Goal: Information Seeking & Learning: Learn about a topic

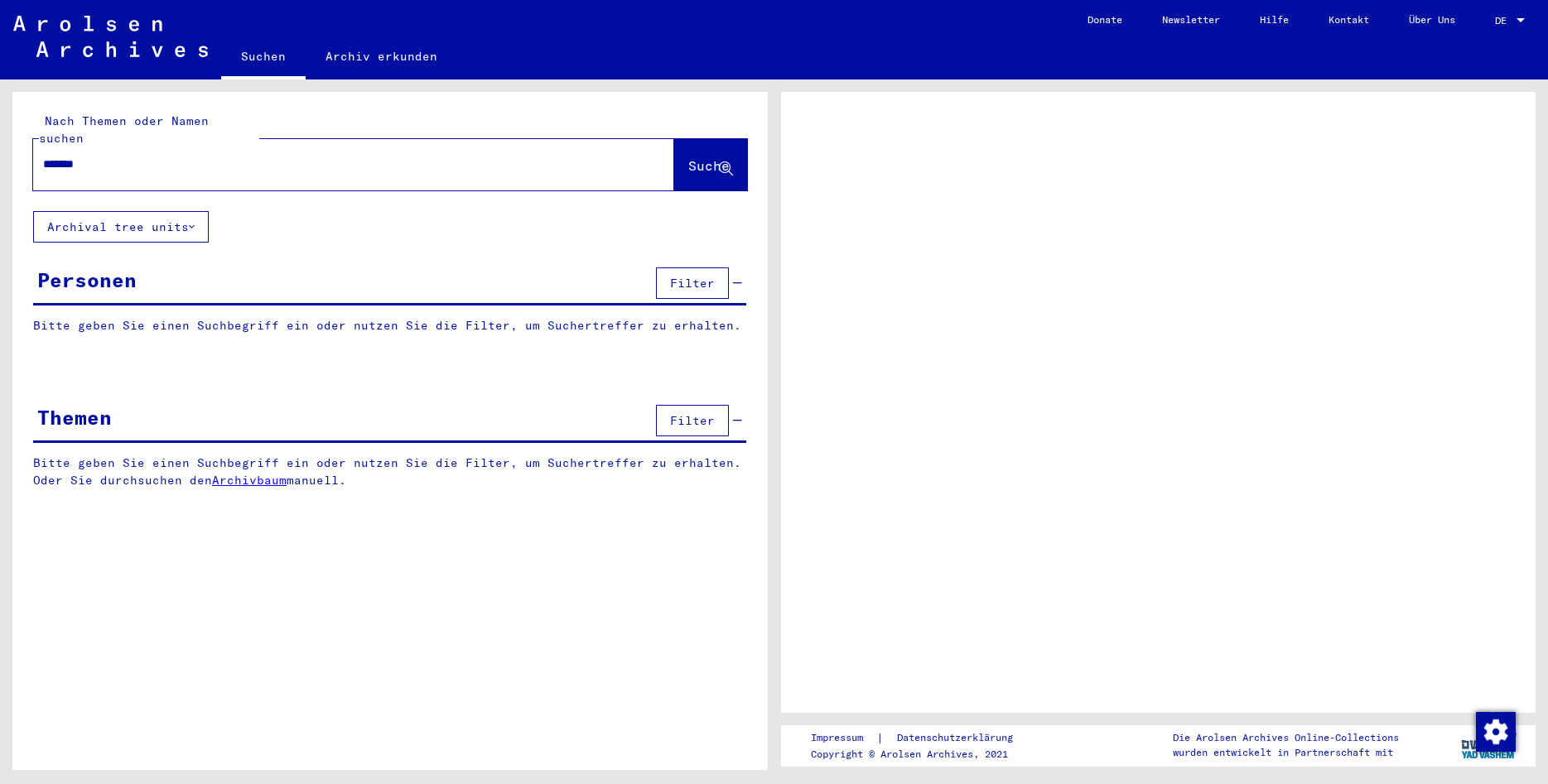
click at [674, 139] on button "Suche" at bounding box center [711, 164] width 73 height 51
click at [177, 223] on button "Archival tree units" at bounding box center [121, 227] width 176 height 32
click at [193, 221] on icon at bounding box center [192, 227] width 6 height 12
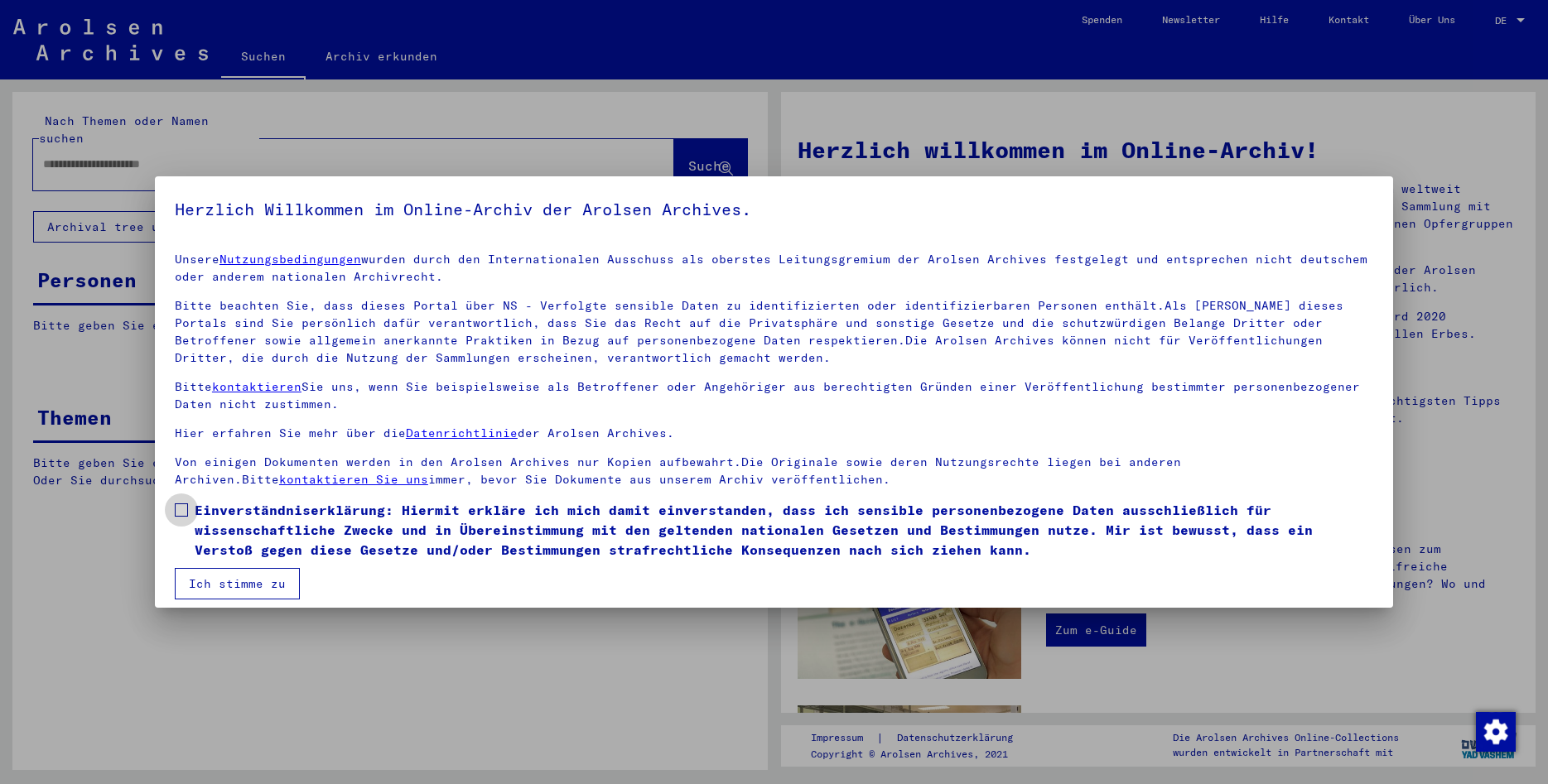
click at [182, 516] on span at bounding box center [181, 510] width 14 height 14
click at [196, 570] on button "Ich stimme zu" at bounding box center [237, 583] width 125 height 32
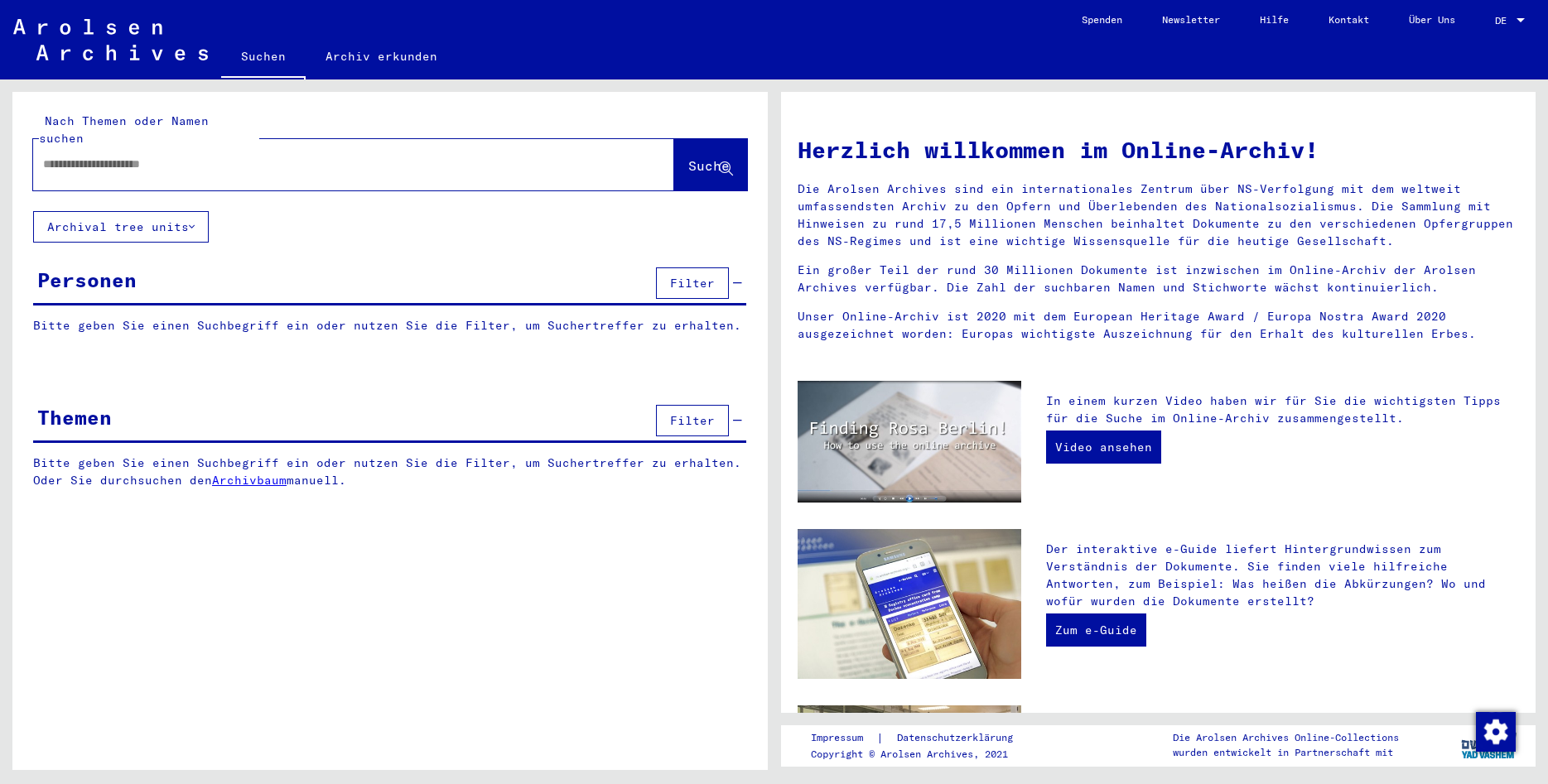
click at [194, 155] on div at bounding box center [328, 164] width 591 height 38
click at [206, 155] on input "text" at bounding box center [334, 164] width 582 height 17
type input "*******"
click at [714, 139] on button "Suche" at bounding box center [711, 164] width 73 height 51
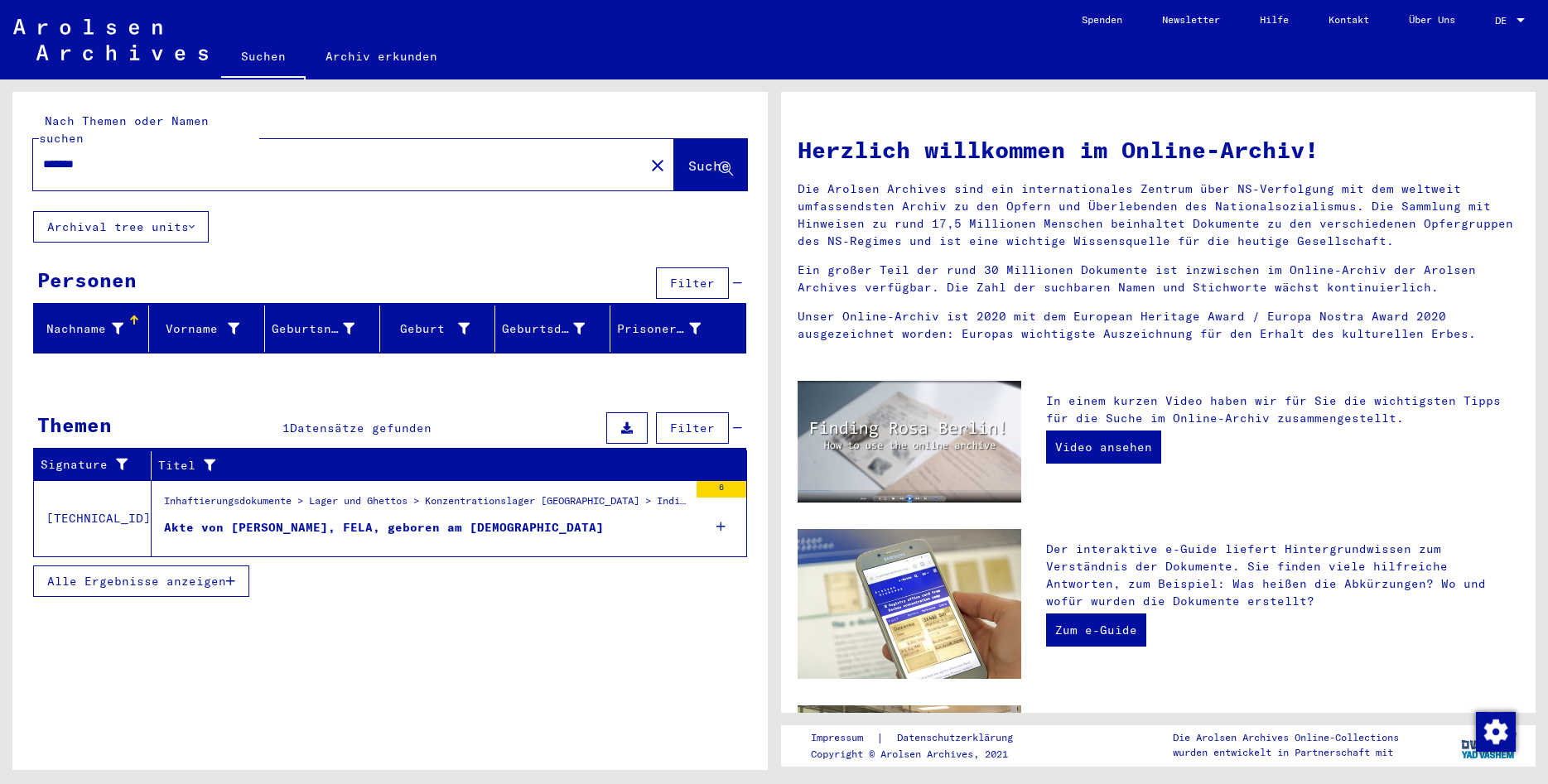
click at [202, 574] on span "Alle Ergebnisse anzeigen" at bounding box center [136, 581] width 178 height 14
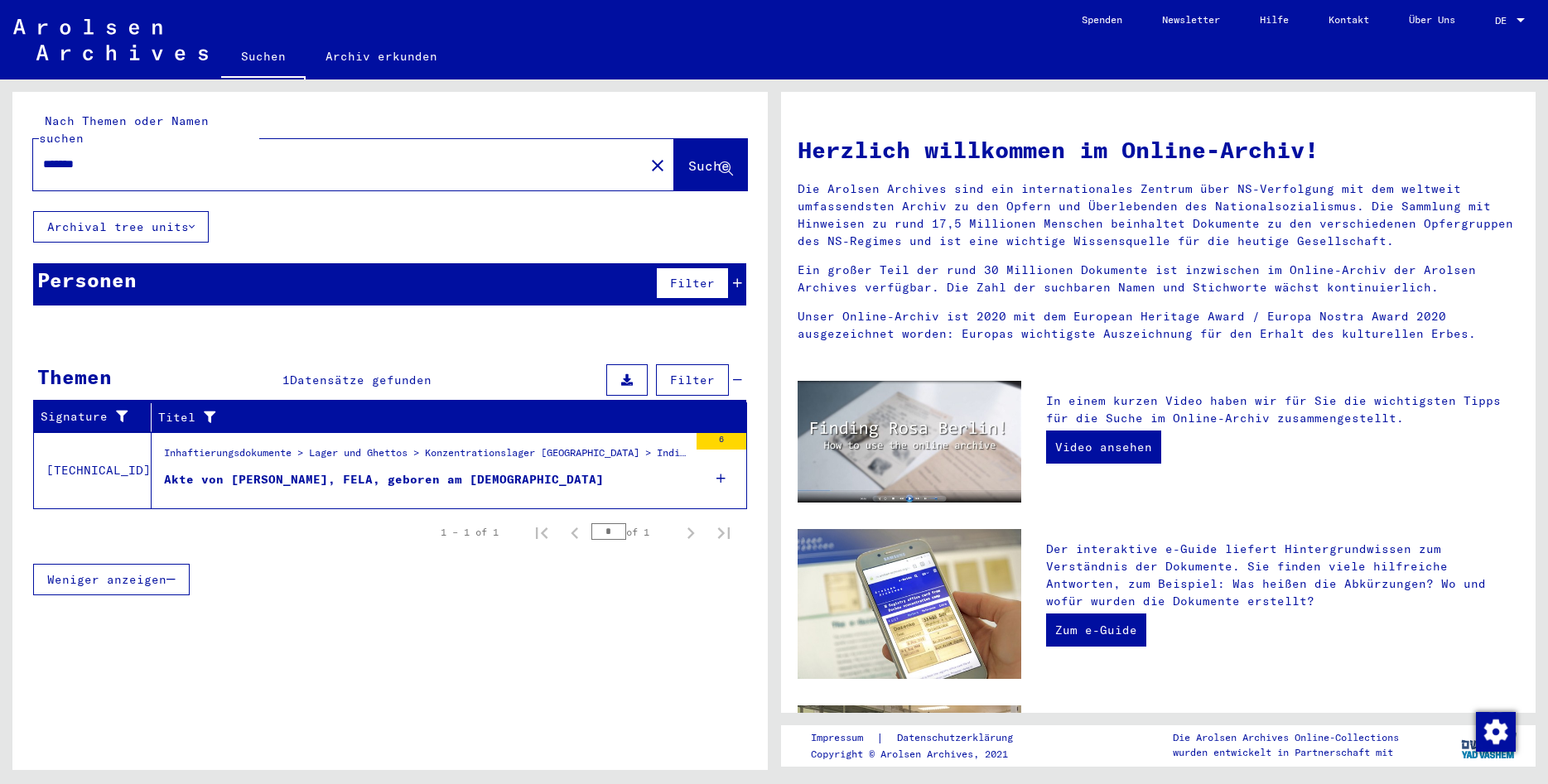
click at [139, 451] on td "[TECHNICAL_ID]" at bounding box center [93, 470] width 118 height 76
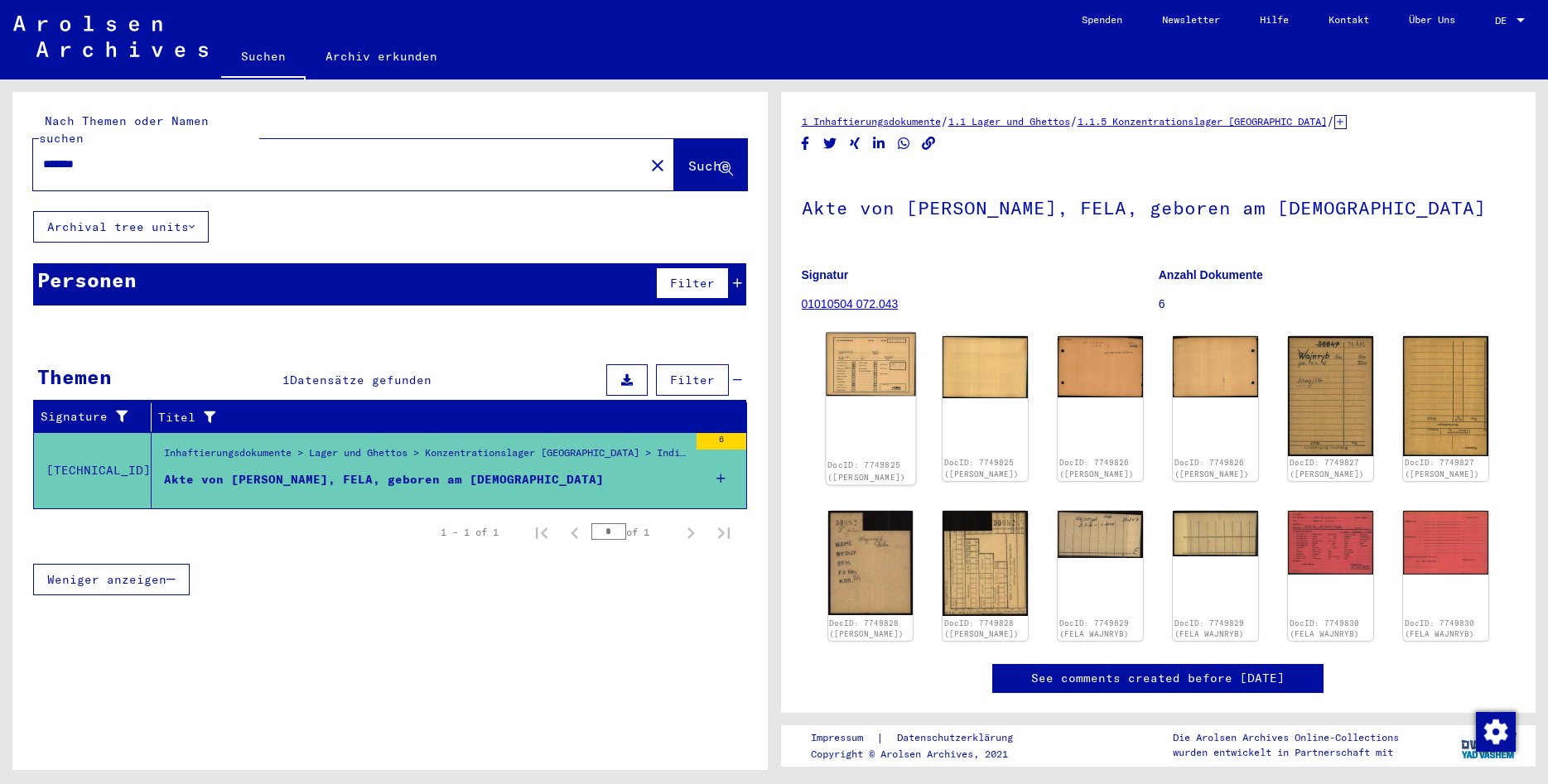
click at [873, 369] on img at bounding box center [870, 365] width 90 height 64
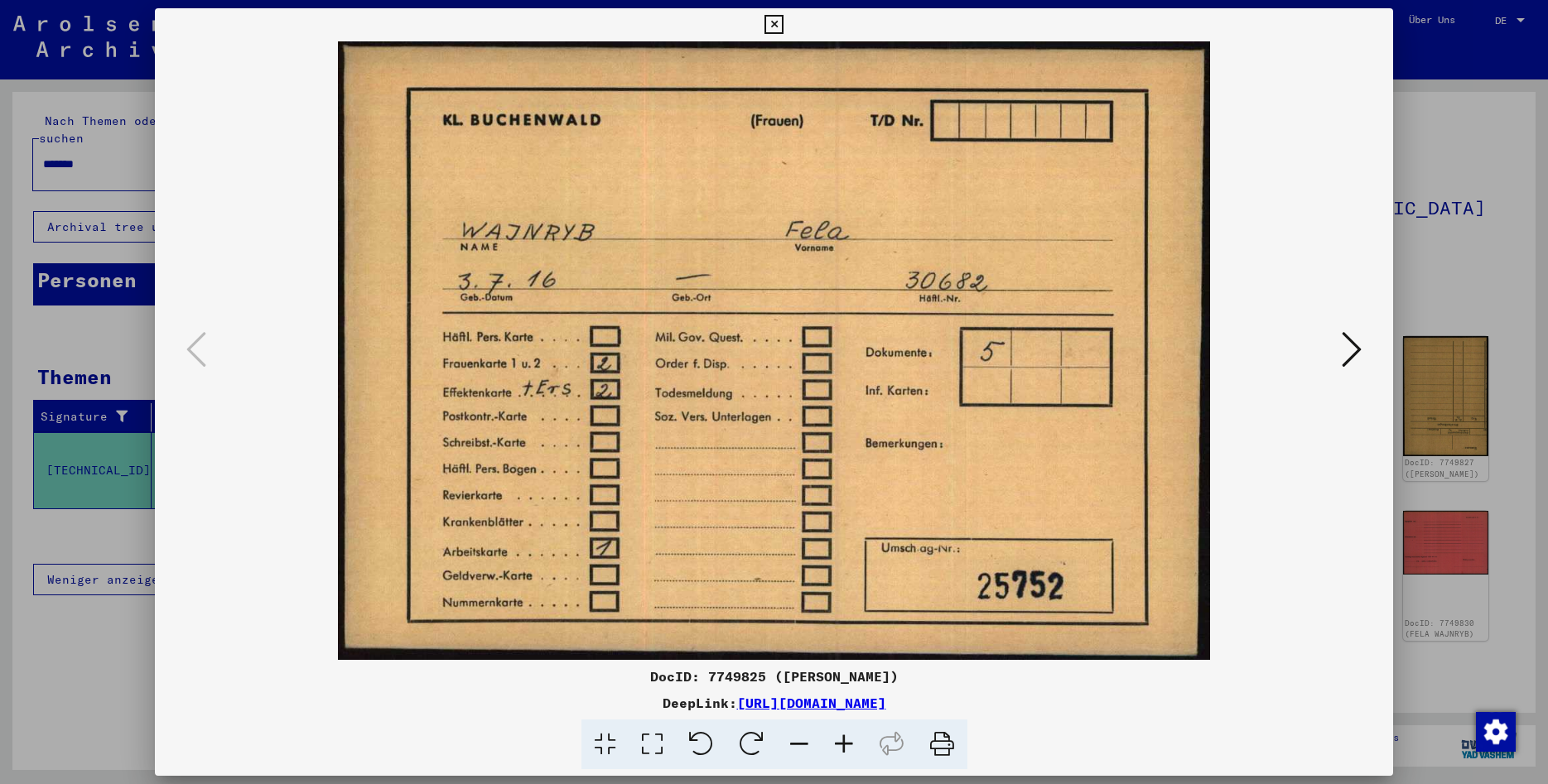
click at [783, 29] on icon at bounding box center [774, 24] width 19 height 20
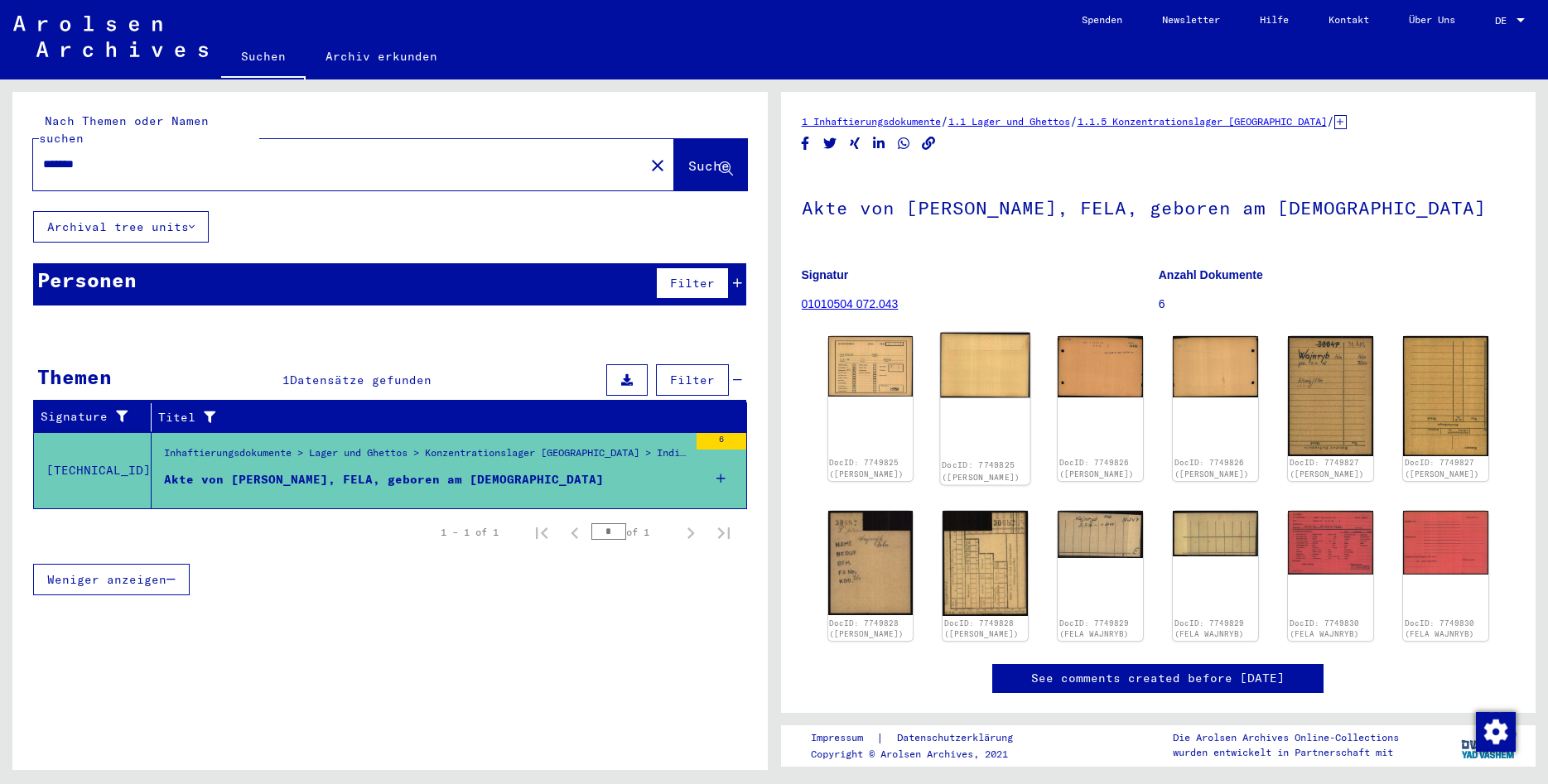
click at [1002, 419] on div "DocID: 7749825 ([PERSON_NAME])" at bounding box center [985, 408] width 90 height 151
click at [993, 379] on img at bounding box center [985, 365] width 90 height 65
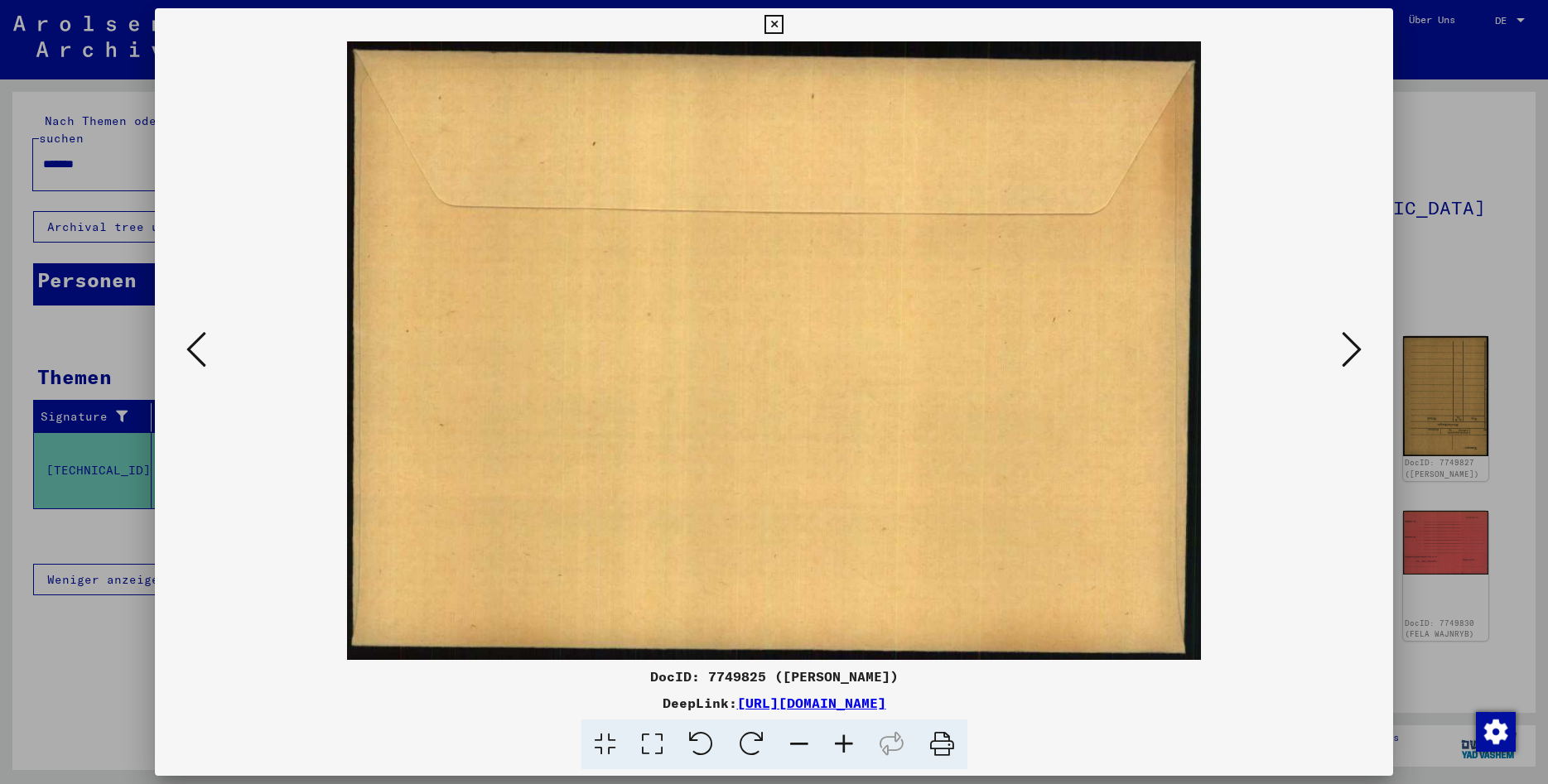
click at [783, 26] on icon at bounding box center [774, 24] width 19 height 20
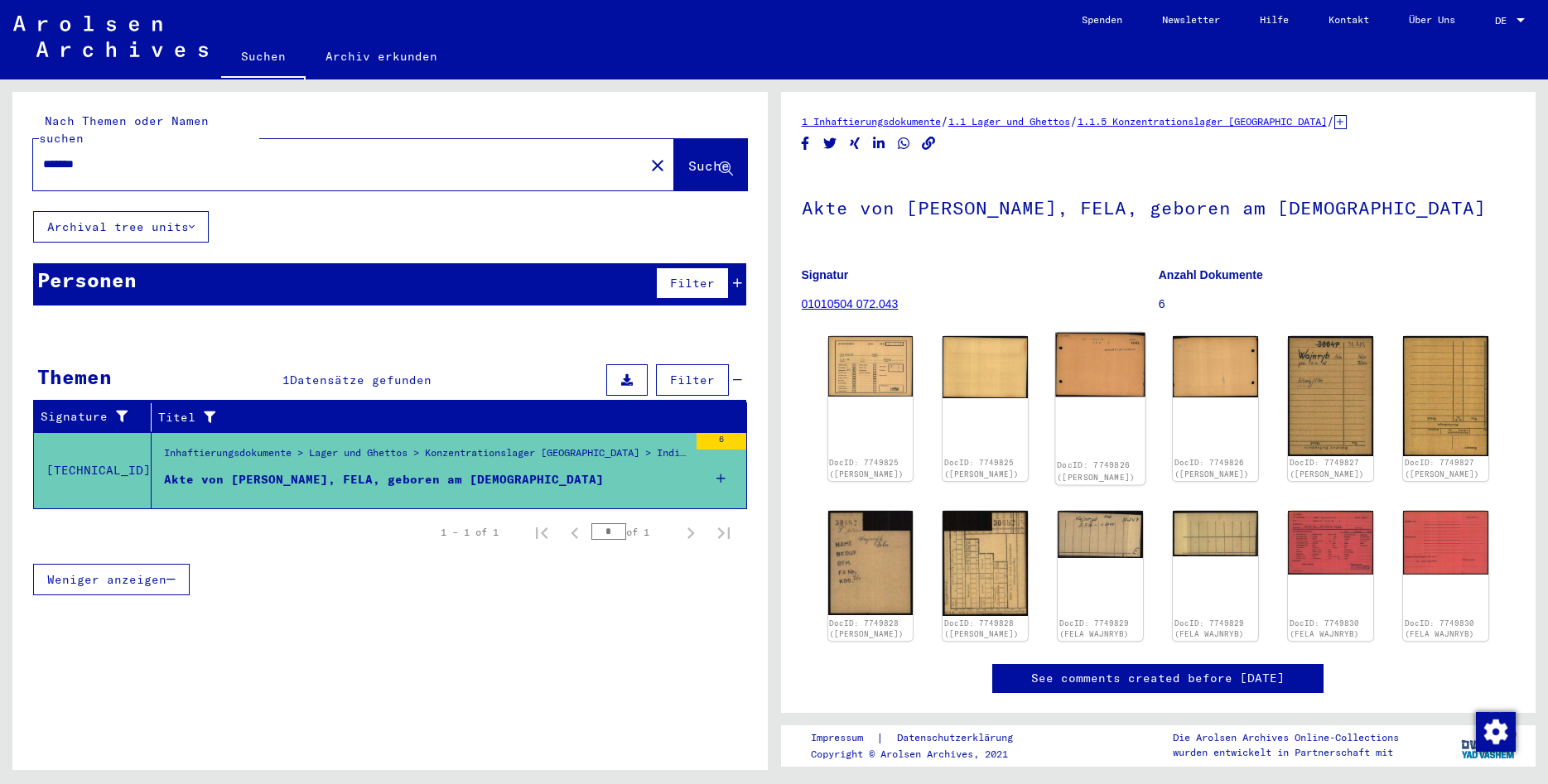
click at [1134, 363] on img at bounding box center [1100, 365] width 90 height 64
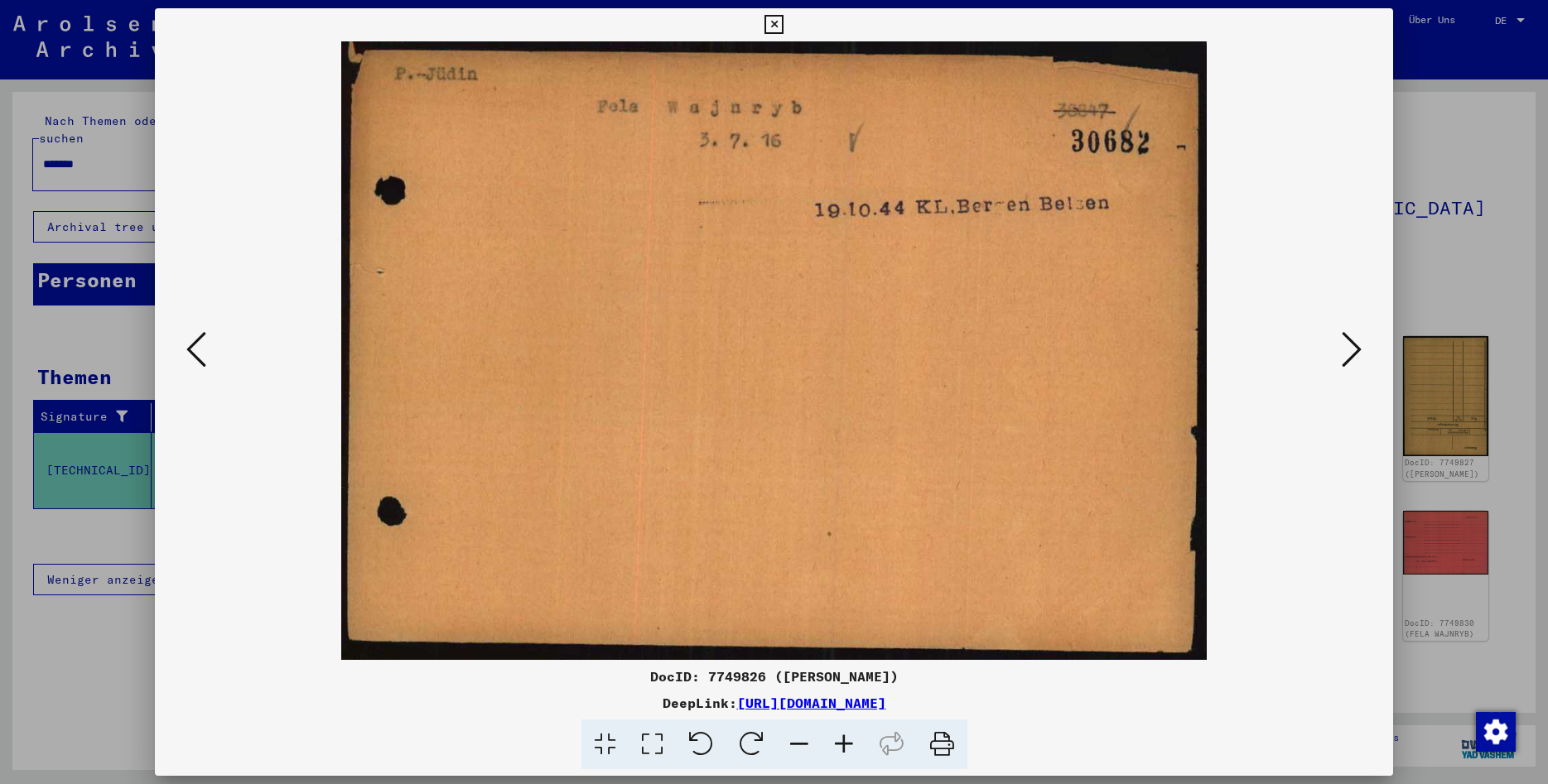
click at [783, 17] on icon at bounding box center [774, 24] width 19 height 20
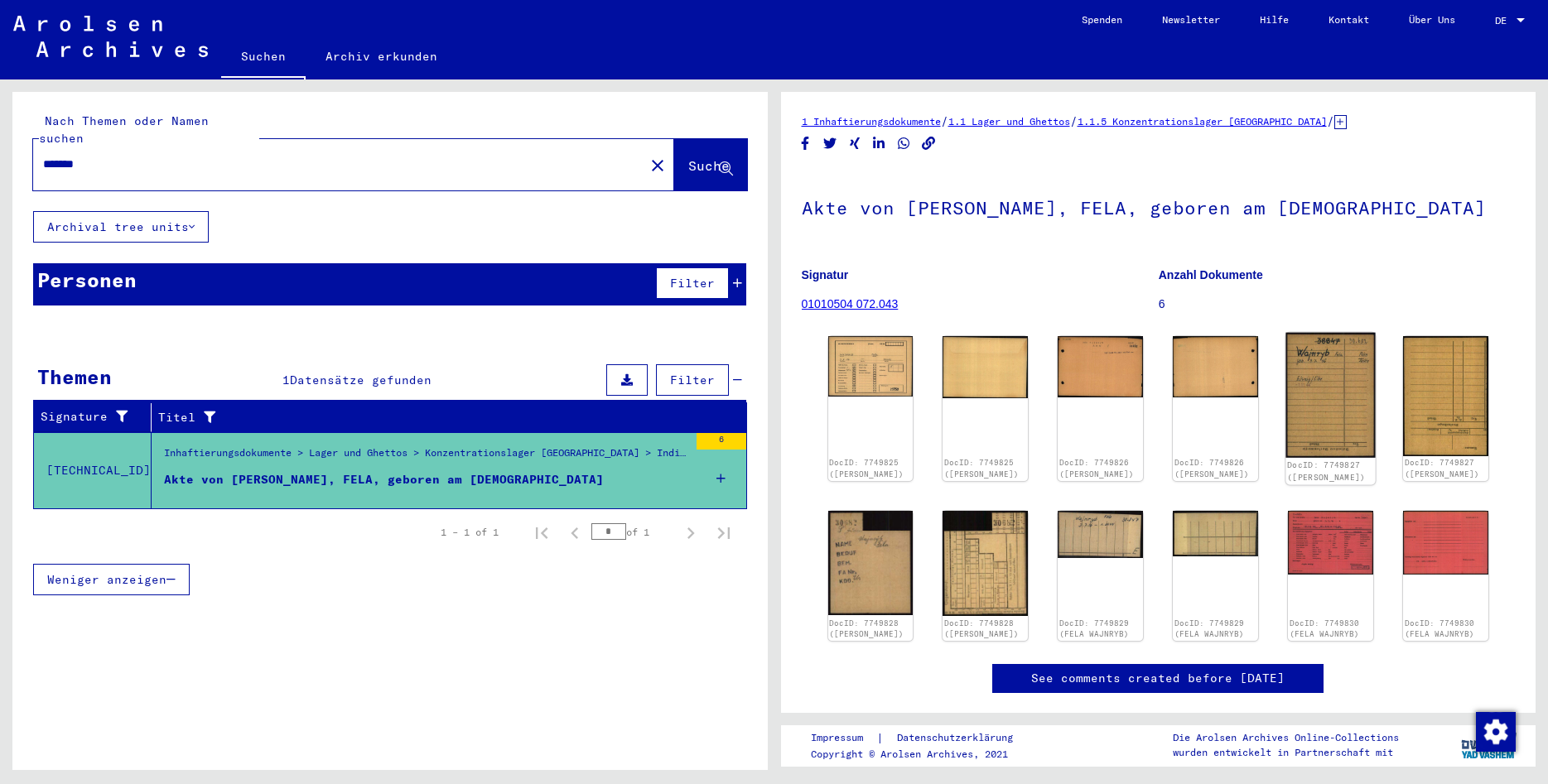
click at [1371, 407] on img at bounding box center [1330, 395] width 90 height 126
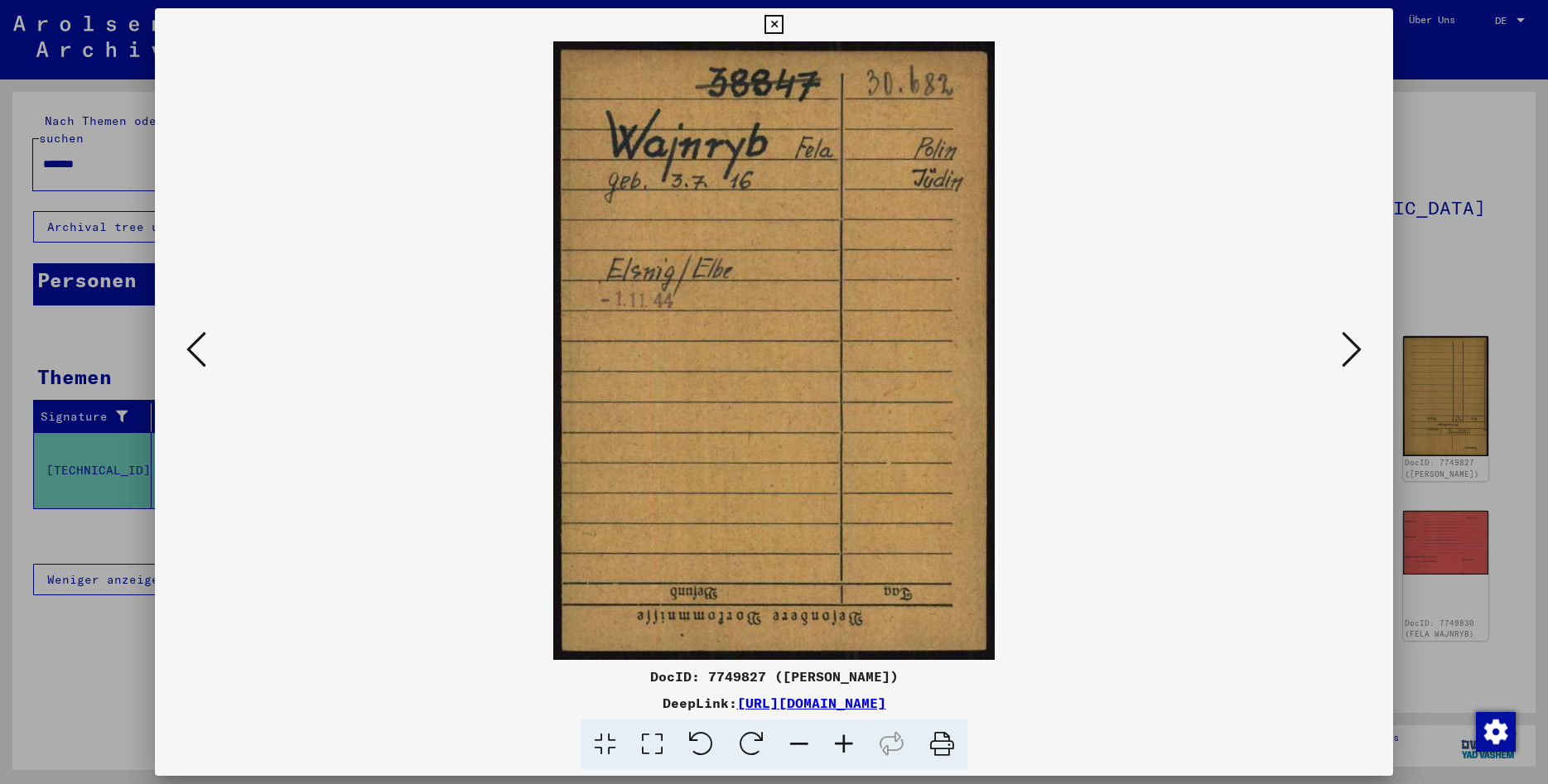
click at [783, 26] on icon at bounding box center [774, 24] width 19 height 20
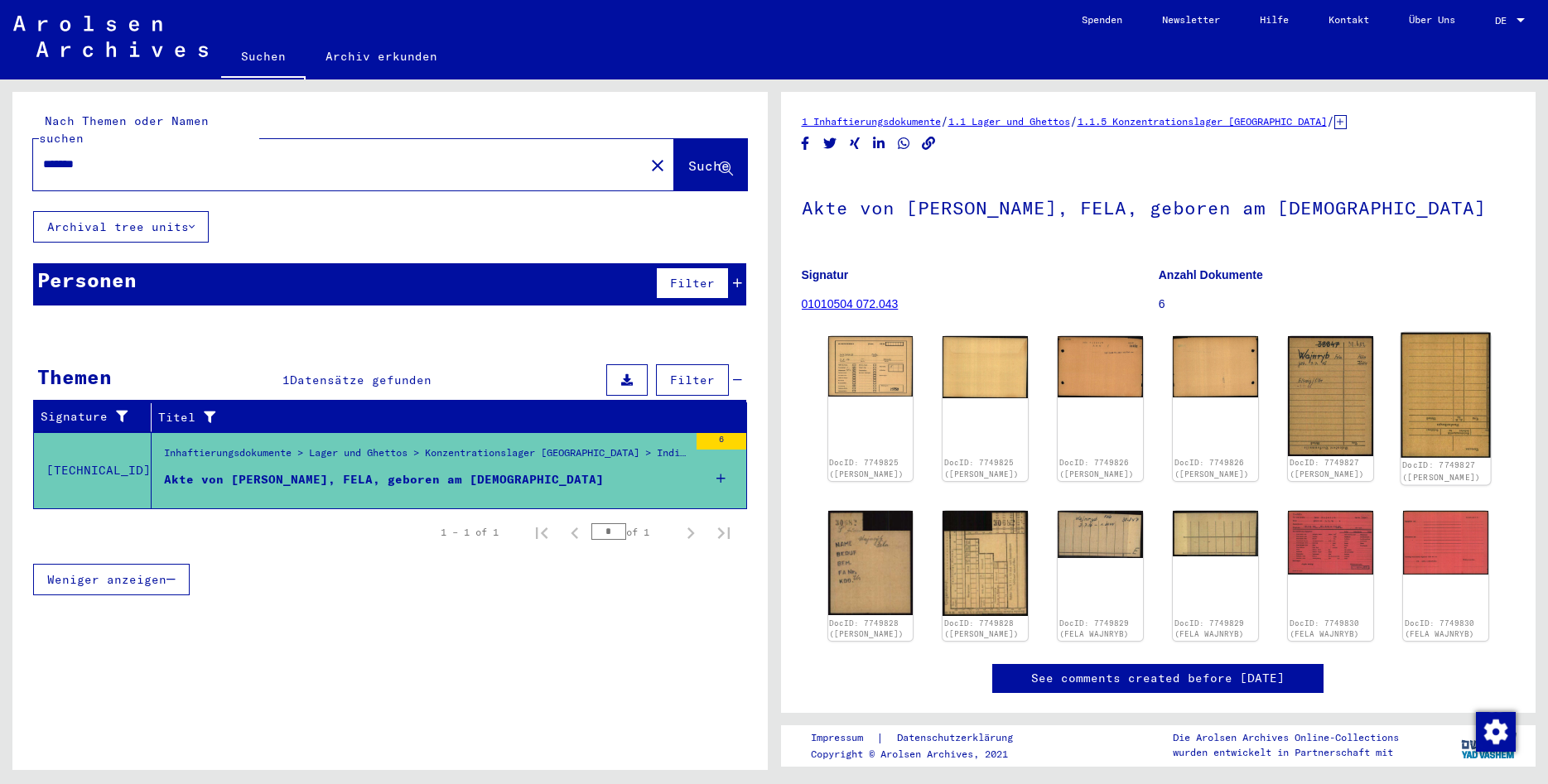
click at [1424, 406] on img at bounding box center [1446, 395] width 90 height 126
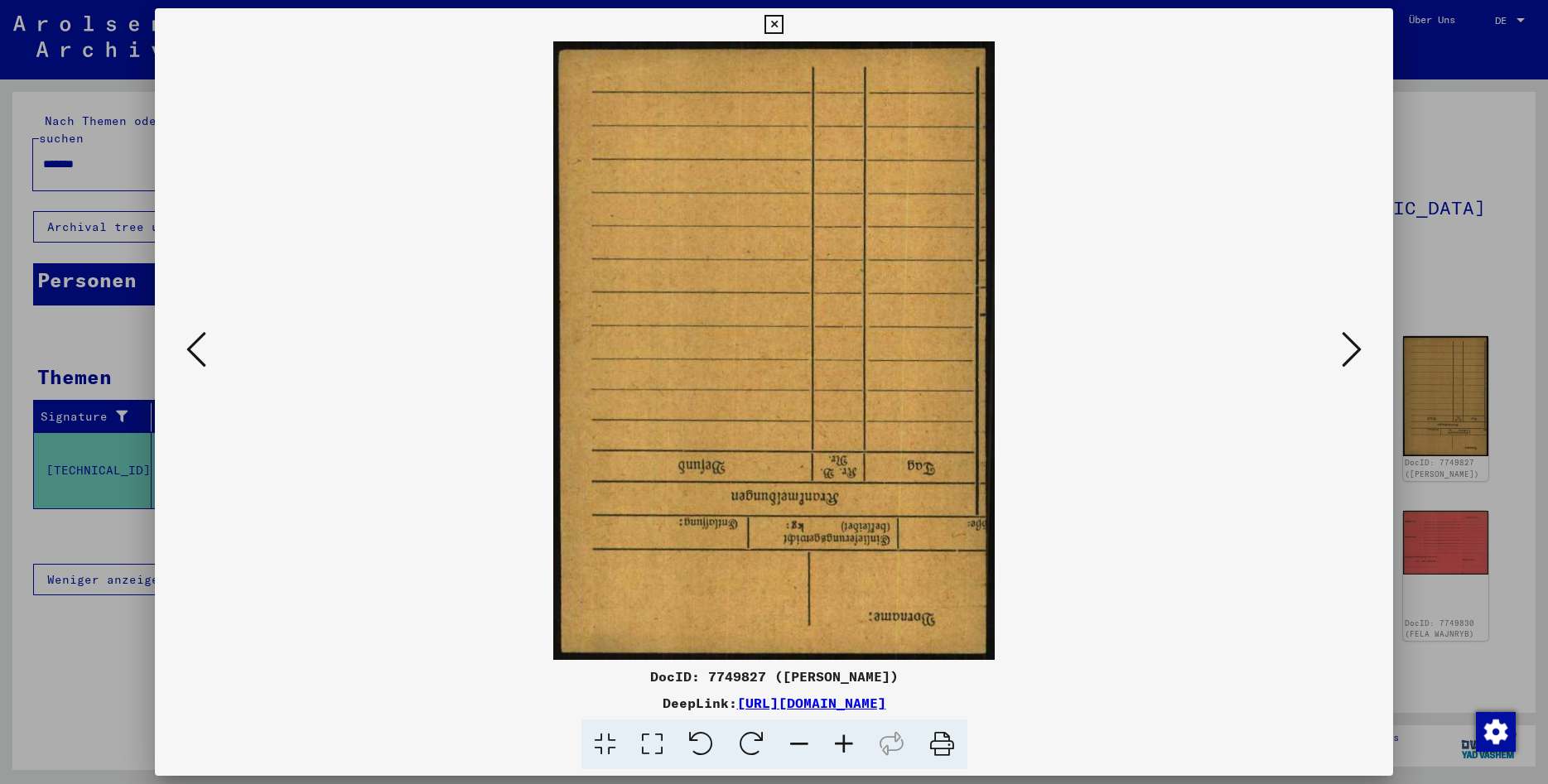
click at [783, 28] on icon at bounding box center [774, 24] width 19 height 20
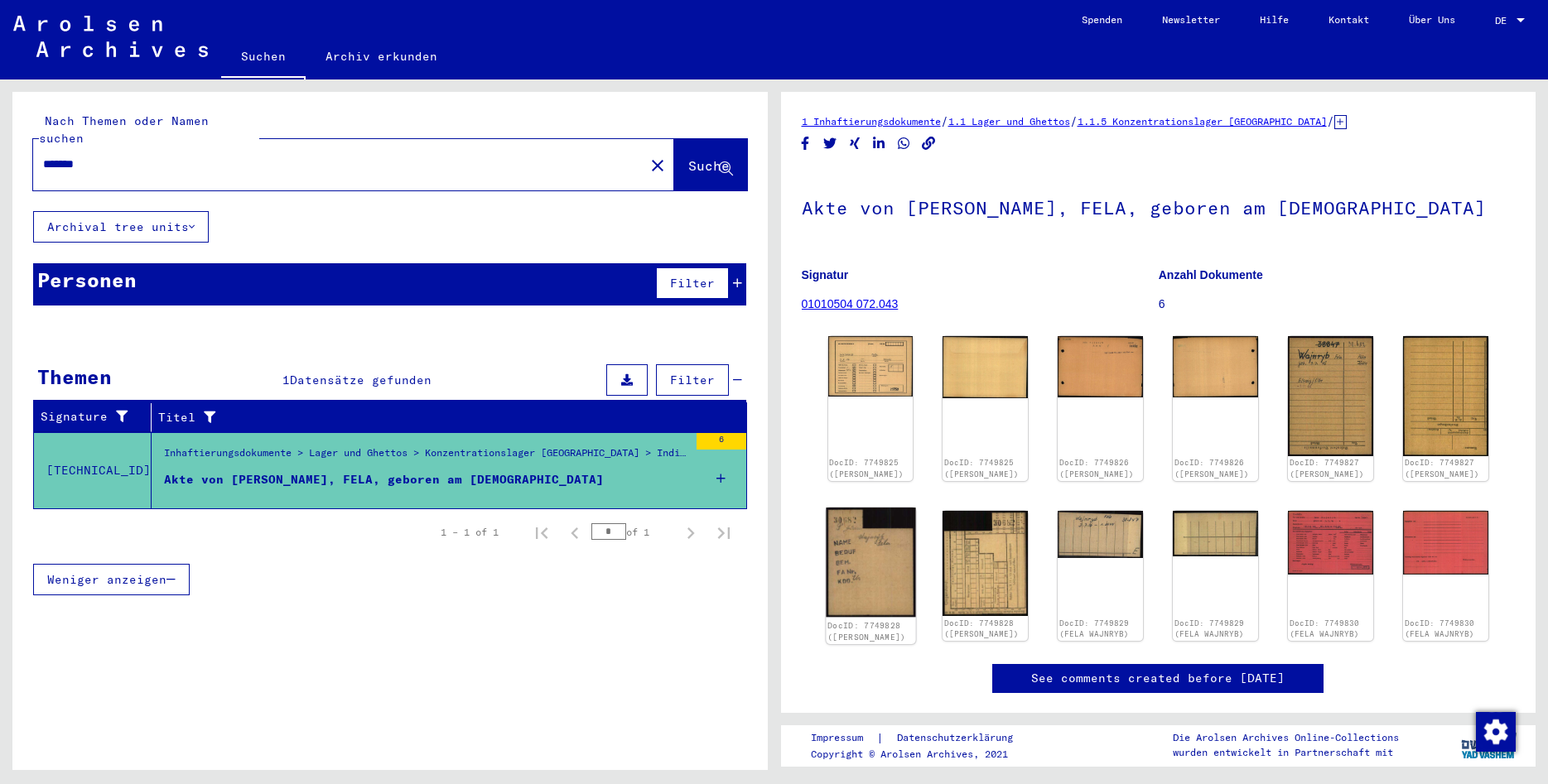
click at [889, 549] on img at bounding box center [870, 561] width 90 height 109
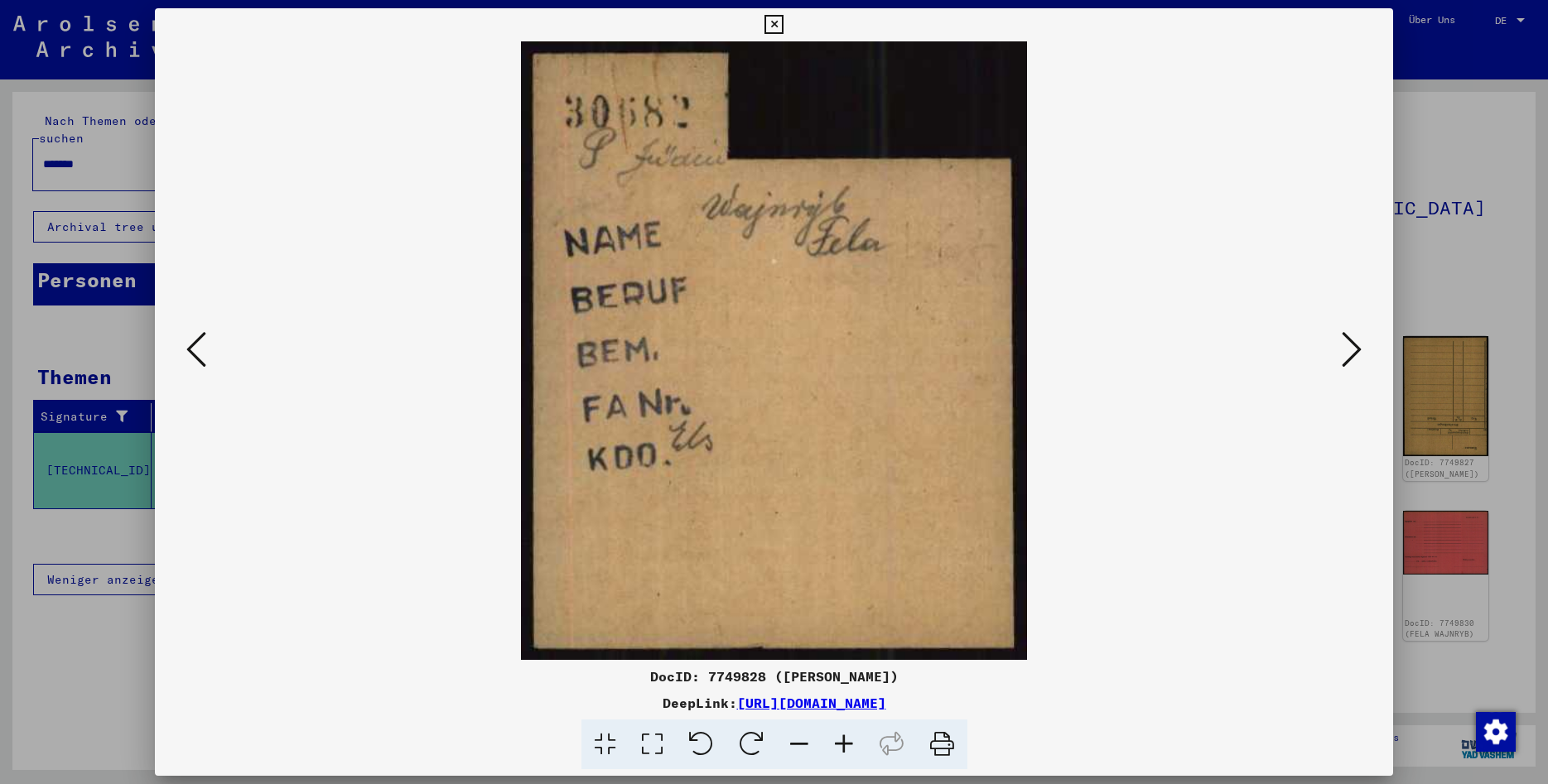
click at [788, 14] on button at bounding box center [774, 25] width 29 height 33
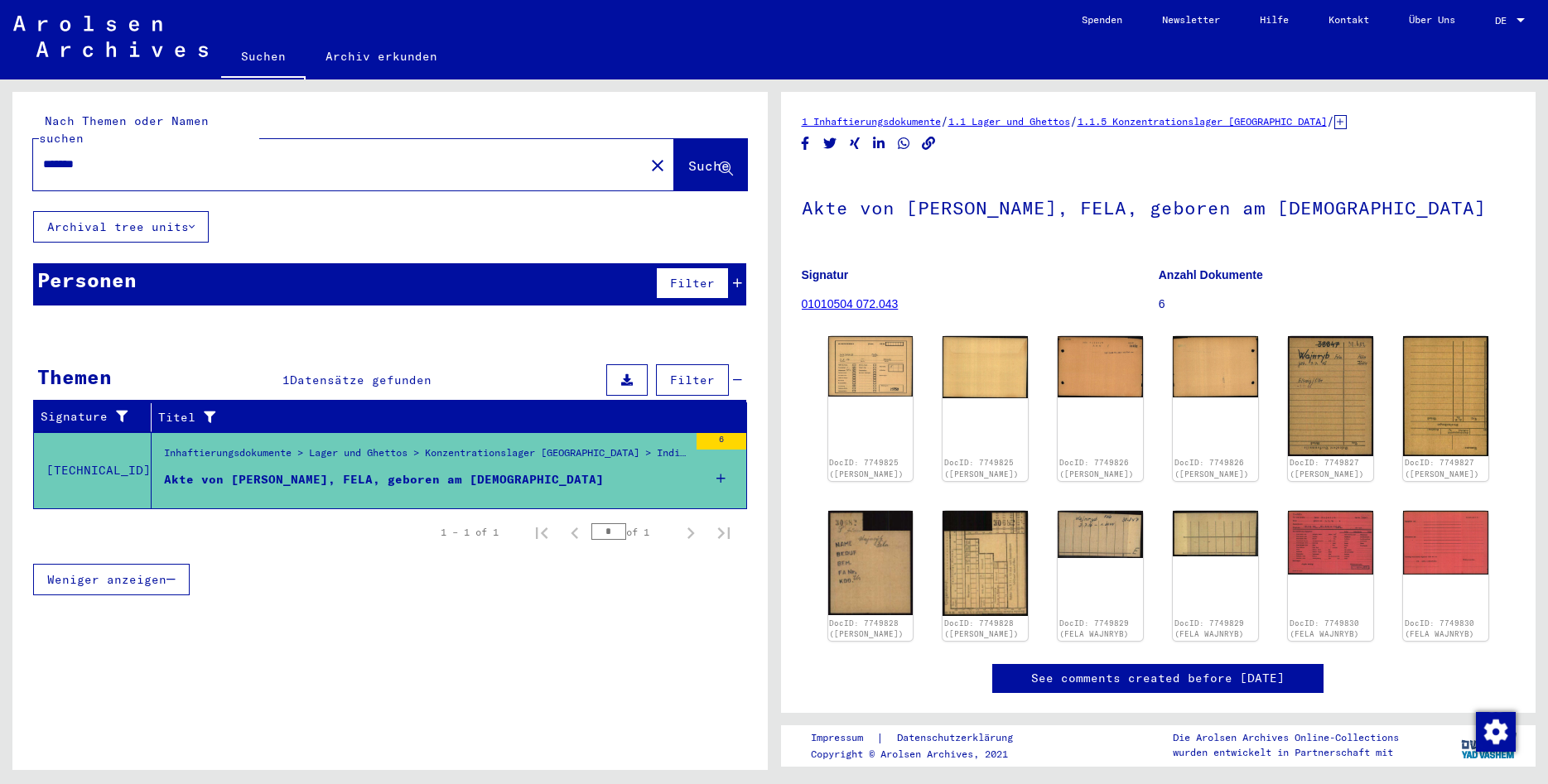
click at [1028, 606] on div "DocID: 7749825 (FELA WAJNRYB) DocID: 7749825 (FELA WAJNRYB) DocID: 7749826 (FEL…" at bounding box center [1158, 489] width 674 height 318
click at [1009, 606] on img at bounding box center [985, 562] width 90 height 110
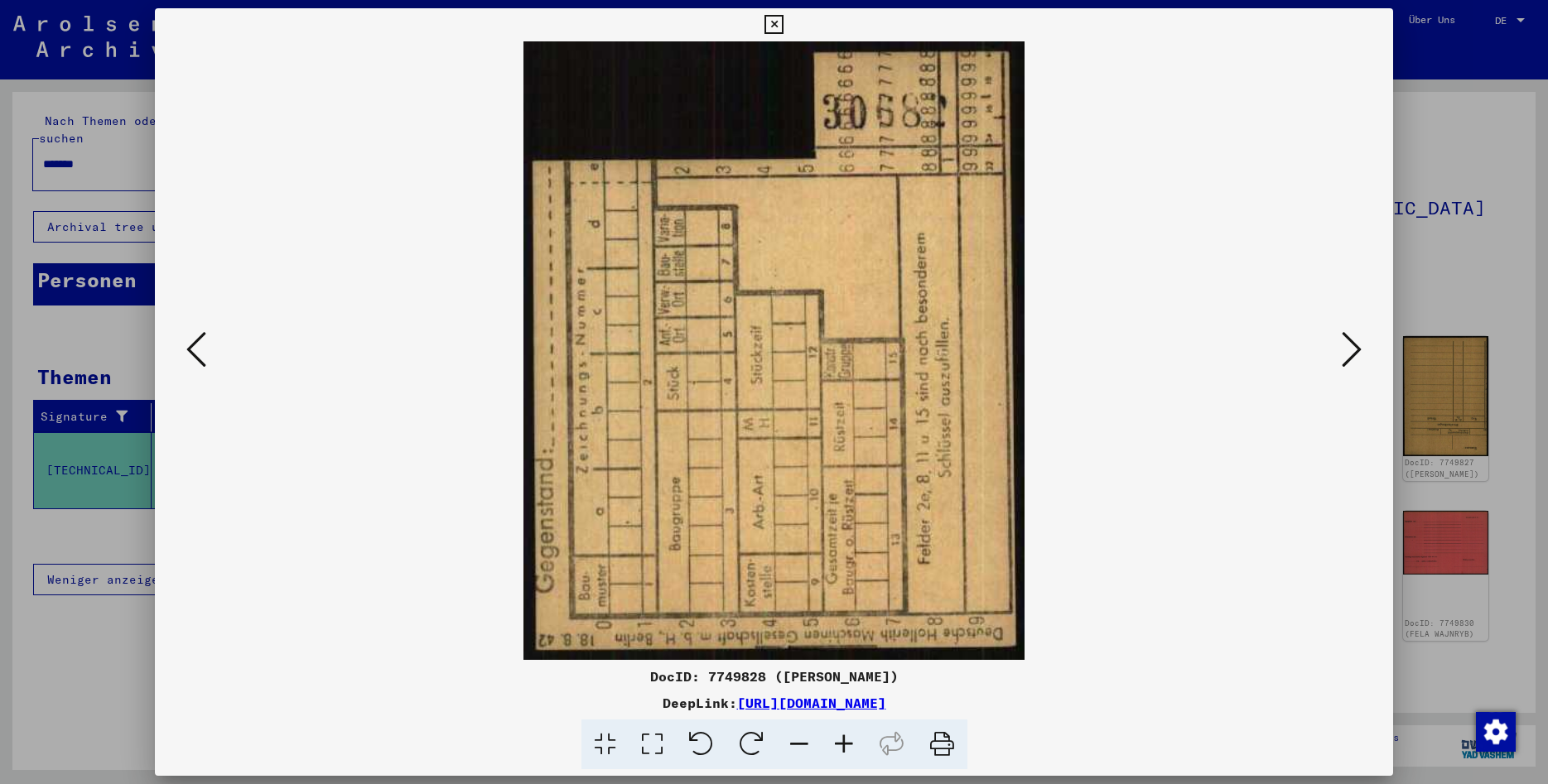
click at [788, 31] on button at bounding box center [774, 25] width 29 height 33
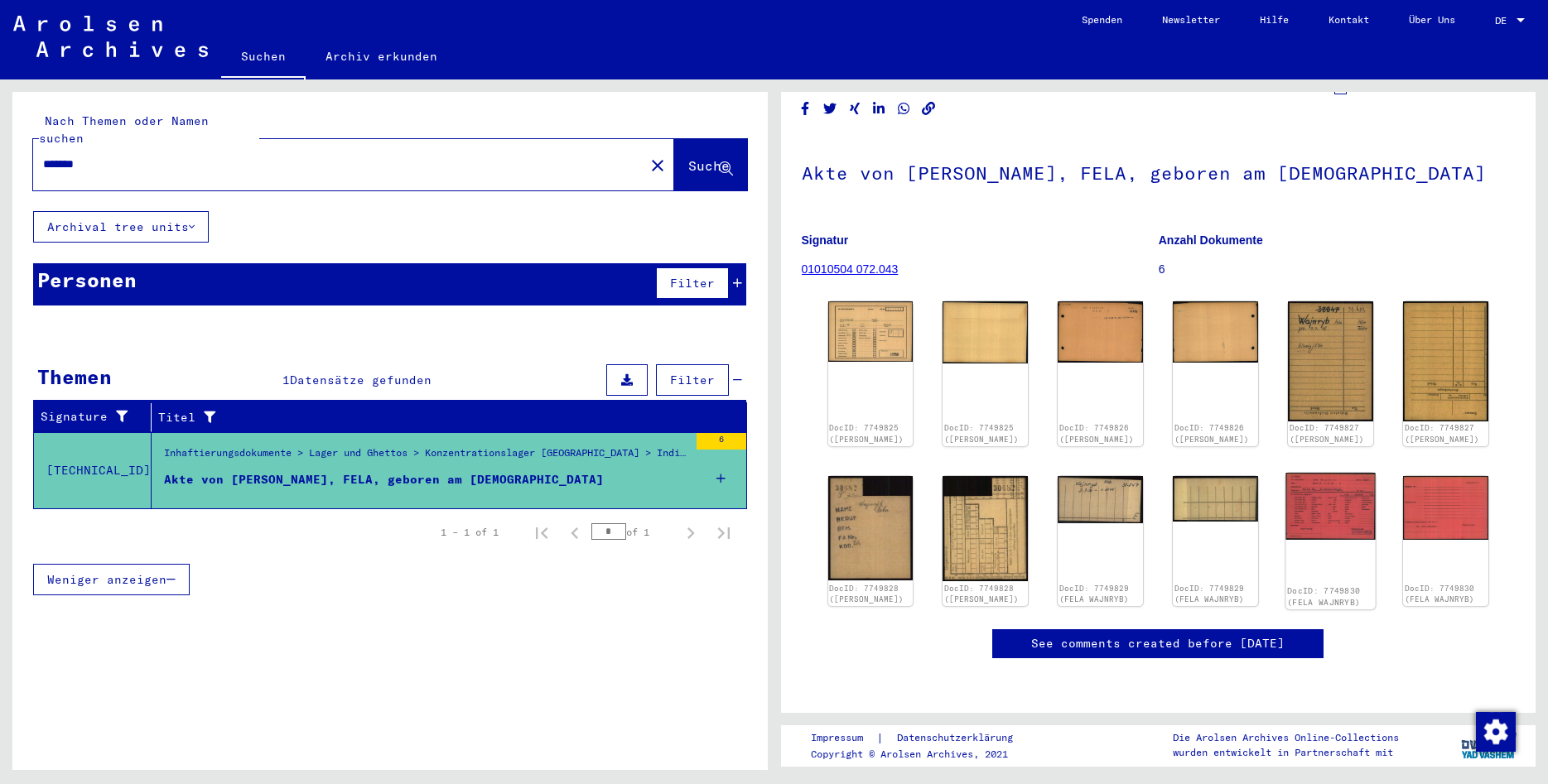
scroll to position [561, 0]
drag, startPoint x: 164, startPoint y: 149, endPoint x: -15, endPoint y: 164, distance: 179.6
click at [43, 164] on input "*******" at bounding box center [339, 164] width 591 height 17
type input "**********"
click at [729, 139] on button "Suche" at bounding box center [711, 164] width 73 height 51
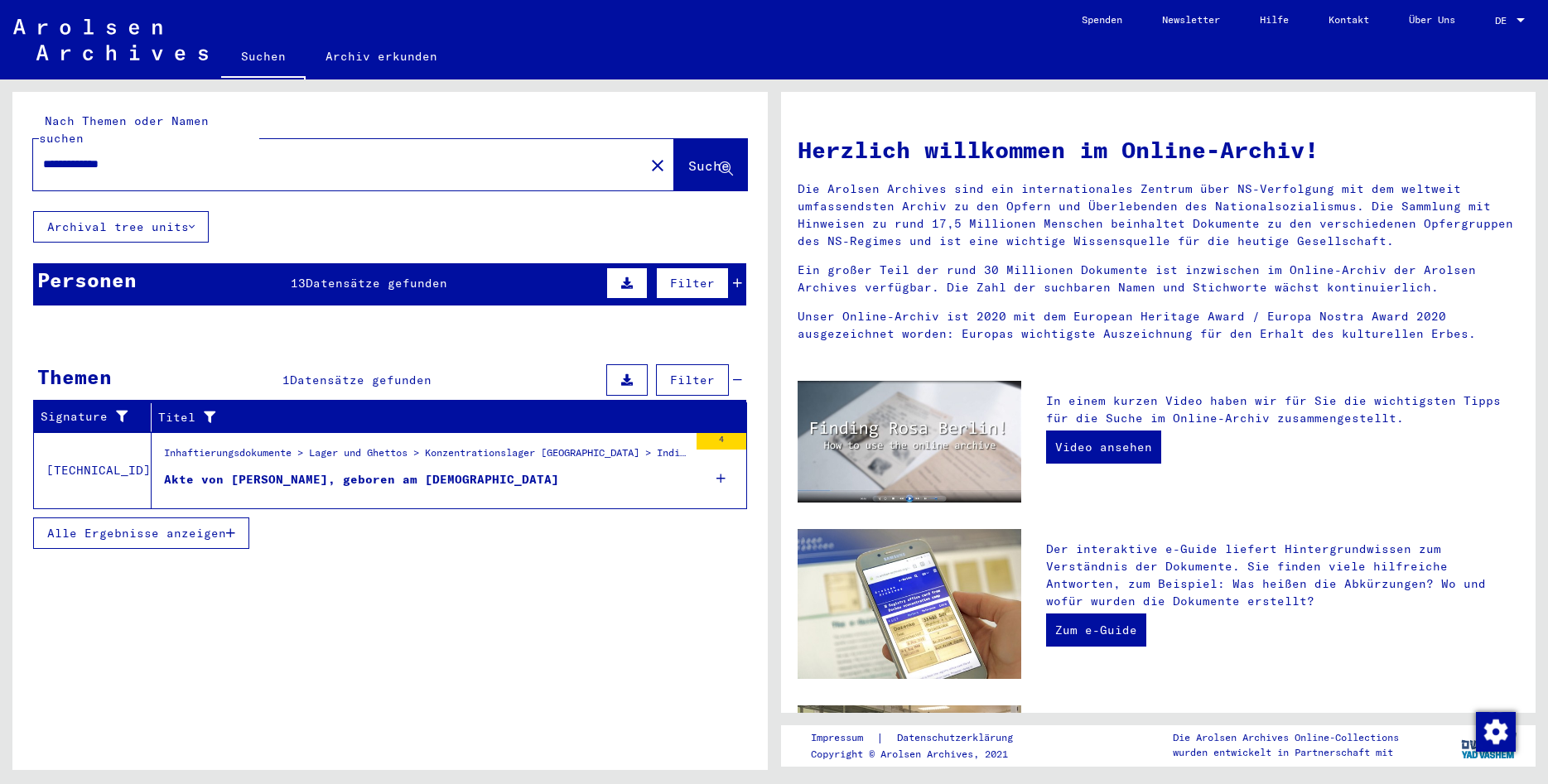
click at [114, 451] on mat-cell "SCHRAM" at bounding box center [91, 453] width 115 height 40
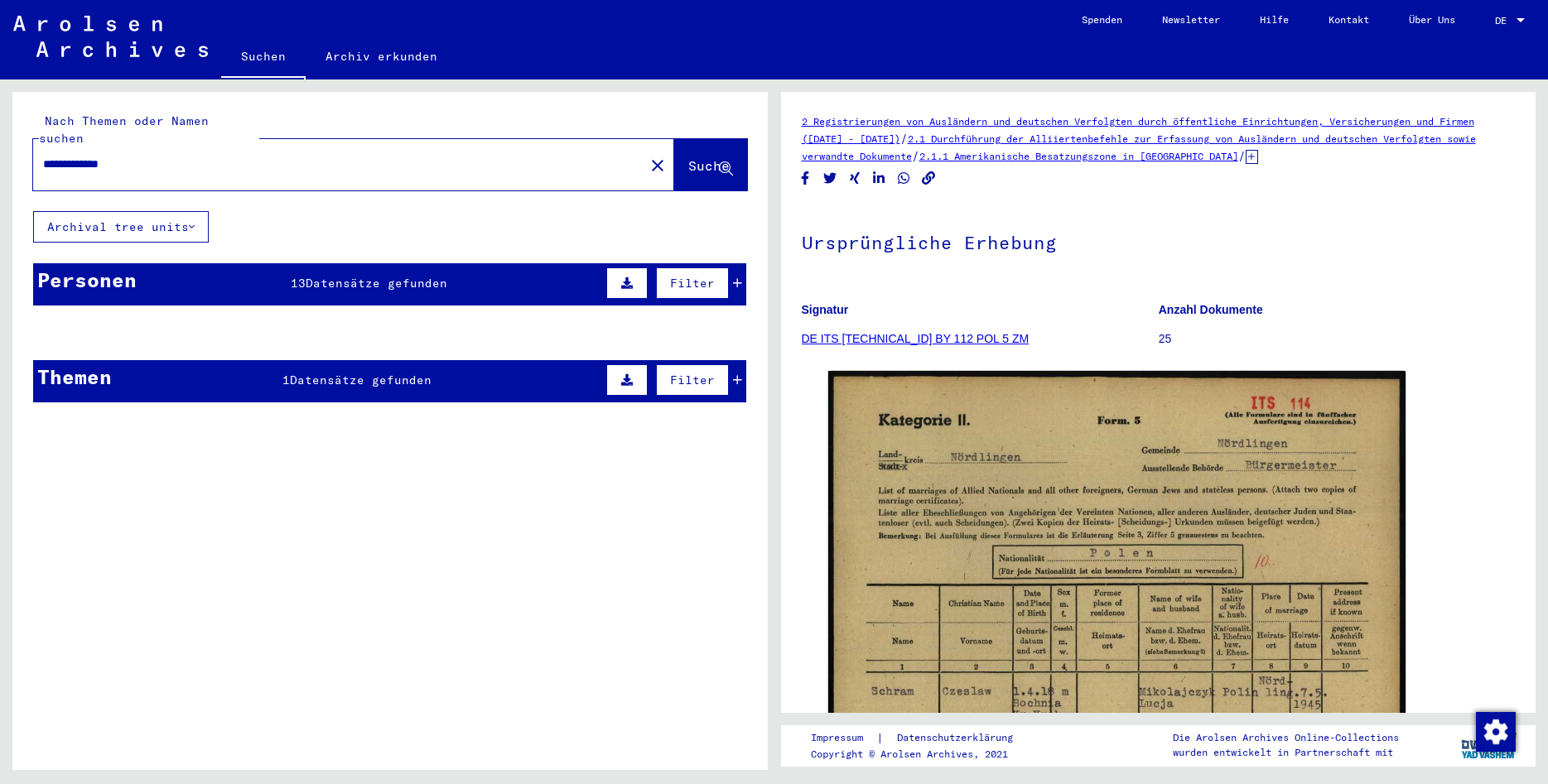
click at [436, 360] on mat-cell at bounding box center [437, 373] width 115 height 41
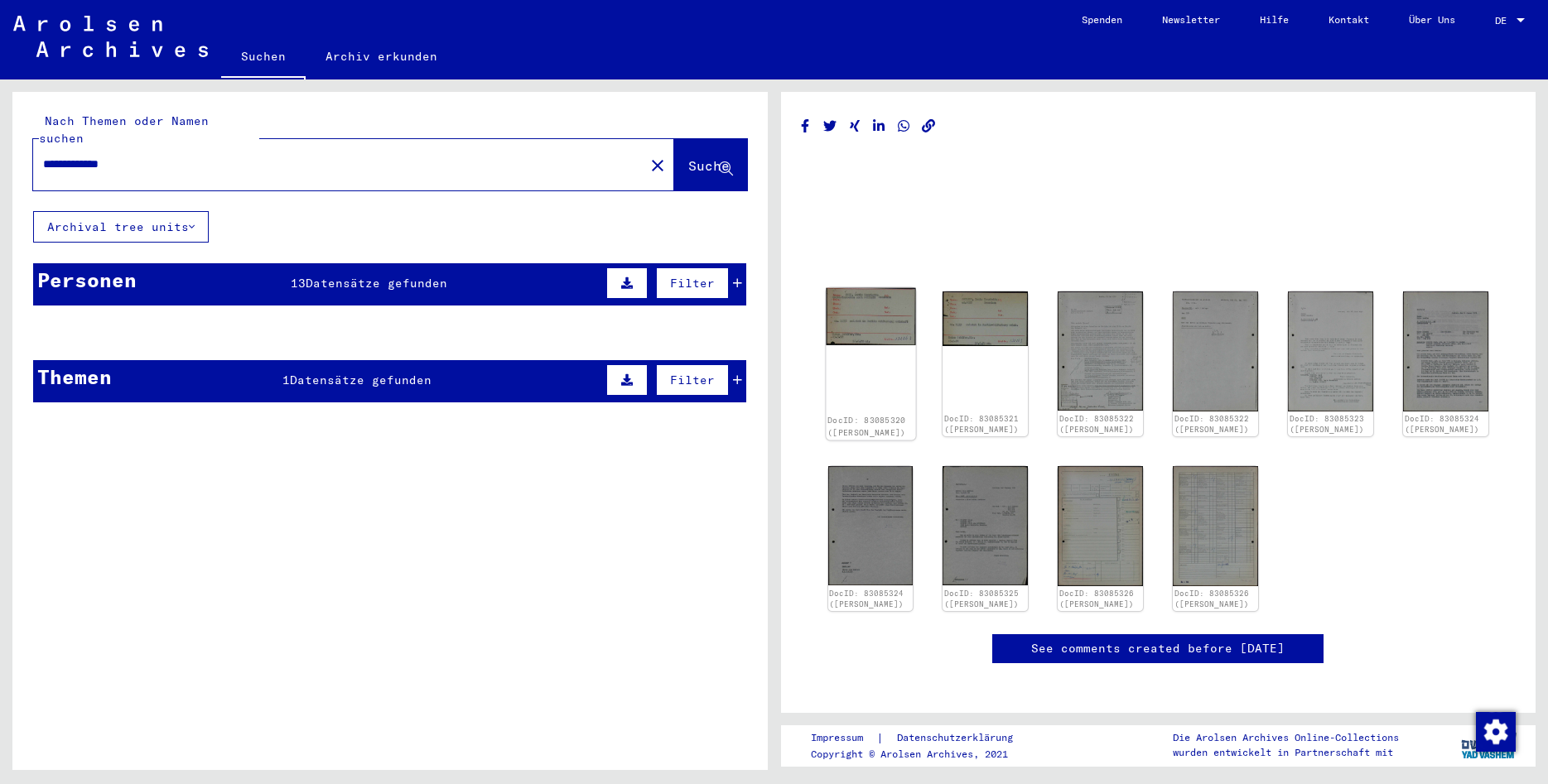
click at [884, 331] on img at bounding box center [870, 317] width 90 height 58
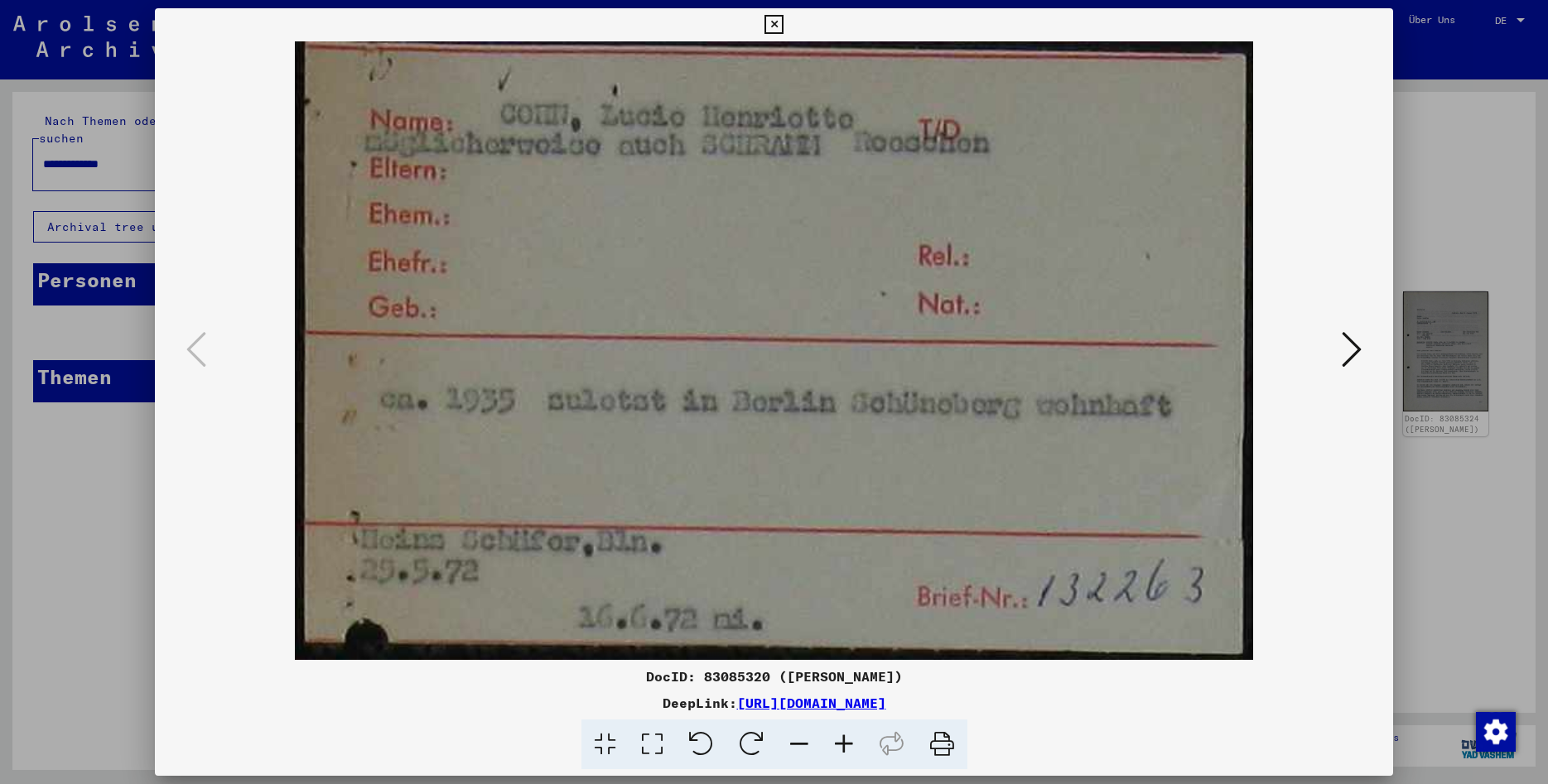
click at [1310, 365] on img at bounding box center [774, 350] width 1126 height 618
click at [1321, 342] on img at bounding box center [774, 350] width 1126 height 618
drag, startPoint x: 1074, startPoint y: 705, endPoint x: 565, endPoint y: 703, distance: 509.0
click at [565, 703] on div "DeepLink: [URL][DOMAIN_NAME]" at bounding box center [774, 703] width 1238 height 20
copy link "[URL][DOMAIN_NAME]"
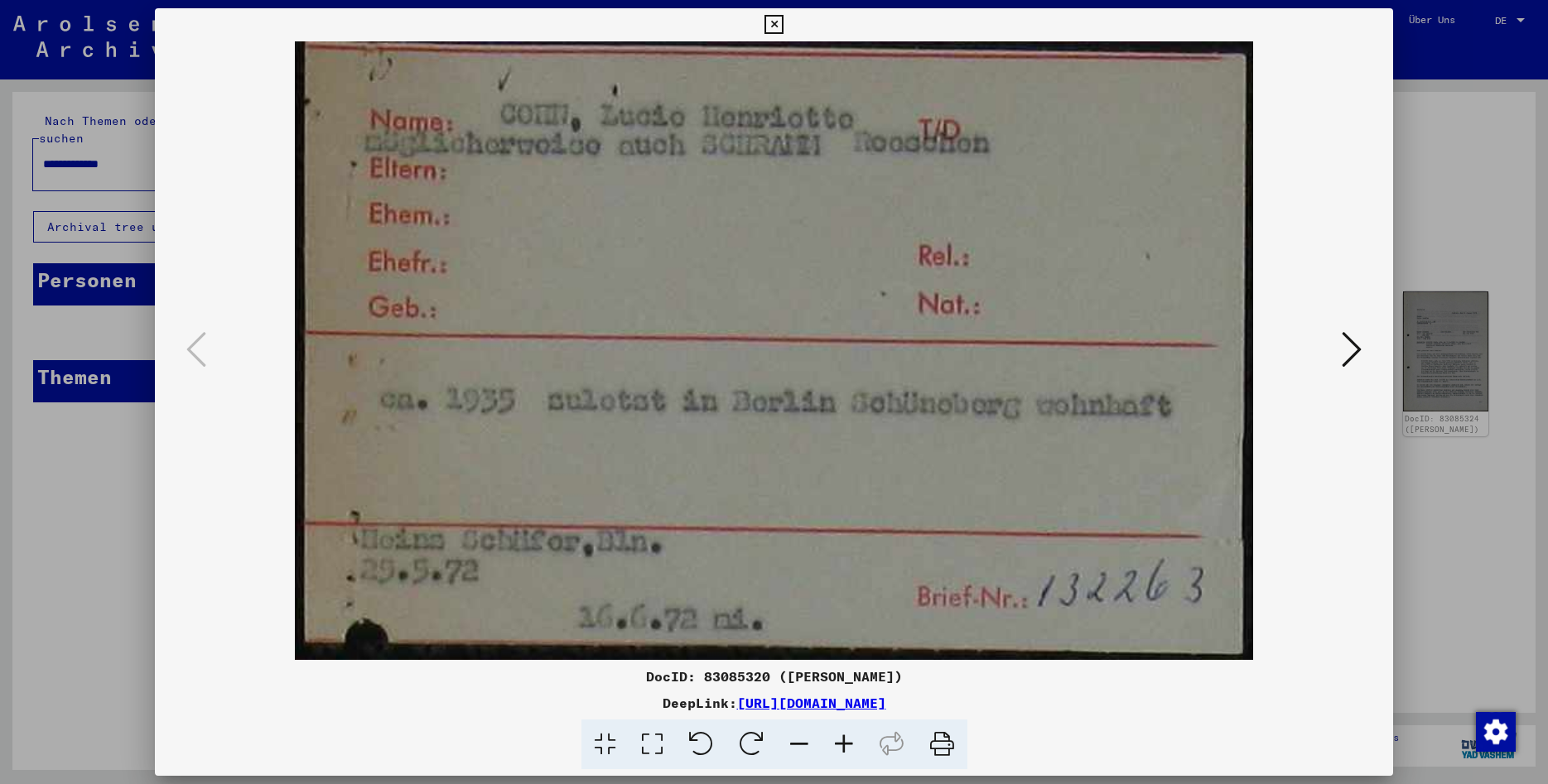
click at [1372, 338] on div at bounding box center [774, 350] width 1238 height 618
click at [1358, 349] on icon at bounding box center [1351, 349] width 20 height 40
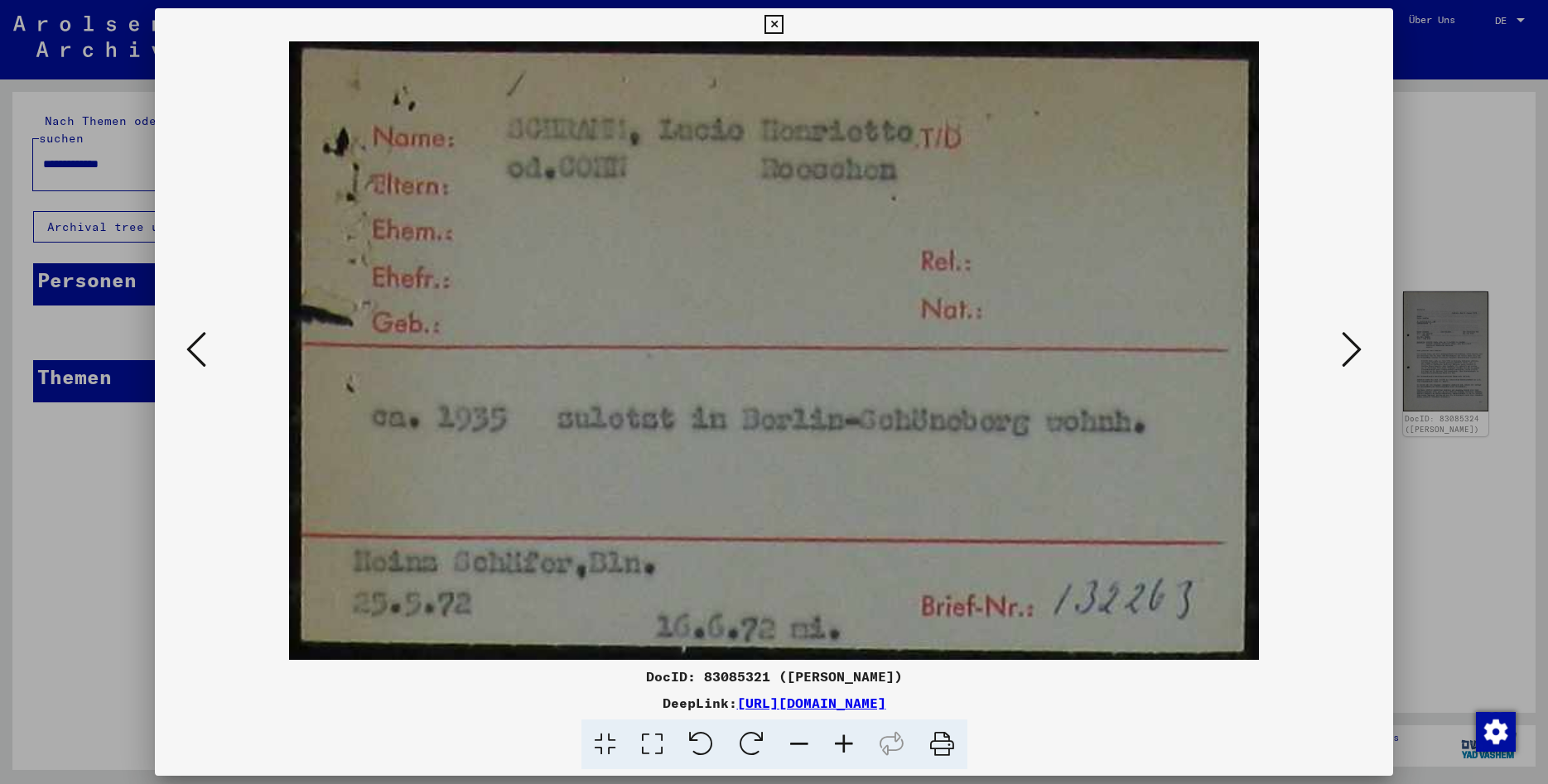
drag, startPoint x: 1100, startPoint y: 696, endPoint x: 568, endPoint y: 707, distance: 532.1
click at [568, 707] on div "DeepLink: [URL][DOMAIN_NAME]" at bounding box center [774, 703] width 1238 height 20
copy link "[URL][DOMAIN_NAME]"
click at [1337, 323] on img at bounding box center [774, 350] width 1126 height 618
click at [1342, 336] on button at bounding box center [1351, 350] width 30 height 47
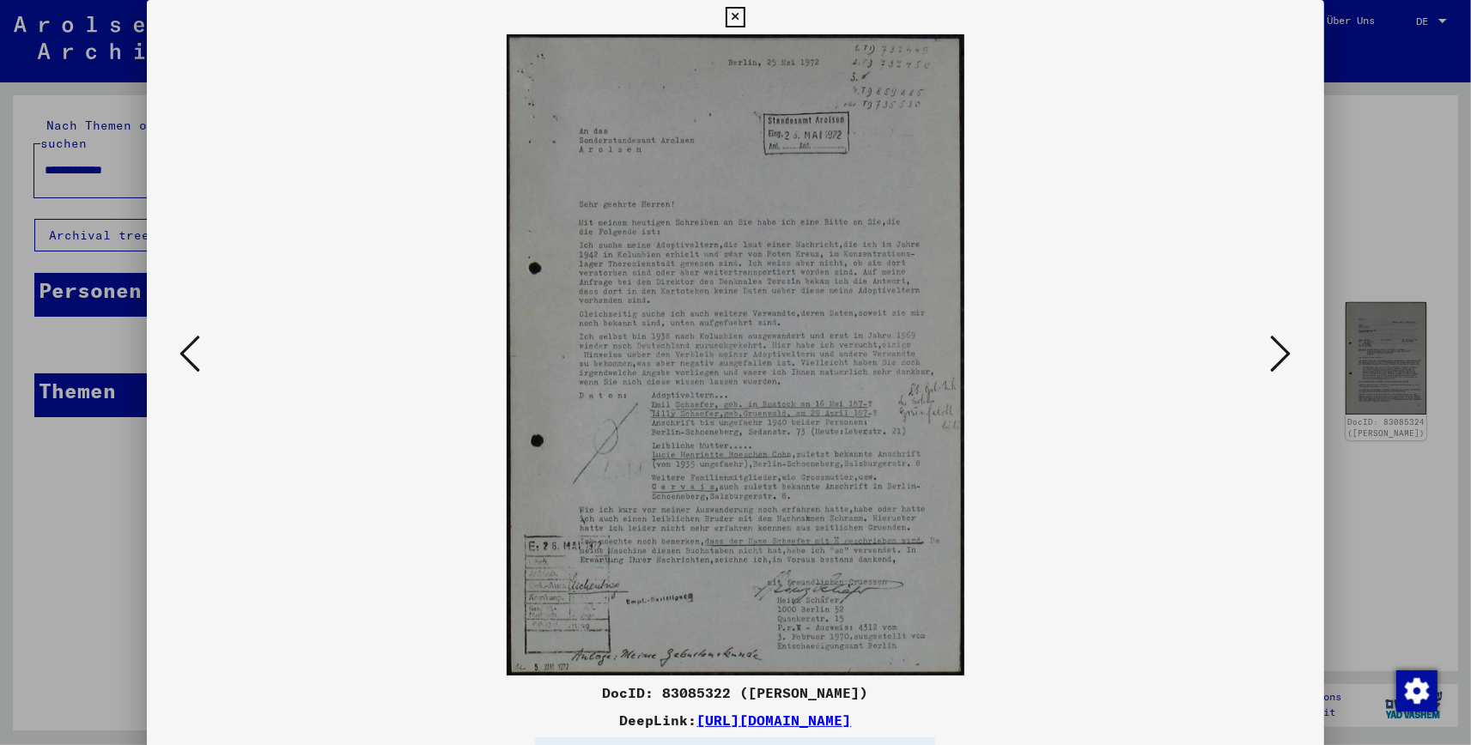
drag, startPoint x: 985, startPoint y: 713, endPoint x: 519, endPoint y: 716, distance: 465.3
click at [519, 716] on div "DeepLink: [URL][DOMAIN_NAME]" at bounding box center [735, 720] width 1176 height 21
copy link "[URL][DOMAIN_NAME]"
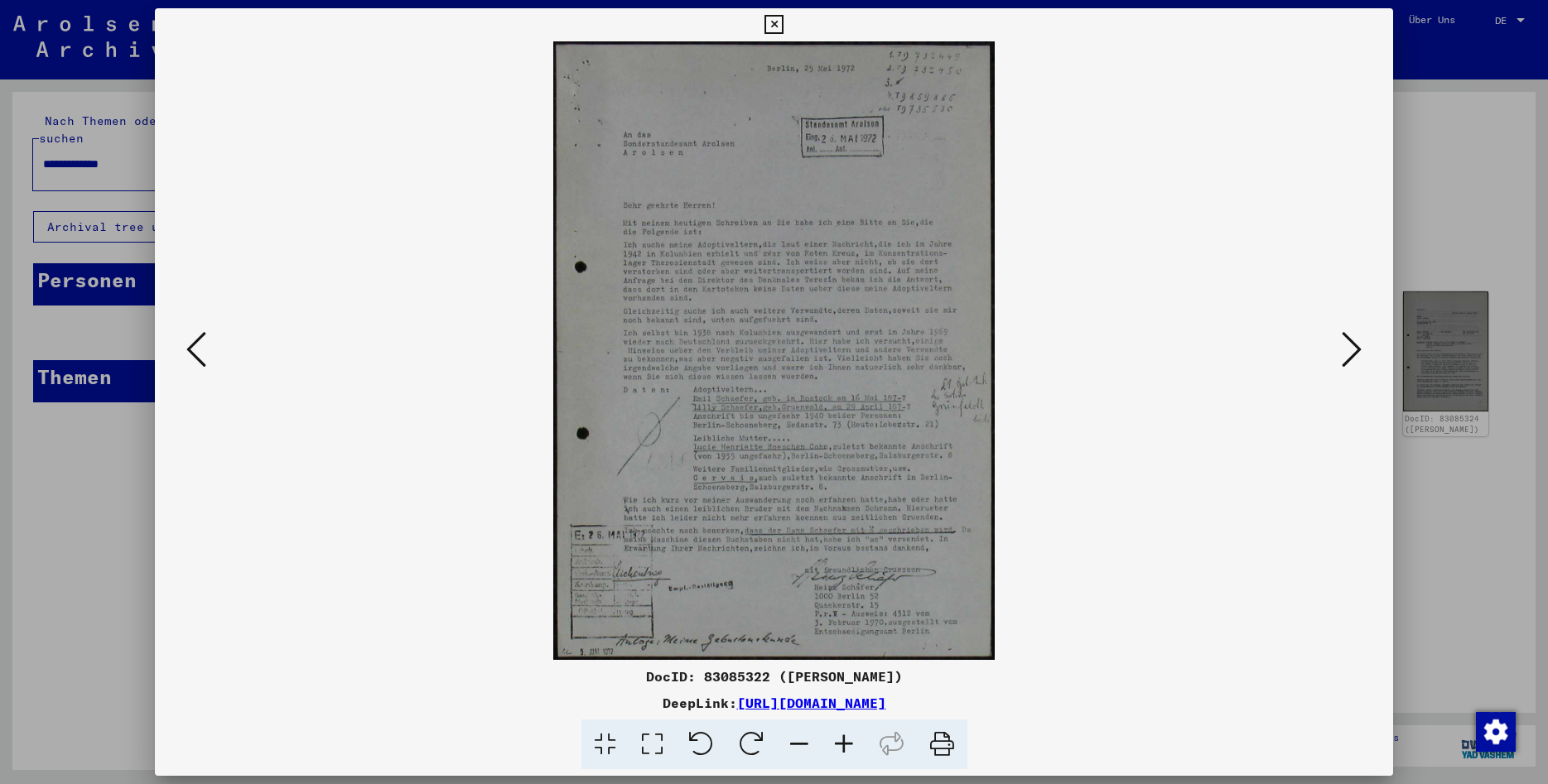
click at [1351, 364] on icon at bounding box center [1351, 349] width 20 height 40
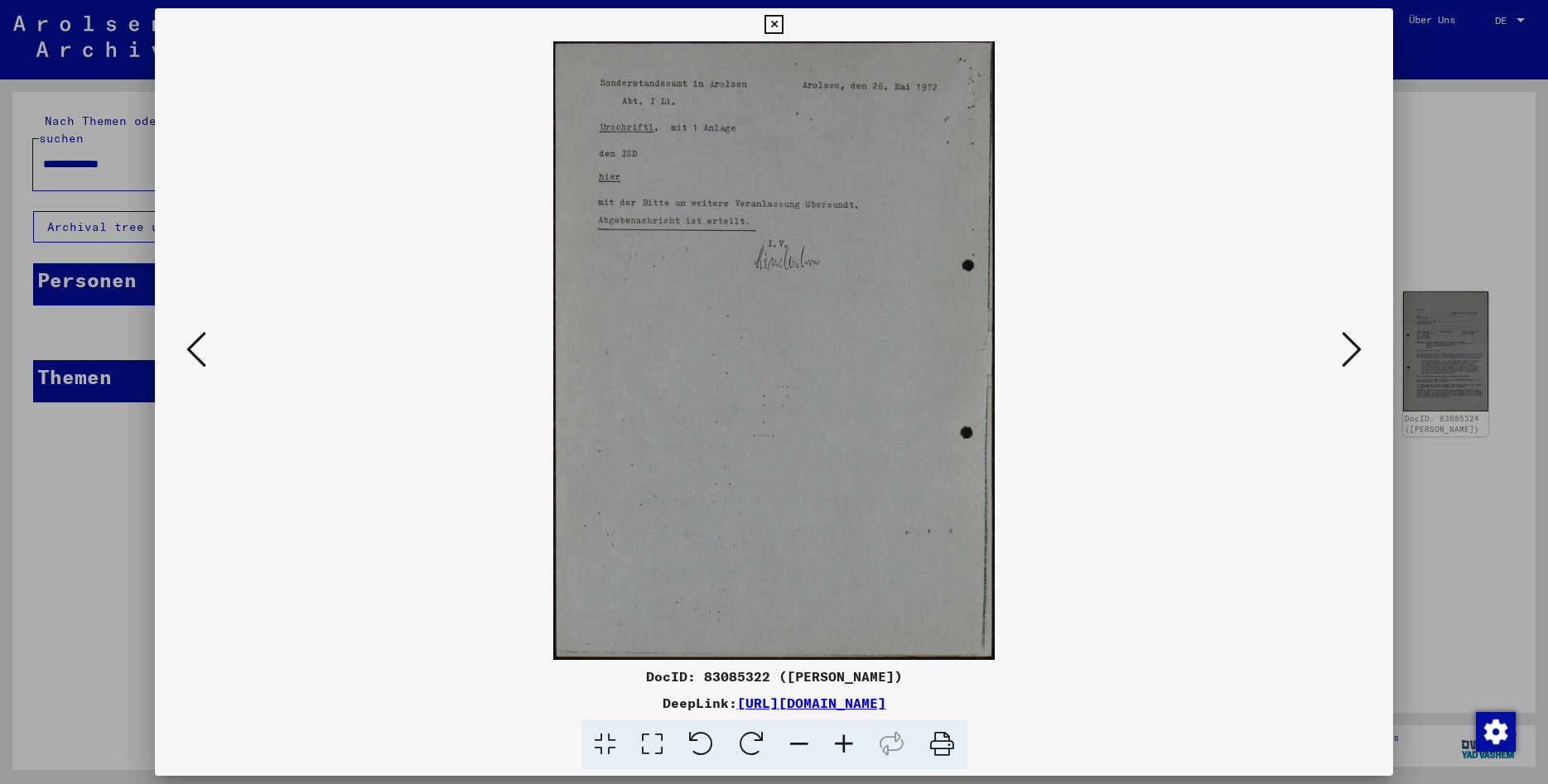
click at [1078, 704] on div "DeepLink: [URL][DOMAIN_NAME]" at bounding box center [774, 703] width 1238 height 20
drag, startPoint x: 1080, startPoint y: 705, endPoint x: 553, endPoint y: 708, distance: 527.0
click at [556, 713] on div "DocID: 83085322 ([PERSON_NAME]) DeepLink: [URL][DOMAIN_NAME]" at bounding box center [774, 717] width 1238 height 103
click at [1233, 677] on div "DocID: 83085322 ([PERSON_NAME])" at bounding box center [774, 676] width 1238 height 20
drag, startPoint x: 980, startPoint y: 695, endPoint x: 567, endPoint y: 702, distance: 413.1
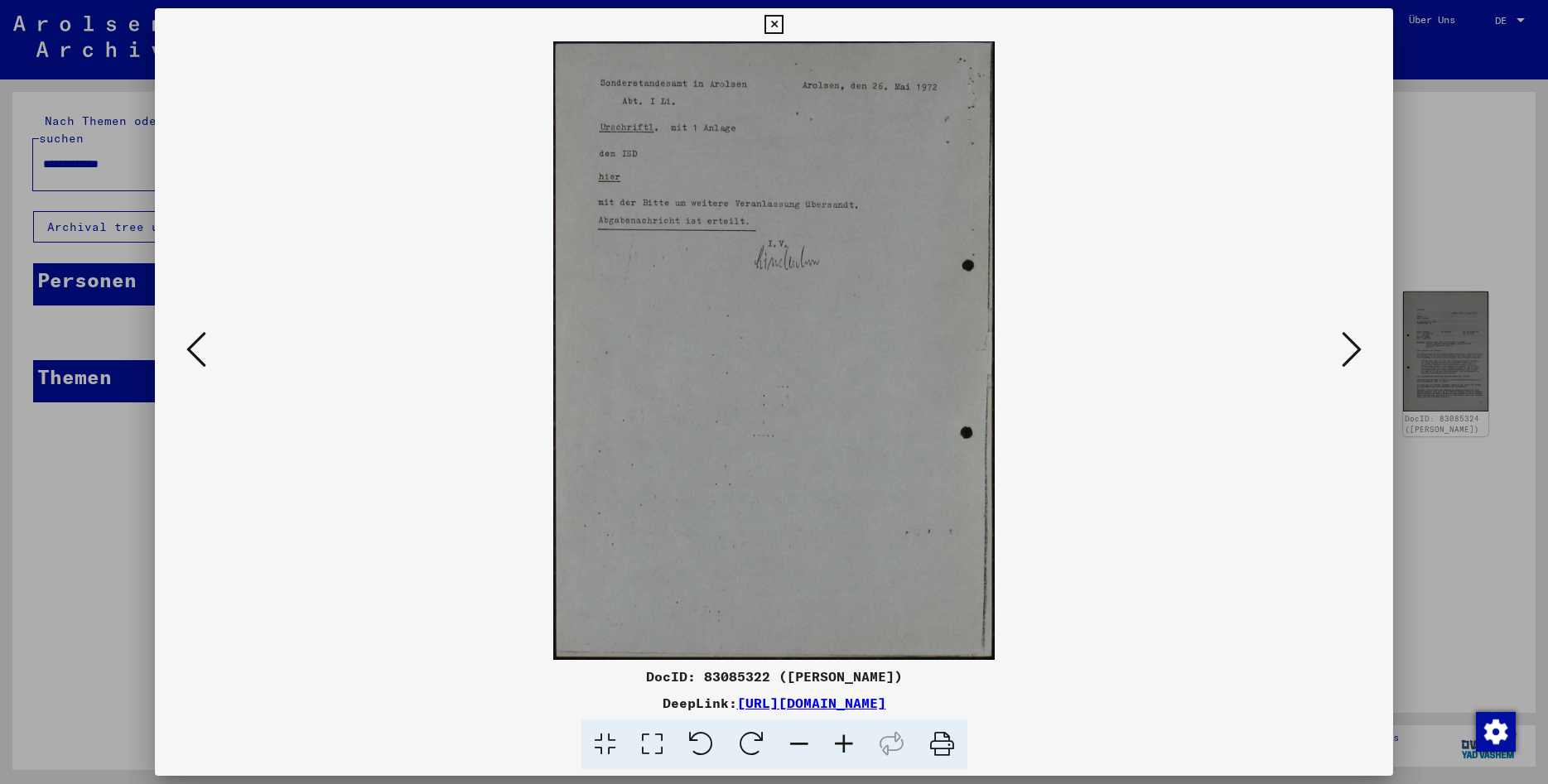
click at [567, 702] on div "DeepLink: [URL][DOMAIN_NAME]" at bounding box center [774, 703] width 1238 height 20
copy link "[URL][DOMAIN_NAME]"
click at [1356, 351] on icon at bounding box center [1351, 349] width 20 height 40
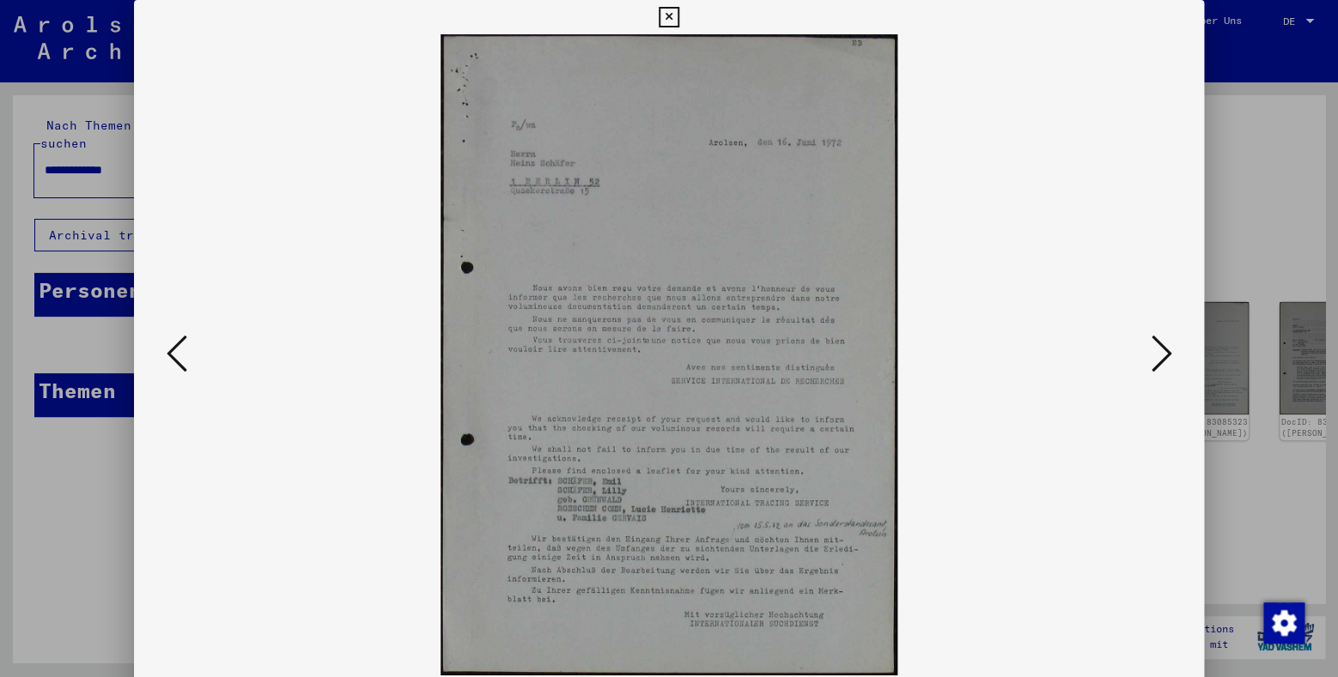
click at [1162, 361] on icon at bounding box center [1160, 353] width 21 height 41
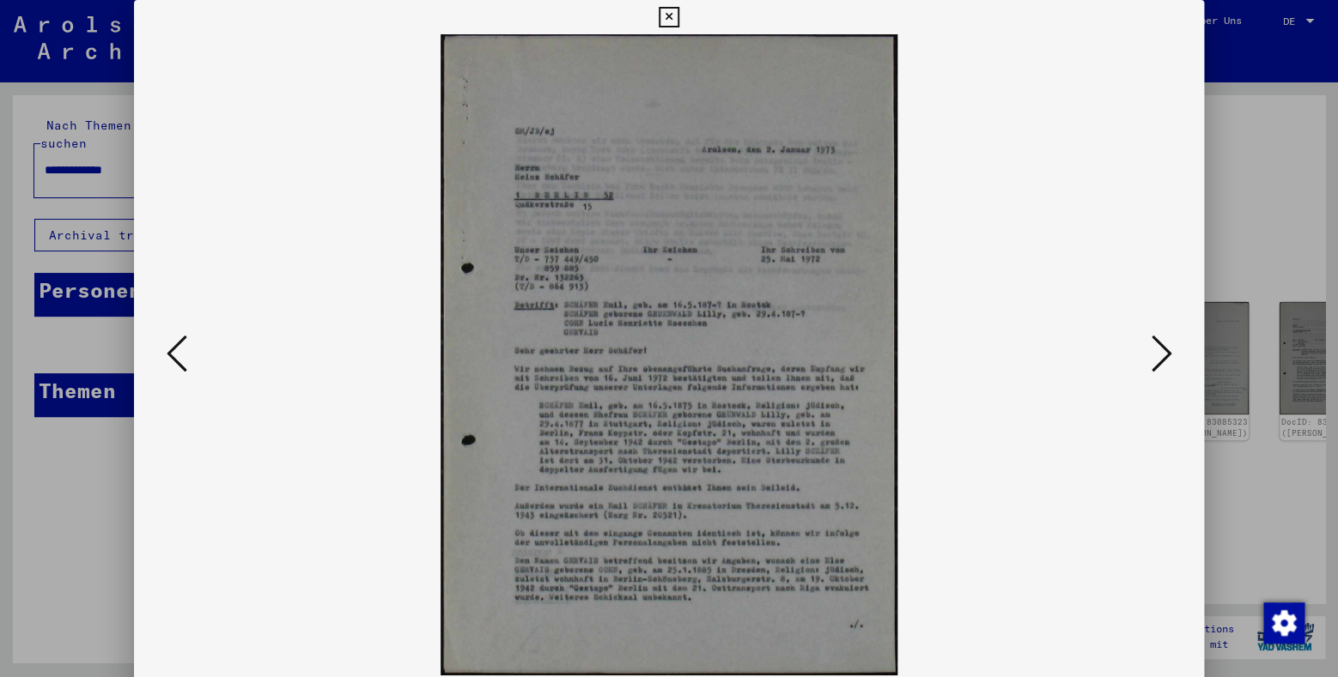
click at [1157, 359] on icon at bounding box center [1160, 353] width 21 height 41
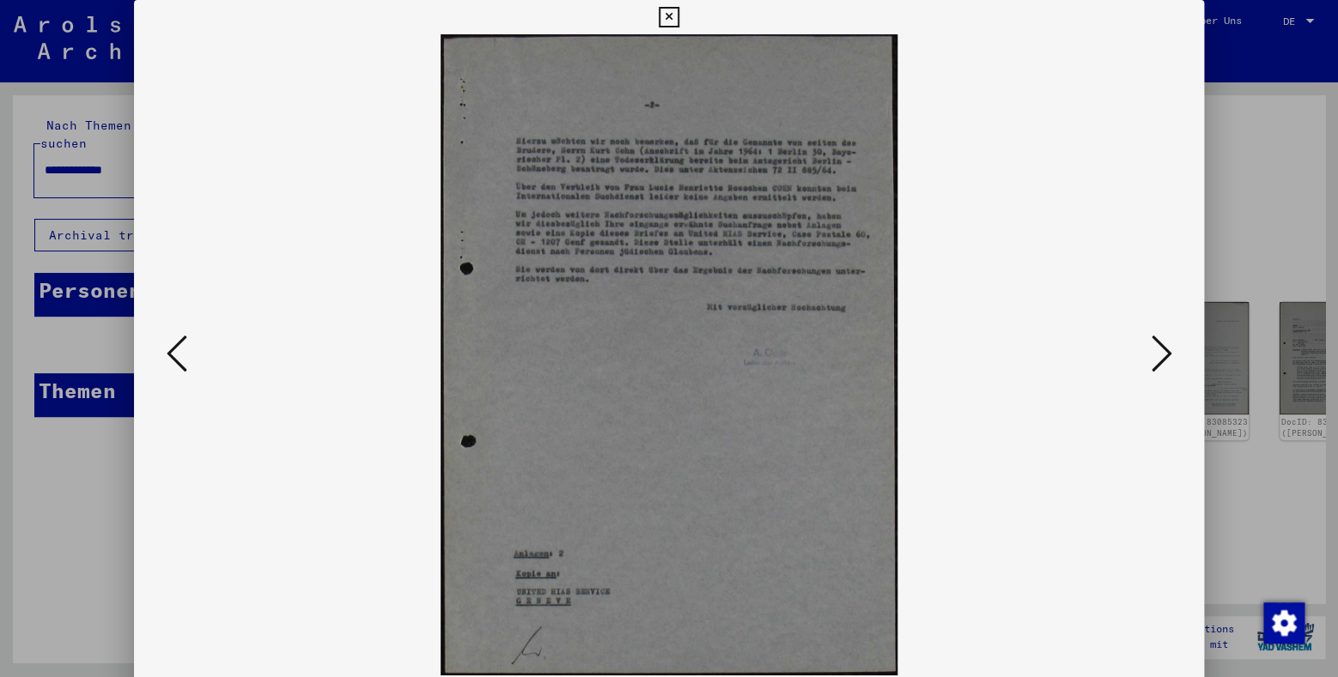
click at [196, 347] on img at bounding box center [668, 354] width 953 height 641
click at [179, 353] on icon at bounding box center [177, 353] width 21 height 41
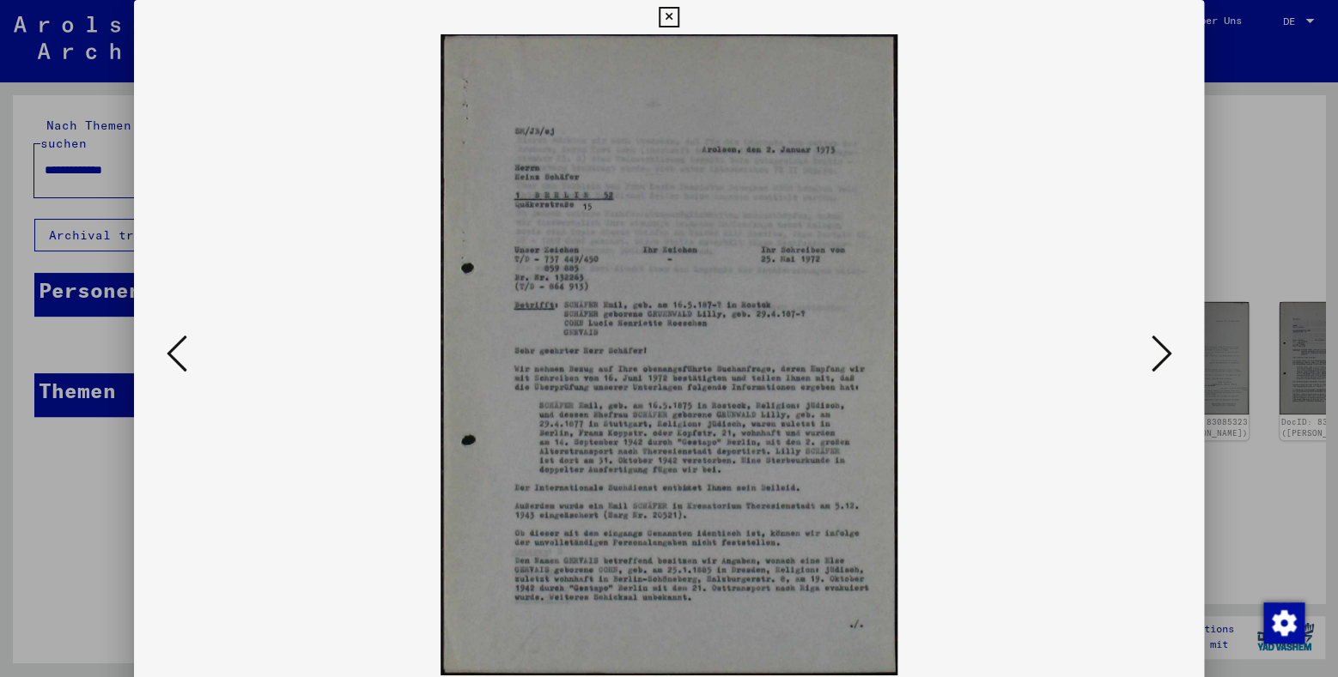
click at [179, 353] on icon at bounding box center [177, 353] width 21 height 41
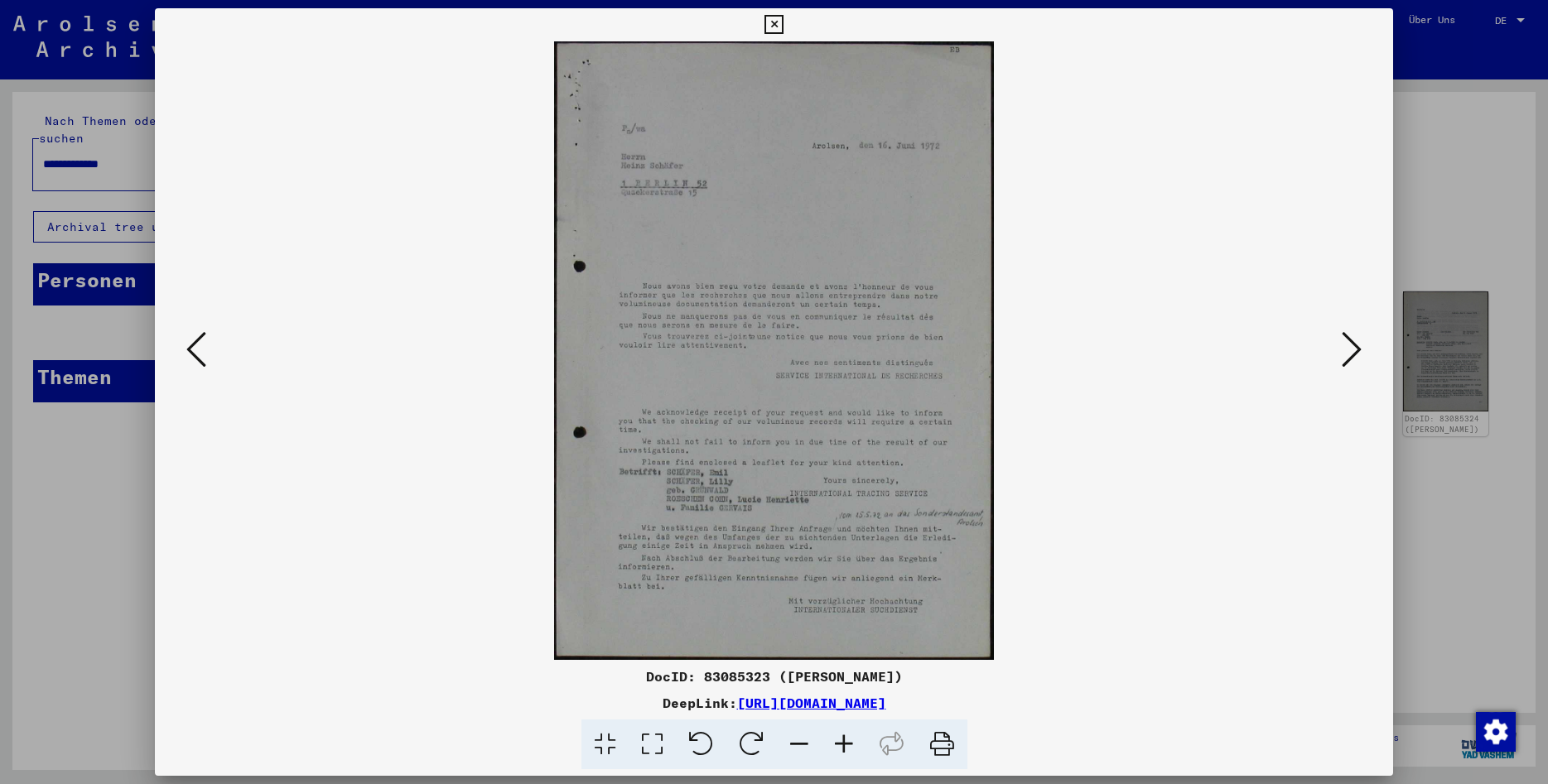
drag, startPoint x: 997, startPoint y: 706, endPoint x: 566, endPoint y: 702, distance: 431.0
click at [566, 702] on div "DeepLink: [URL][DOMAIN_NAME]" at bounding box center [774, 703] width 1238 height 20
copy link "[URL][DOMAIN_NAME]"
click at [1353, 347] on icon at bounding box center [1351, 349] width 20 height 40
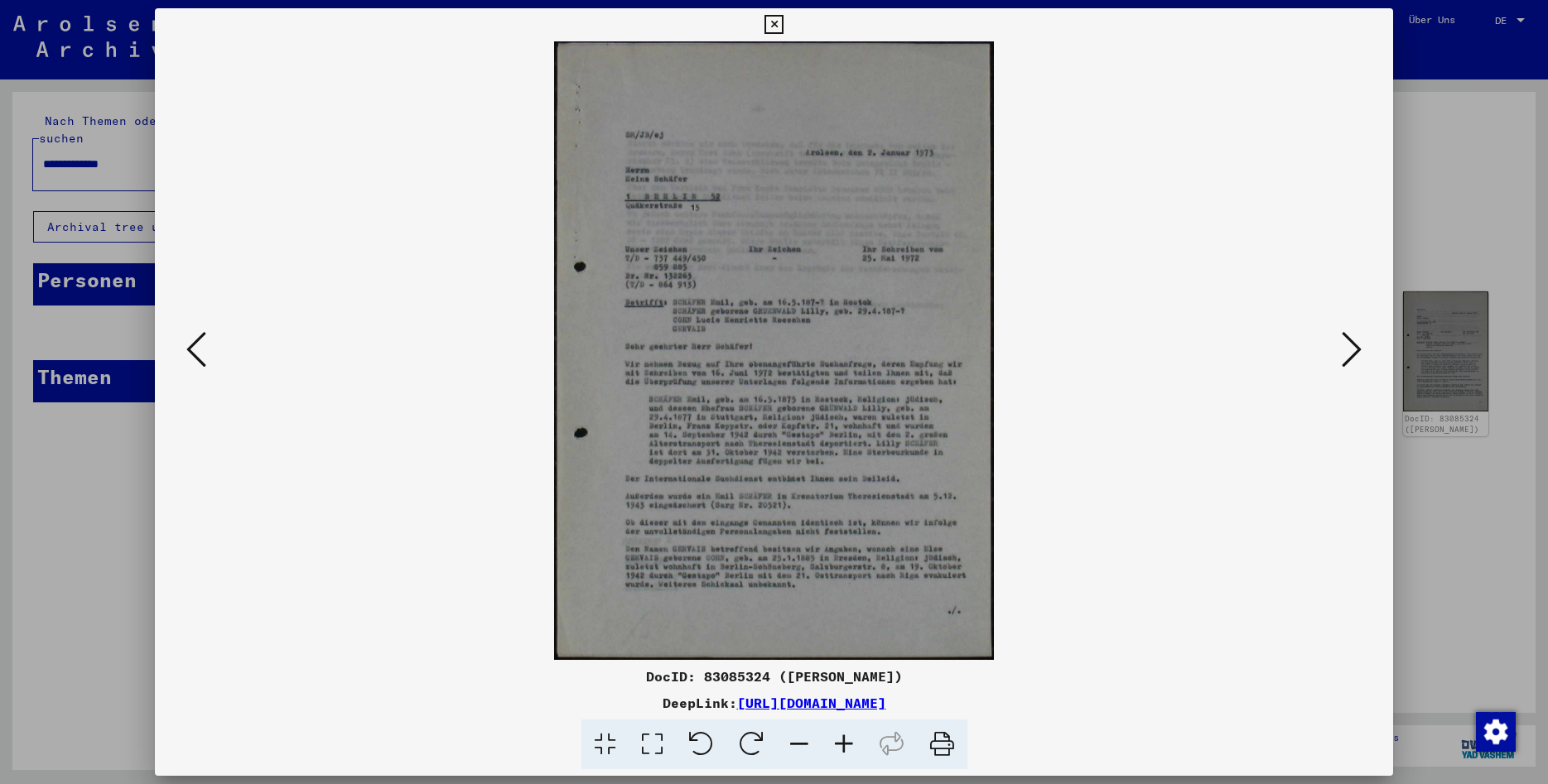
drag, startPoint x: 1074, startPoint y: 706, endPoint x: 565, endPoint y: 701, distance: 509.0
click at [565, 701] on div "DeepLink: [URL][DOMAIN_NAME]" at bounding box center [774, 703] width 1238 height 20
copy link "[URL][DOMAIN_NAME]"
click at [1369, 346] on div at bounding box center [774, 350] width 1238 height 618
click at [1353, 354] on icon at bounding box center [1351, 349] width 20 height 40
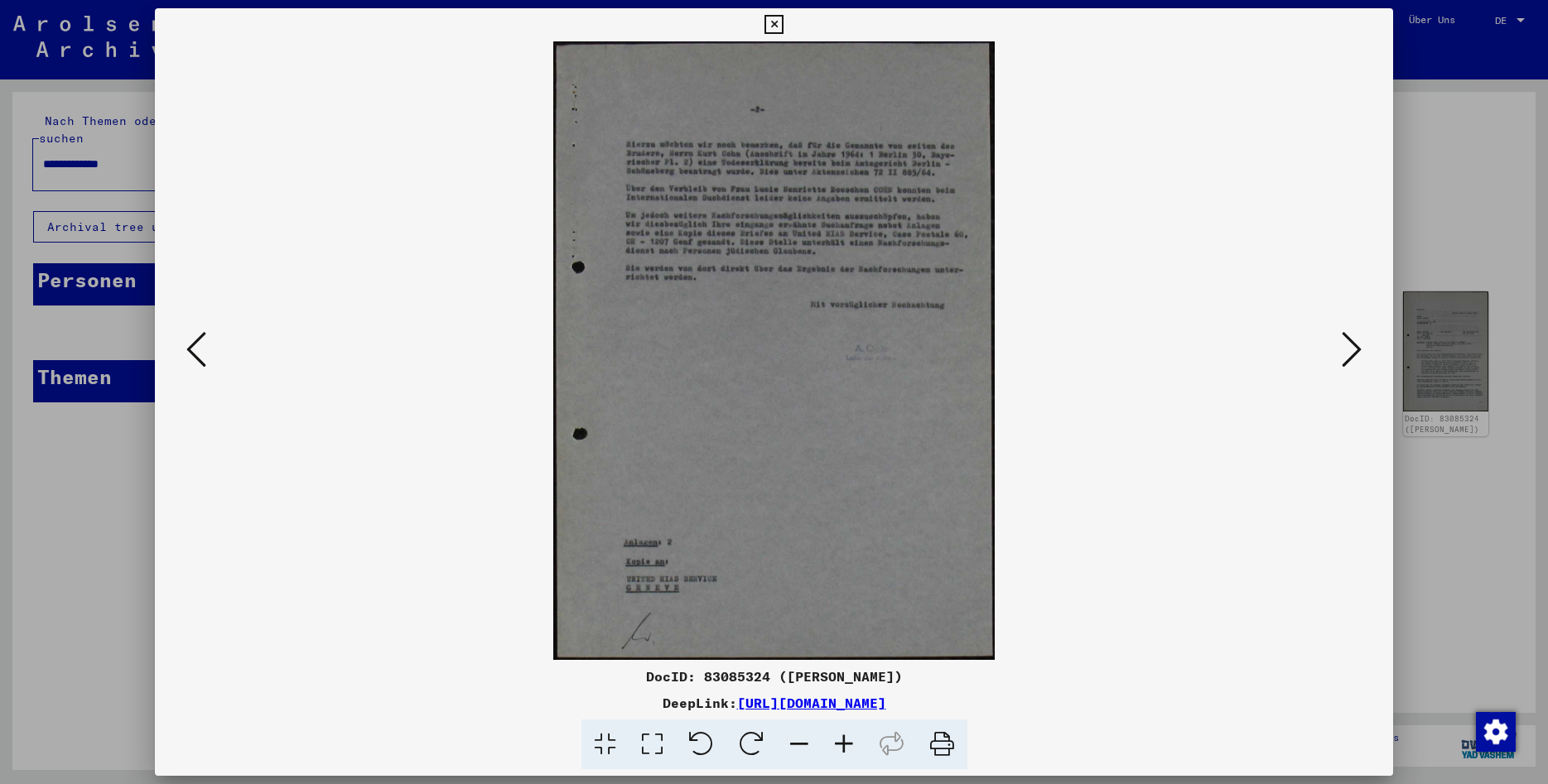
drag, startPoint x: 846, startPoint y: 699, endPoint x: 561, endPoint y: 700, distance: 285.0
click at [561, 700] on div "DeepLink: [URL][DOMAIN_NAME]" at bounding box center [774, 703] width 1238 height 20
copy div "[URL][DOMAIN_NAME]"
click at [1371, 344] on div at bounding box center [774, 350] width 1238 height 618
click at [1361, 347] on icon at bounding box center [1351, 349] width 20 height 40
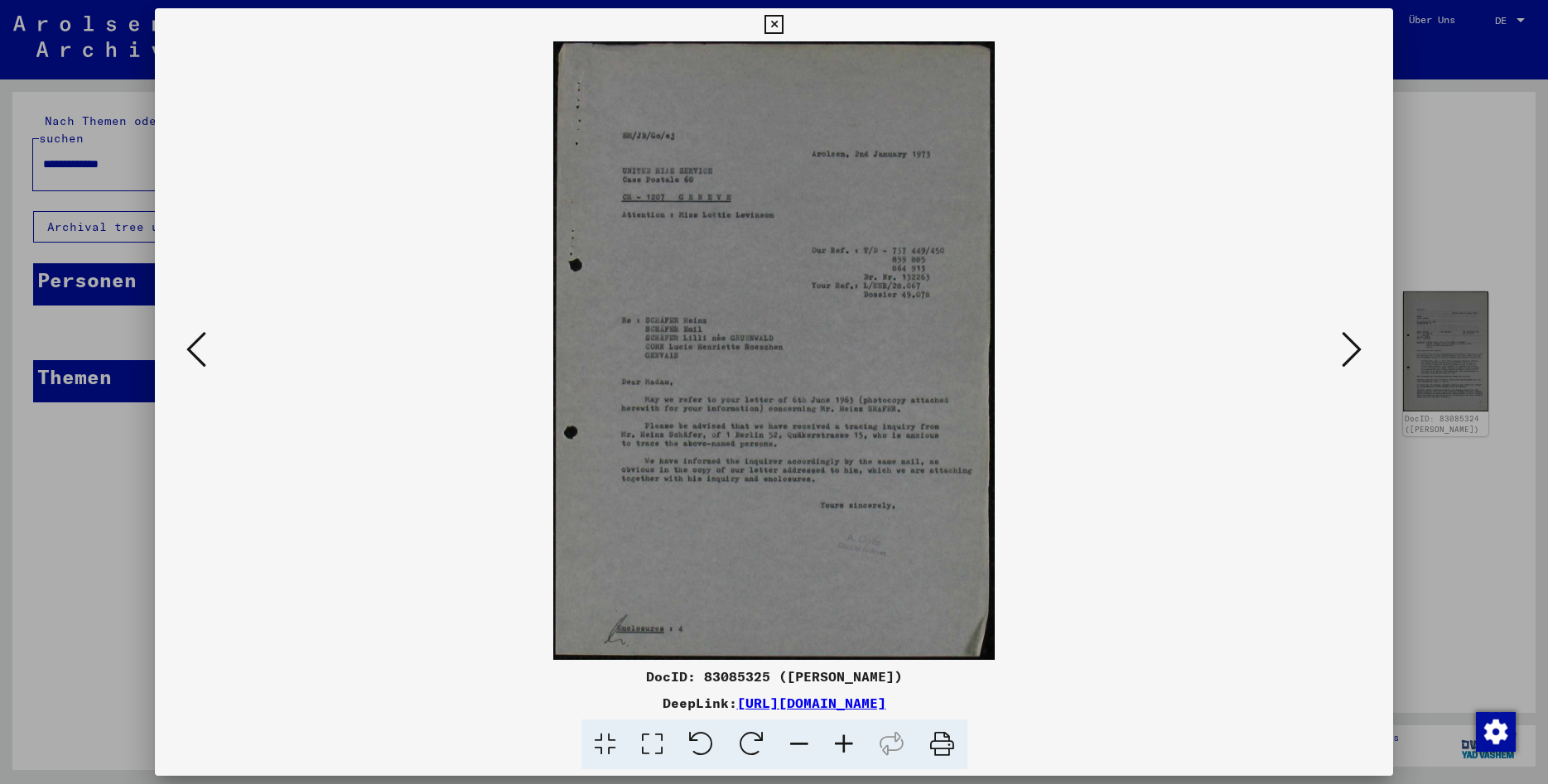
click at [1350, 358] on icon at bounding box center [1351, 349] width 20 height 40
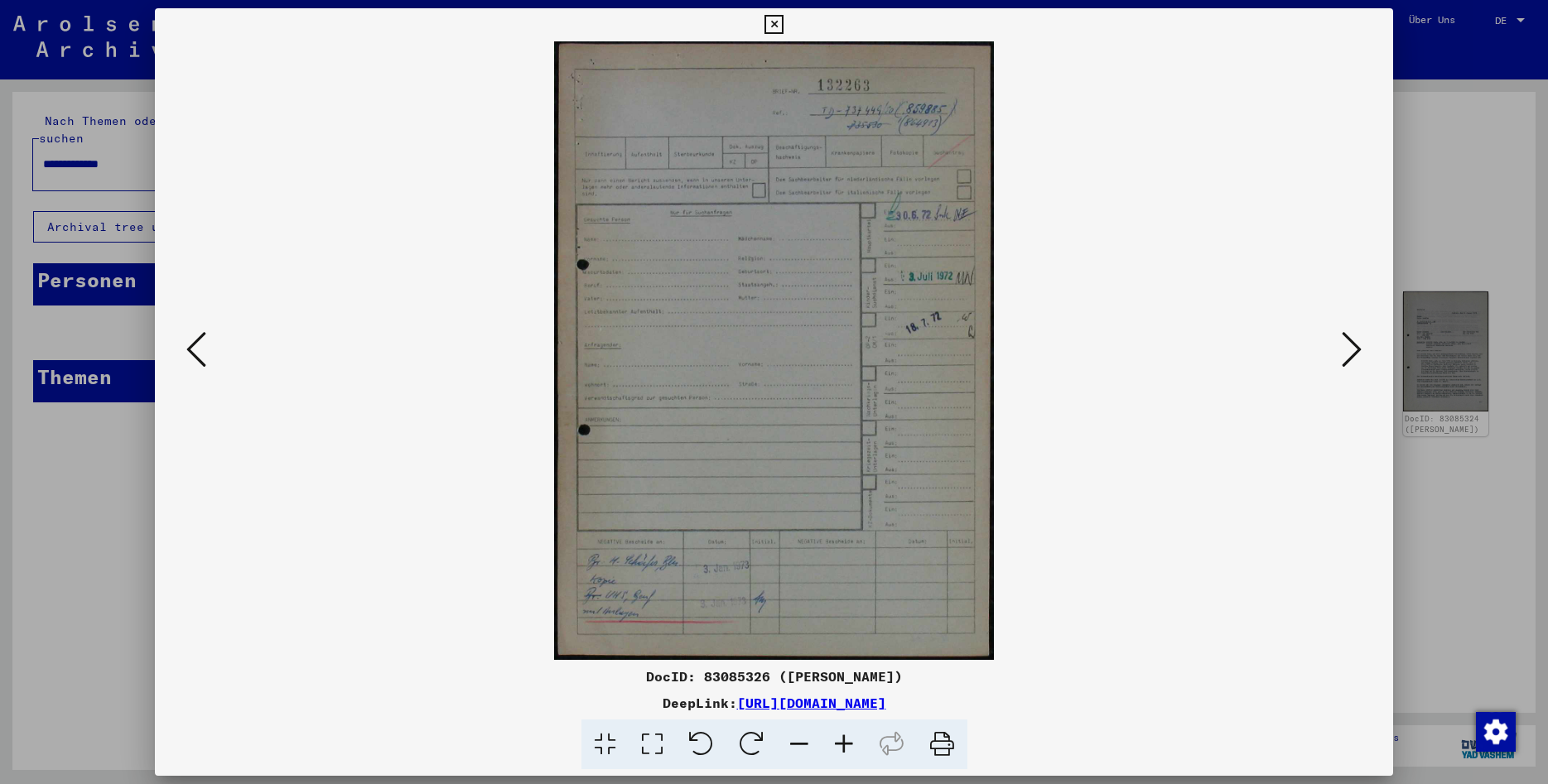
click at [1350, 358] on icon at bounding box center [1351, 349] width 20 height 40
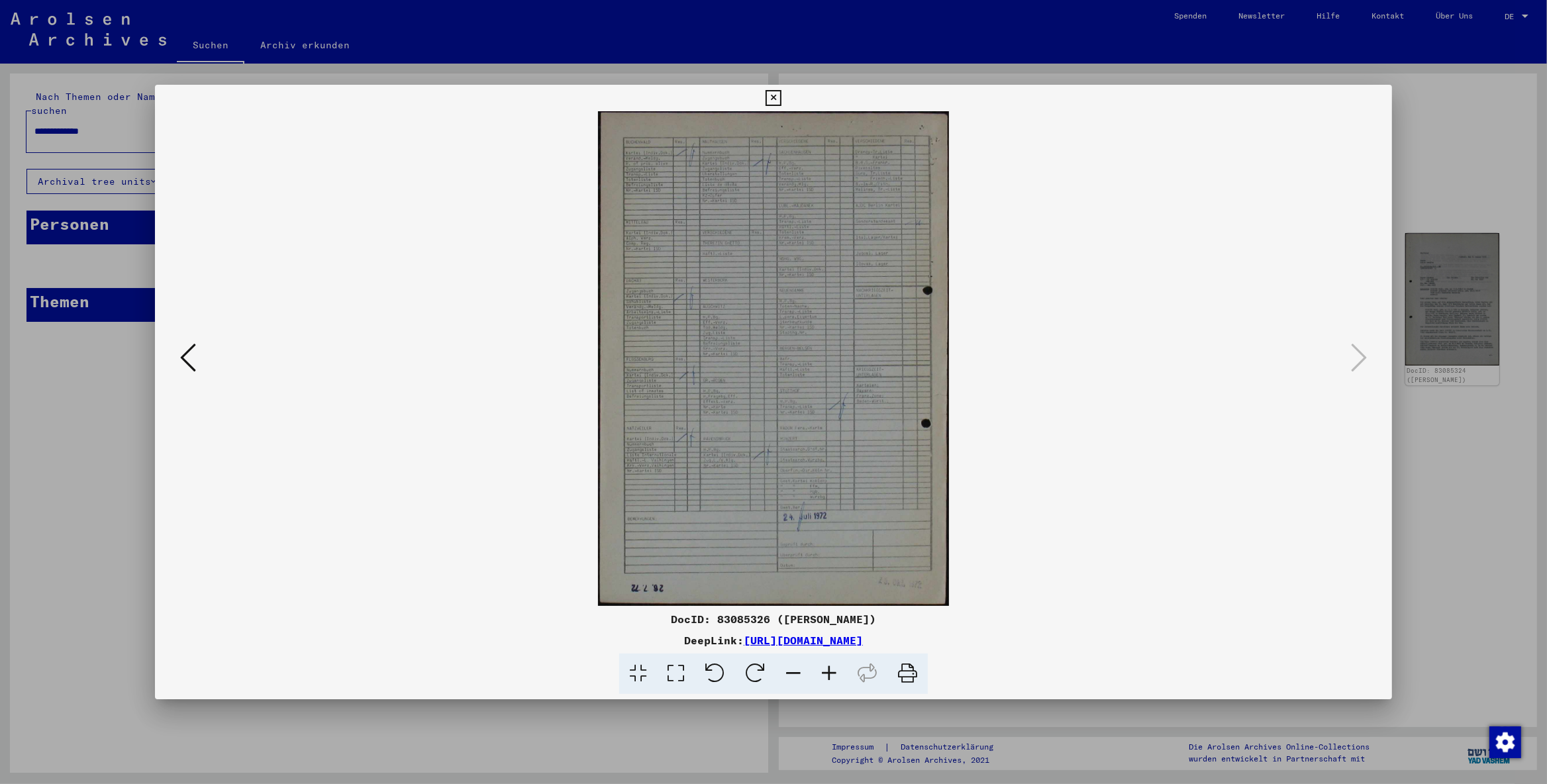
drag, startPoint x: 1020, startPoint y: 631, endPoint x: 1013, endPoint y: 634, distance: 7.6
click at [1015, 626] on div "DocID: 83085326 ([PERSON_NAME]) DeepLink: [URL][DOMAIN_NAME]" at bounding box center [774, 651] width 1238 height 82
click at [190, 351] on icon at bounding box center [188, 357] width 16 height 32
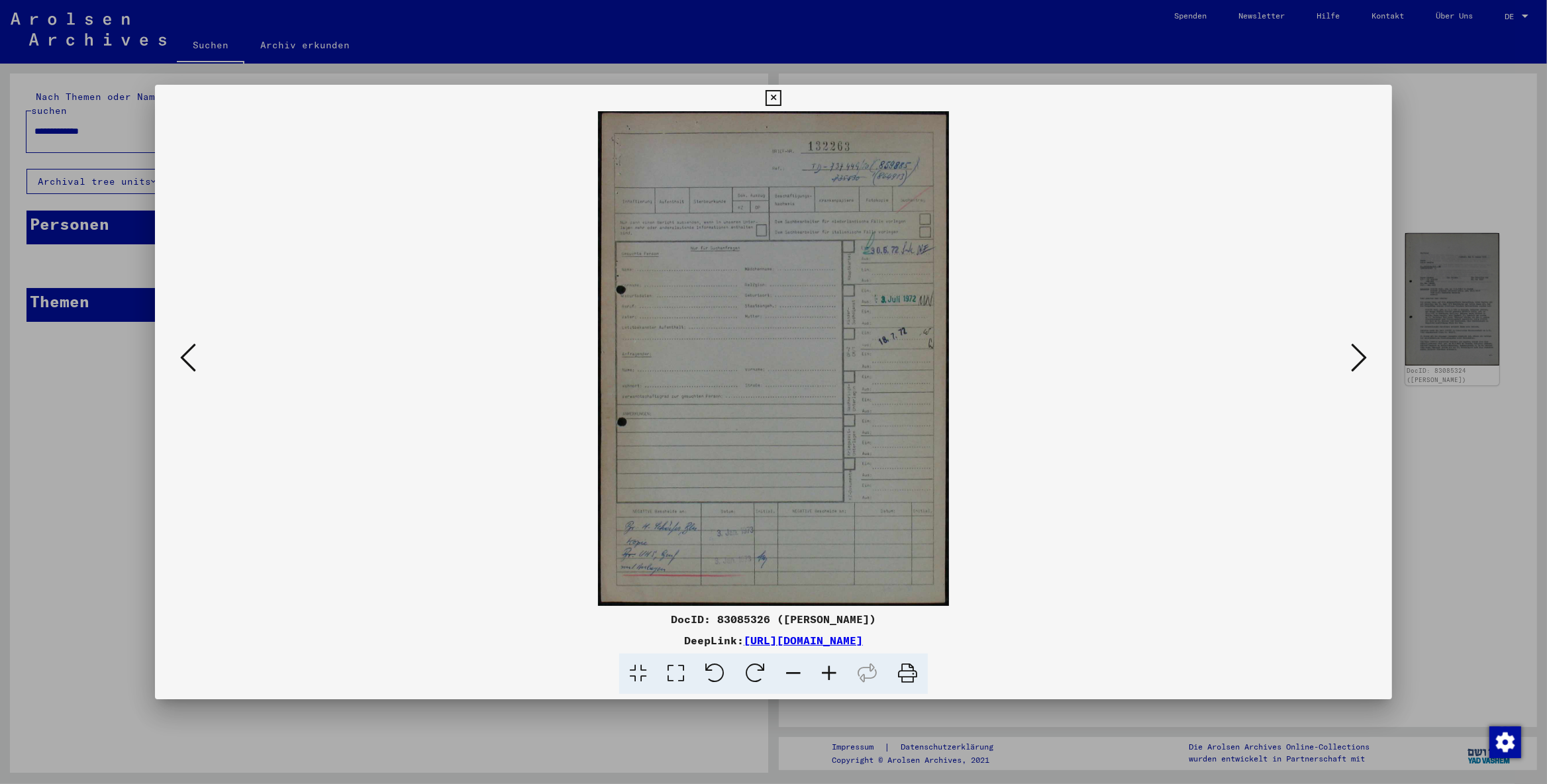
click at [189, 361] on icon at bounding box center [188, 357] width 16 height 32
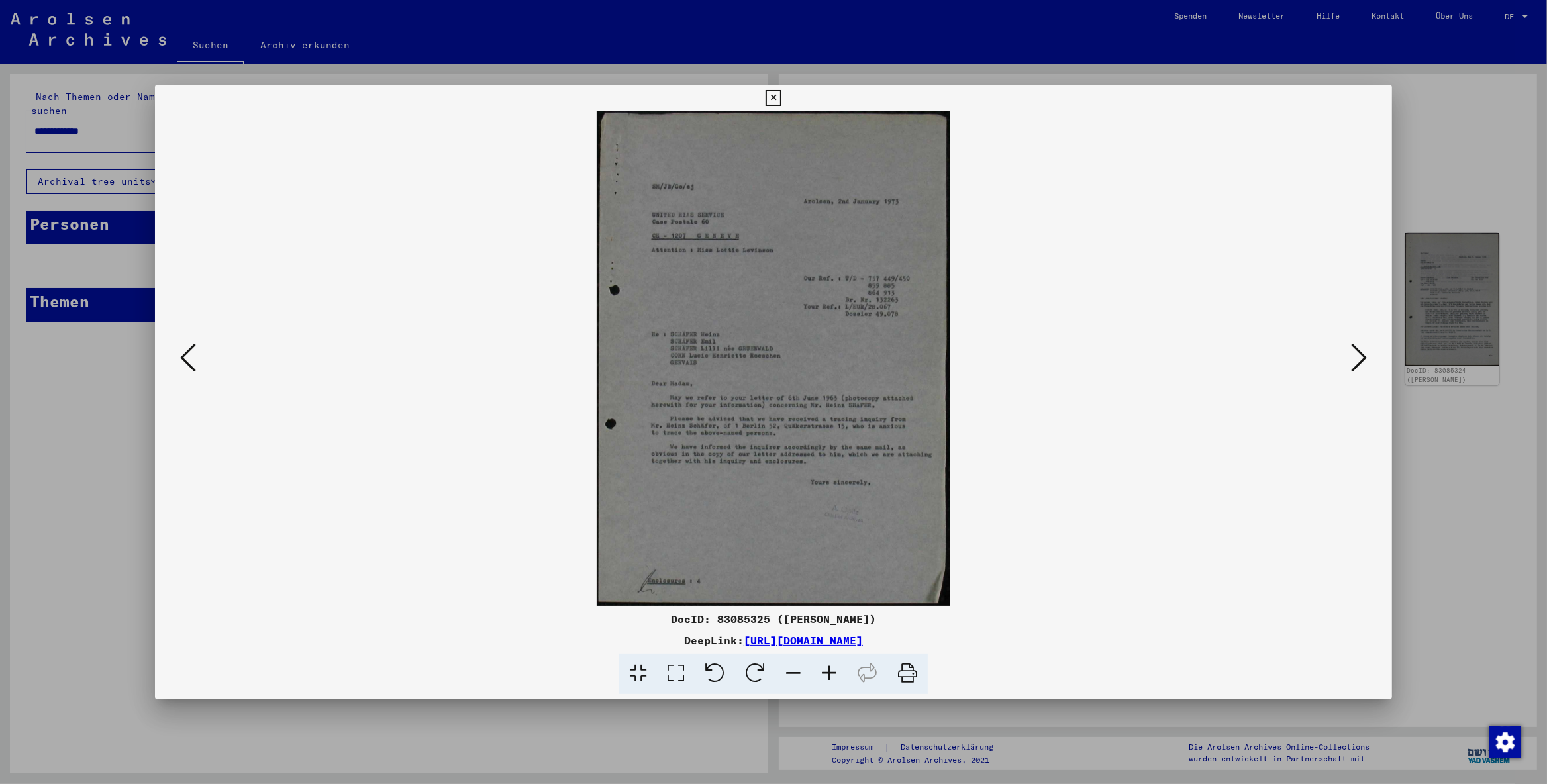
click at [1237, 358] on icon at bounding box center [1358, 357] width 16 height 32
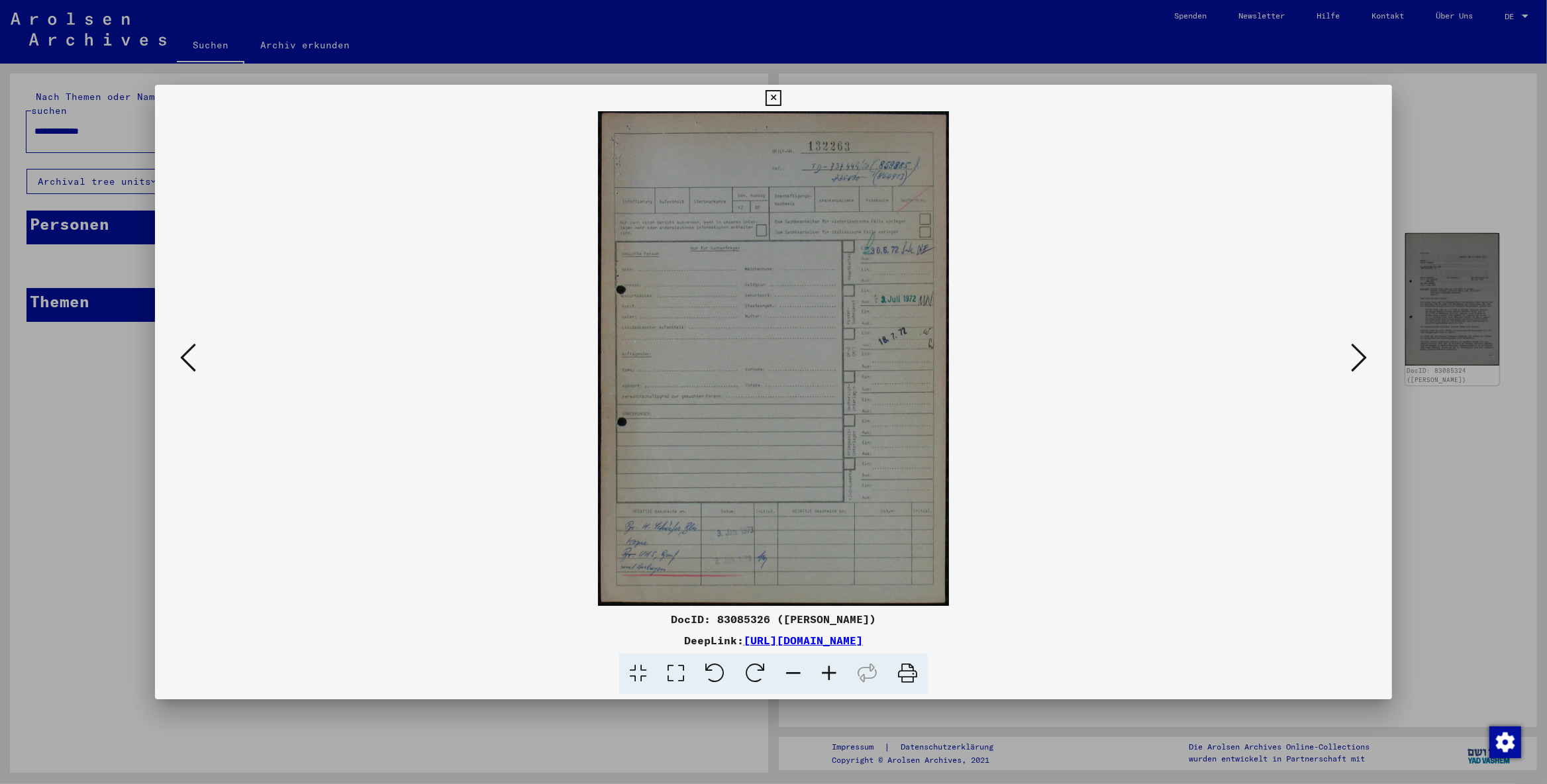
drag, startPoint x: 1010, startPoint y: 639, endPoint x: 606, endPoint y: 644, distance: 404.0
click at [606, 626] on div "DeepLink: [URL][DOMAIN_NAME]" at bounding box center [774, 640] width 1238 height 16
copy link "[URL][DOMAIN_NAME]"
click at [1237, 358] on icon at bounding box center [1358, 357] width 16 height 32
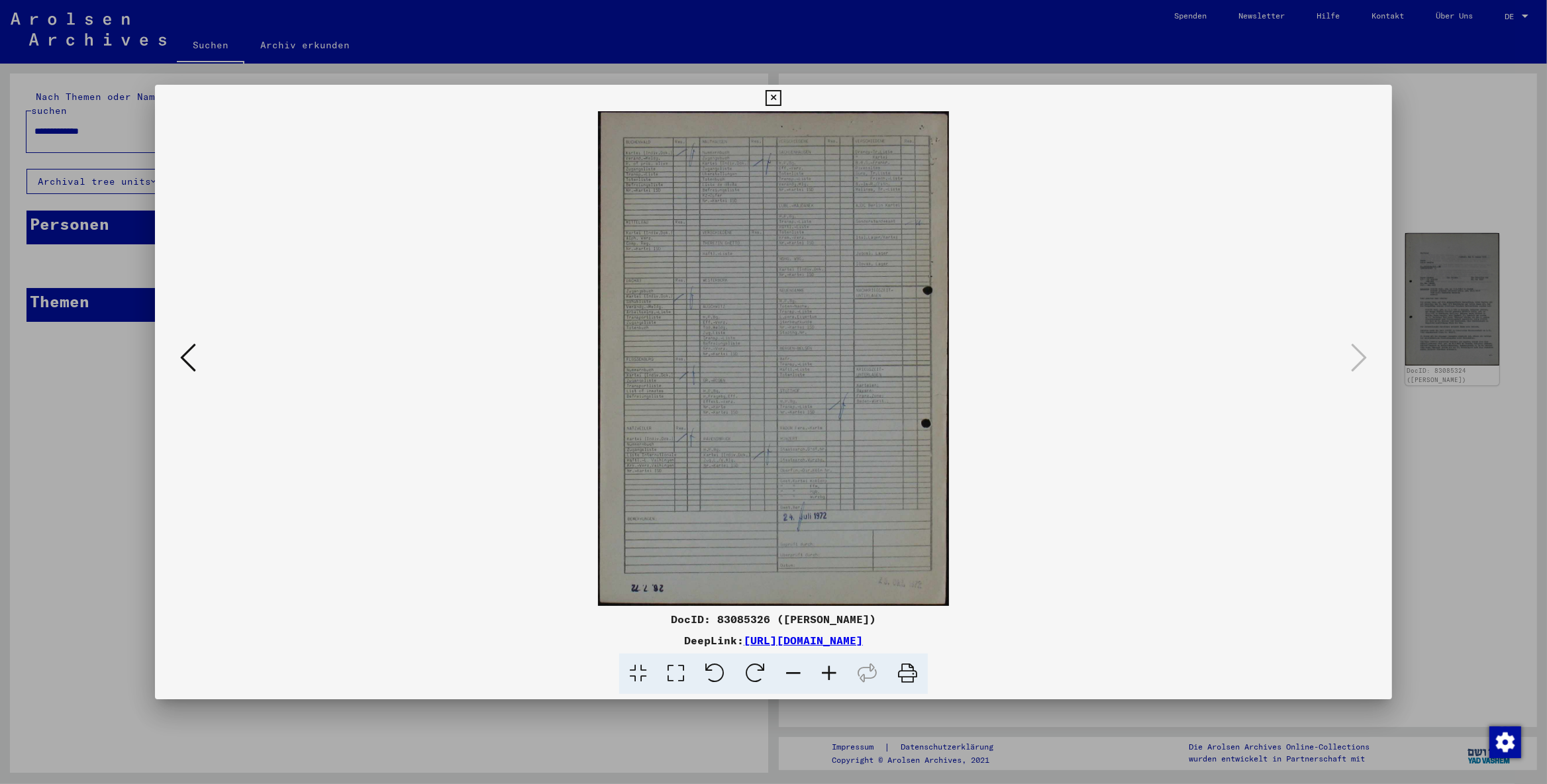
click at [1063, 618] on div "DocID: 83085326 ([PERSON_NAME])" at bounding box center [774, 618] width 1238 height 16
click at [1171, 623] on div "DocID: 83085326 ([PERSON_NAME])" at bounding box center [774, 618] width 1238 height 16
click at [1061, 626] on div "DeepLink: [URL][DOMAIN_NAME]" at bounding box center [774, 640] width 1238 height 16
click at [194, 361] on icon at bounding box center [188, 357] width 16 height 32
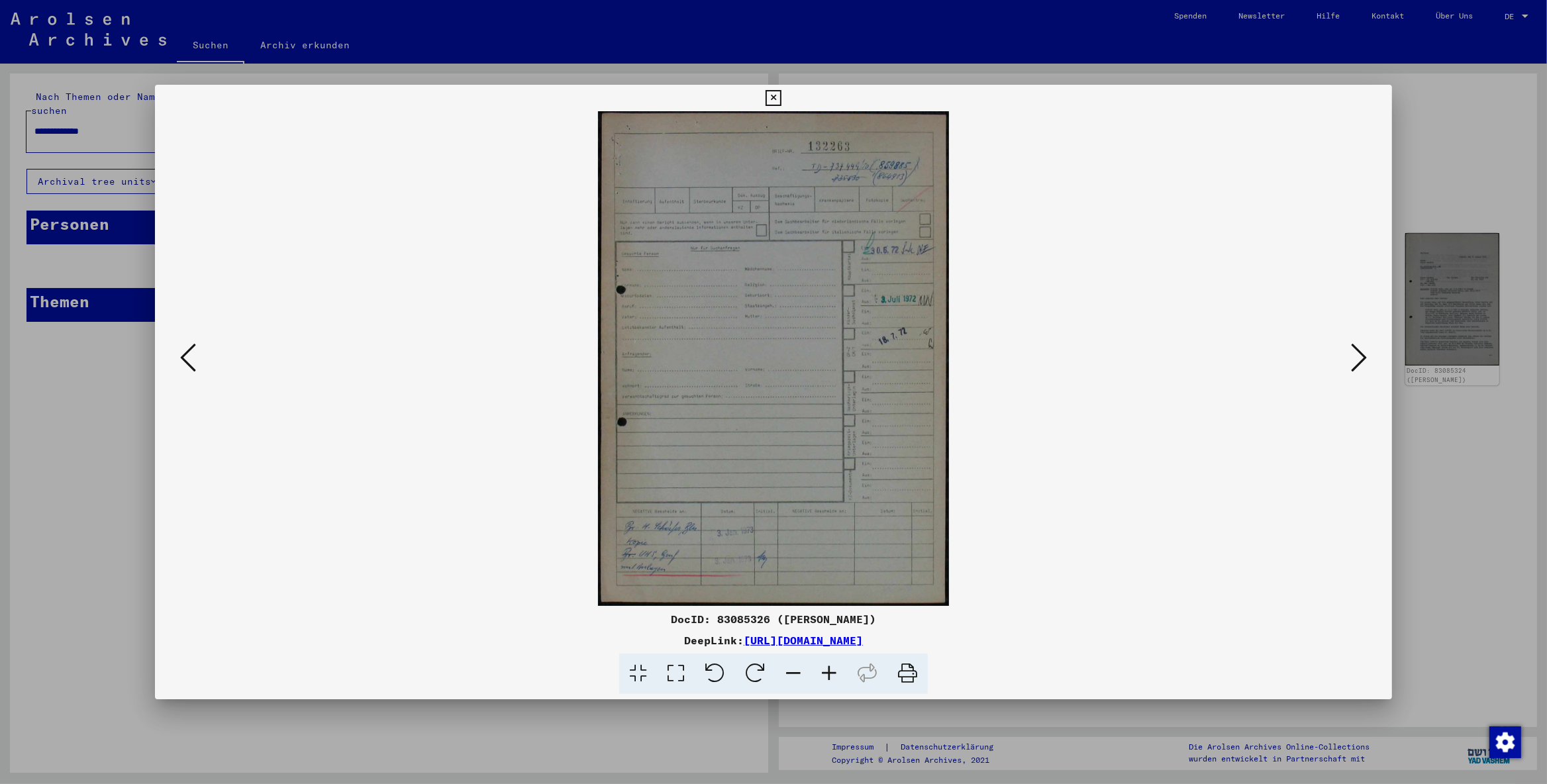
click at [1237, 354] on icon at bounding box center [1358, 357] width 16 height 32
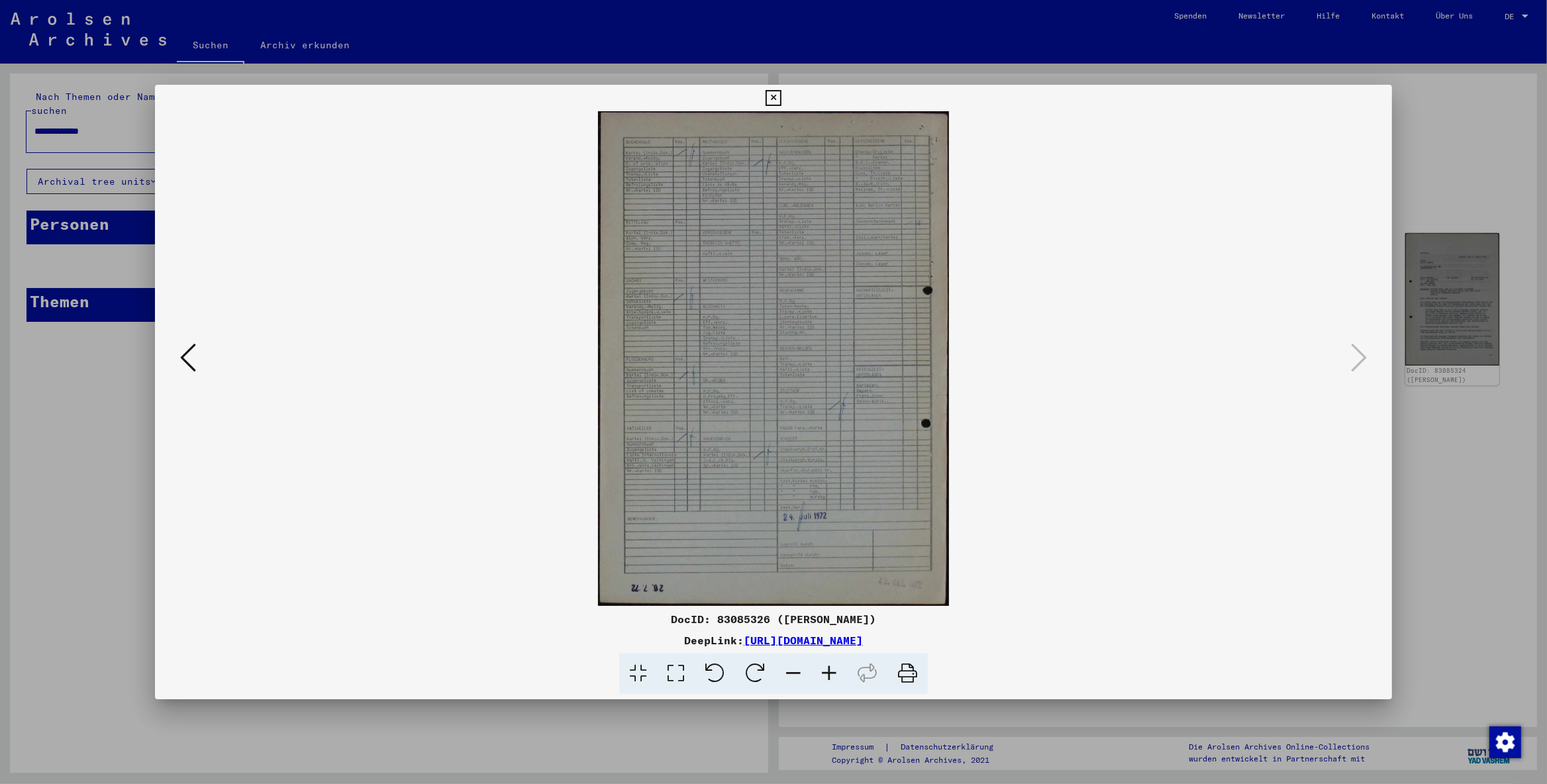
drag, startPoint x: 1042, startPoint y: 634, endPoint x: 1025, endPoint y: 642, distance: 18.8
click at [1043, 626] on div "DeepLink: [URL][DOMAIN_NAME]" at bounding box center [774, 640] width 1238 height 16
click at [1028, 626] on div "DocID: 83085326 ([PERSON_NAME]) DeepLink: [URL][DOMAIN_NAME]" at bounding box center [774, 651] width 1238 height 82
drag, startPoint x: 1013, startPoint y: 649, endPoint x: 605, endPoint y: 643, distance: 408.0
click at [605, 626] on div "DocID: 83085326 ([PERSON_NAME]) DeepLink: [URL][DOMAIN_NAME]" at bounding box center [774, 651] width 1238 height 82
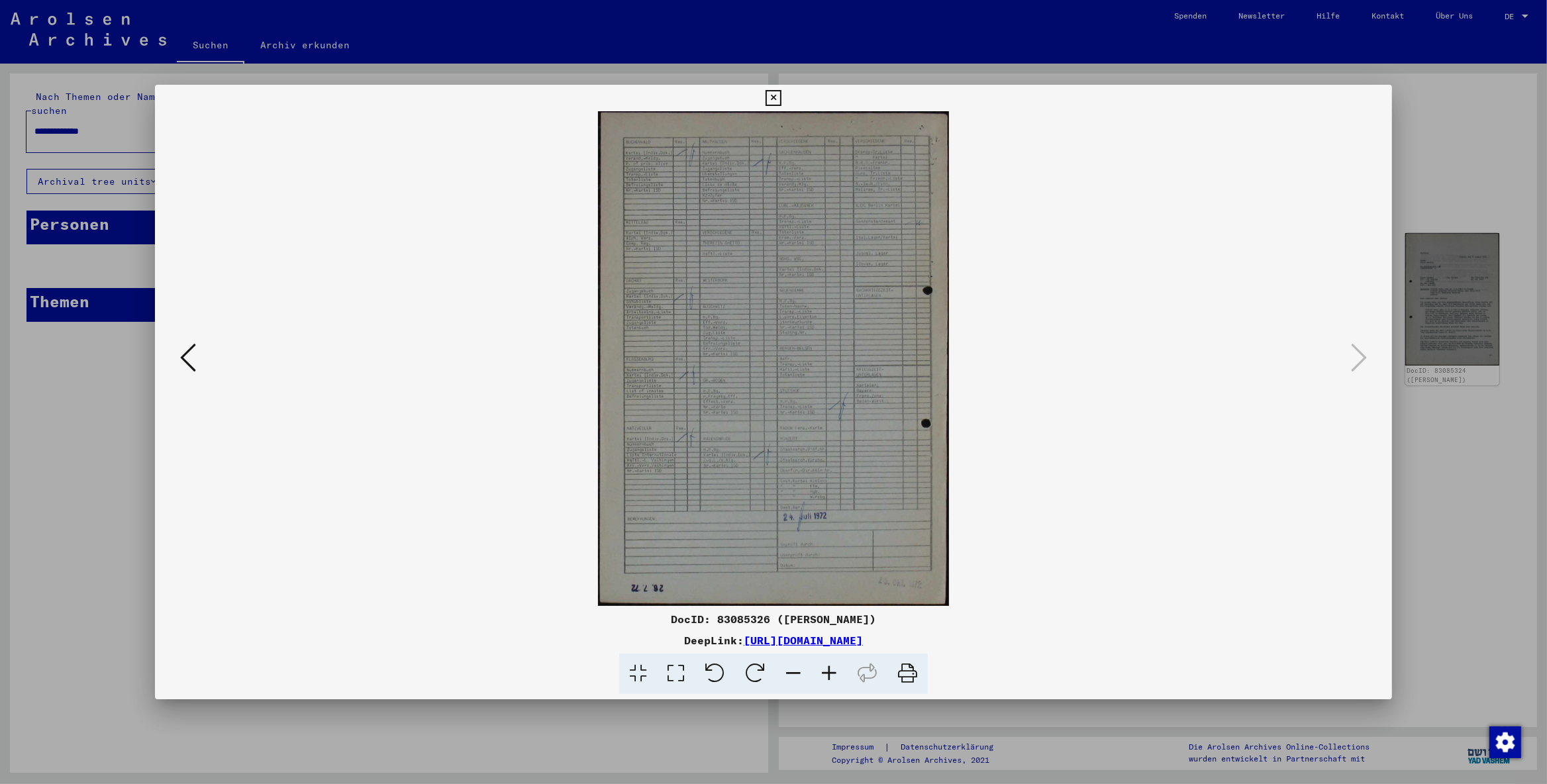
copy div "[URL][DOMAIN_NAME]"
click at [780, 93] on icon at bounding box center [773, 98] width 15 height 16
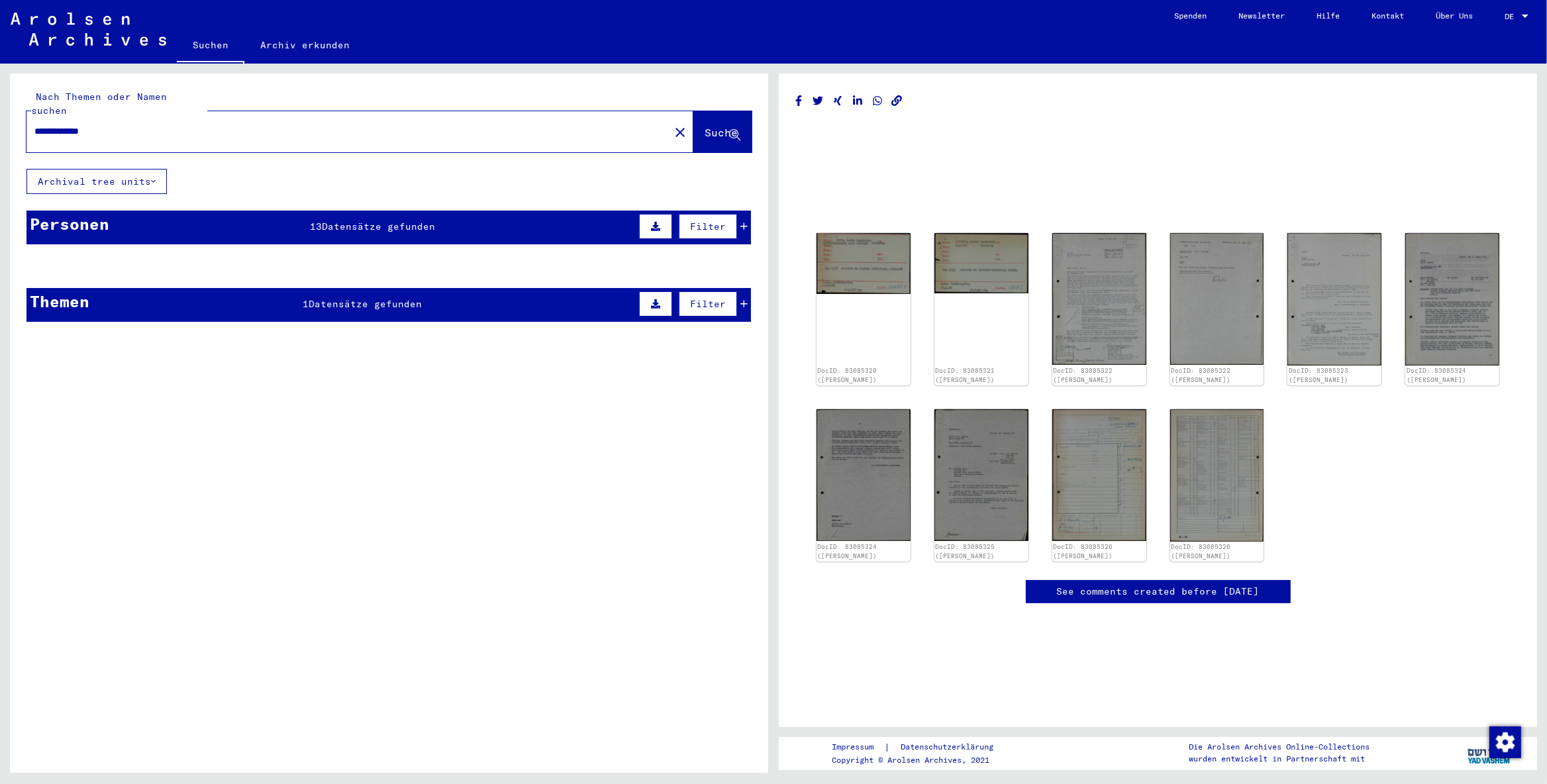
click at [312, 220] on span "13" at bounding box center [315, 226] width 12 height 12
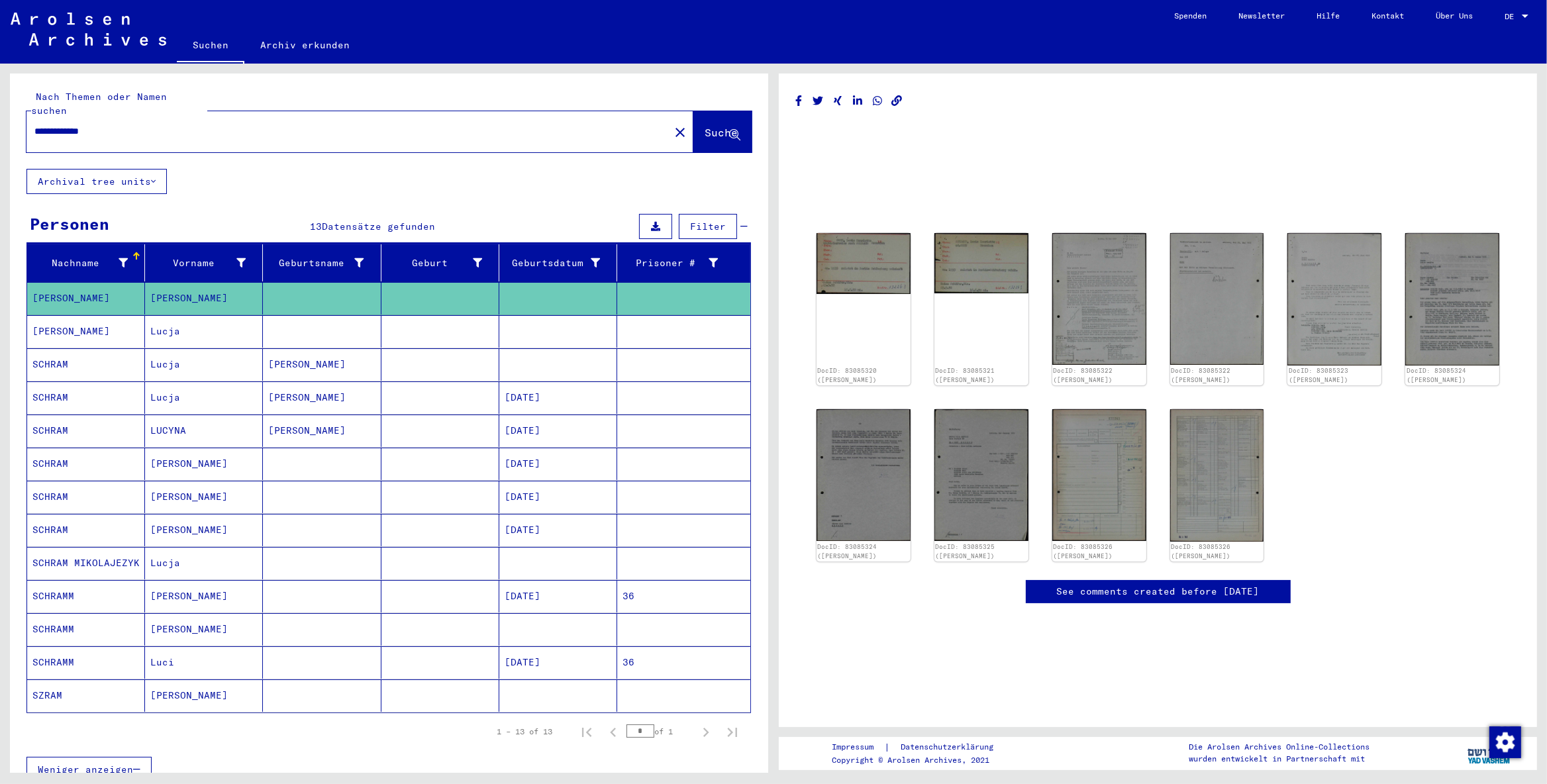
click at [317, 220] on span "13" at bounding box center [315, 226] width 12 height 12
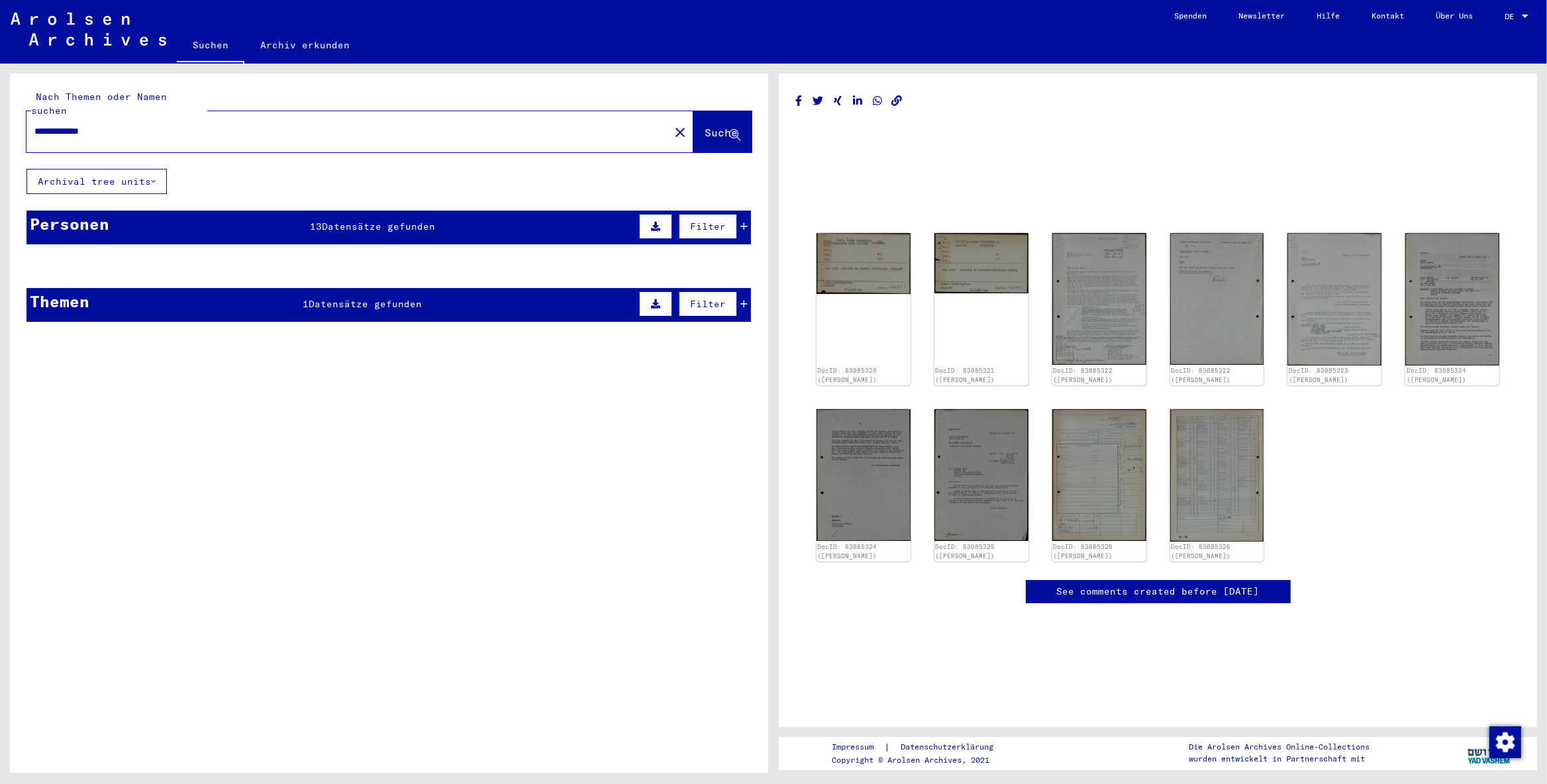
click at [320, 301] on mat-row "[PERSON_NAME] [PERSON_NAME]" at bounding box center [389, 298] width 723 height 33
click at [342, 284] on mat-cell at bounding box center [322, 298] width 118 height 32
click at [406, 284] on mat-cell at bounding box center [440, 298] width 118 height 32
click at [303, 288] on mat-cell at bounding box center [322, 298] width 118 height 32
click at [180, 301] on mat-row "[PERSON_NAME] [PERSON_NAME]" at bounding box center [389, 298] width 723 height 33
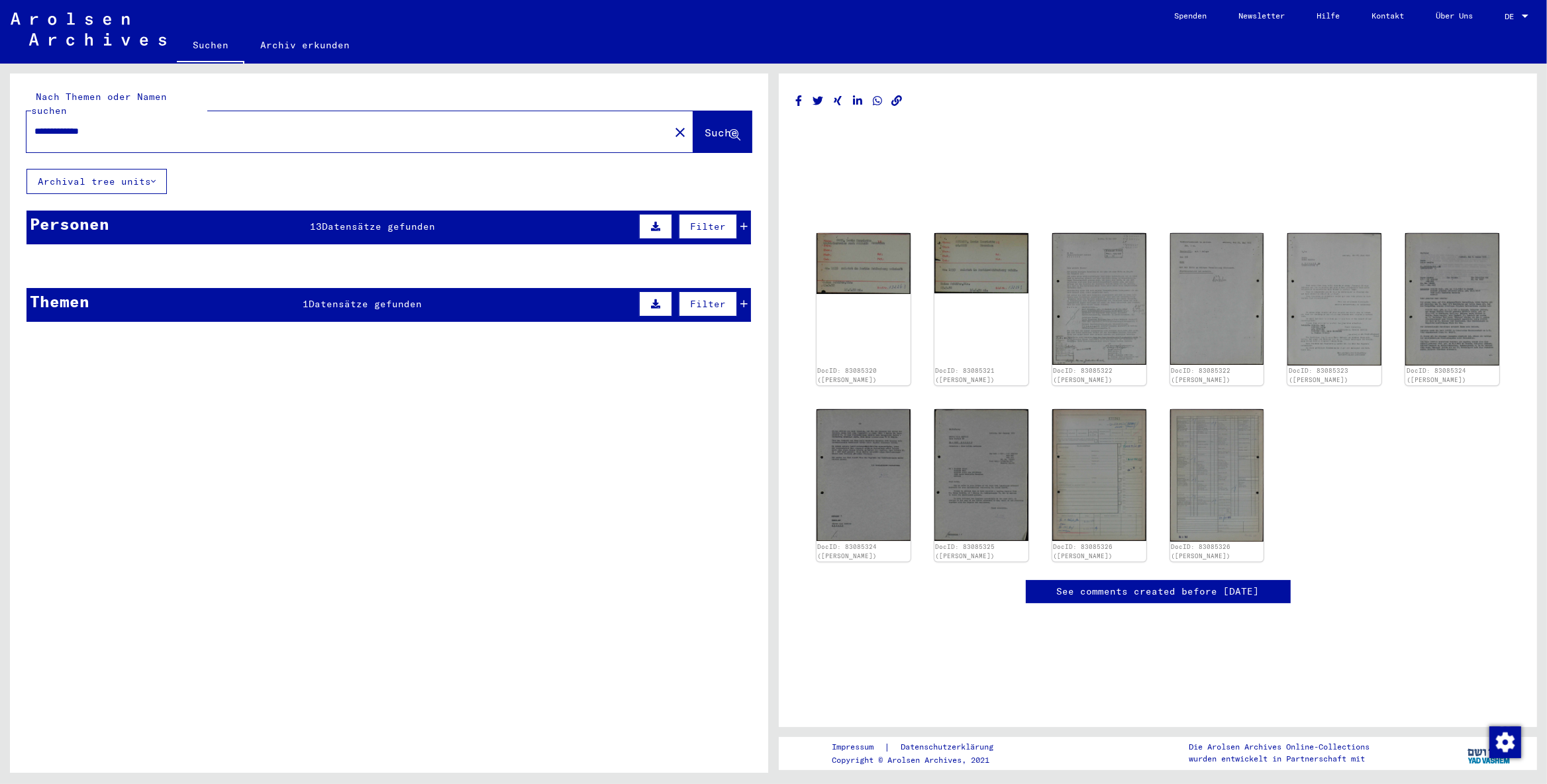
click at [52, 298] on mat-cell "[PERSON_NAME]" at bounding box center [86, 298] width 118 height 32
drag, startPoint x: 50, startPoint y: 292, endPoint x: 121, endPoint y: 274, distance: 73.2
click at [59, 291] on mat-cell "[PERSON_NAME]" at bounding box center [86, 298] width 118 height 32
click at [420, 175] on div "**********" at bounding box center [389, 203] width 758 height 259
click at [403, 220] on div "13 Datensätze gefunden" at bounding box center [372, 227] width 125 height 14
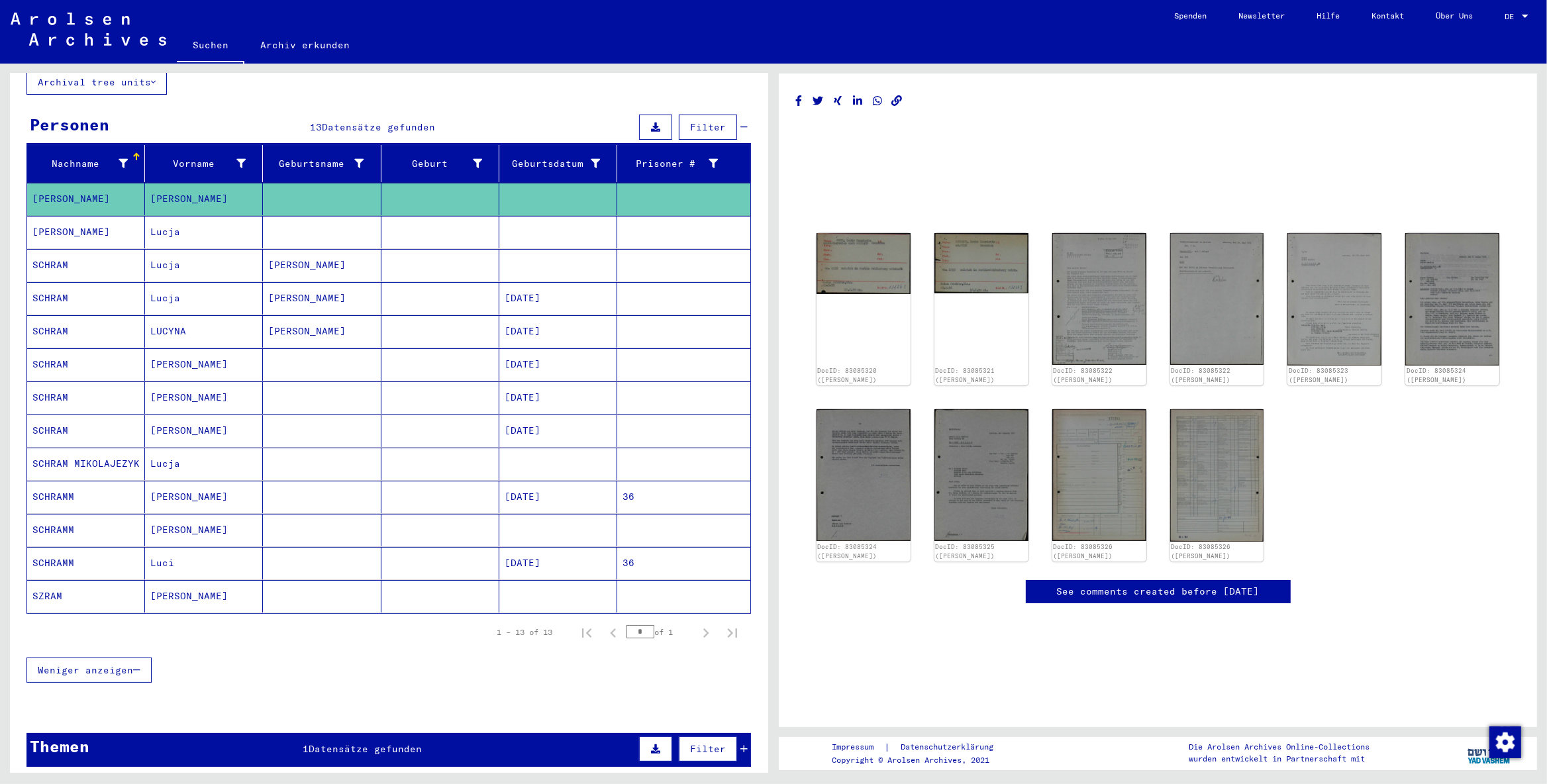
scroll to position [139, 0]
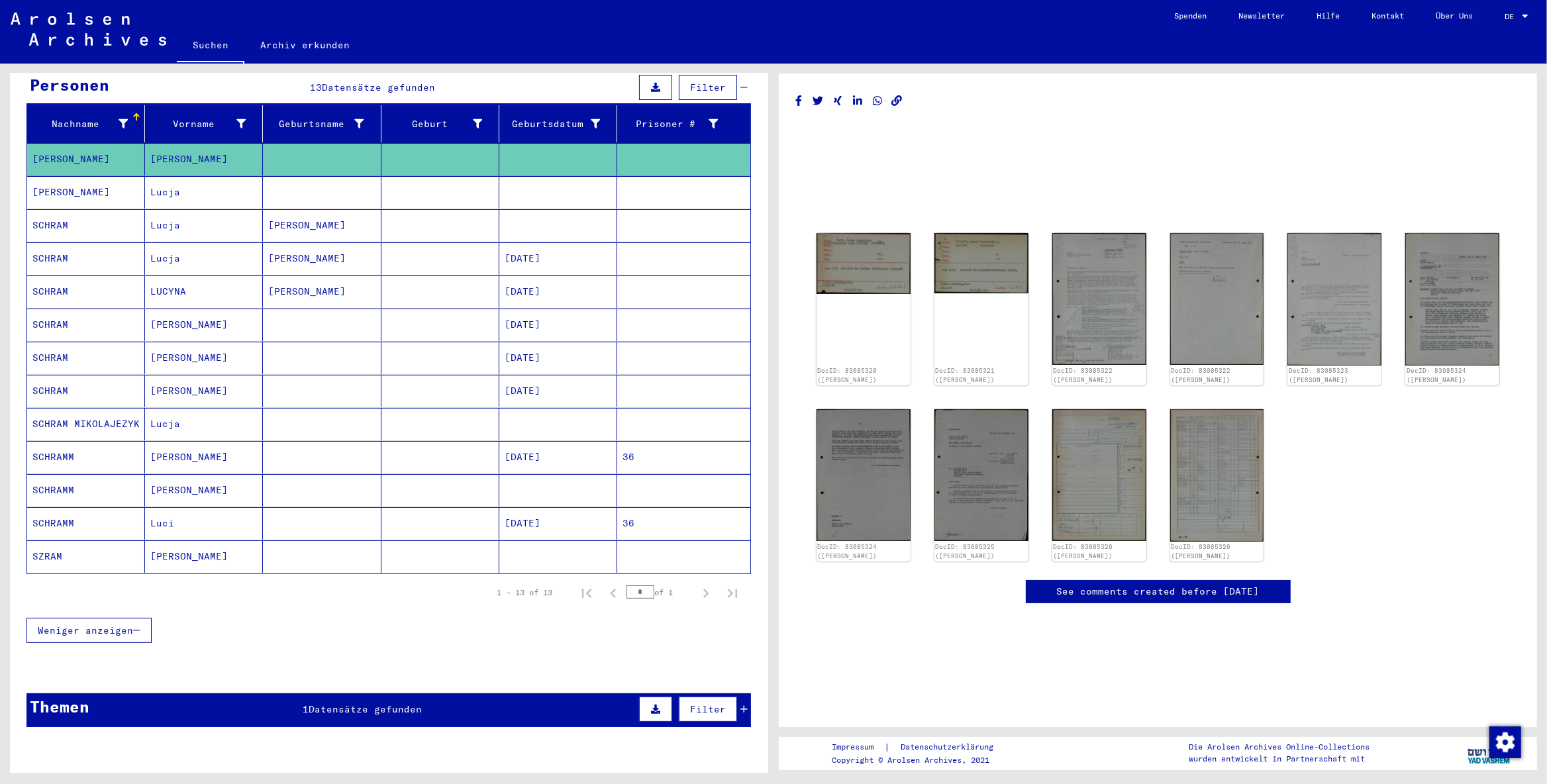
click at [115, 447] on mat-cell "SCHRAMM" at bounding box center [86, 457] width 118 height 32
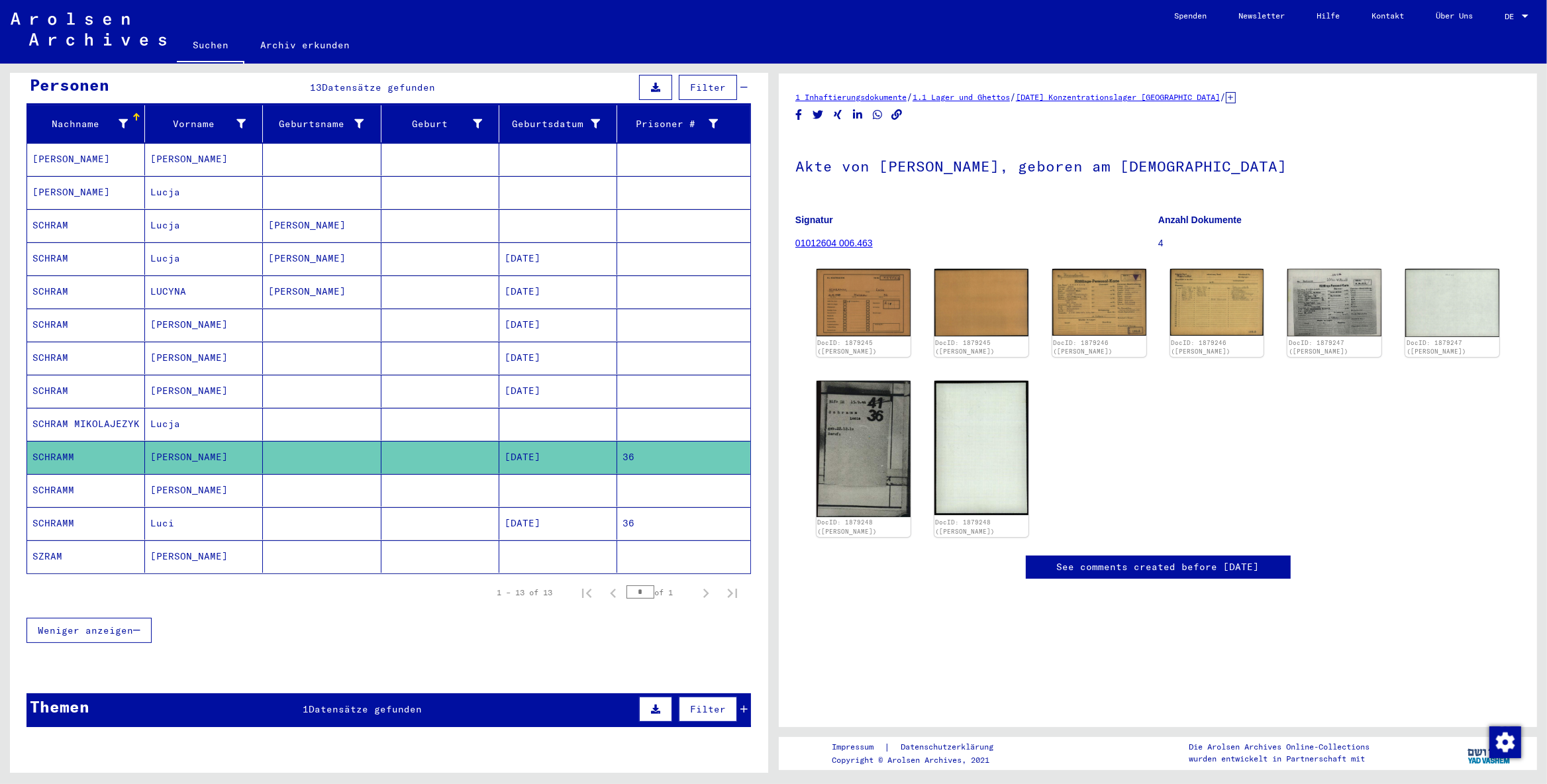
scroll to position [199, 0]
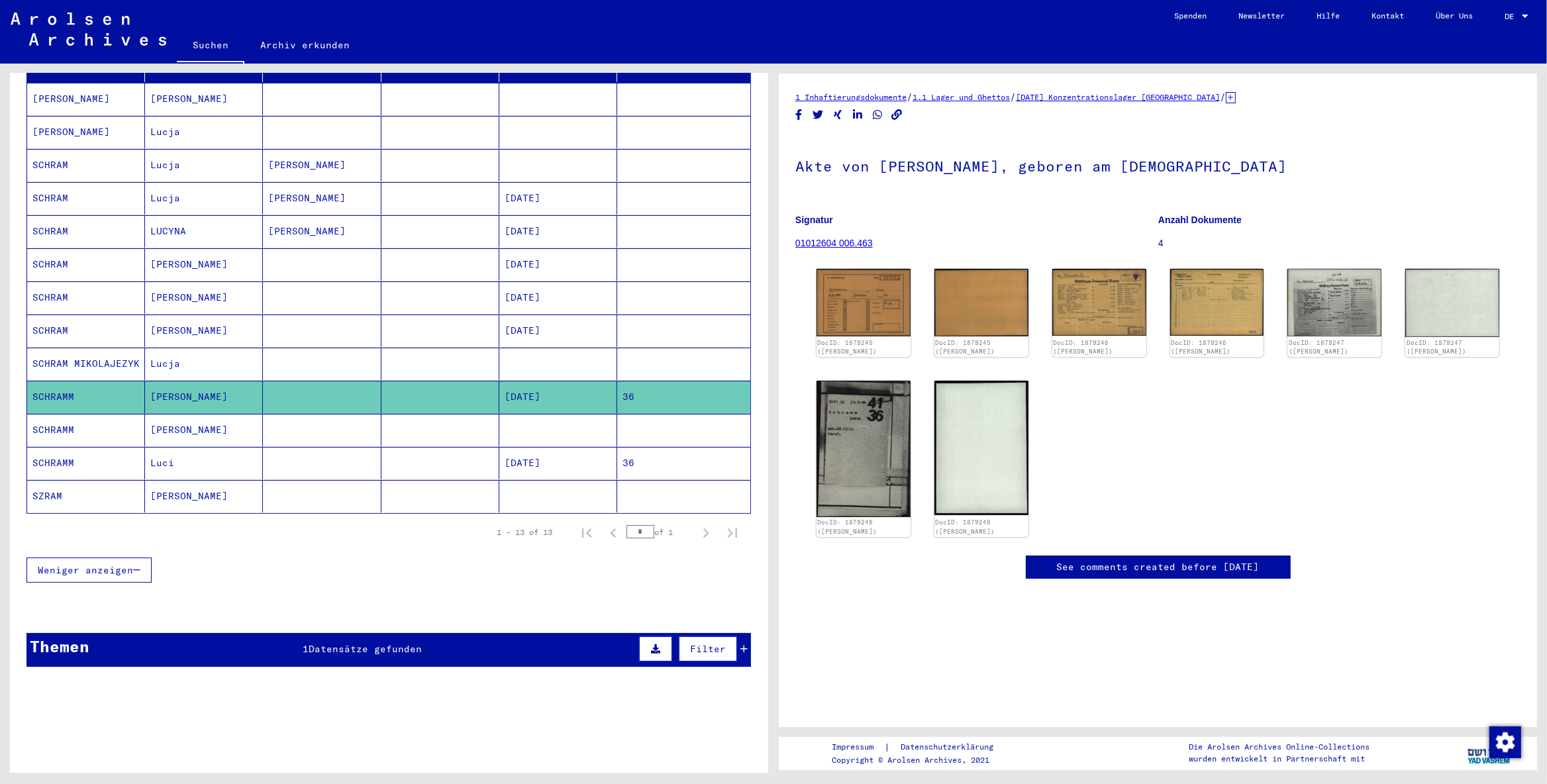
click at [332, 626] on span "Datensätze gefunden" at bounding box center [366, 648] width 113 height 12
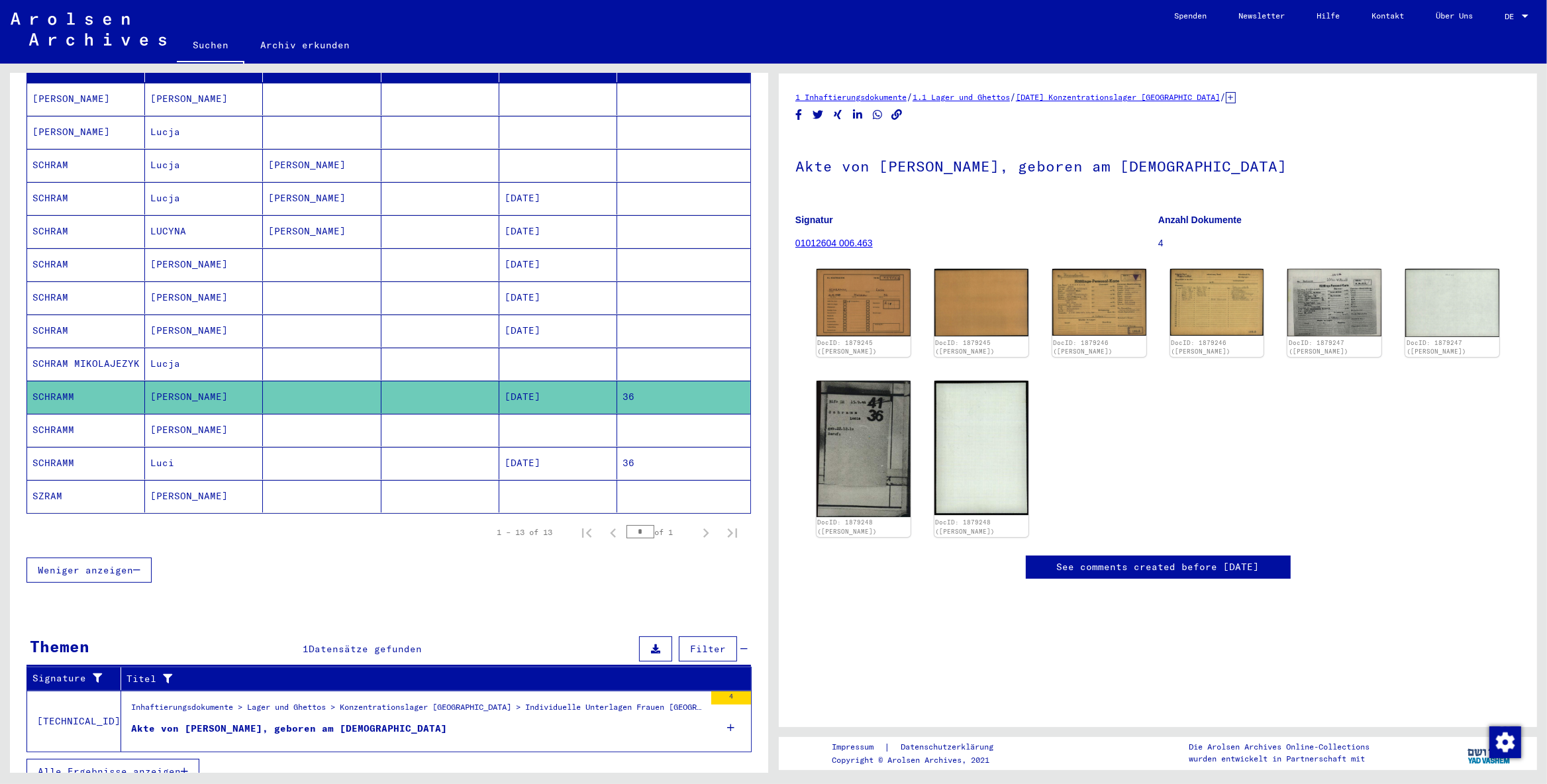
scroll to position [210, 0]
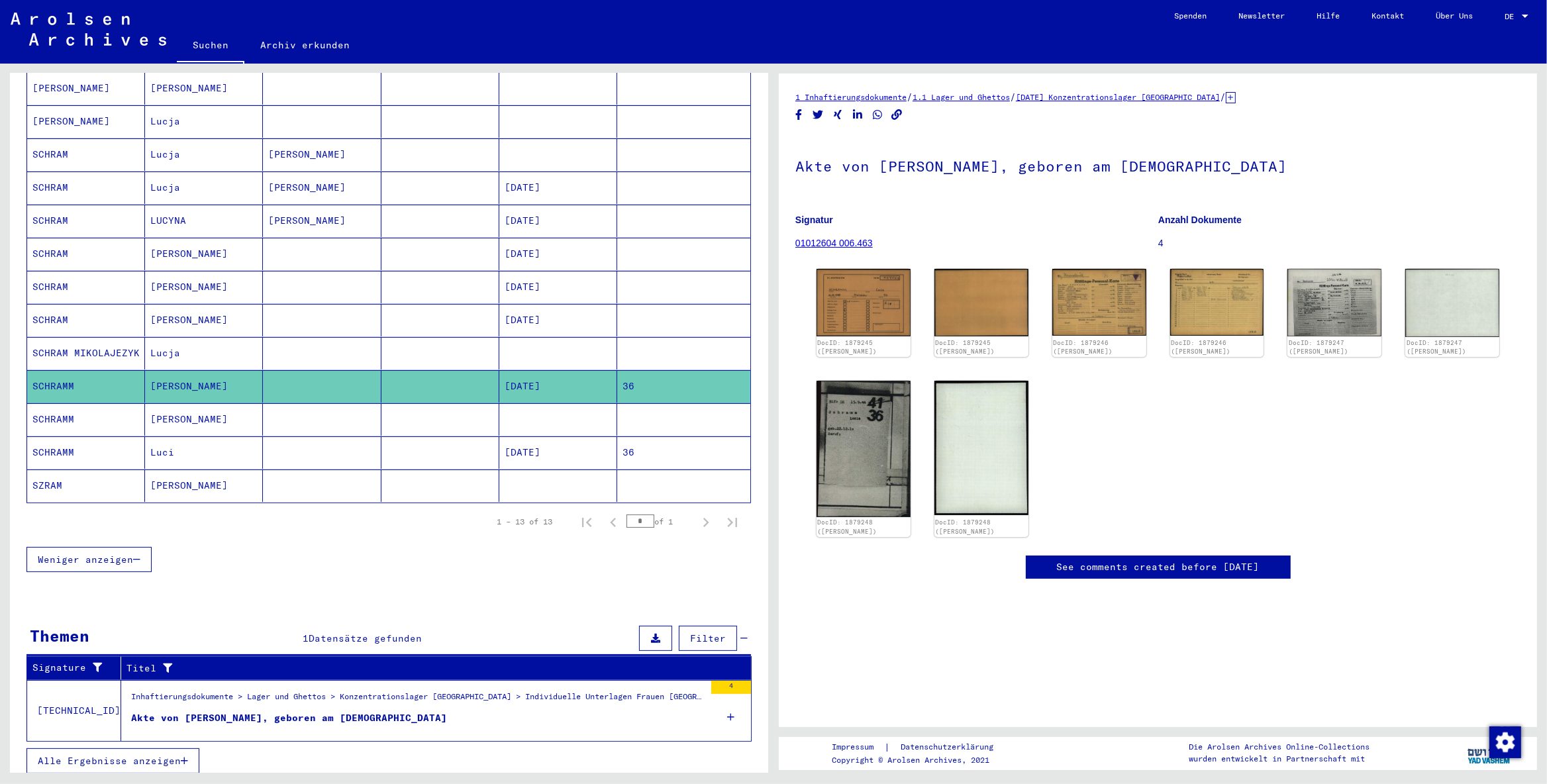
click at [730, 626] on div "4" at bounding box center [731, 687] width 40 height 13
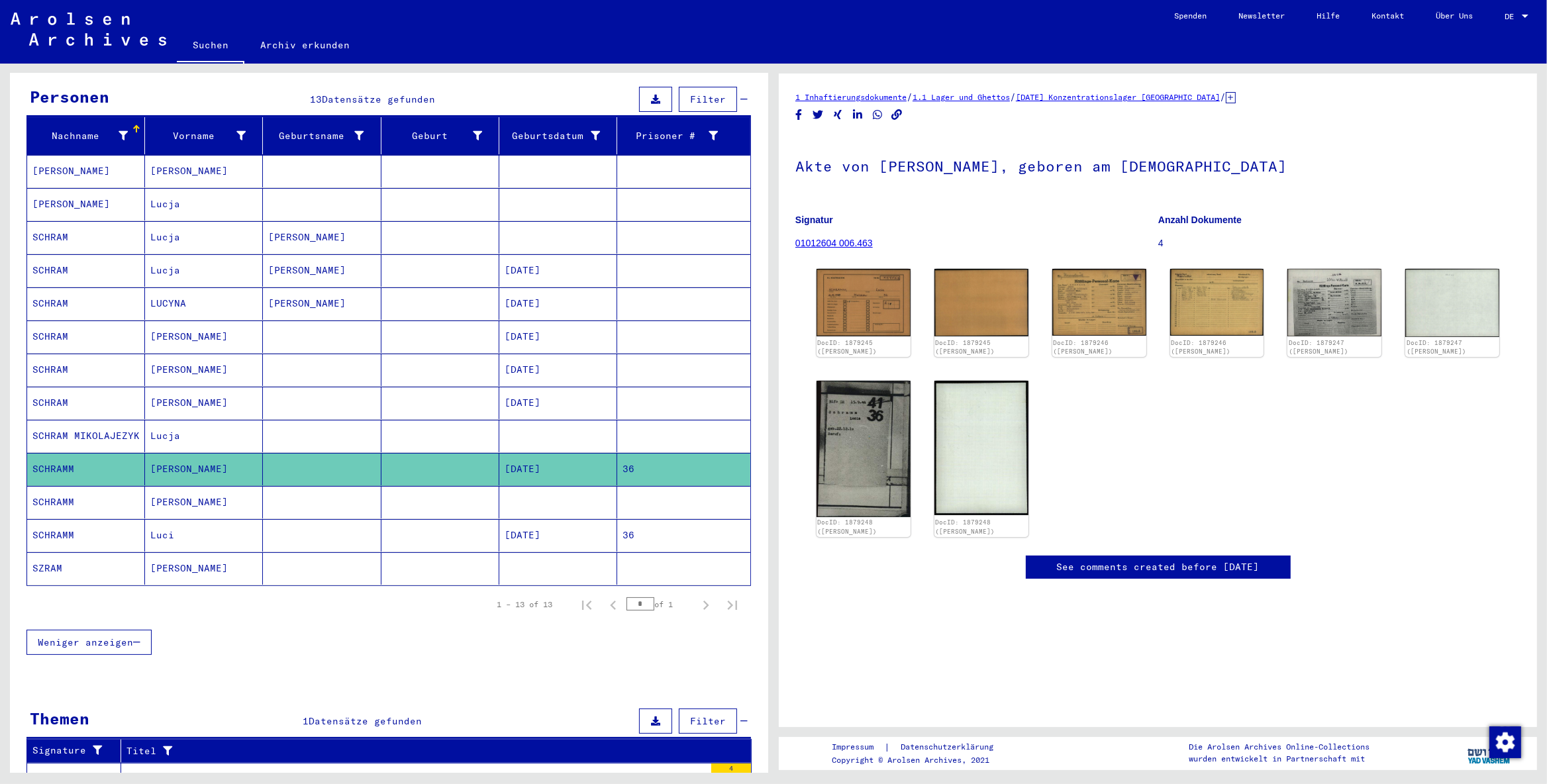
scroll to position [110, 0]
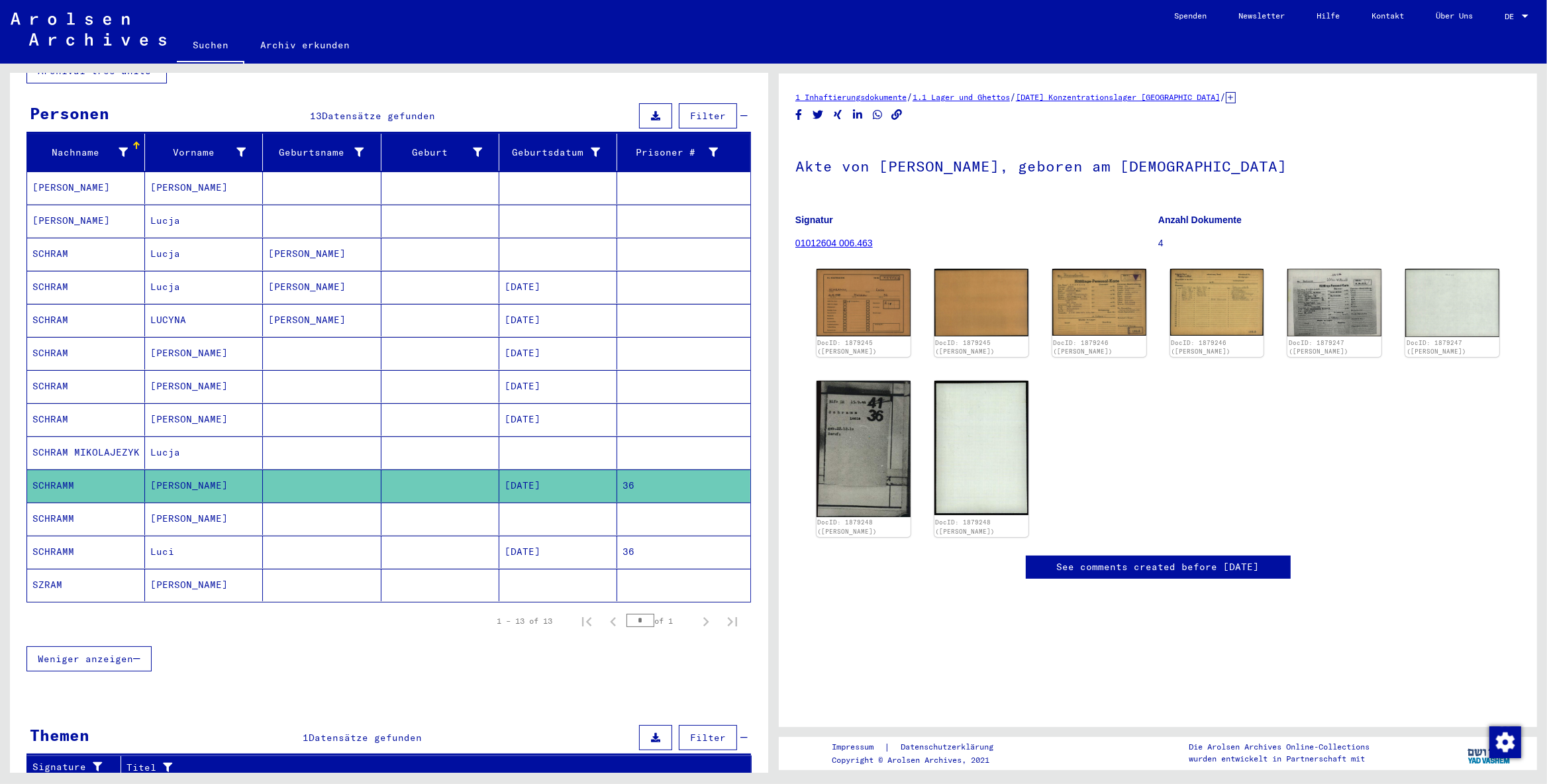
click at [215, 510] on mat-cell "[PERSON_NAME]" at bounding box center [204, 519] width 118 height 32
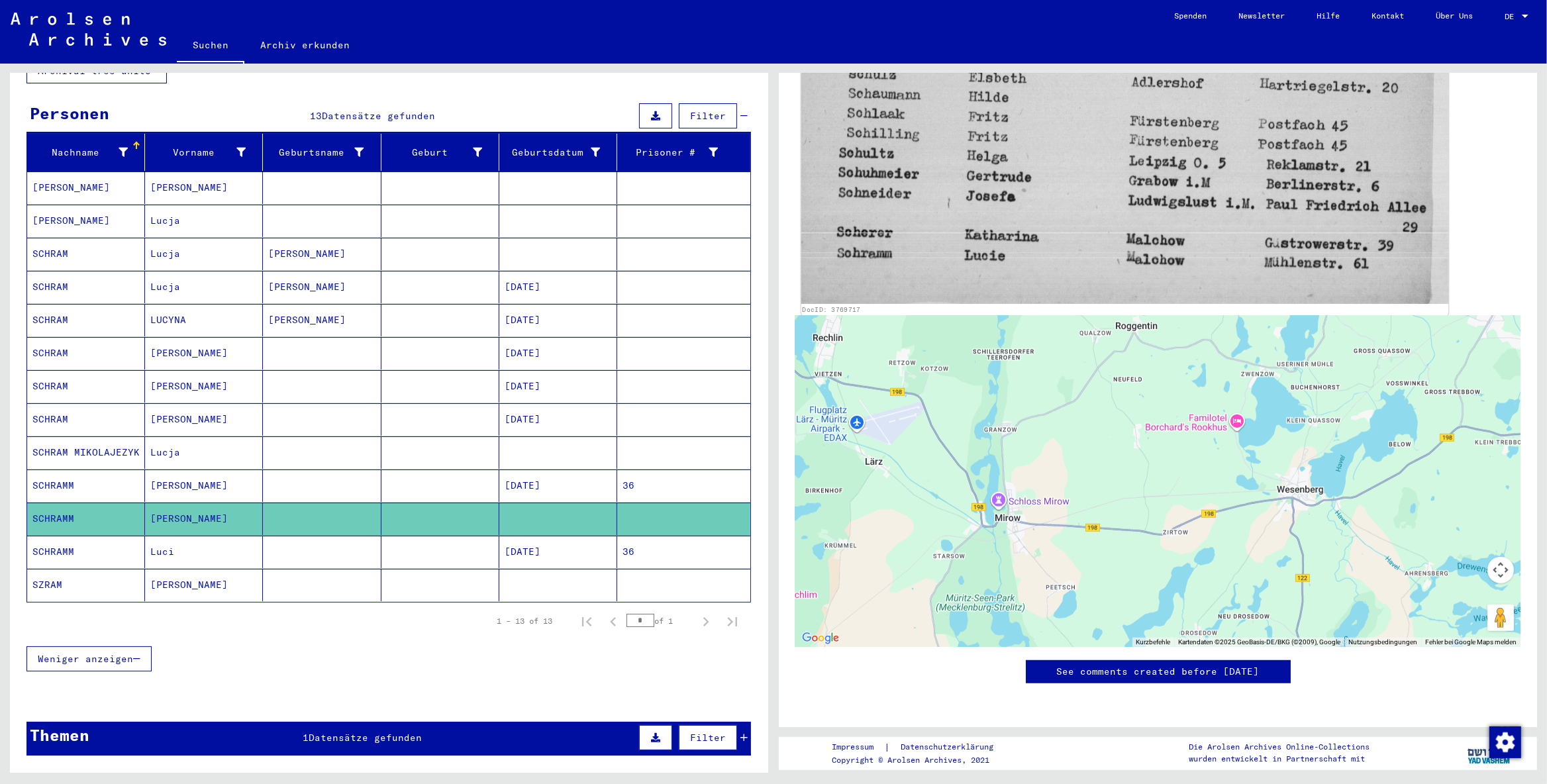
scroll to position [1042, 0]
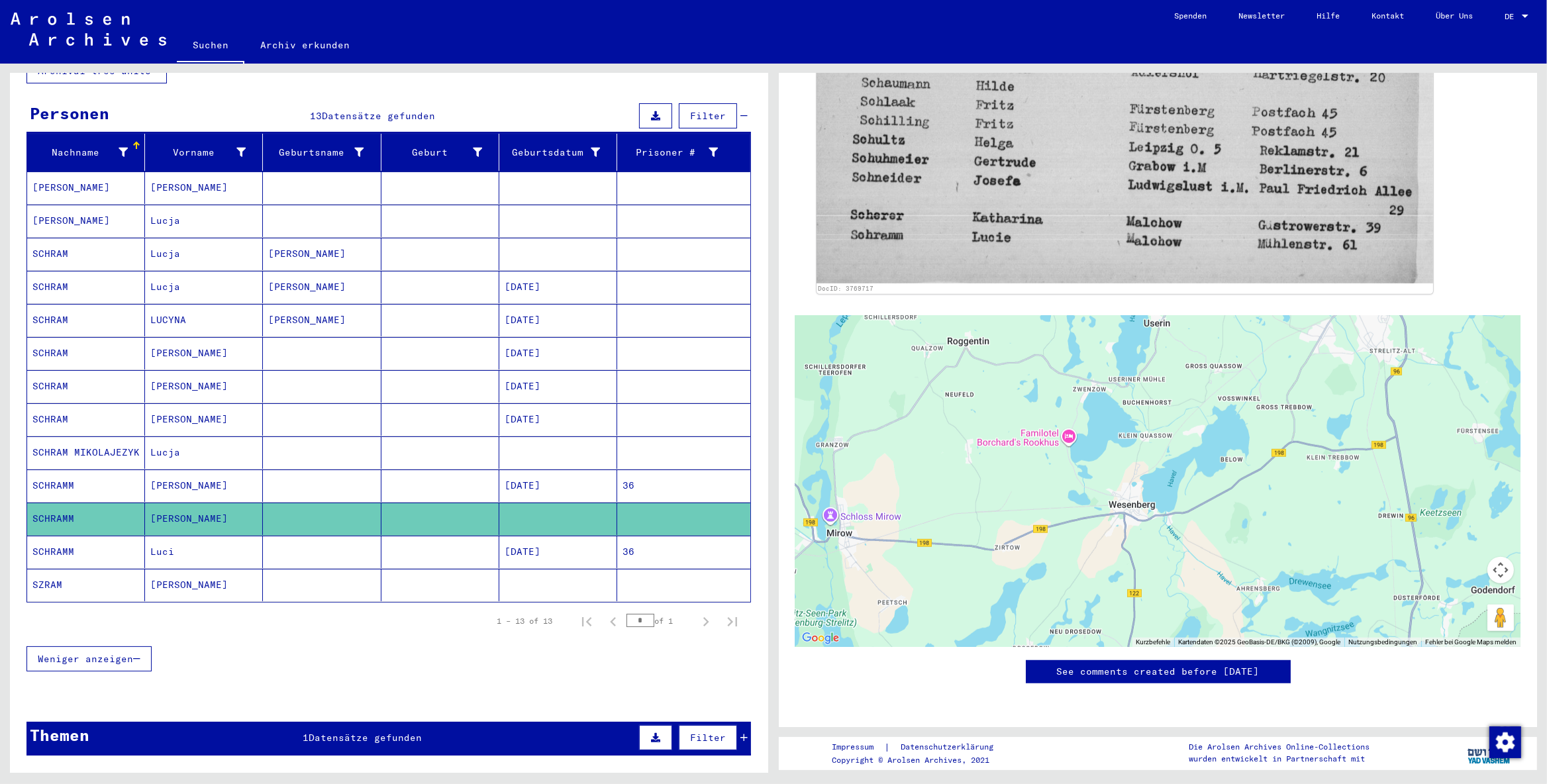
drag, startPoint x: 1244, startPoint y: 426, endPoint x: 1073, endPoint y: 439, distance: 171.5
click at [1073, 439] on div at bounding box center [1158, 481] width 725 height 331
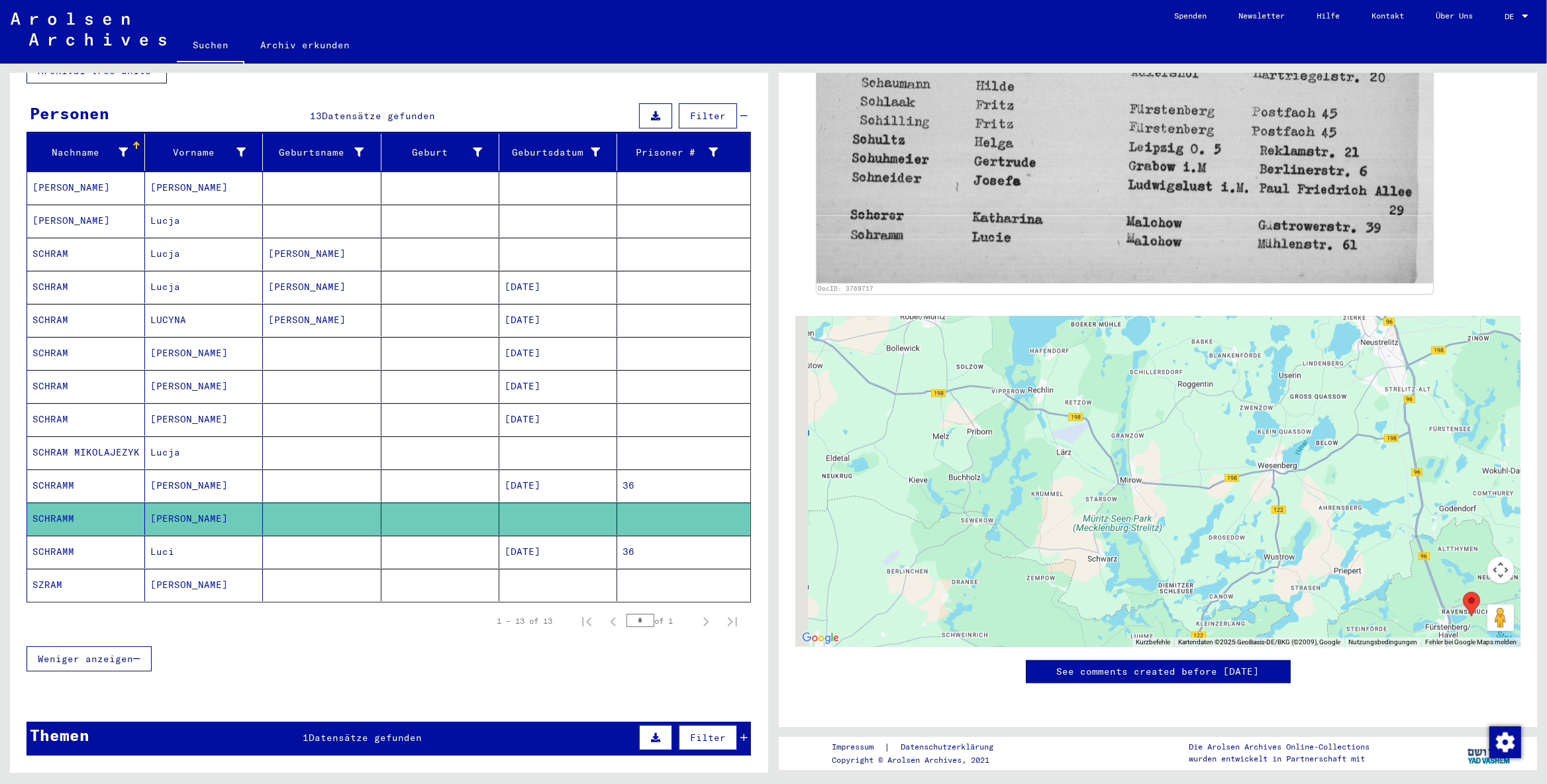
drag, startPoint x: 1091, startPoint y: 434, endPoint x: 1248, endPoint y: 387, distance: 163.9
click at [1237, 387] on div at bounding box center [1158, 481] width 725 height 331
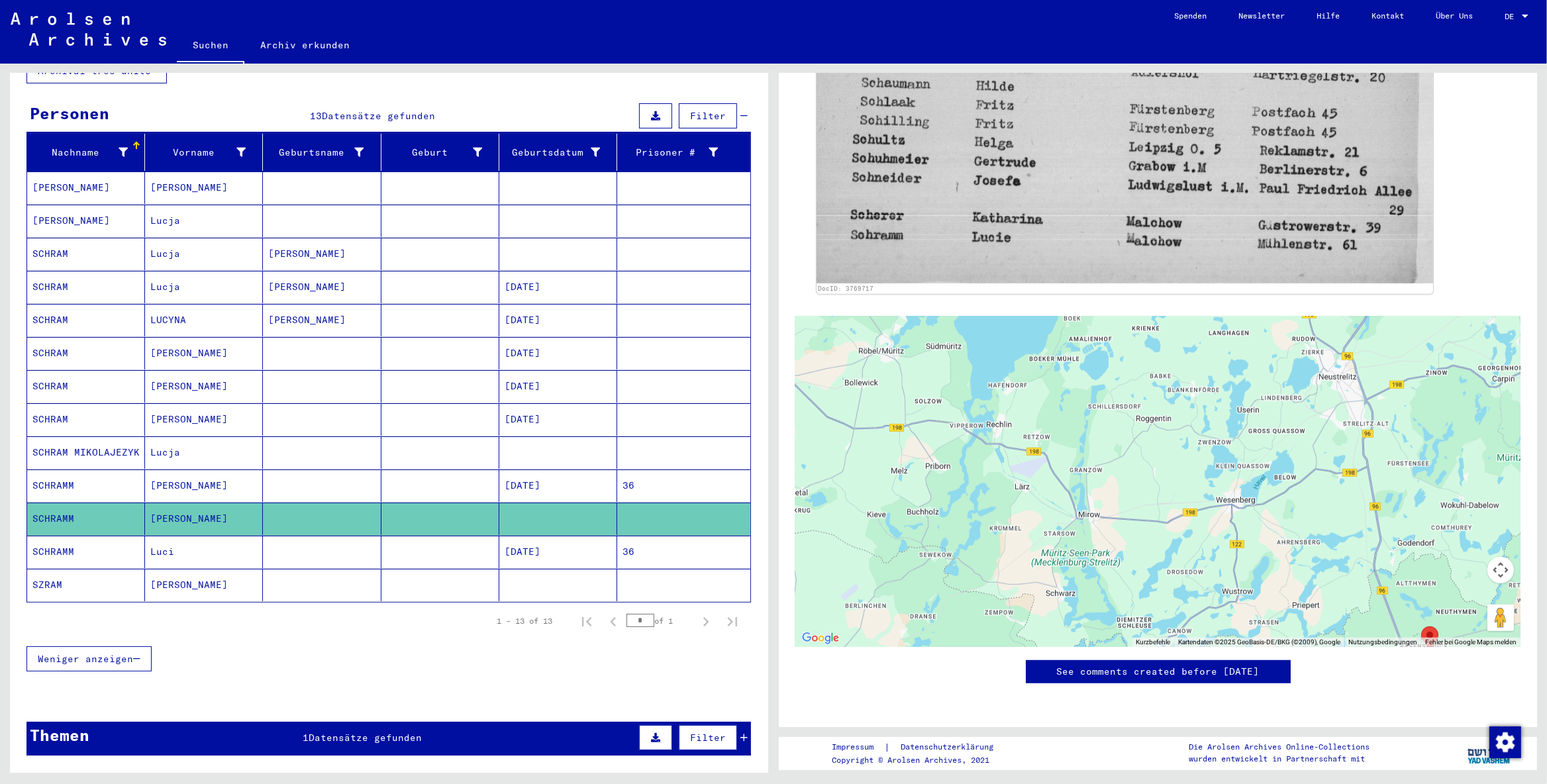
drag, startPoint x: 1252, startPoint y: 420, endPoint x: 1215, endPoint y: 451, distance: 48.3
click at [1215, 451] on div at bounding box center [1158, 481] width 725 height 331
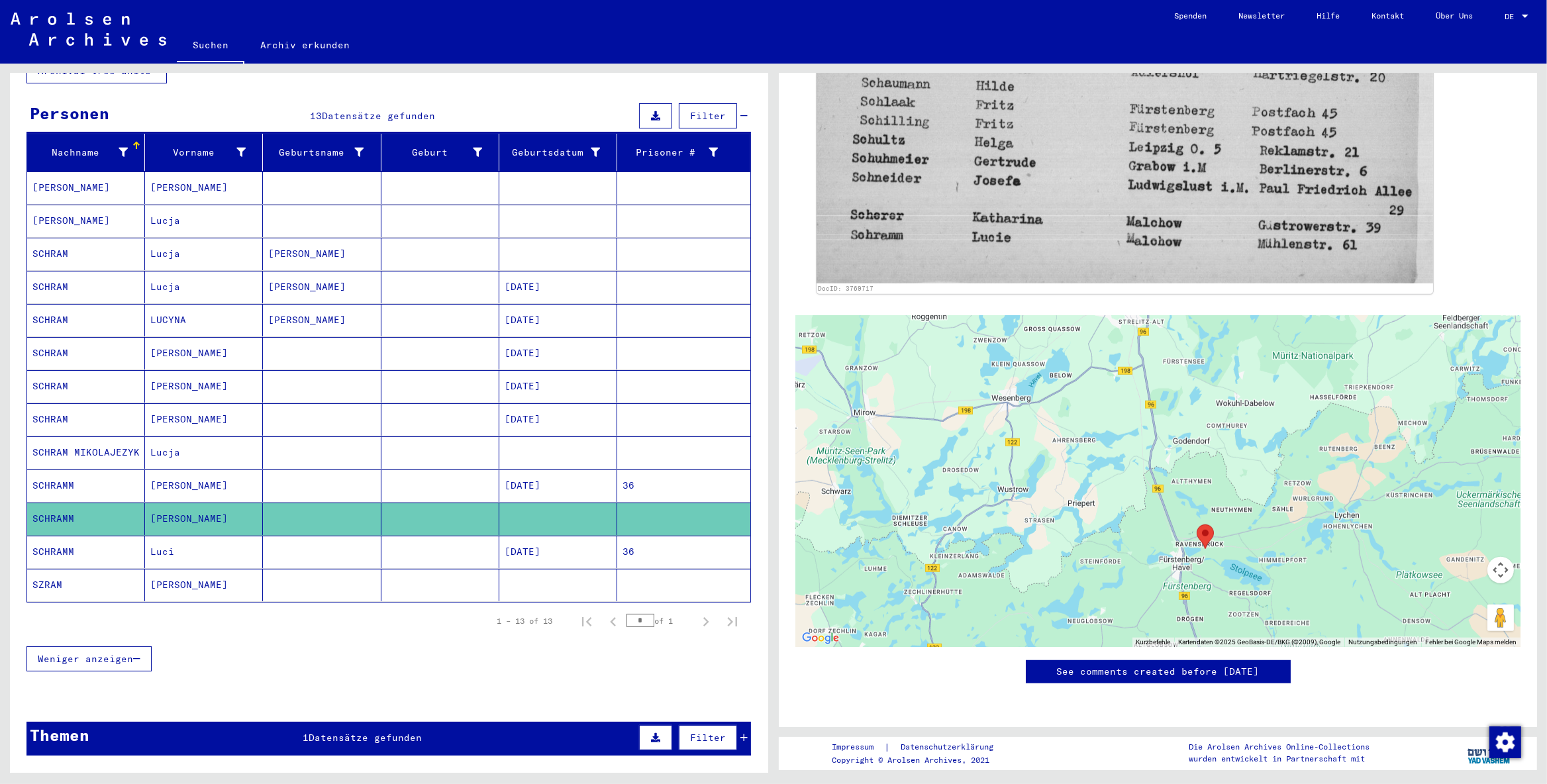
drag, startPoint x: 1111, startPoint y: 399, endPoint x: 1023, endPoint y: 362, distance: 95.5
click at [1023, 362] on div at bounding box center [1158, 481] width 725 height 331
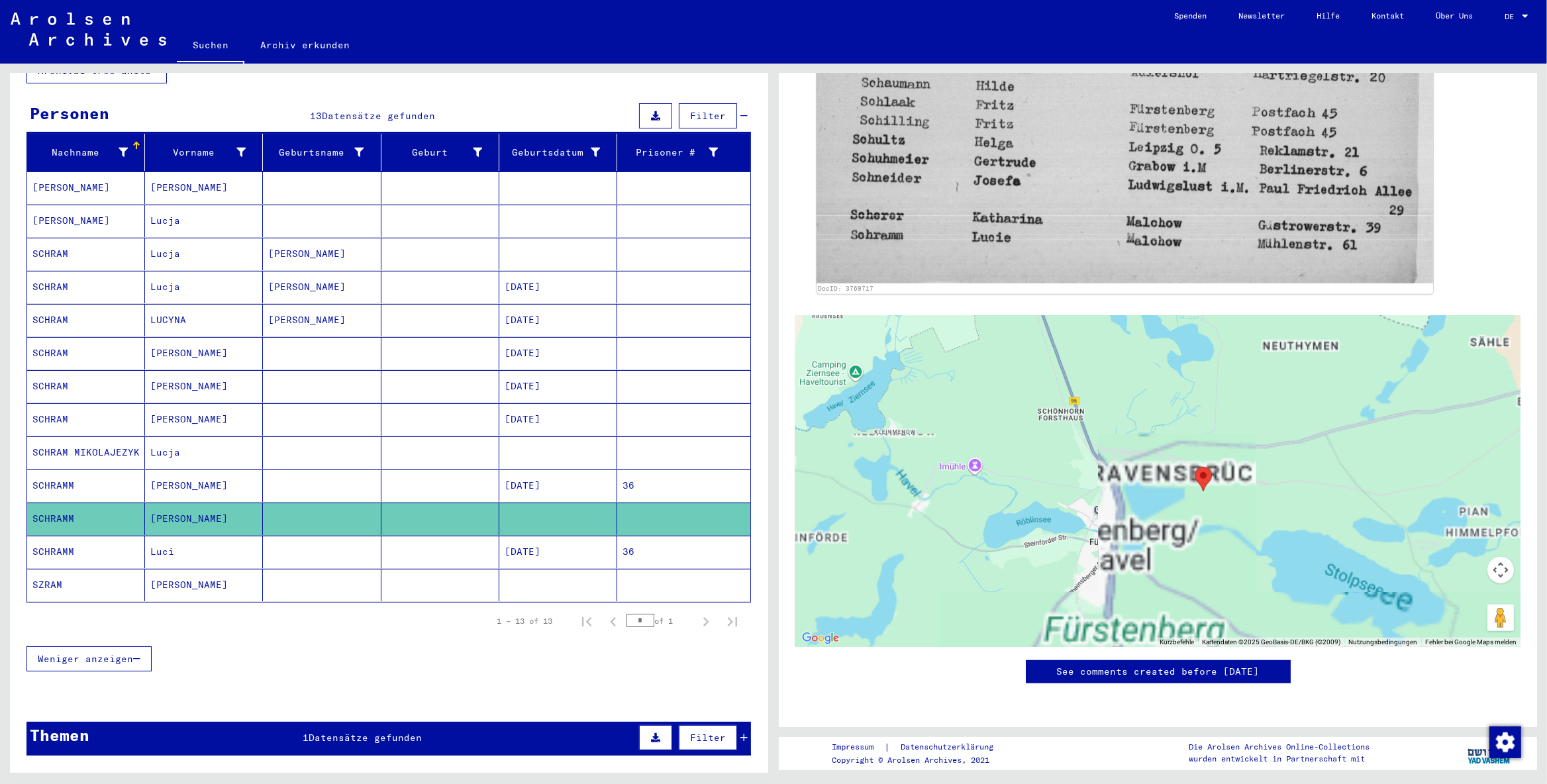
drag, startPoint x: 1286, startPoint y: 466, endPoint x: 1202, endPoint y: 418, distance: 96.7
click at [1191, 419] on div at bounding box center [1158, 481] width 725 height 331
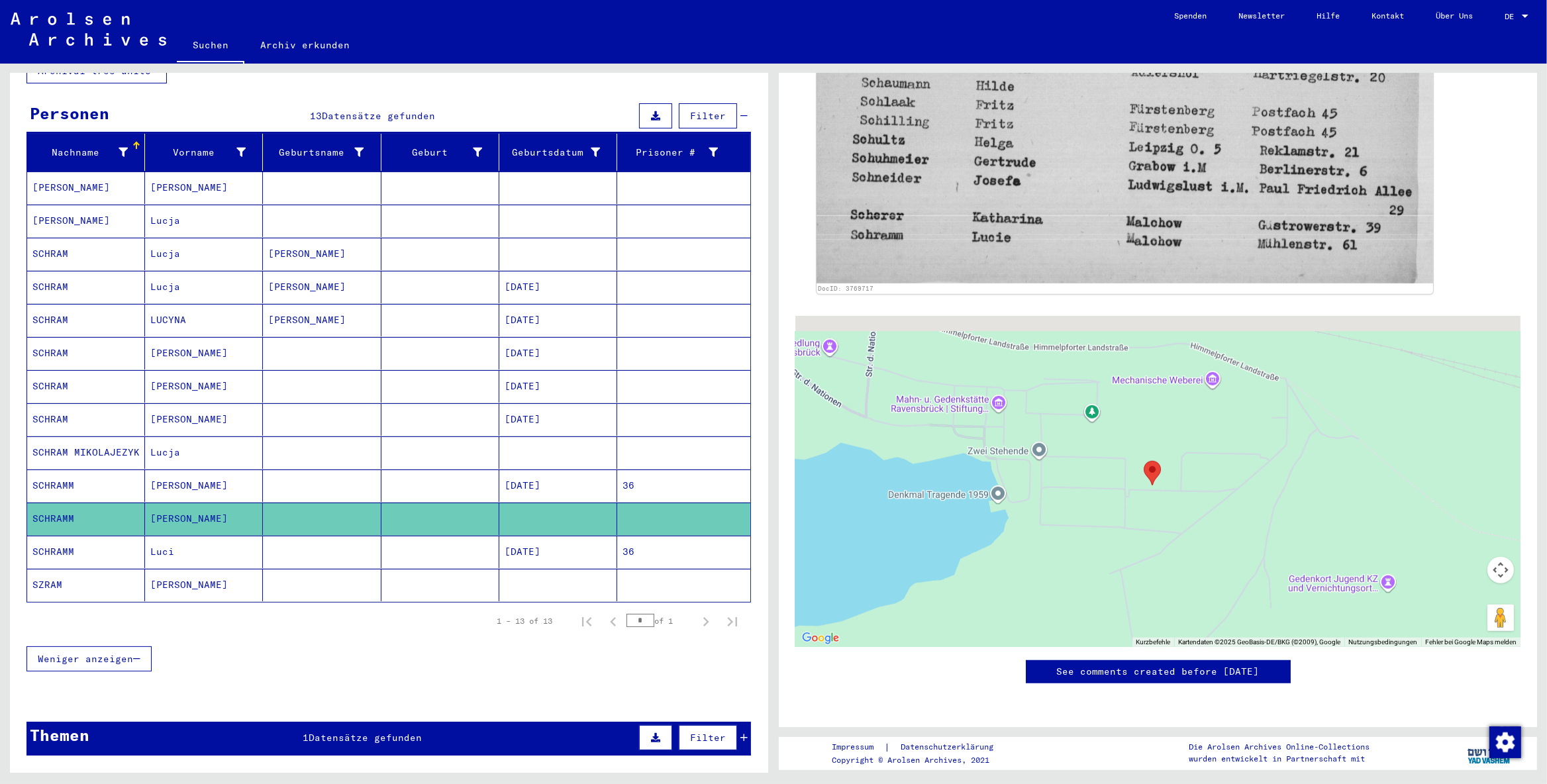
drag, startPoint x: 1154, startPoint y: 356, endPoint x: 1154, endPoint y: 446, distance: 90.0
click at [1154, 446] on div at bounding box center [1158, 481] width 725 height 331
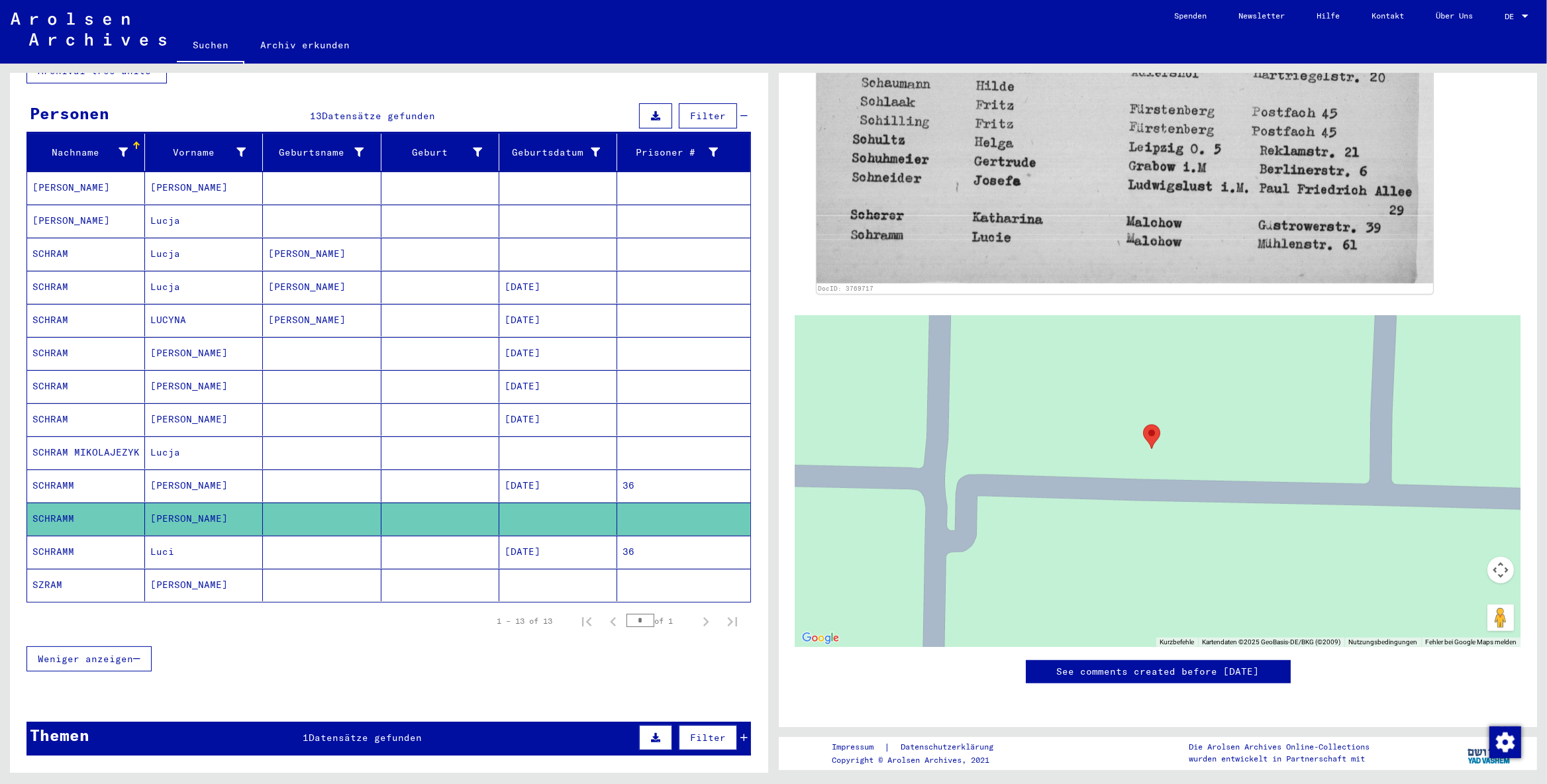
click at [1143, 424] on area "Ravensbrück Concentration Camp" at bounding box center [1143, 424] width 0 height 0
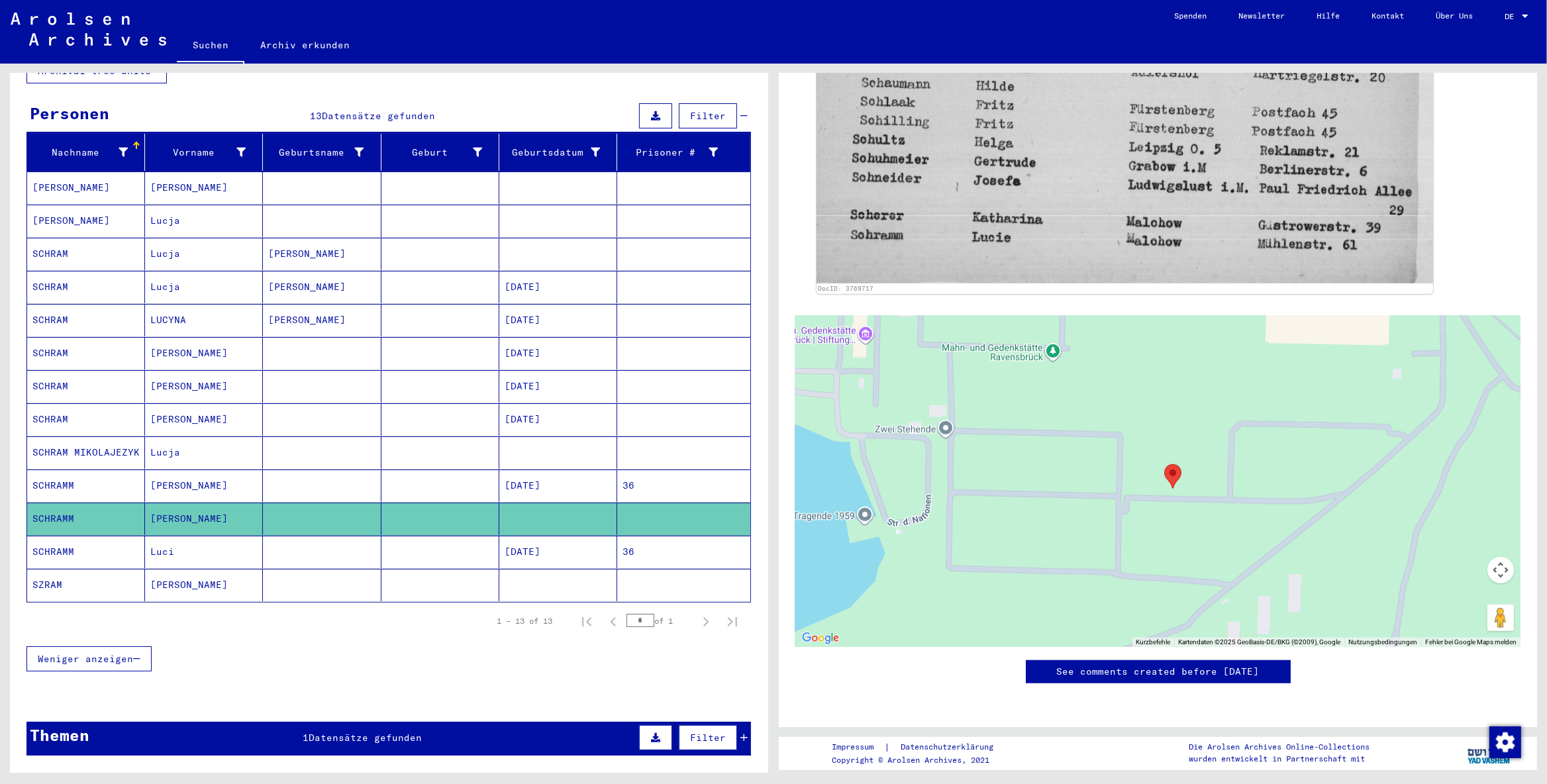
click at [1237, 604] on button "Pegman auf die Karte ziehen, um Street View aufzurufen" at bounding box center [1500, 617] width 26 height 26
drag, startPoint x: 1505, startPoint y: 530, endPoint x: 1178, endPoint y: 413, distance: 347.3
click at [1178, 413] on div "Um den Modus zum Ziehen mit der Tastatur zu aktivieren, drückst du Alt + Eingab…" at bounding box center [1158, 481] width 725 height 331
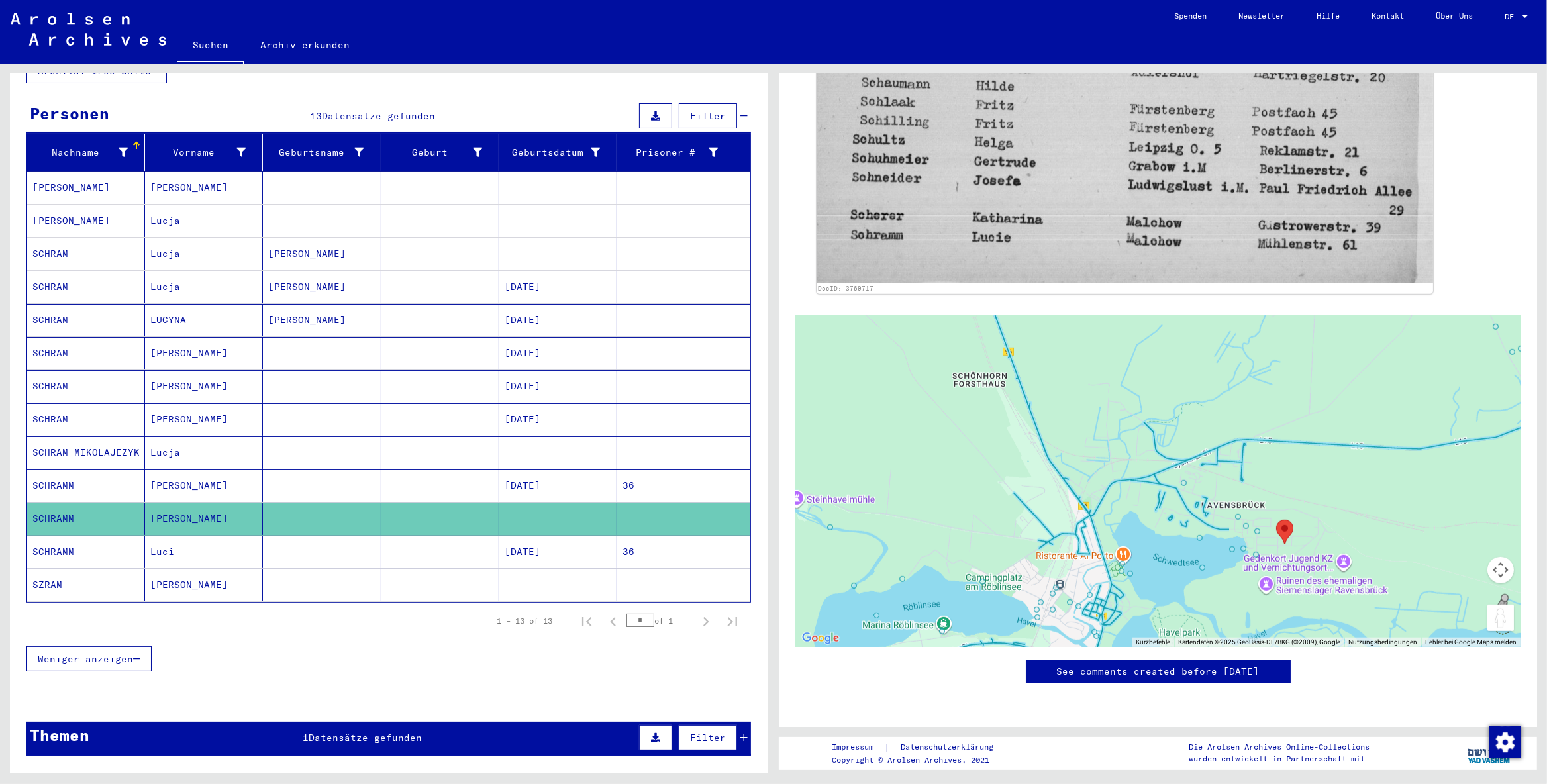
drag, startPoint x: 1505, startPoint y: 533, endPoint x: 1497, endPoint y: 537, distance: 8.9
click at [1237, 604] on button "Pegman auf die Karte ziehen, um Street View aufzurufen" at bounding box center [1500, 617] width 26 height 26
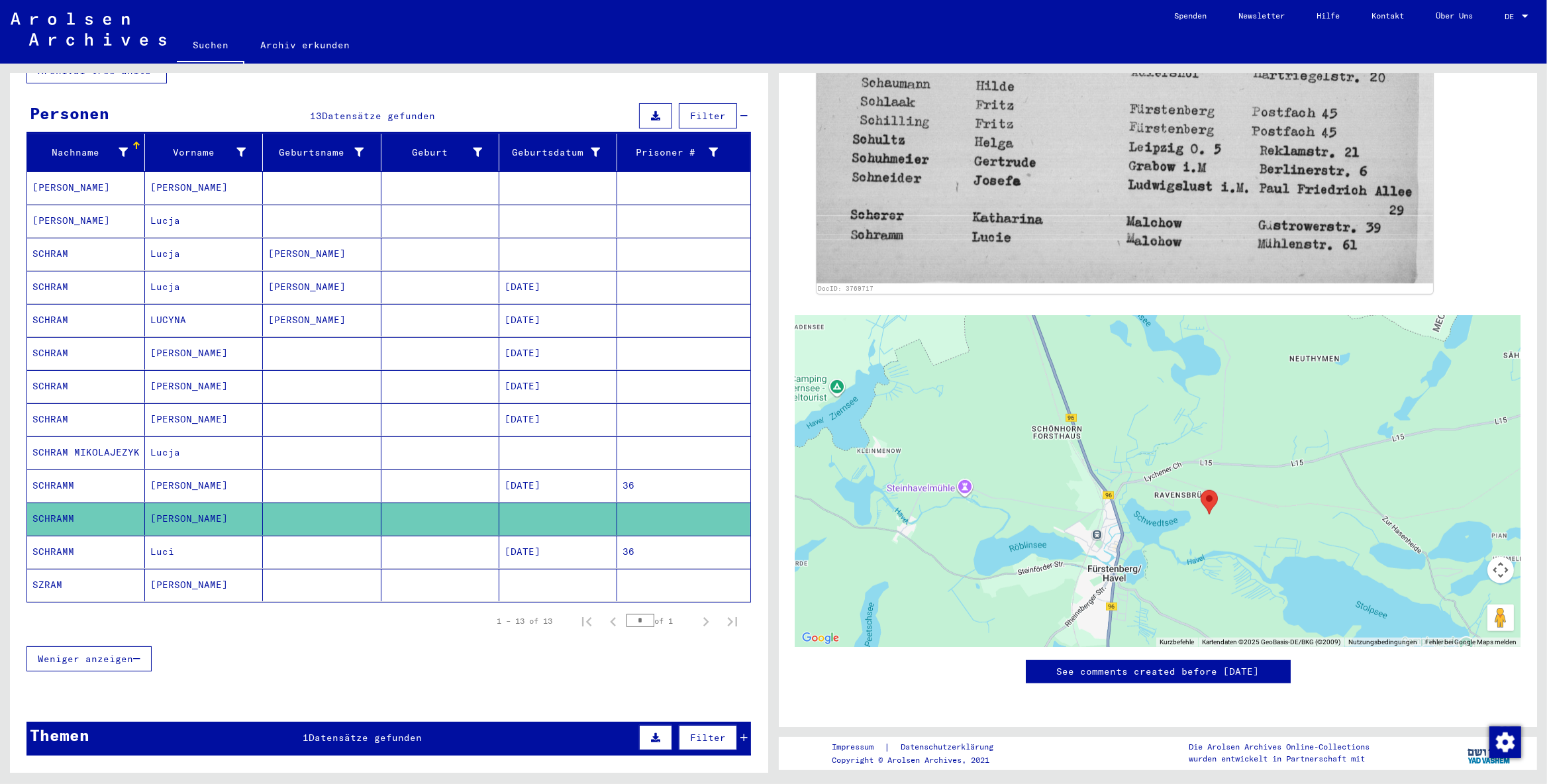
drag, startPoint x: 1195, startPoint y: 450, endPoint x: 1168, endPoint y: 416, distance: 43.4
click at [1168, 416] on div "Keine Daten verfügbar" at bounding box center [1158, 481] width 725 height 331
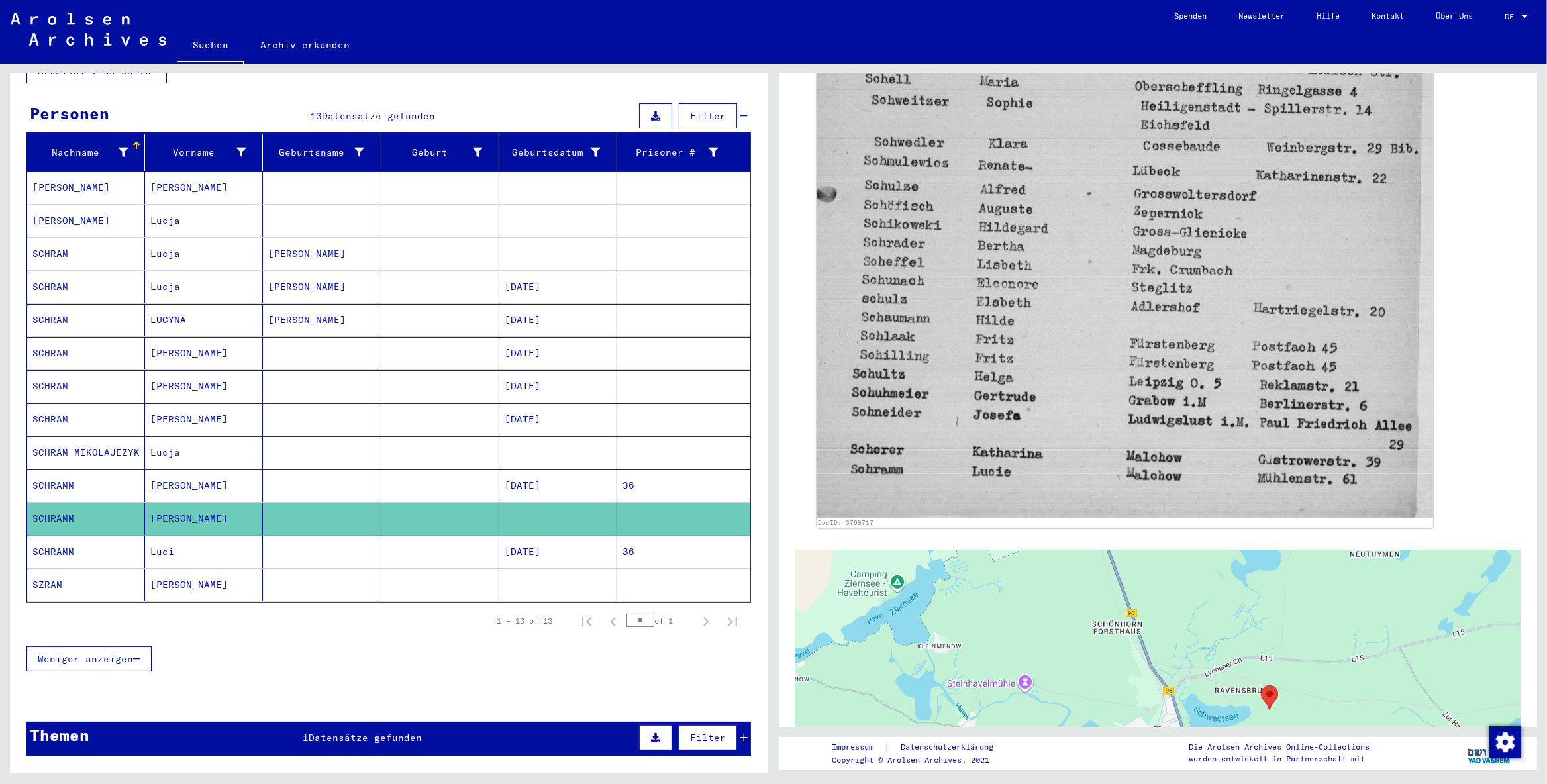
scroll to position [695, 0]
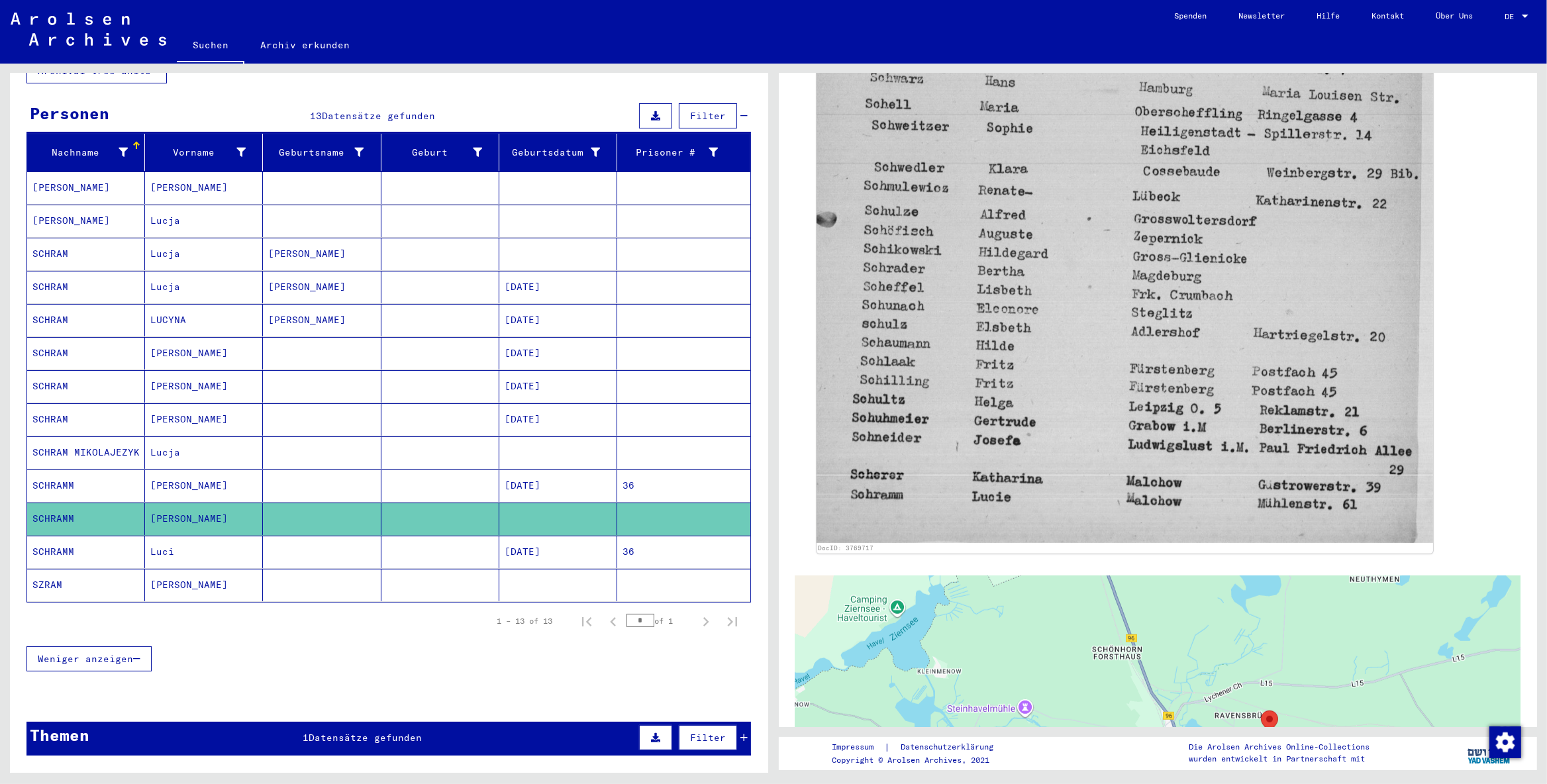
click at [221, 541] on mat-cell "Luci" at bounding box center [204, 552] width 118 height 32
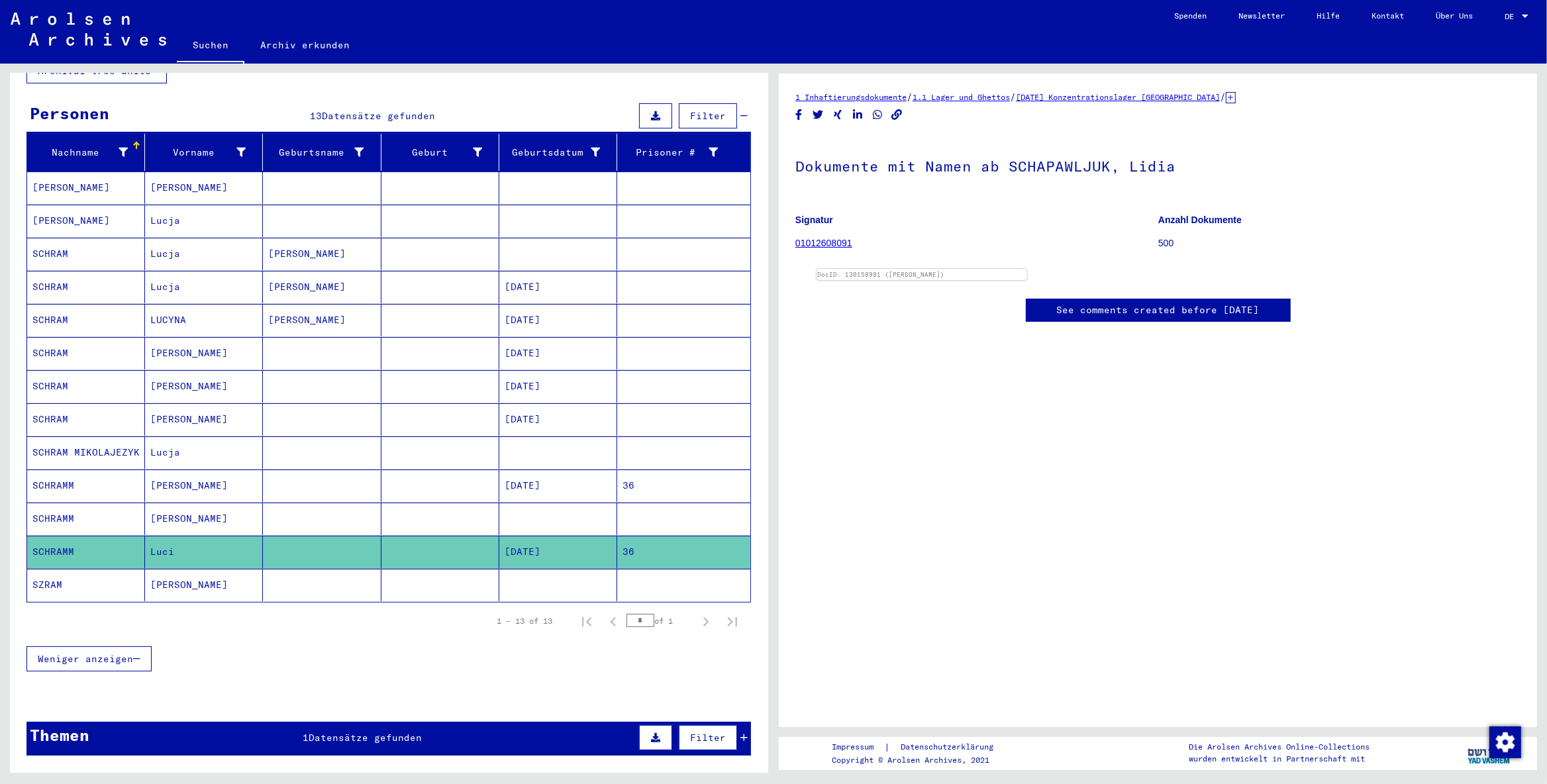
scroll to position [208, 0]
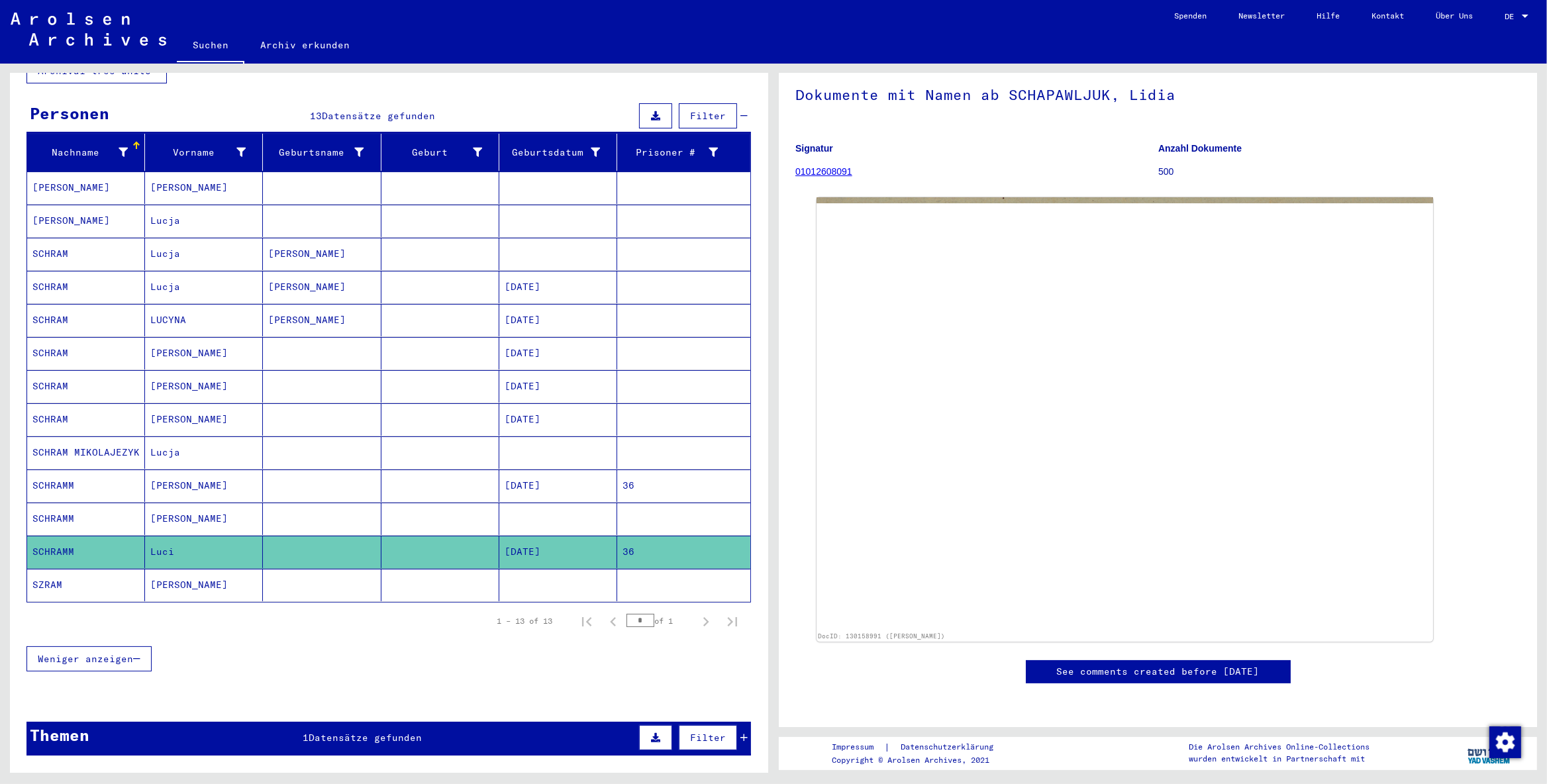
click at [244, 577] on mat-cell "[PERSON_NAME]" at bounding box center [204, 585] width 118 height 32
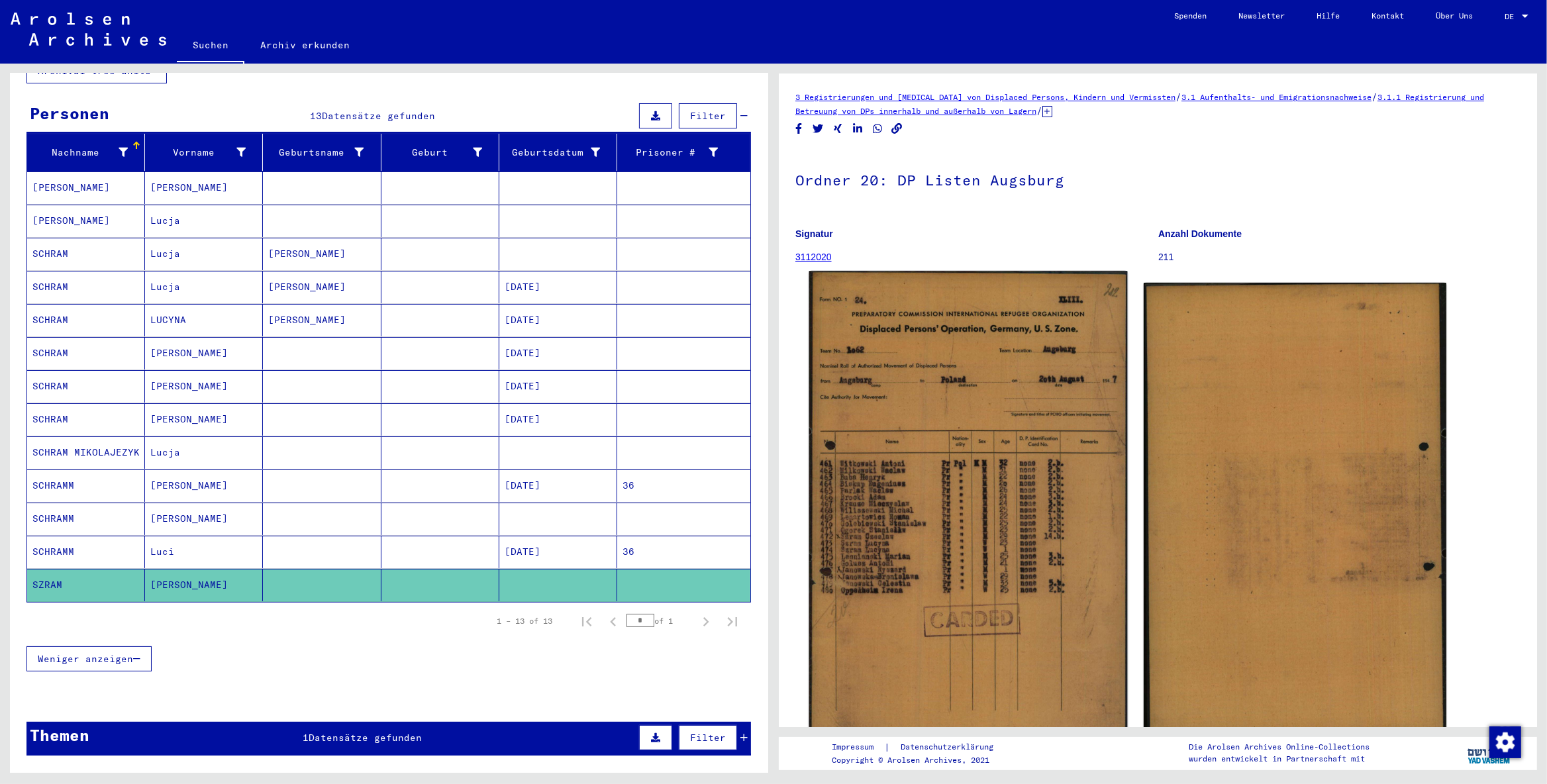
click at [976, 532] on img at bounding box center [968, 512] width 318 height 483
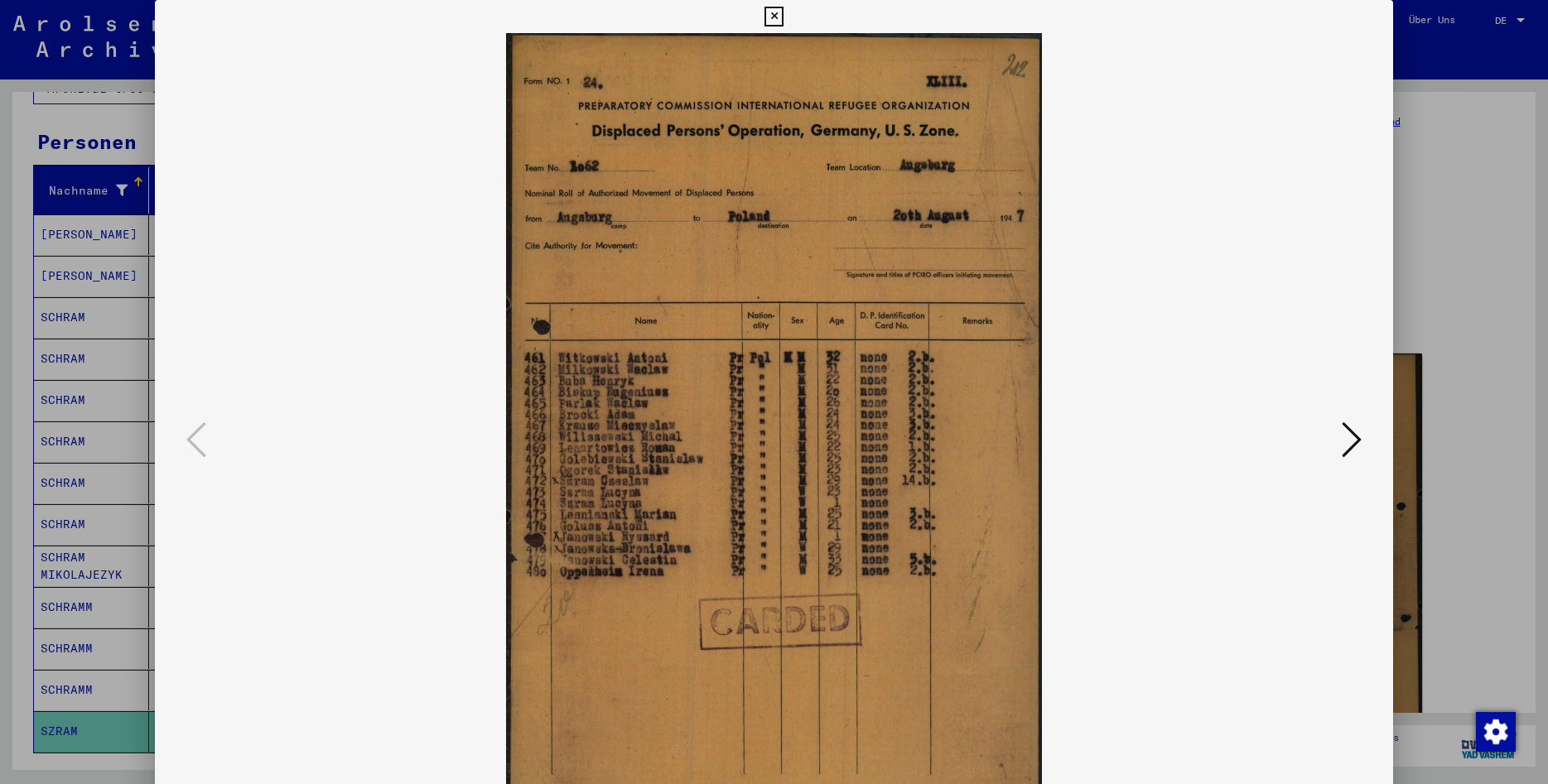
scroll to position [138, 0]
click at [783, 9] on icon at bounding box center [774, 16] width 19 height 20
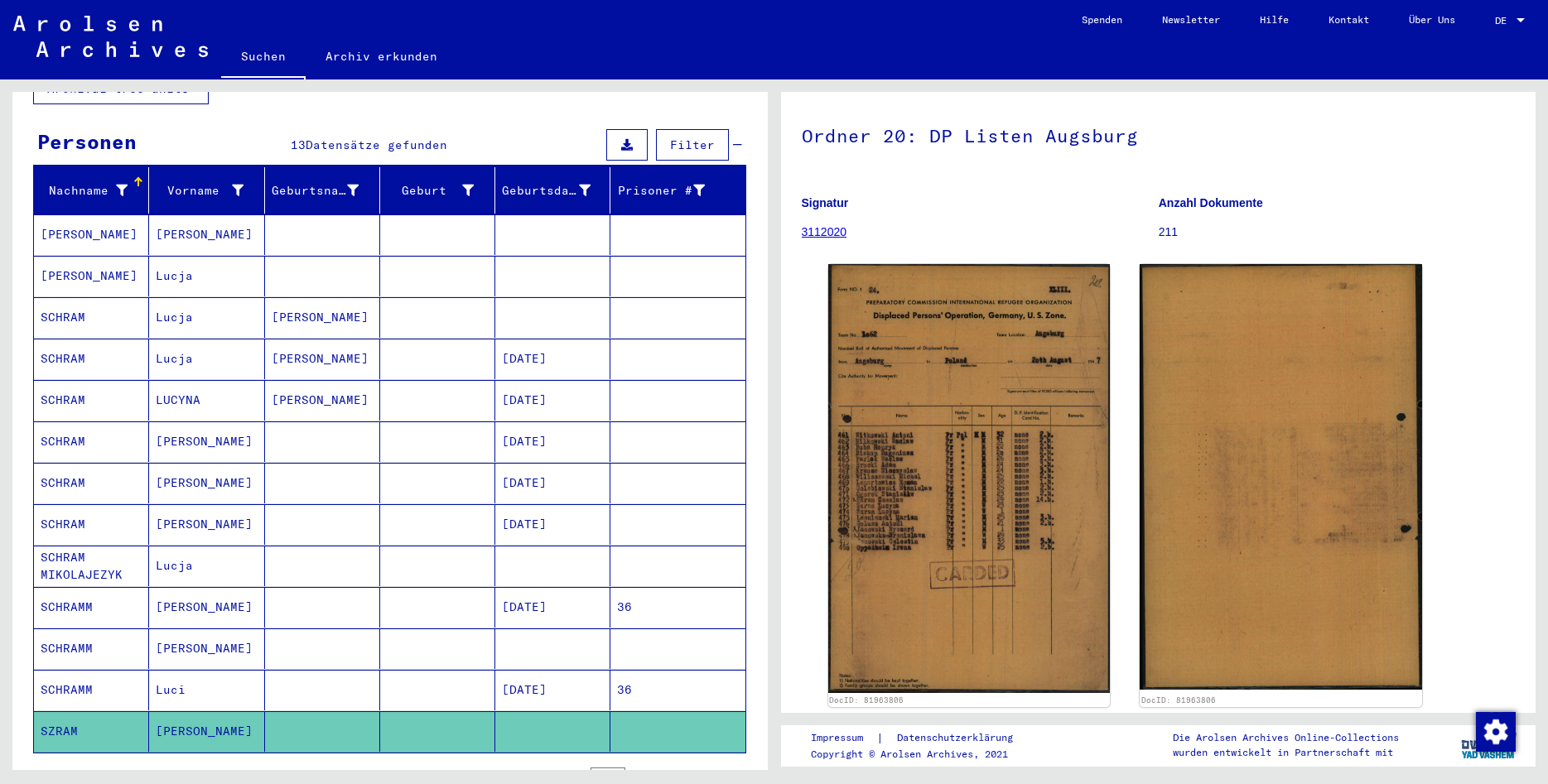
click at [212, 673] on mat-cell "Luci" at bounding box center [206, 690] width 115 height 41
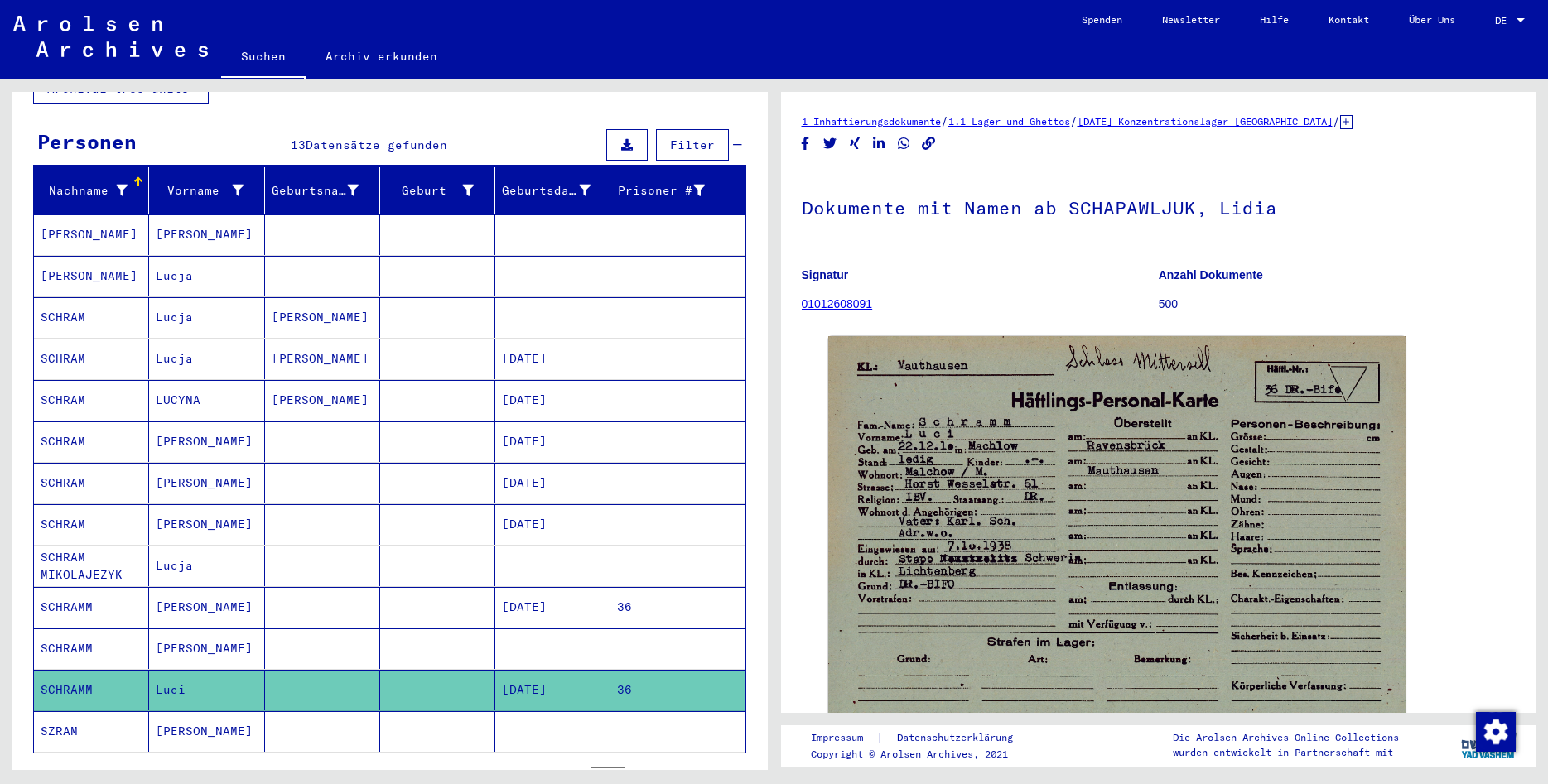
click at [213, 635] on mat-cell "[PERSON_NAME]" at bounding box center [206, 649] width 115 height 41
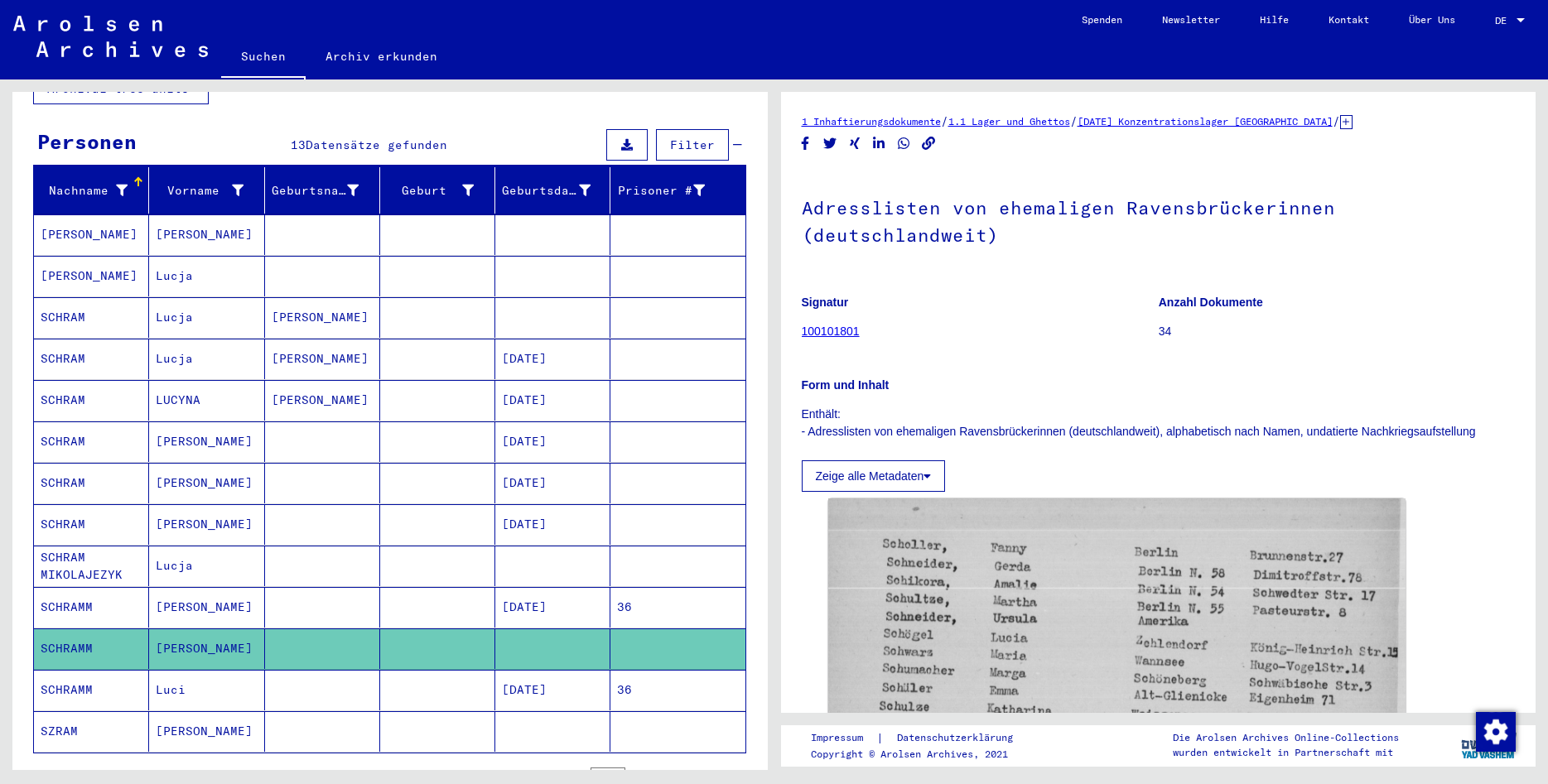
click at [221, 589] on mat-cell "[PERSON_NAME]" at bounding box center [206, 608] width 115 height 41
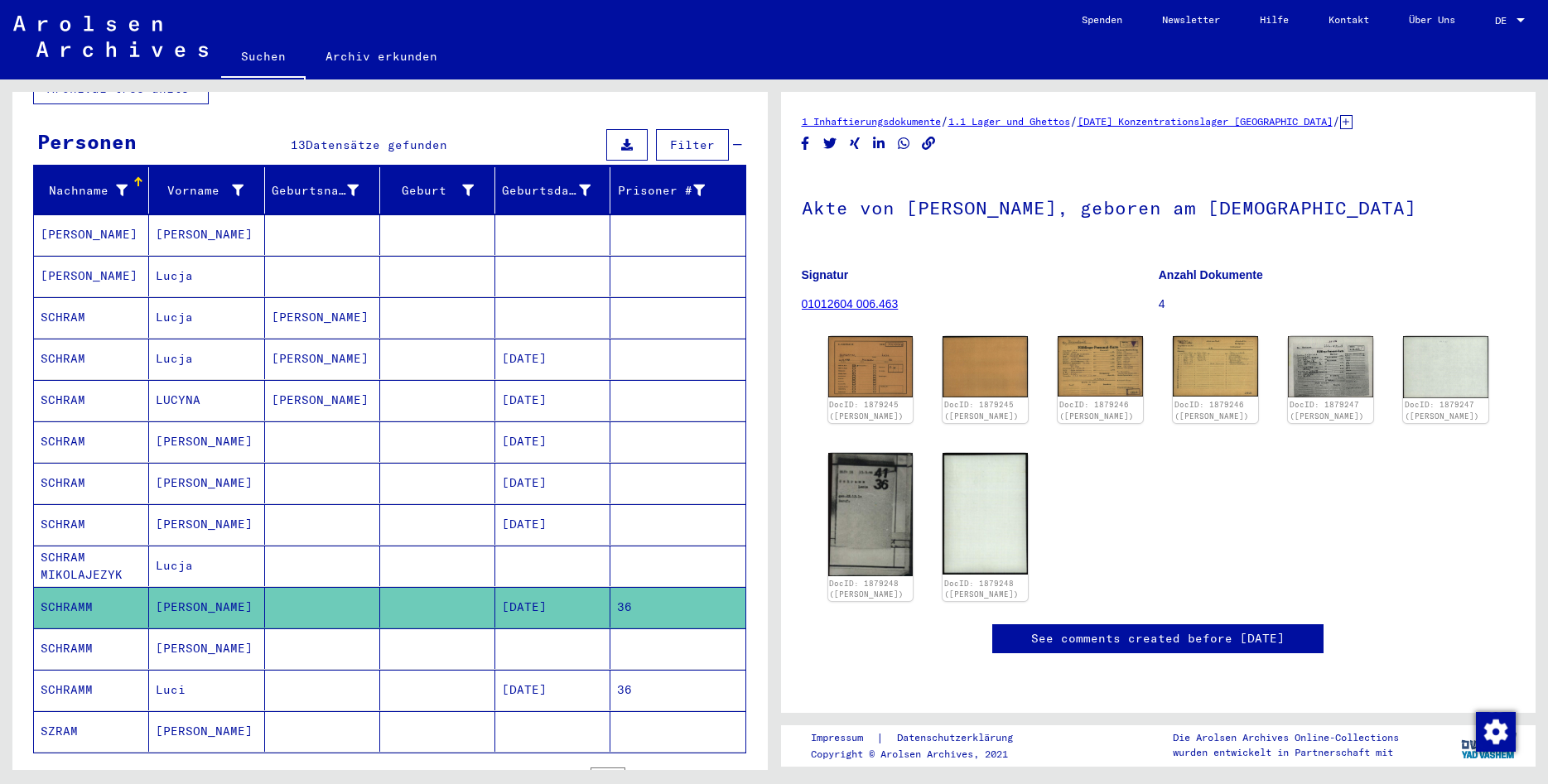
click at [221, 587] on mat-cell "[PERSON_NAME]" at bounding box center [206, 608] width 115 height 41
click at [223, 558] on mat-cell "Lucja" at bounding box center [206, 566] width 115 height 41
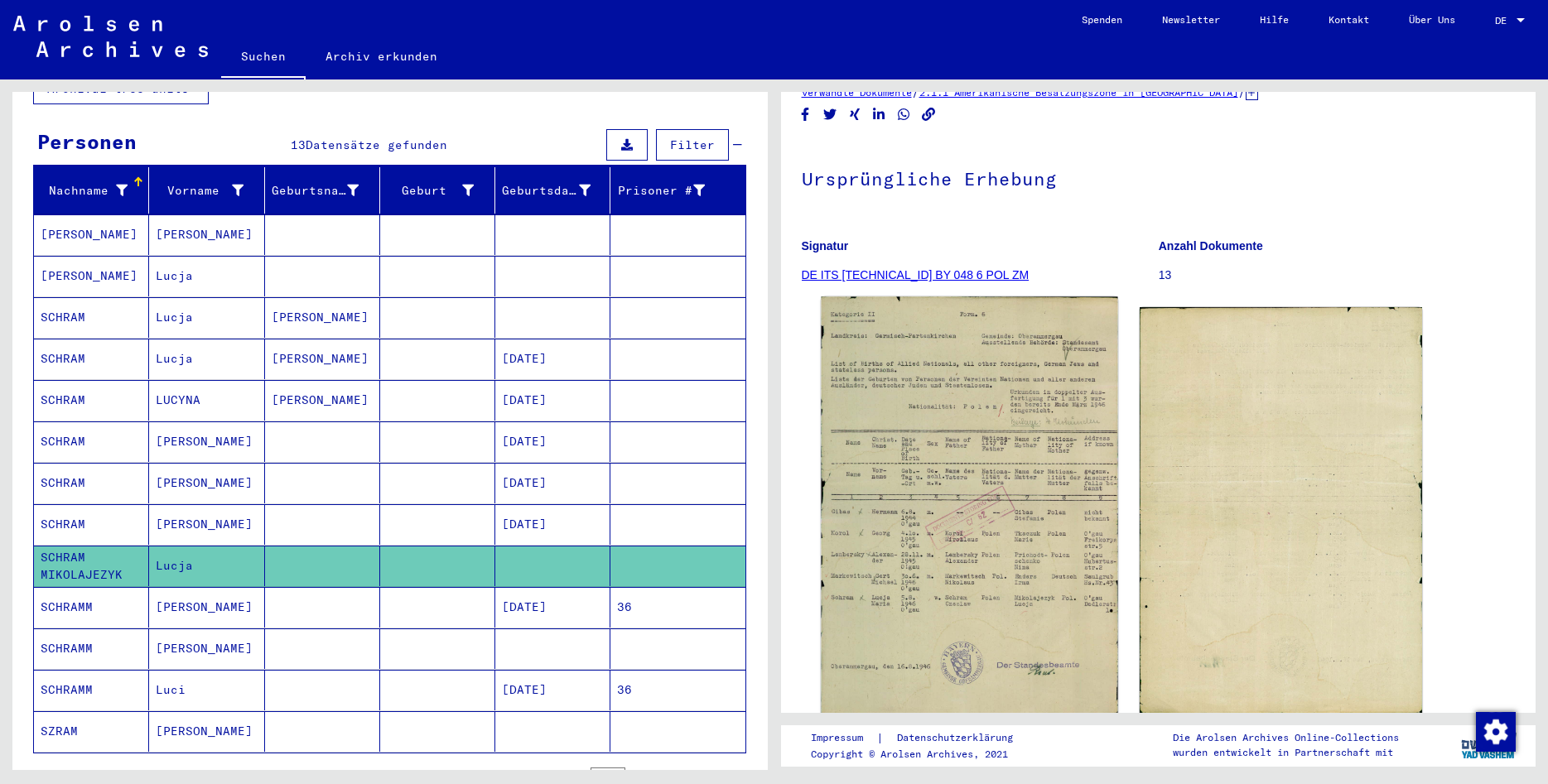
scroll to position [90, 0]
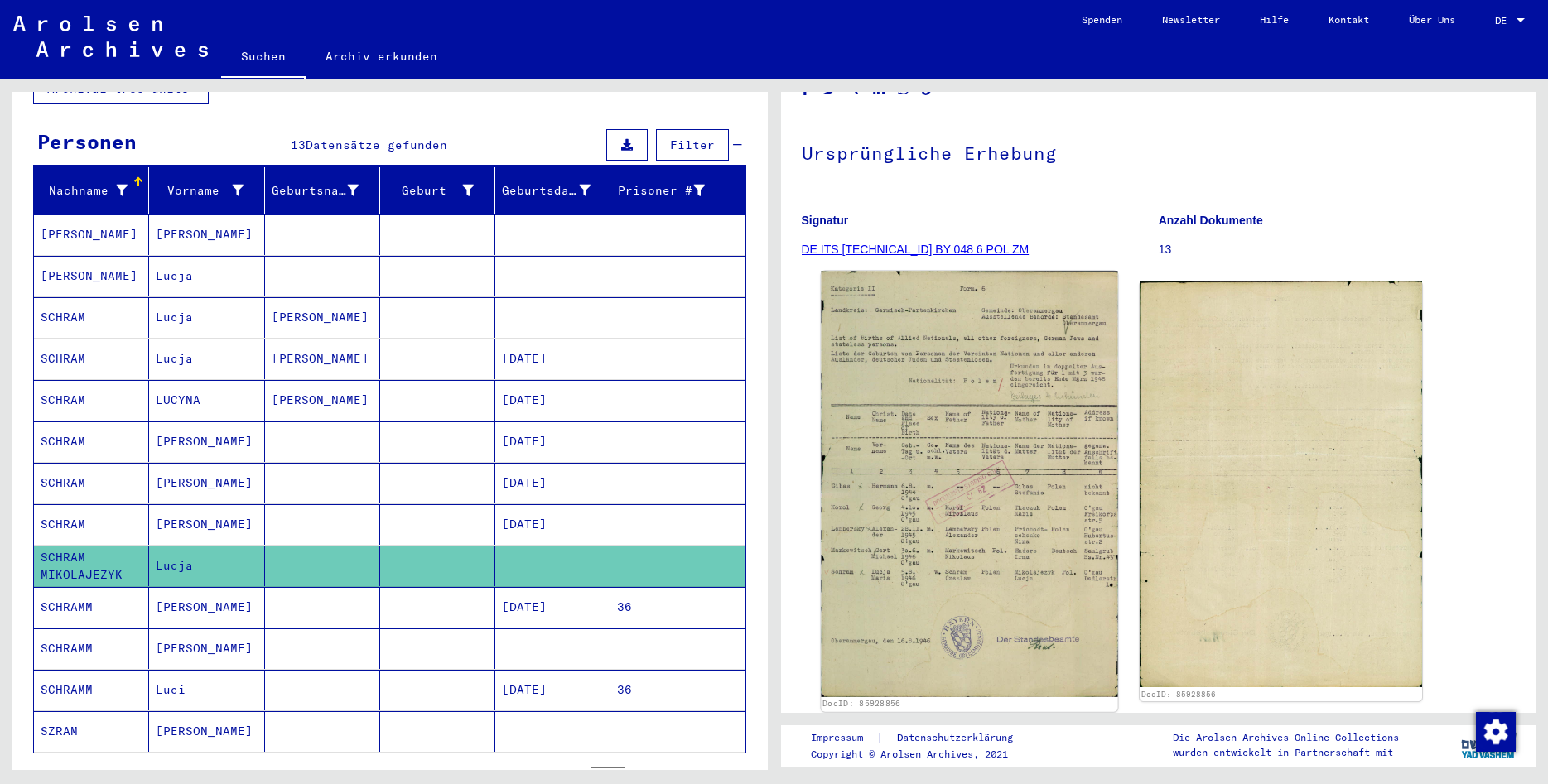
click at [899, 491] on img at bounding box center [968, 484] width 296 height 425
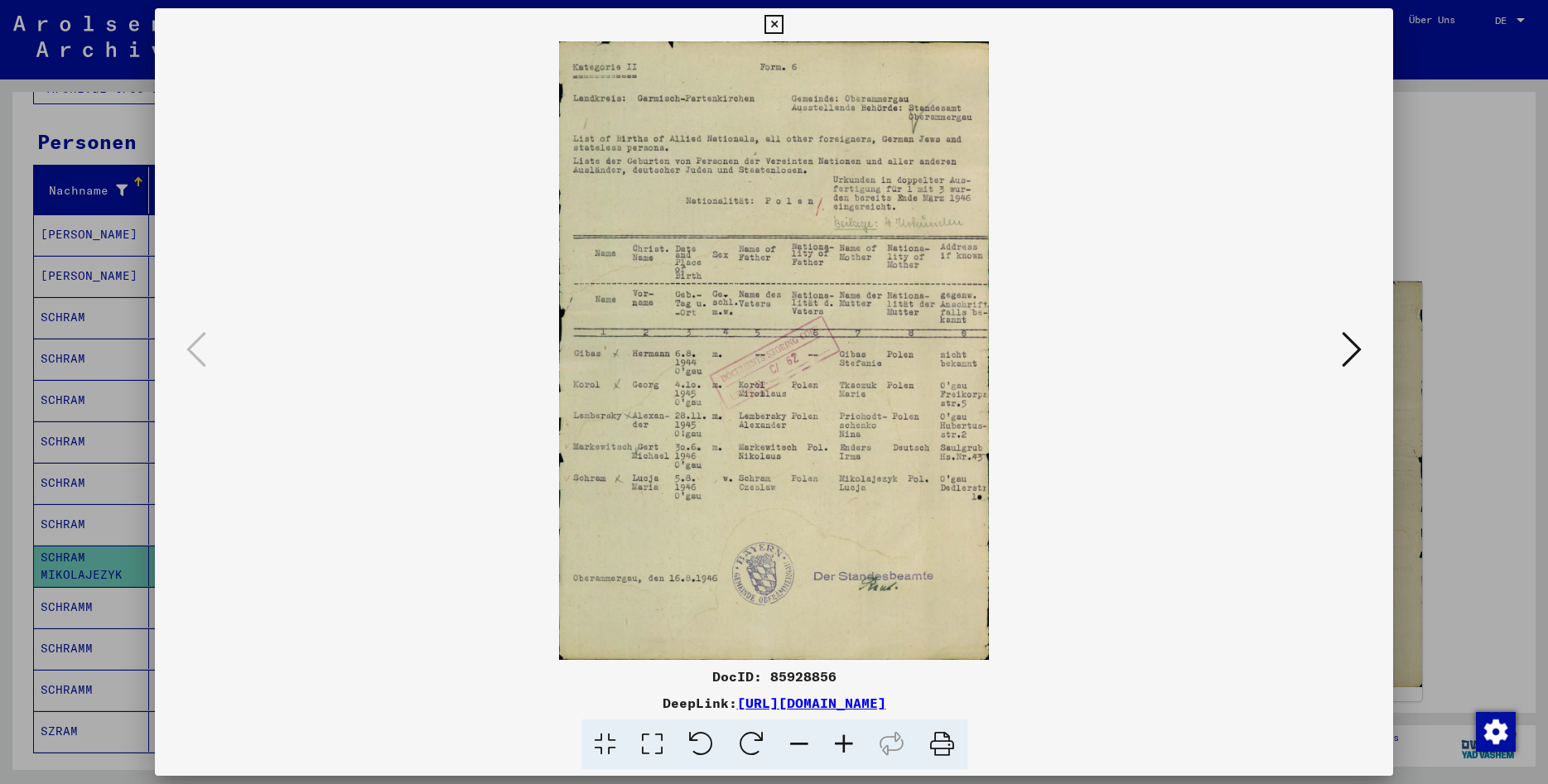
click at [783, 30] on icon at bounding box center [774, 24] width 19 height 20
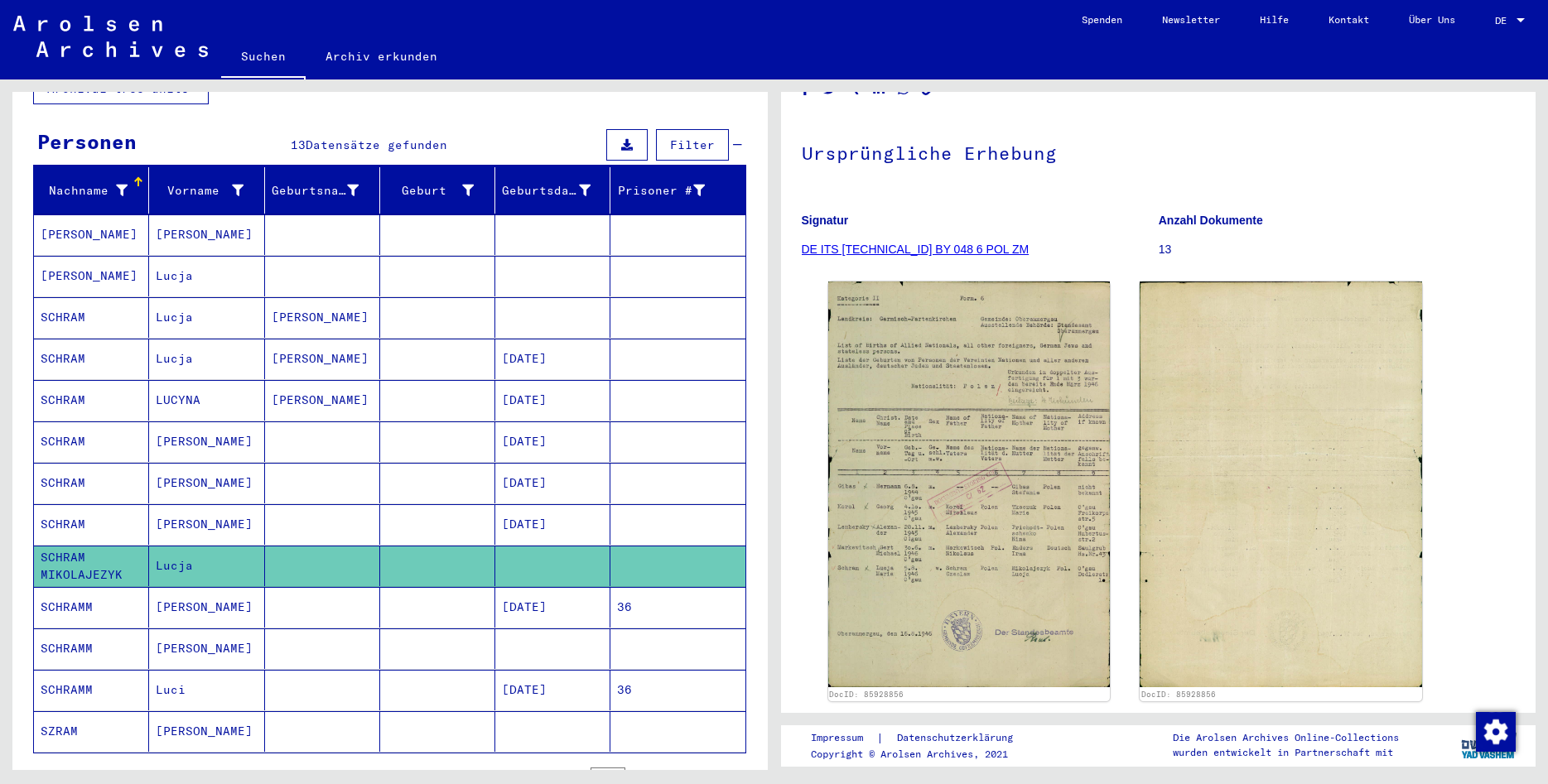
click at [266, 507] on mat-cell at bounding box center [322, 525] width 115 height 41
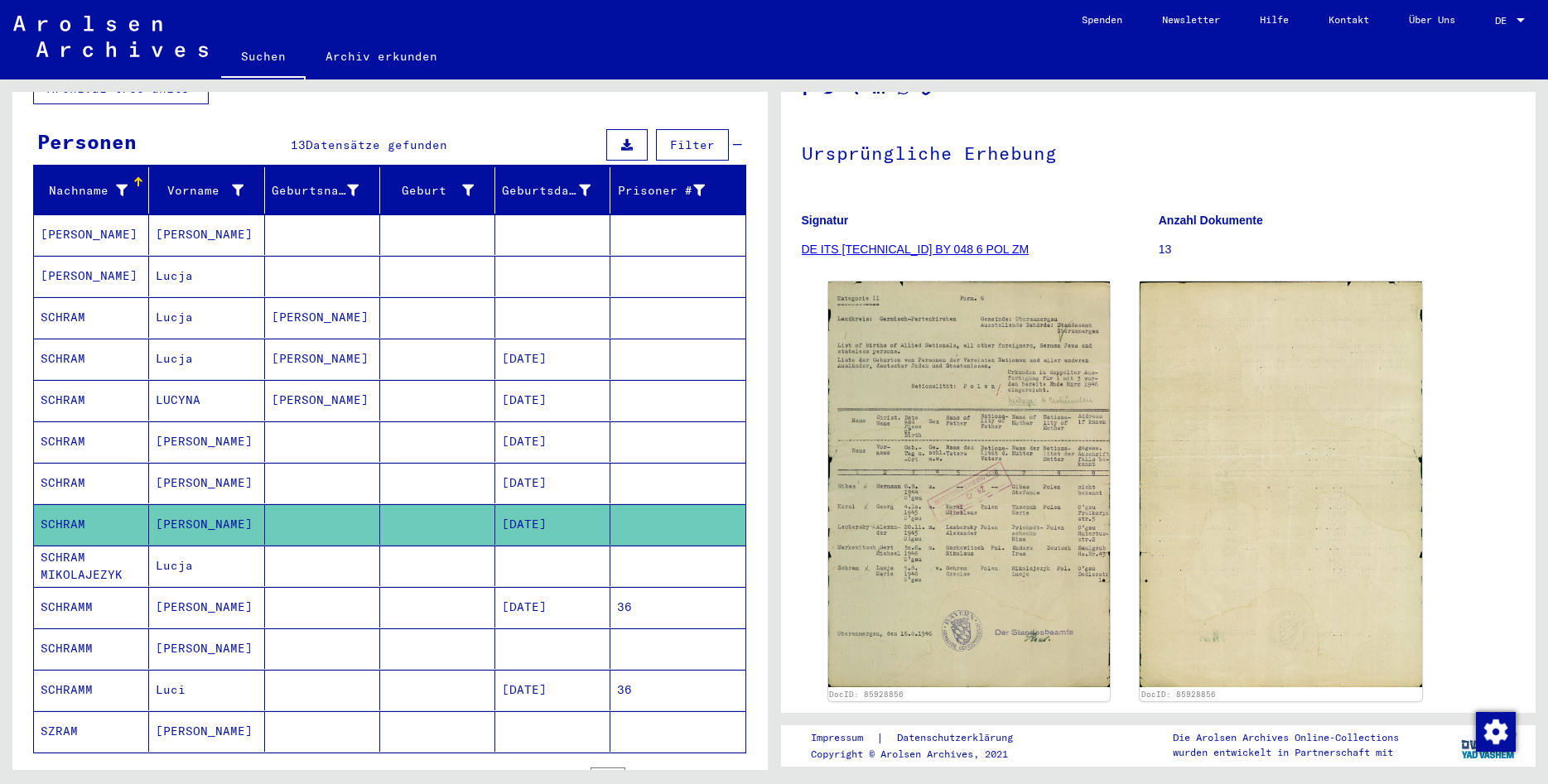
click at [272, 338] on mat-cell "[PERSON_NAME]" at bounding box center [322, 359] width 115 height 41
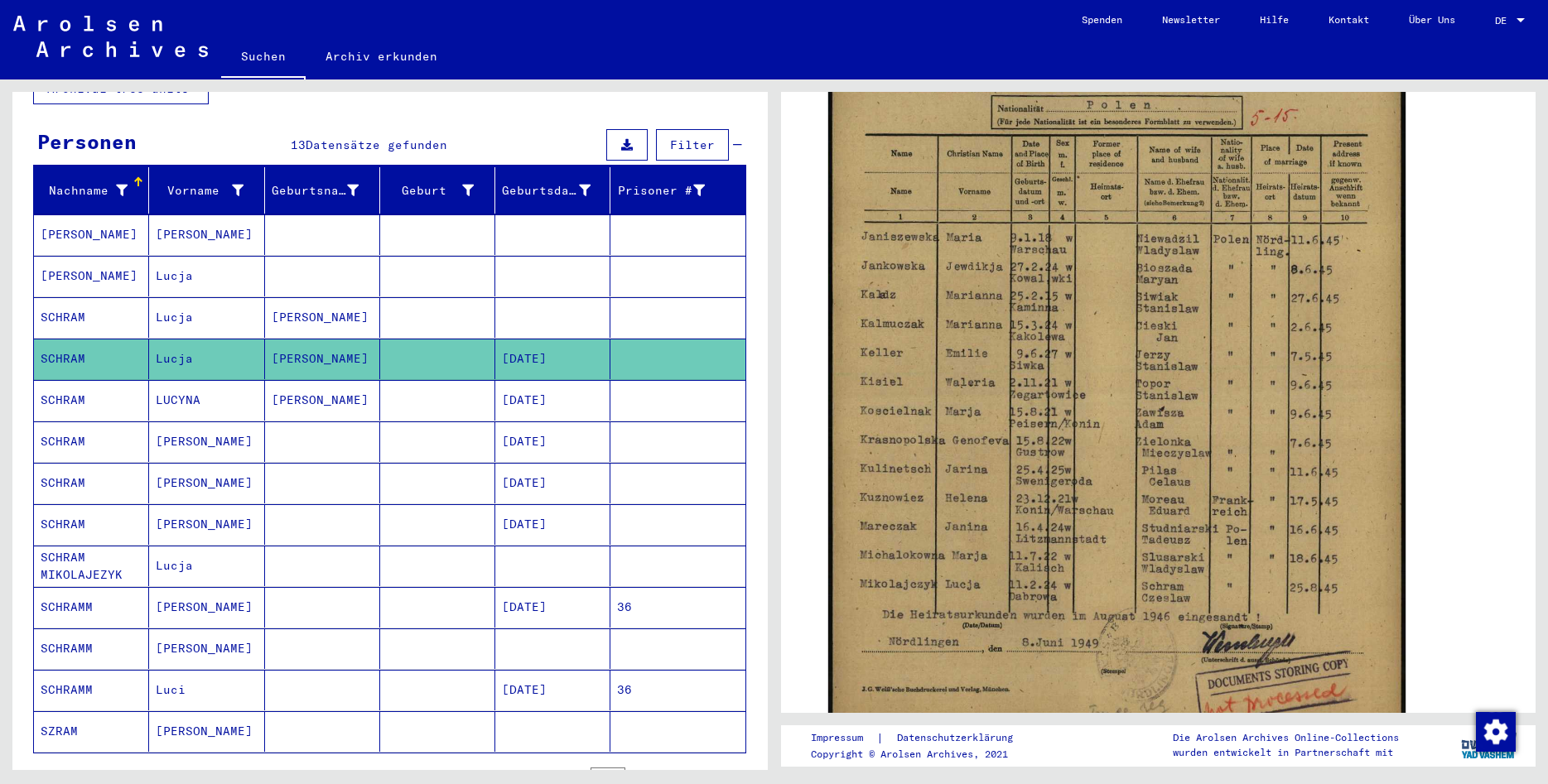
scroll to position [49, 0]
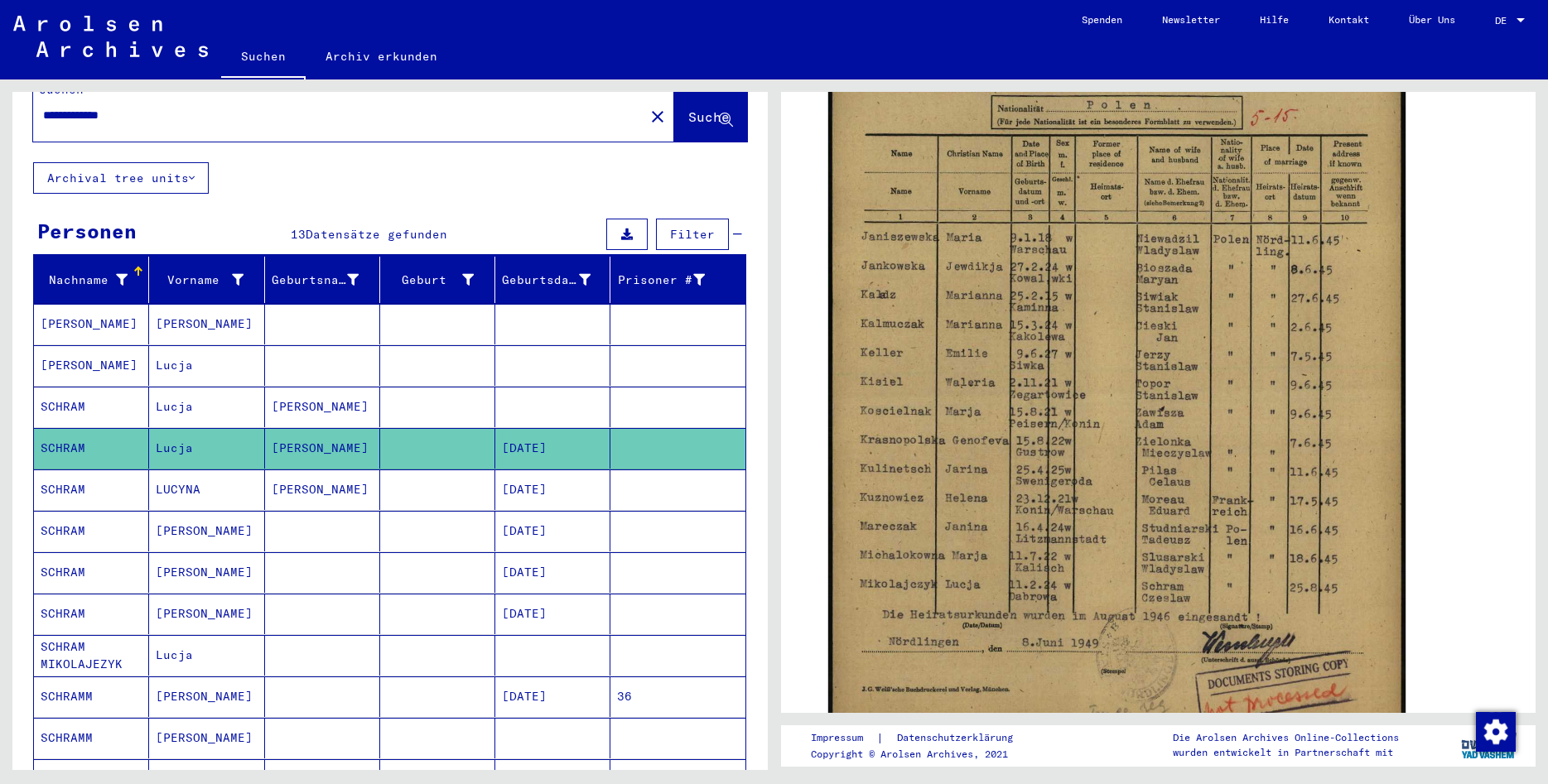
click at [202, 345] on mat-cell "Lucja" at bounding box center [206, 365] width 115 height 41
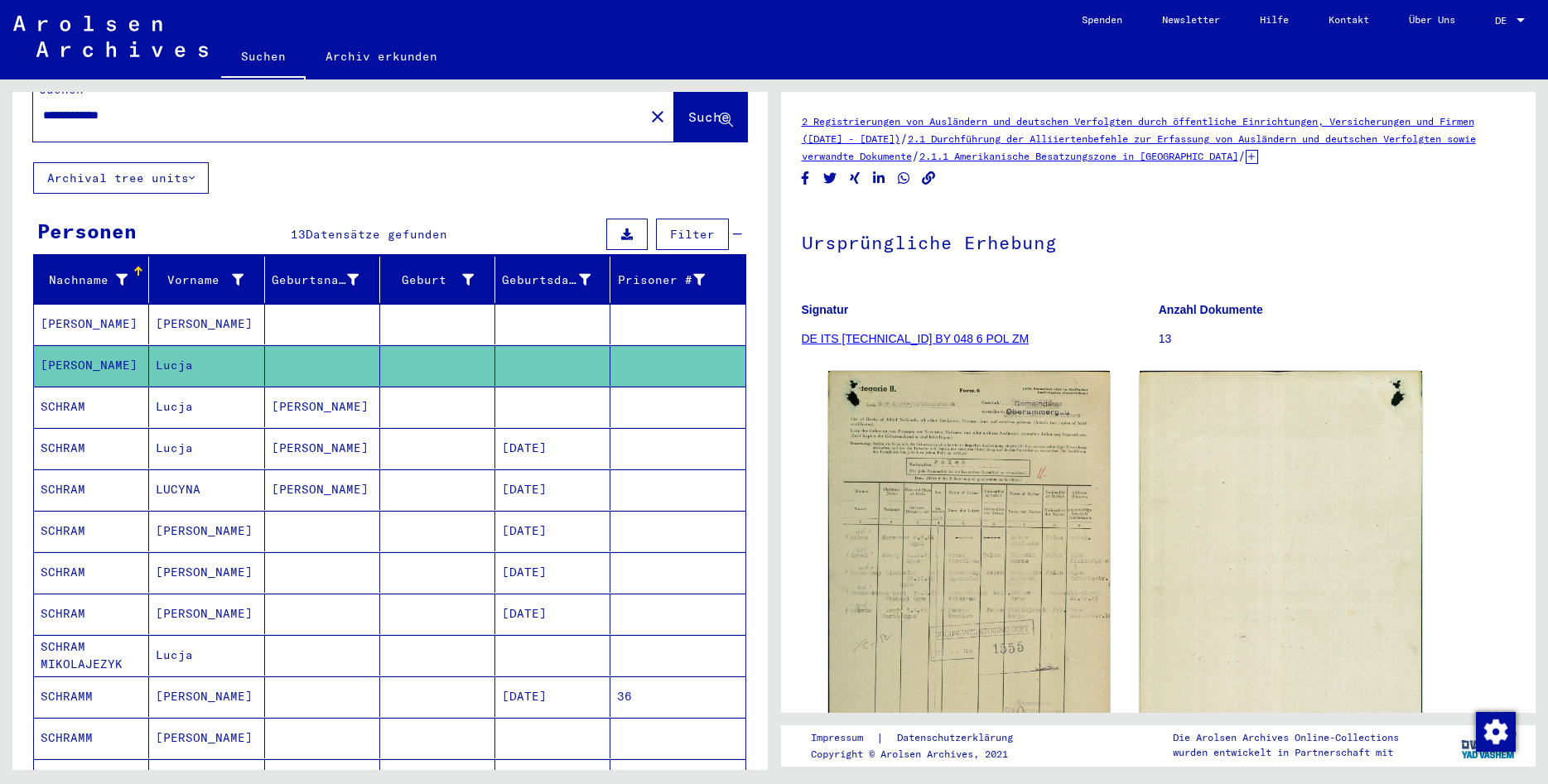
click at [216, 311] on mat-cell "[PERSON_NAME]" at bounding box center [206, 324] width 115 height 41
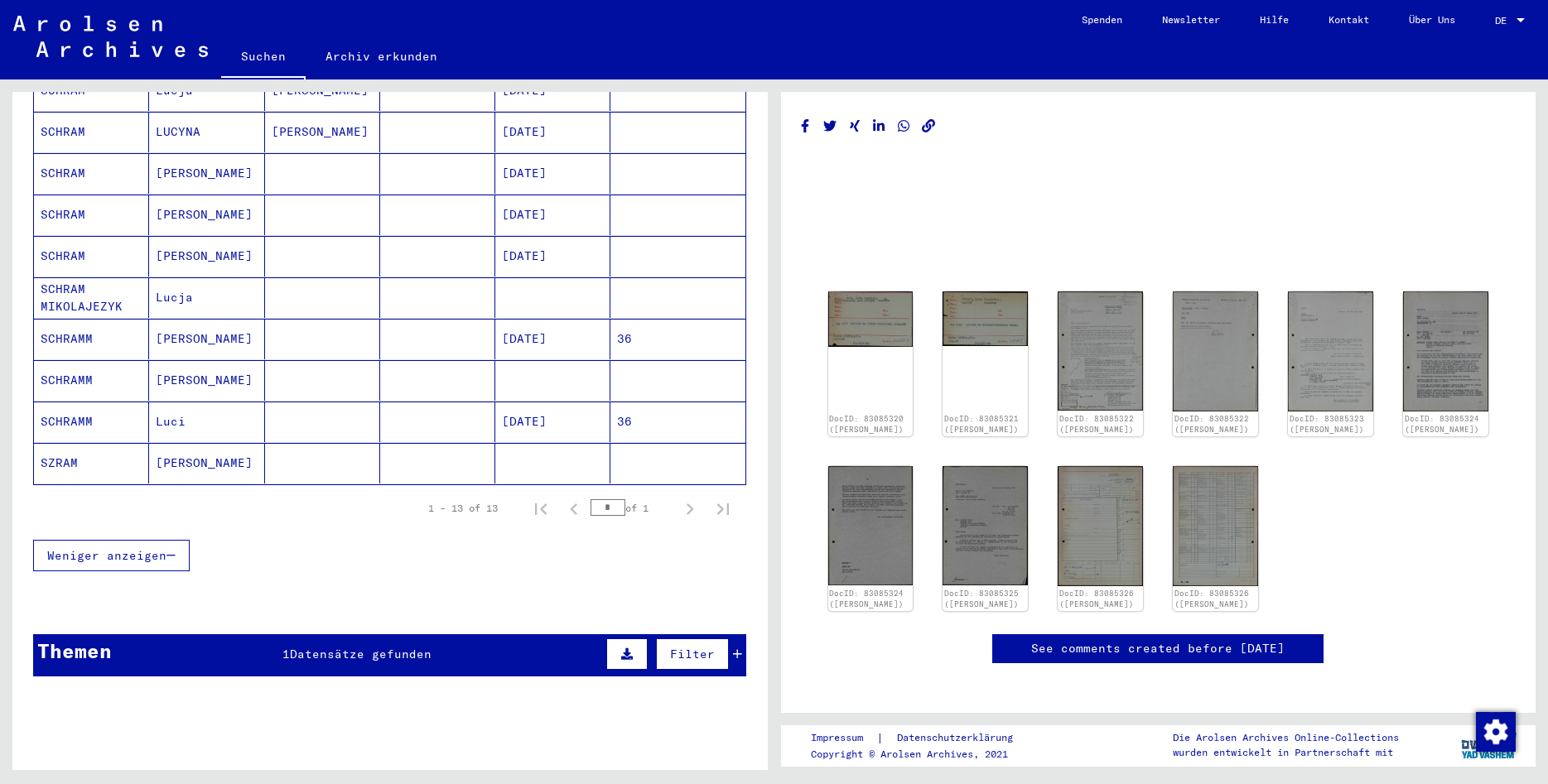
scroll to position [488, 0]
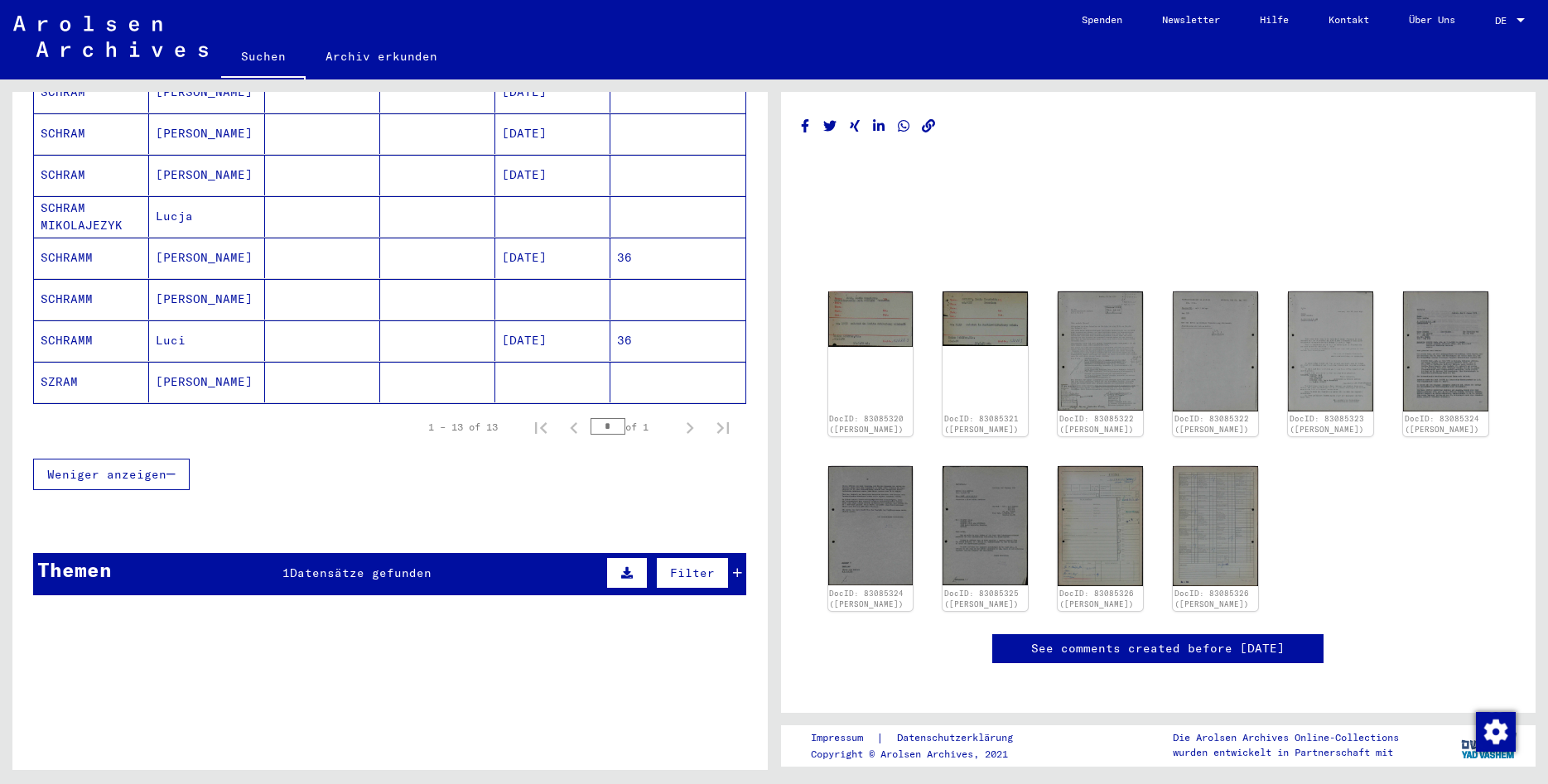
click at [255, 554] on div "Themen 1 Datensätze gefunden Filter" at bounding box center [389, 575] width 713 height 42
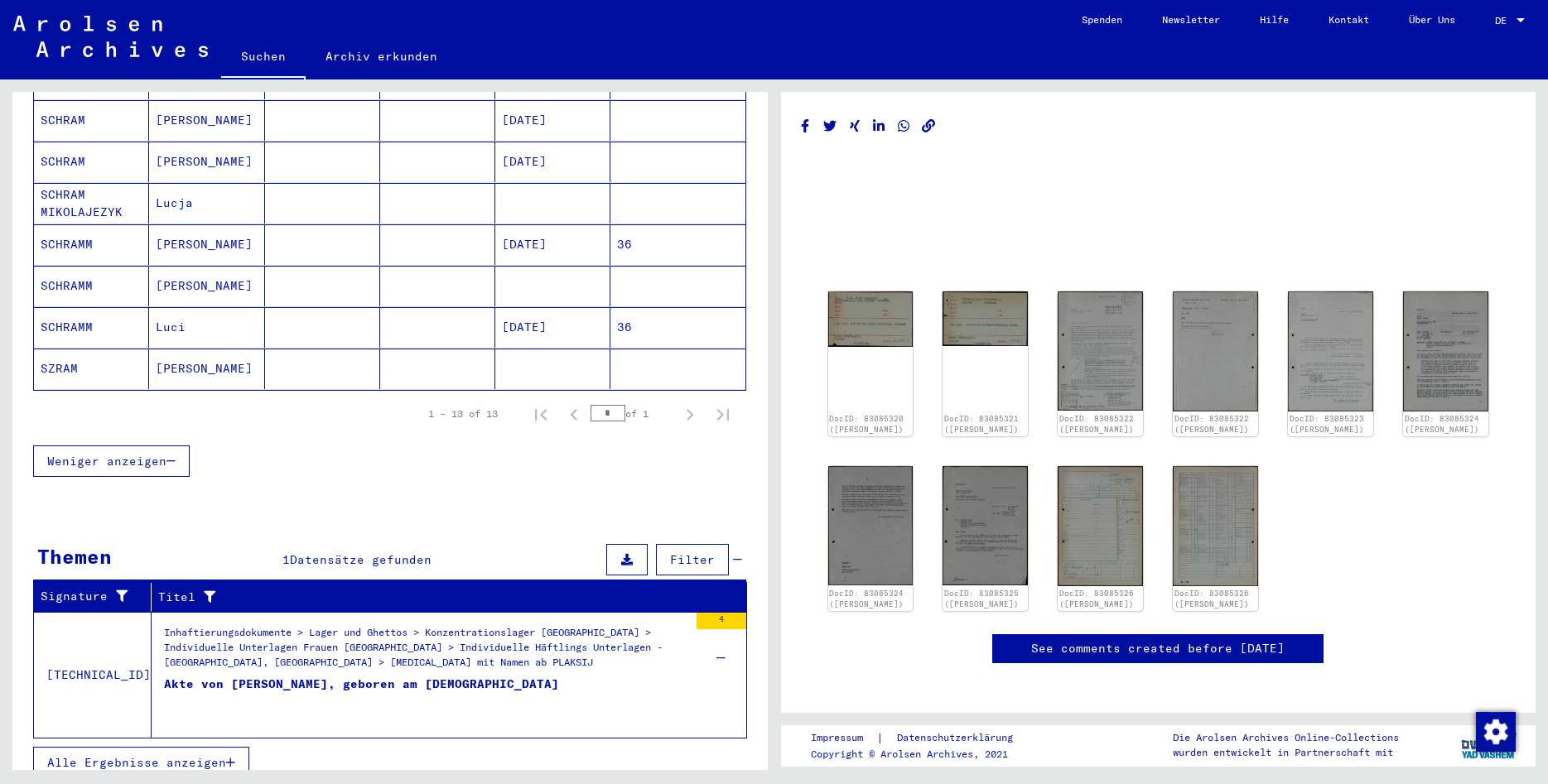
click at [207, 746] on button "Alle Ergebnisse anzeigen" at bounding box center [141, 762] width 216 height 32
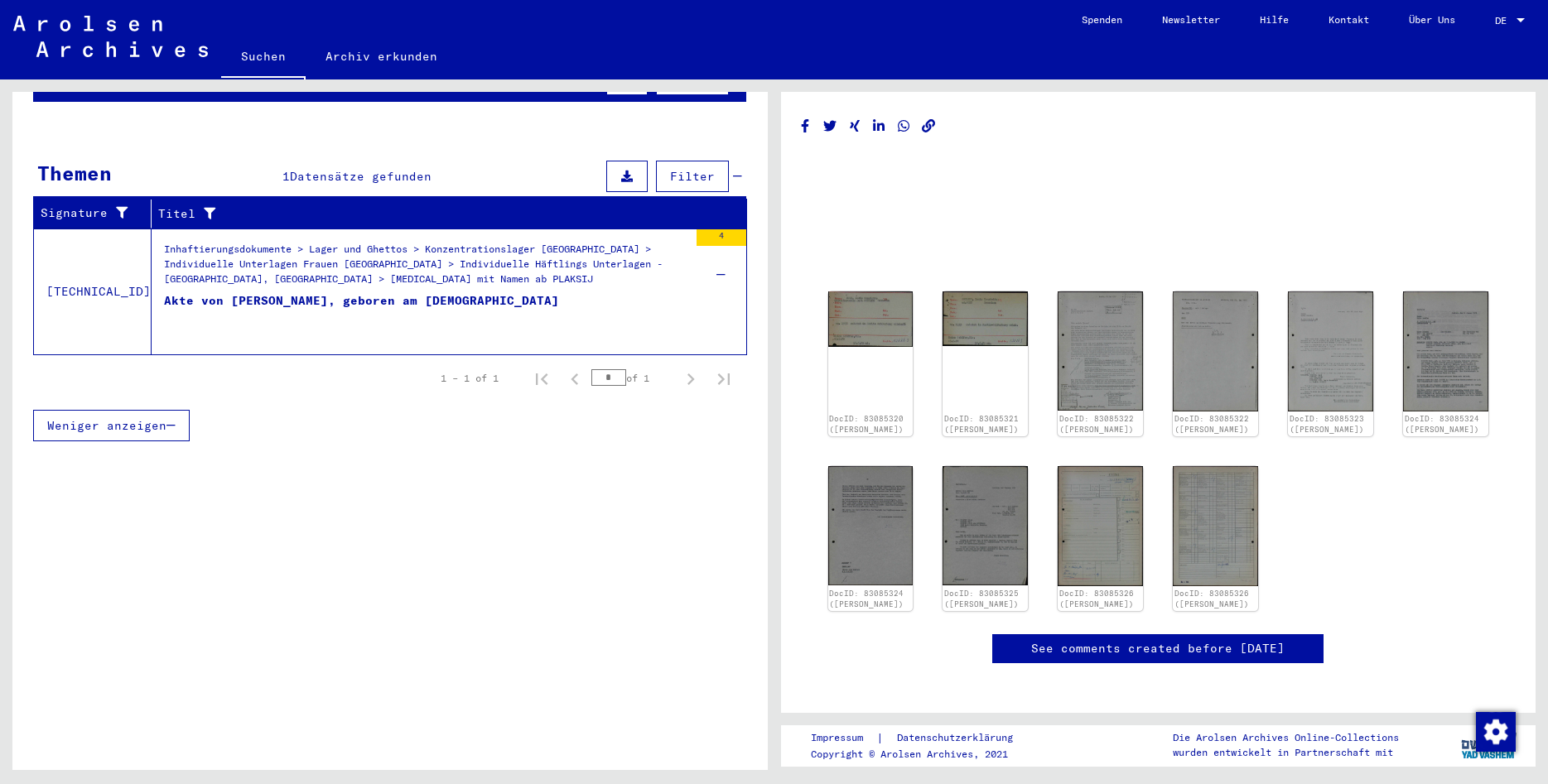
scroll to position [186, 0]
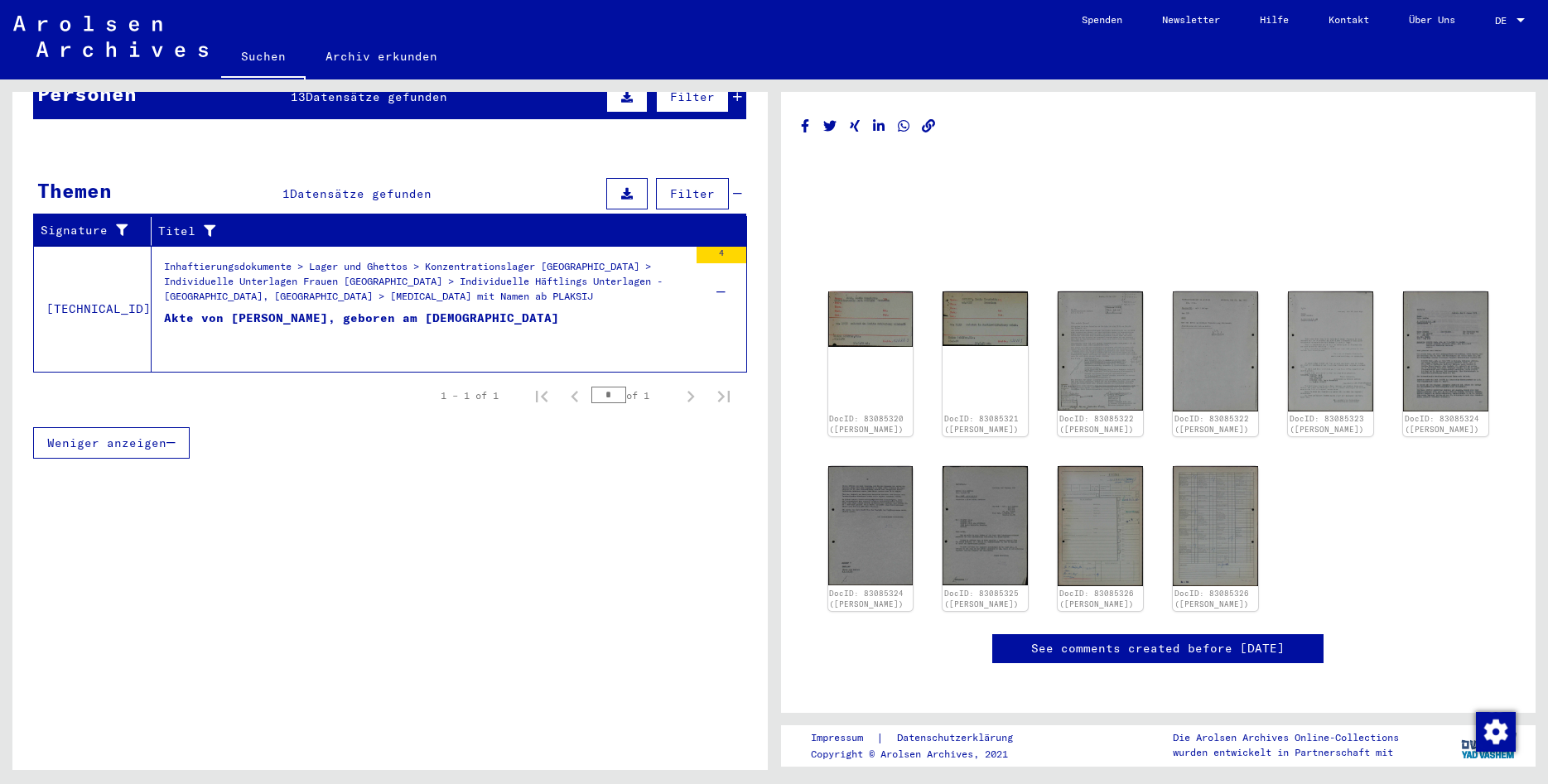
click at [173, 437] on icon "button" at bounding box center [171, 443] width 9 height 12
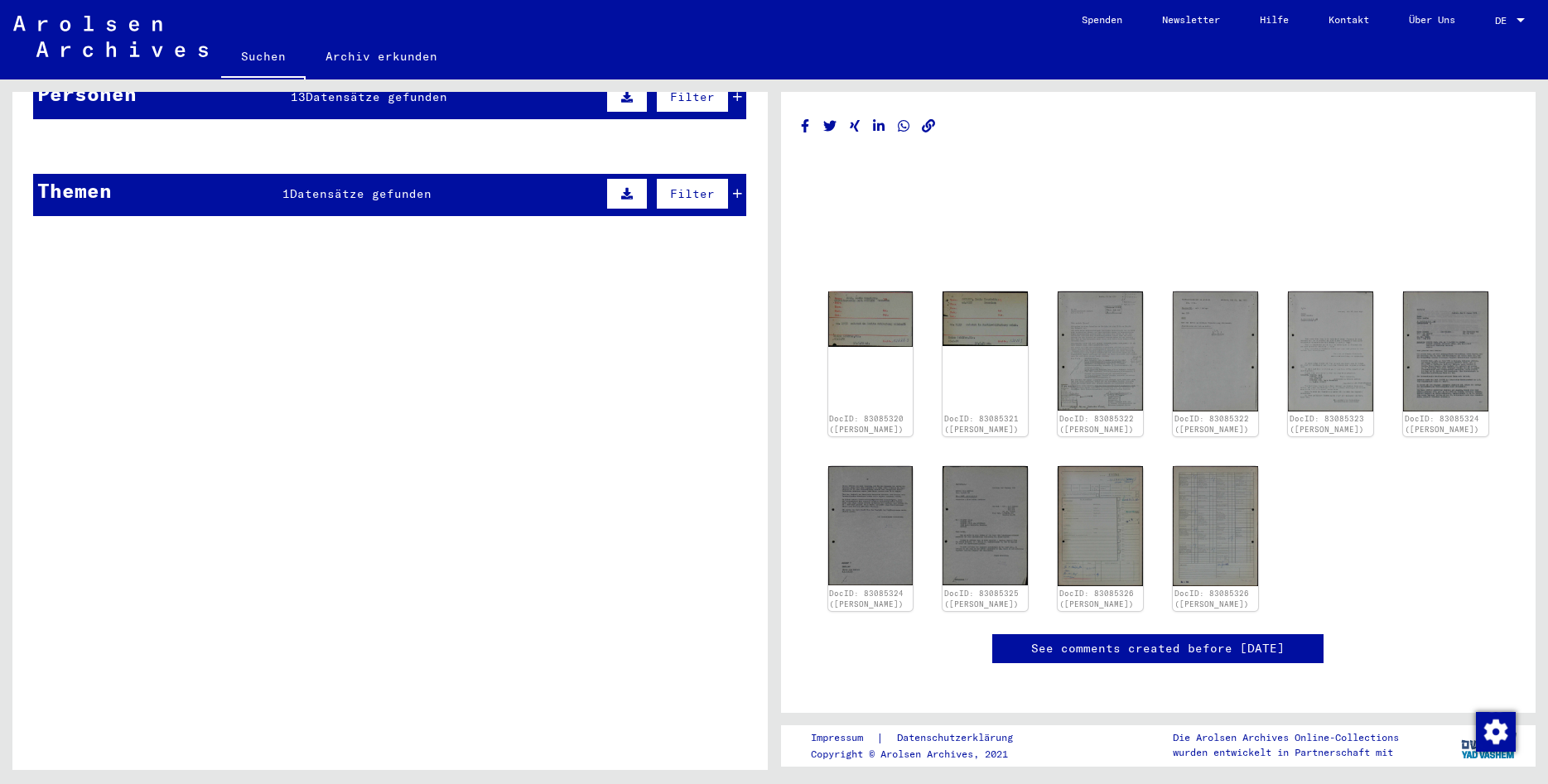
click at [284, 174] on mat-cell at bounding box center [322, 187] width 115 height 41
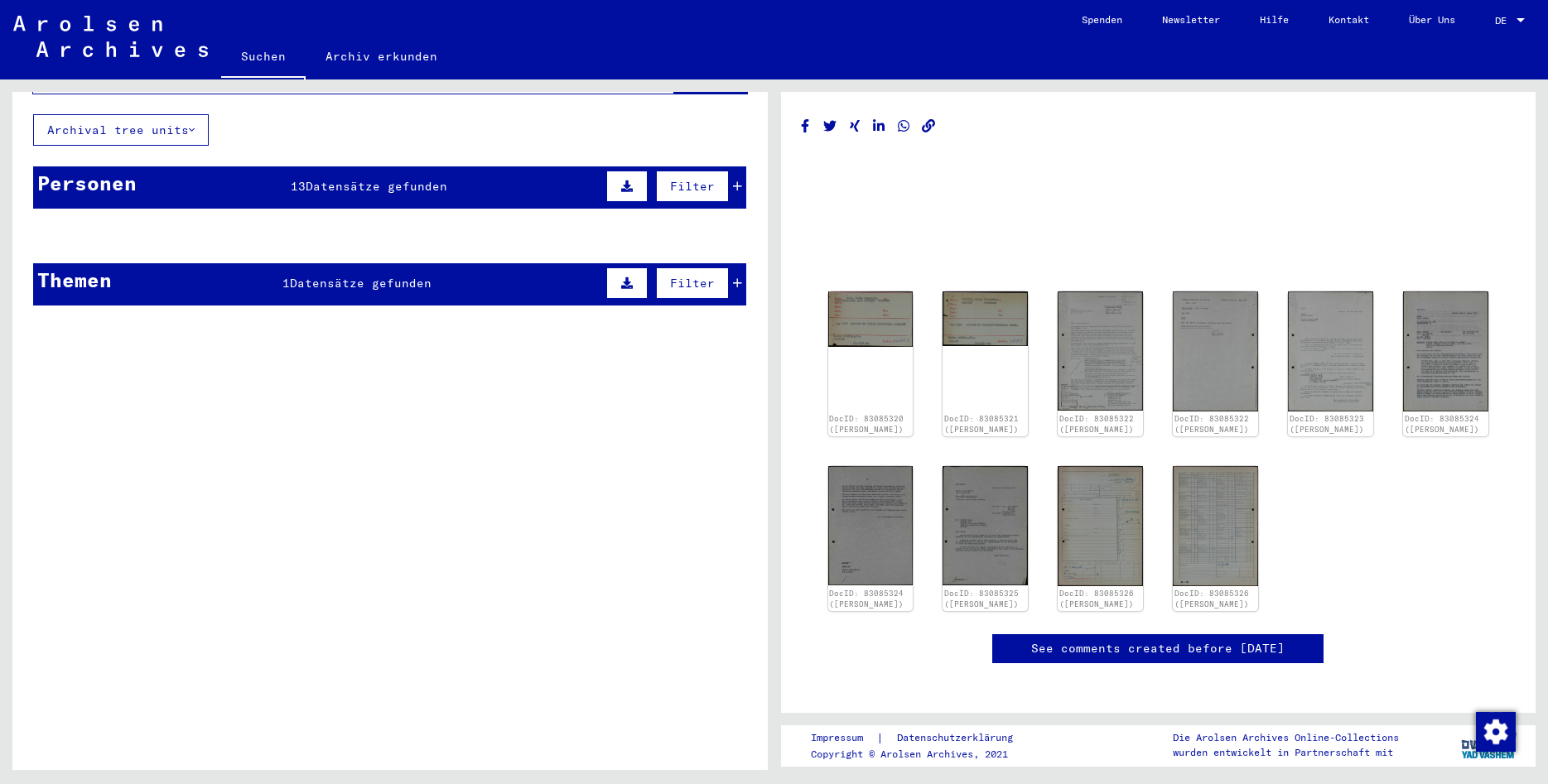
click at [470, 271] on mat-cell at bounding box center [437, 276] width 115 height 41
click at [59, 262] on mat-cell "[PERSON_NAME]" at bounding box center [91, 276] width 115 height 41
click at [353, 274] on mat-cell at bounding box center [322, 276] width 115 height 41
click at [354, 274] on mat-cell at bounding box center [322, 276] width 115 height 41
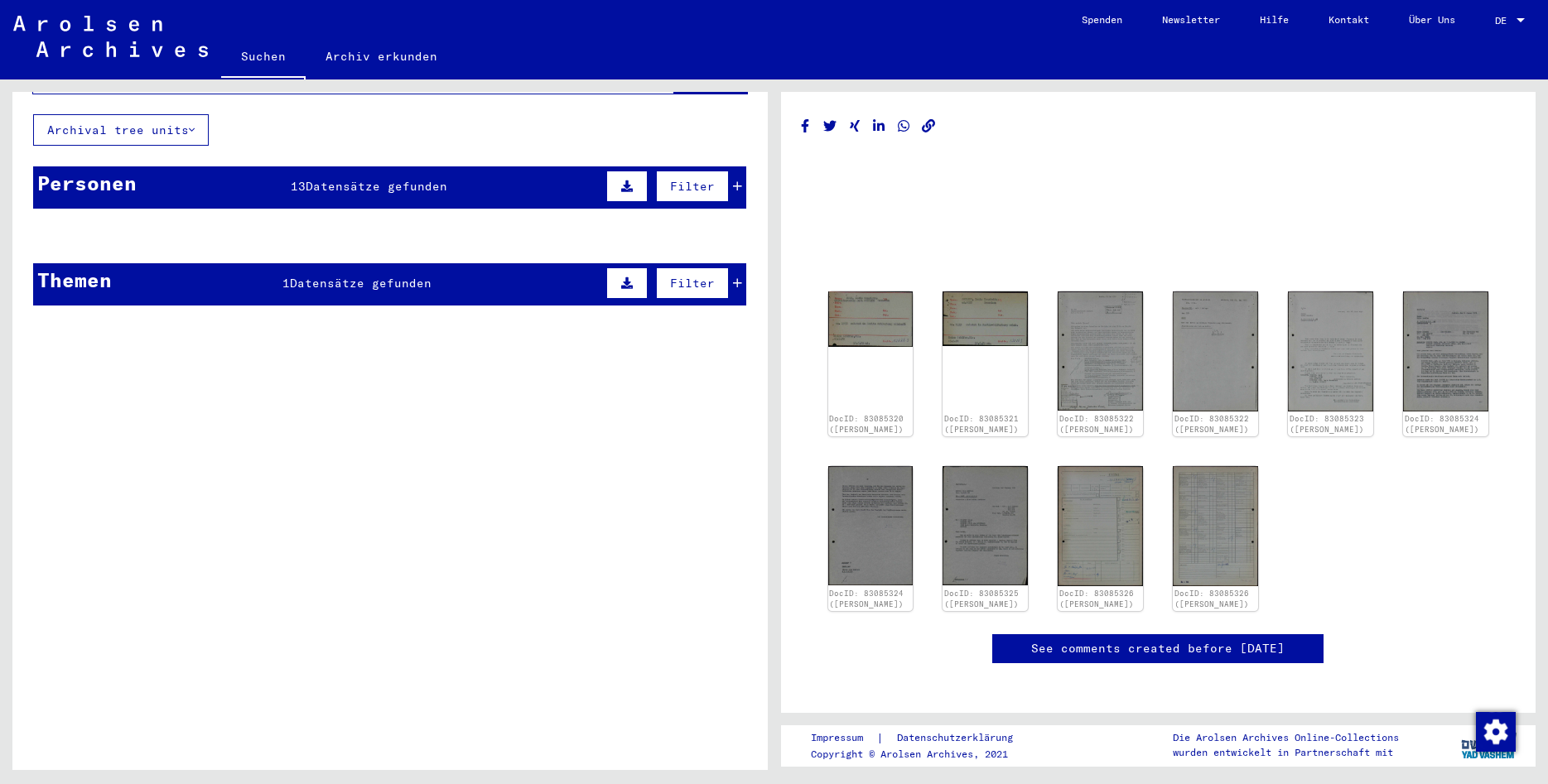
click at [90, 267] on mat-cell "[PERSON_NAME]" at bounding box center [91, 276] width 115 height 41
click at [366, 256] on mat-cell at bounding box center [322, 276] width 115 height 41
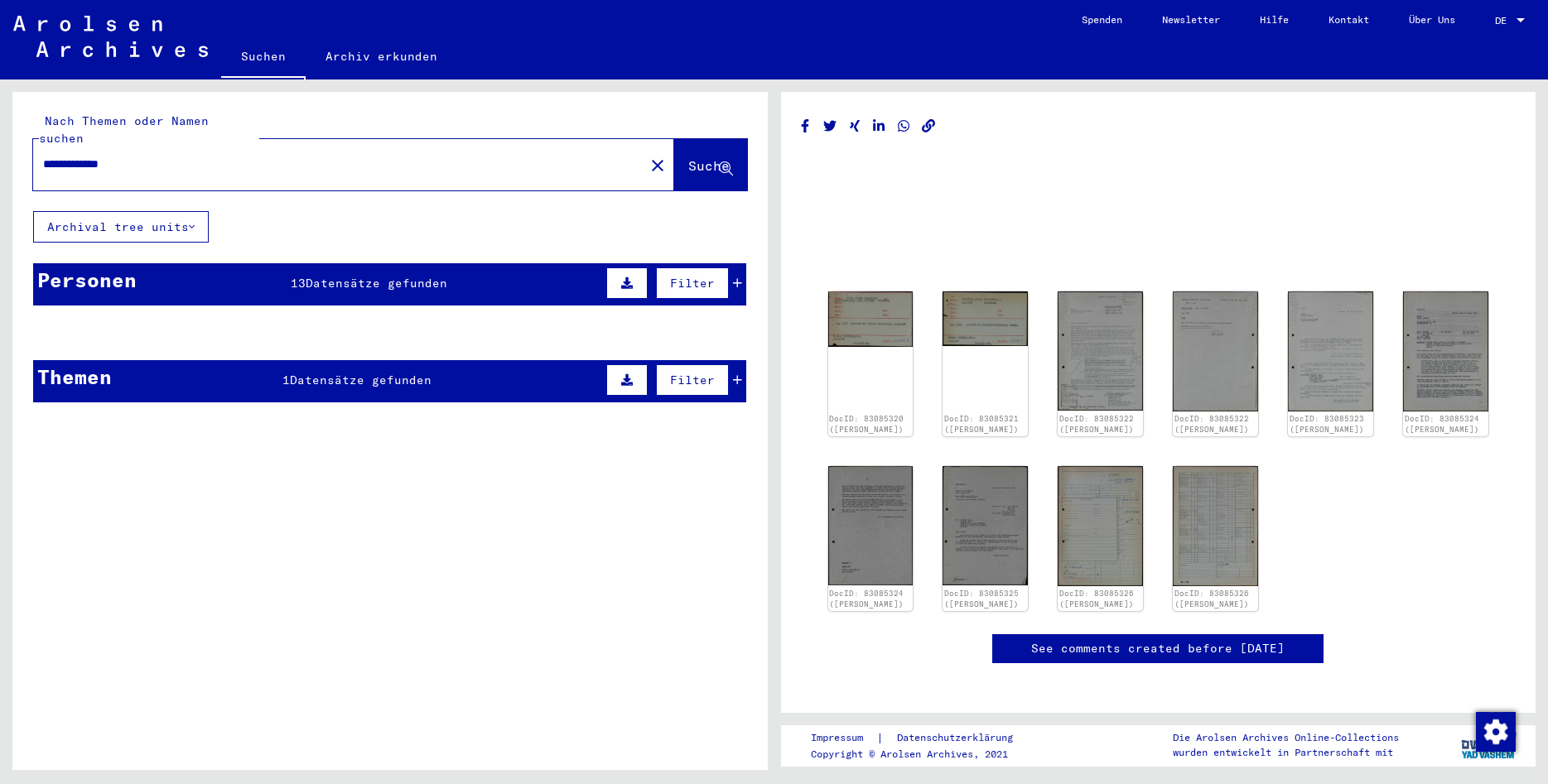
click at [745, 355] on mat-cell at bounding box center [677, 373] width 134 height 41
click at [743, 361] on mat-cell at bounding box center [677, 373] width 134 height 41
click at [406, 361] on mat-cell at bounding box center [437, 373] width 115 height 41
click at [80, 155] on input "**********" at bounding box center [339, 164] width 591 height 17
click at [689, 157] on span "Suche" at bounding box center [708, 165] width 41 height 16
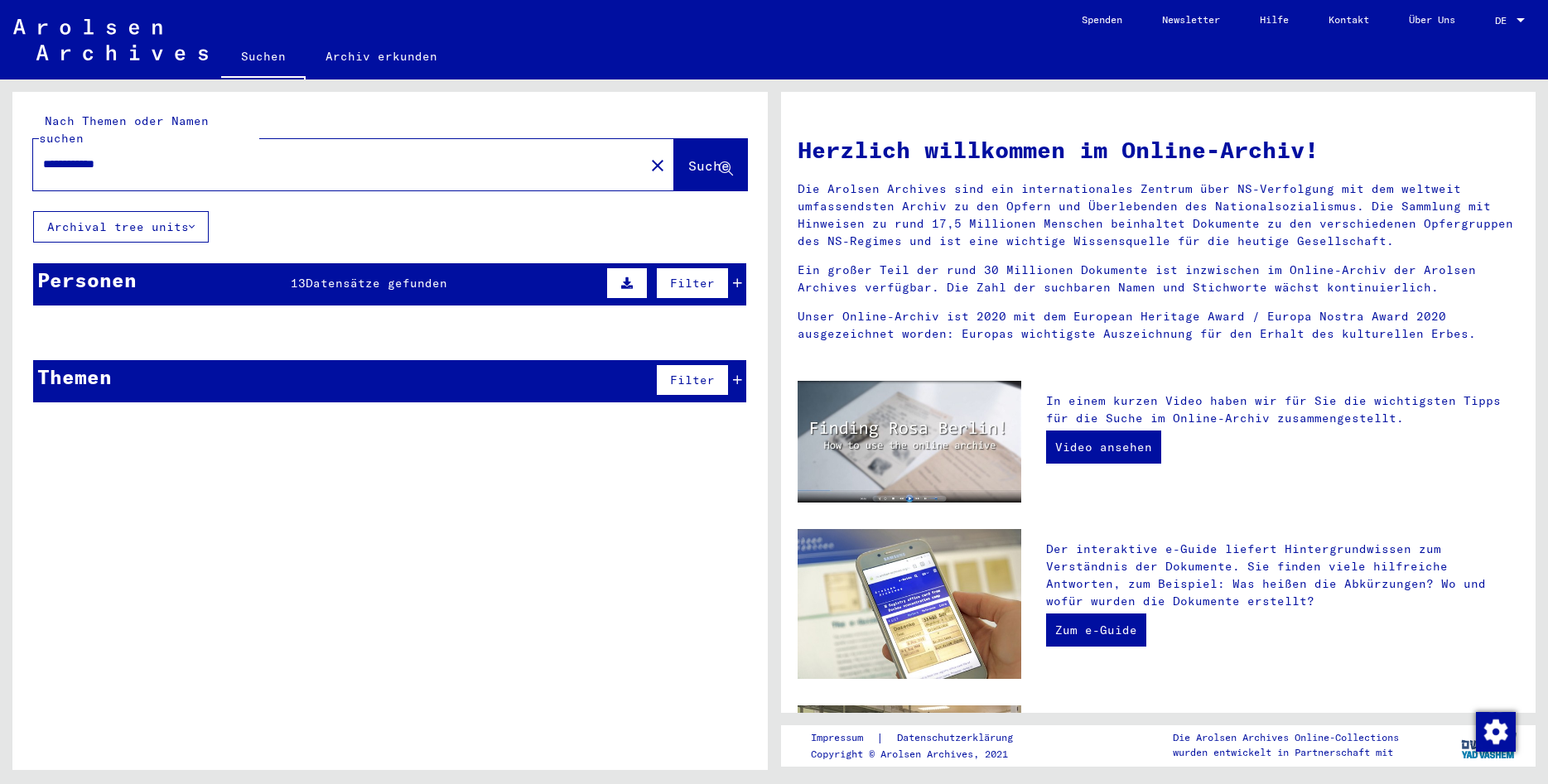
click at [698, 139] on button "Suche" at bounding box center [711, 164] width 73 height 51
click at [698, 157] on span "Suche" at bounding box center [708, 165] width 41 height 16
click at [674, 159] on button "Suche" at bounding box center [711, 164] width 73 height 51
click at [688, 157] on span "Suche" at bounding box center [708, 165] width 41 height 16
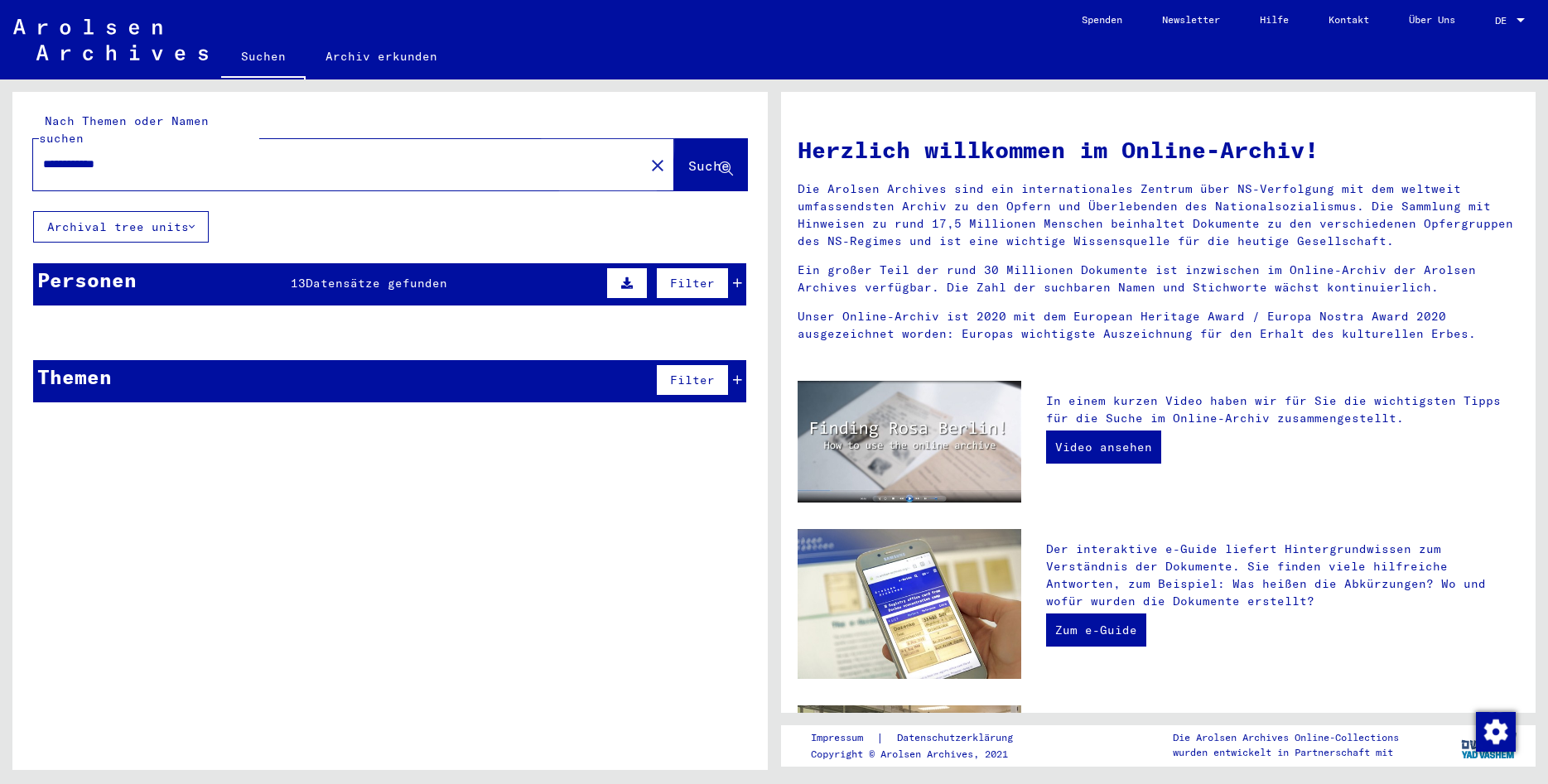
click at [688, 157] on span "Suche" at bounding box center [708, 165] width 41 height 16
click at [500, 181] on div "**********" at bounding box center [390, 151] width 755 height 120
click at [346, 159] on div "**********" at bounding box center [328, 164] width 591 height 38
click at [270, 155] on input "**********" at bounding box center [334, 164] width 582 height 17
click at [403, 276] on span "Datensätze gefunden" at bounding box center [376, 283] width 142 height 14
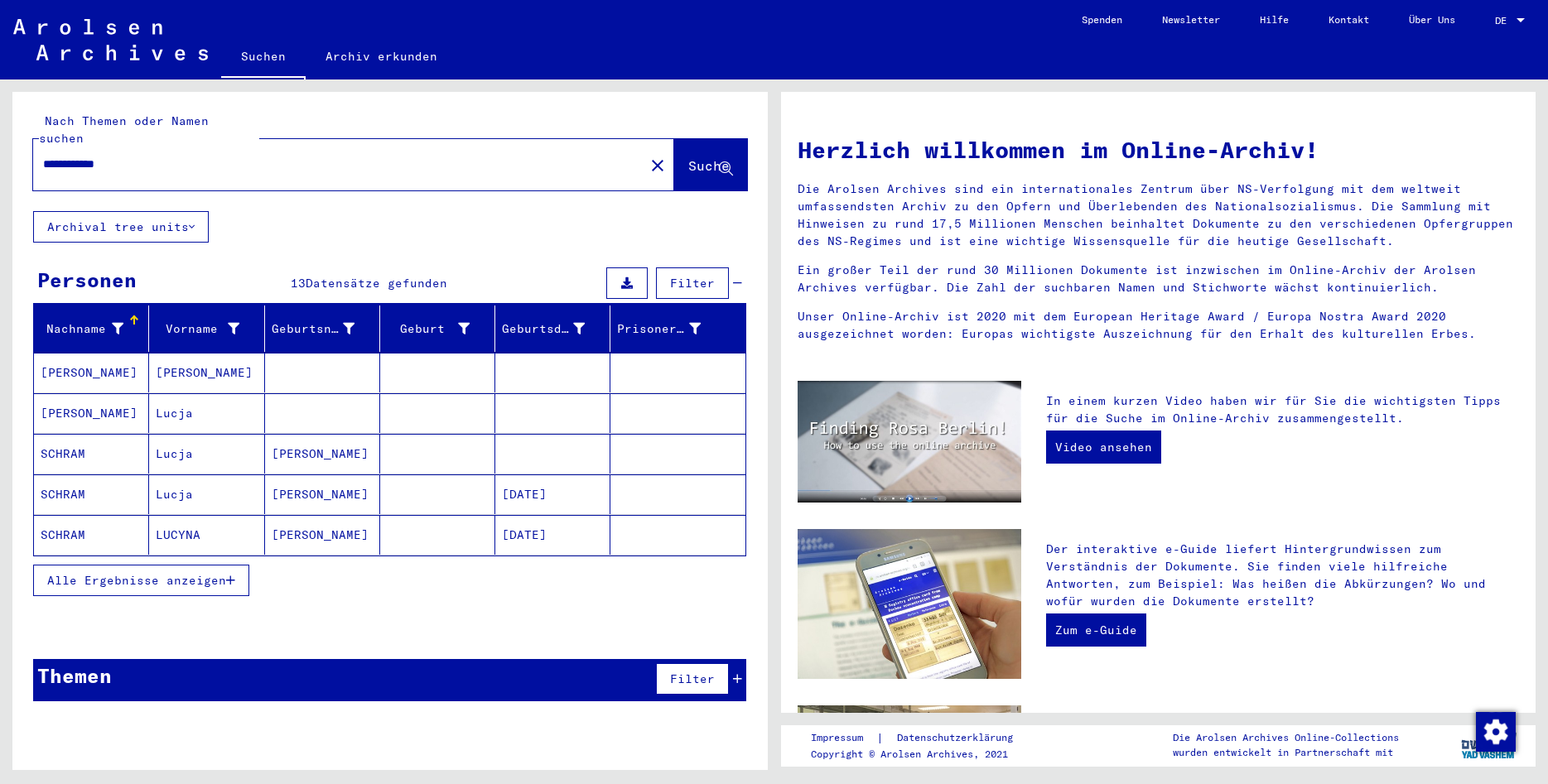
click at [220, 354] on mat-cell "[PERSON_NAME]" at bounding box center [206, 372] width 115 height 40
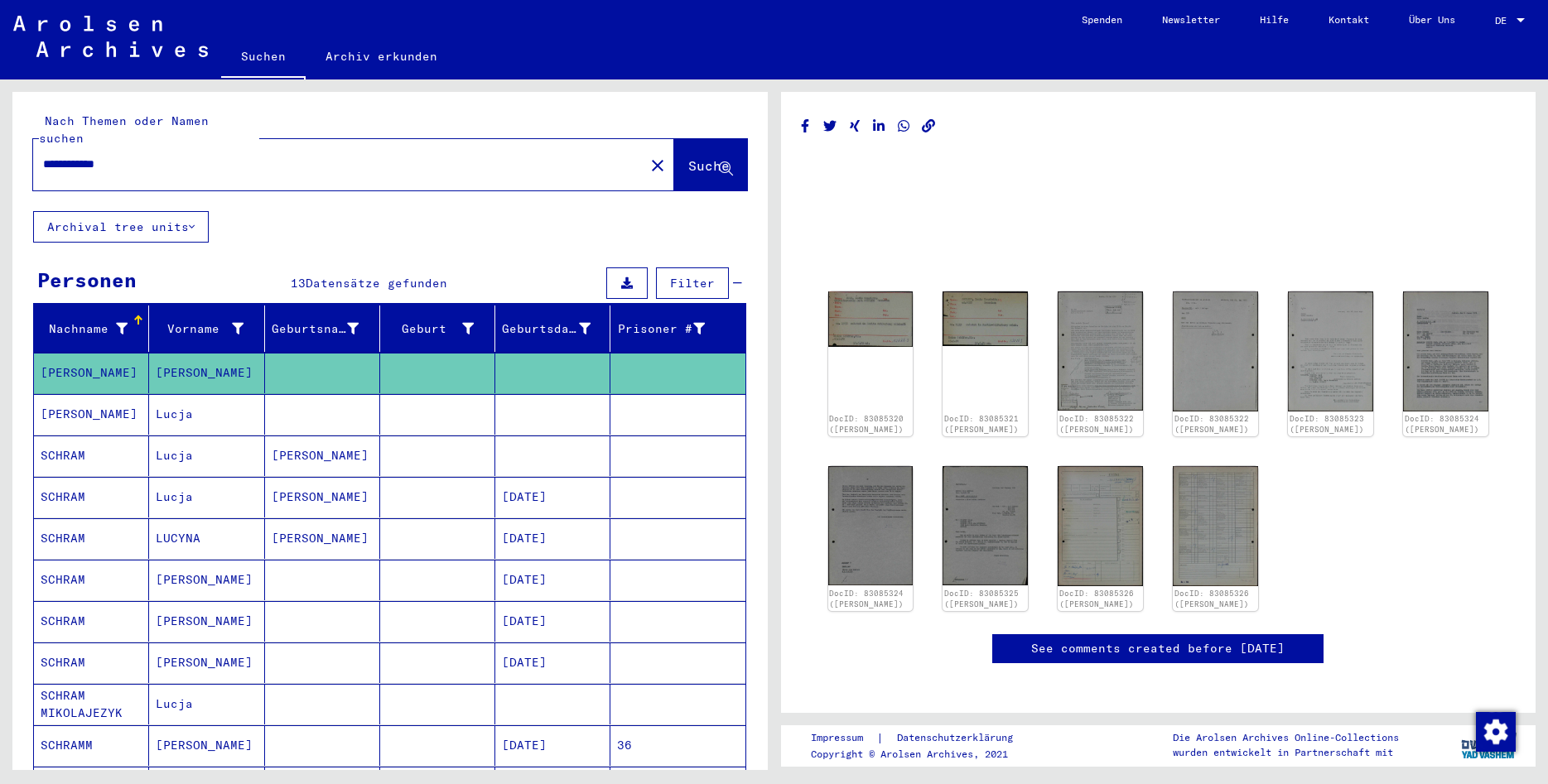
click at [204, 155] on input "**********" at bounding box center [339, 164] width 591 height 17
click at [72, 155] on input "**********" at bounding box center [339, 164] width 591 height 17
click at [712, 157] on span "Suche" at bounding box center [708, 165] width 41 height 16
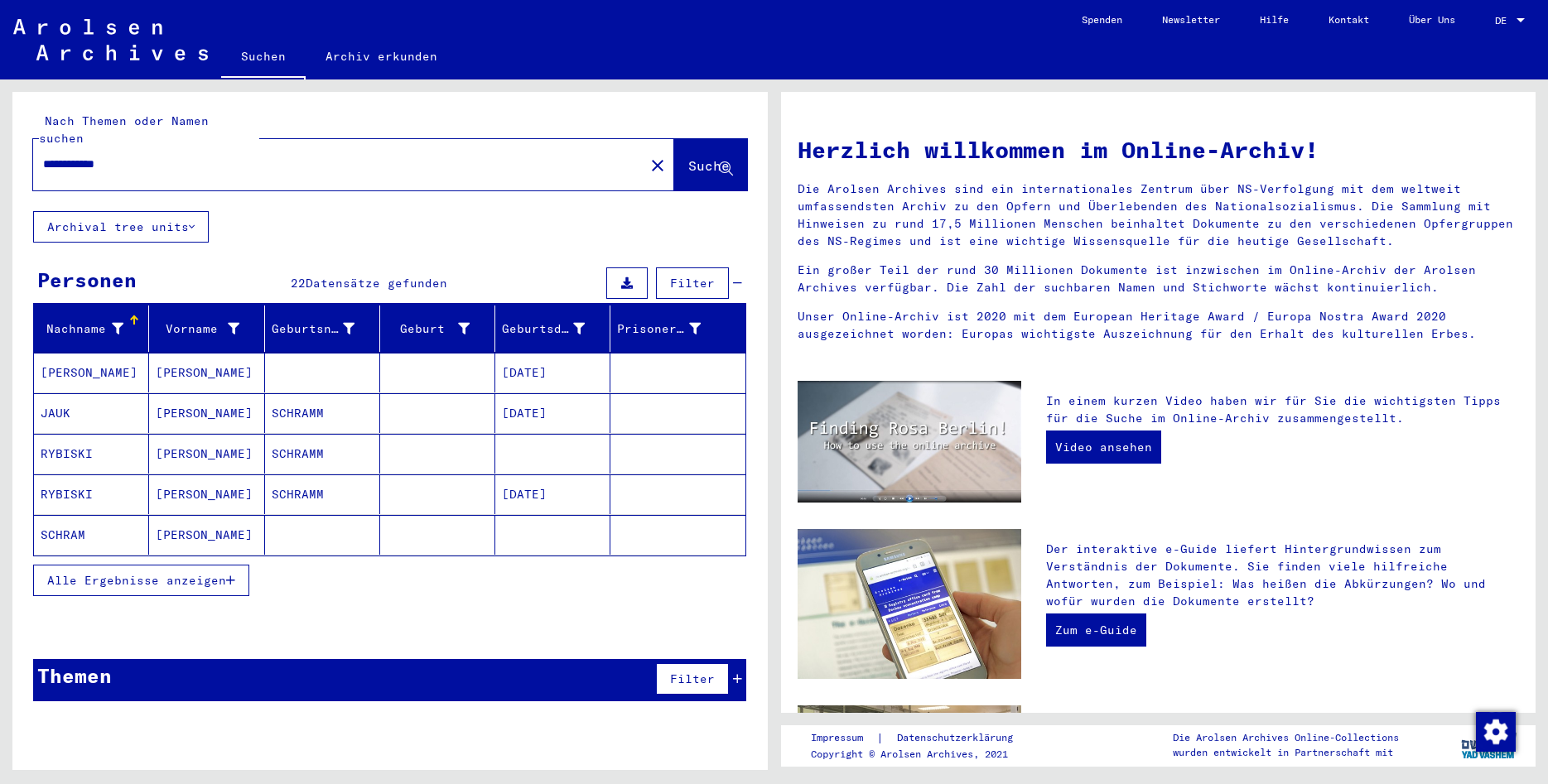
click at [183, 659] on div "Themen Filter" at bounding box center [389, 680] width 713 height 42
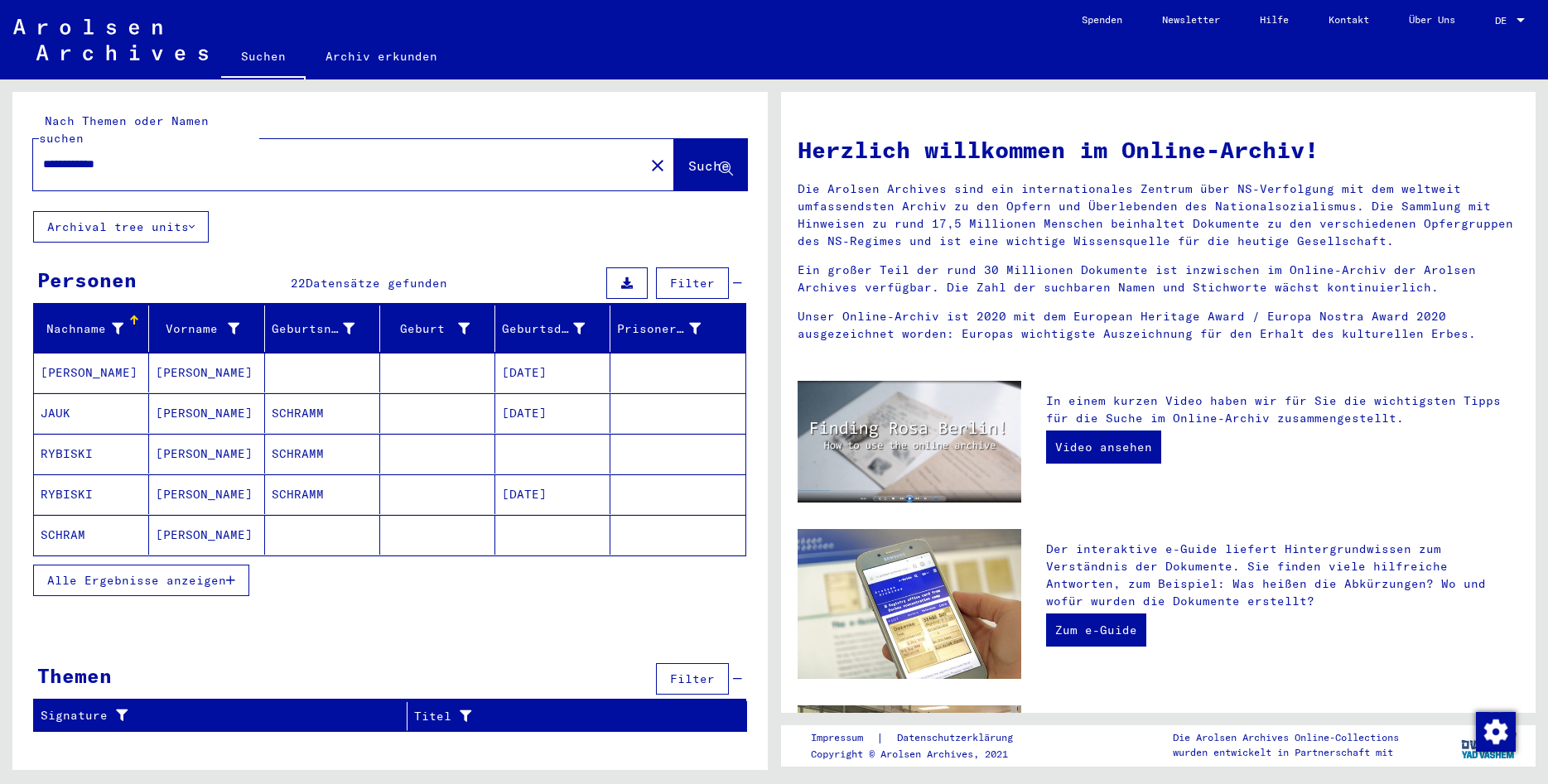
click at [80, 155] on input "**********" at bounding box center [334, 164] width 582 height 17
click at [162, 155] on input "**********" at bounding box center [334, 164] width 582 height 17
type input "**********"
click at [720, 162] on icon at bounding box center [725, 169] width 14 height 14
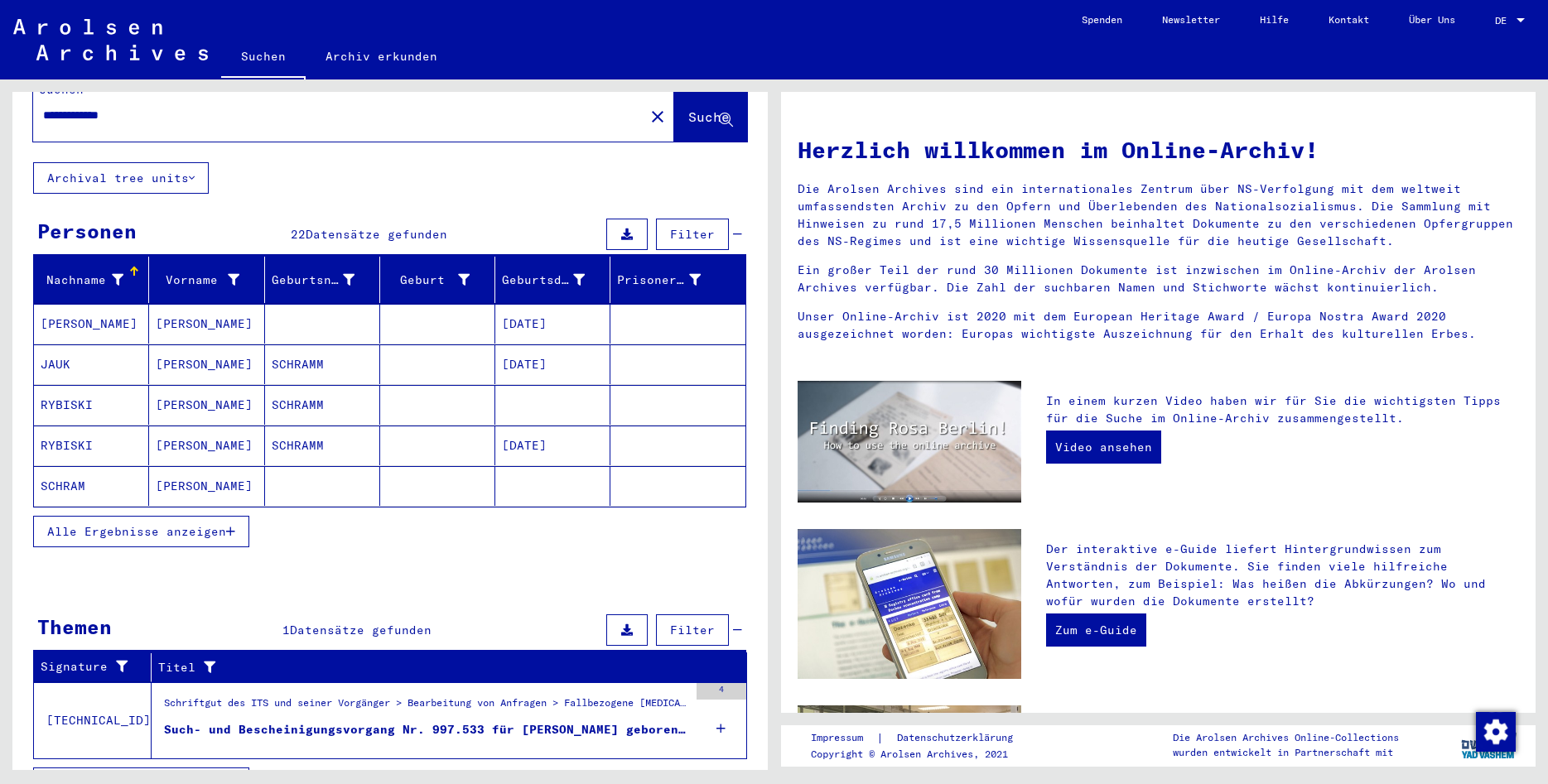
scroll to position [69, 0]
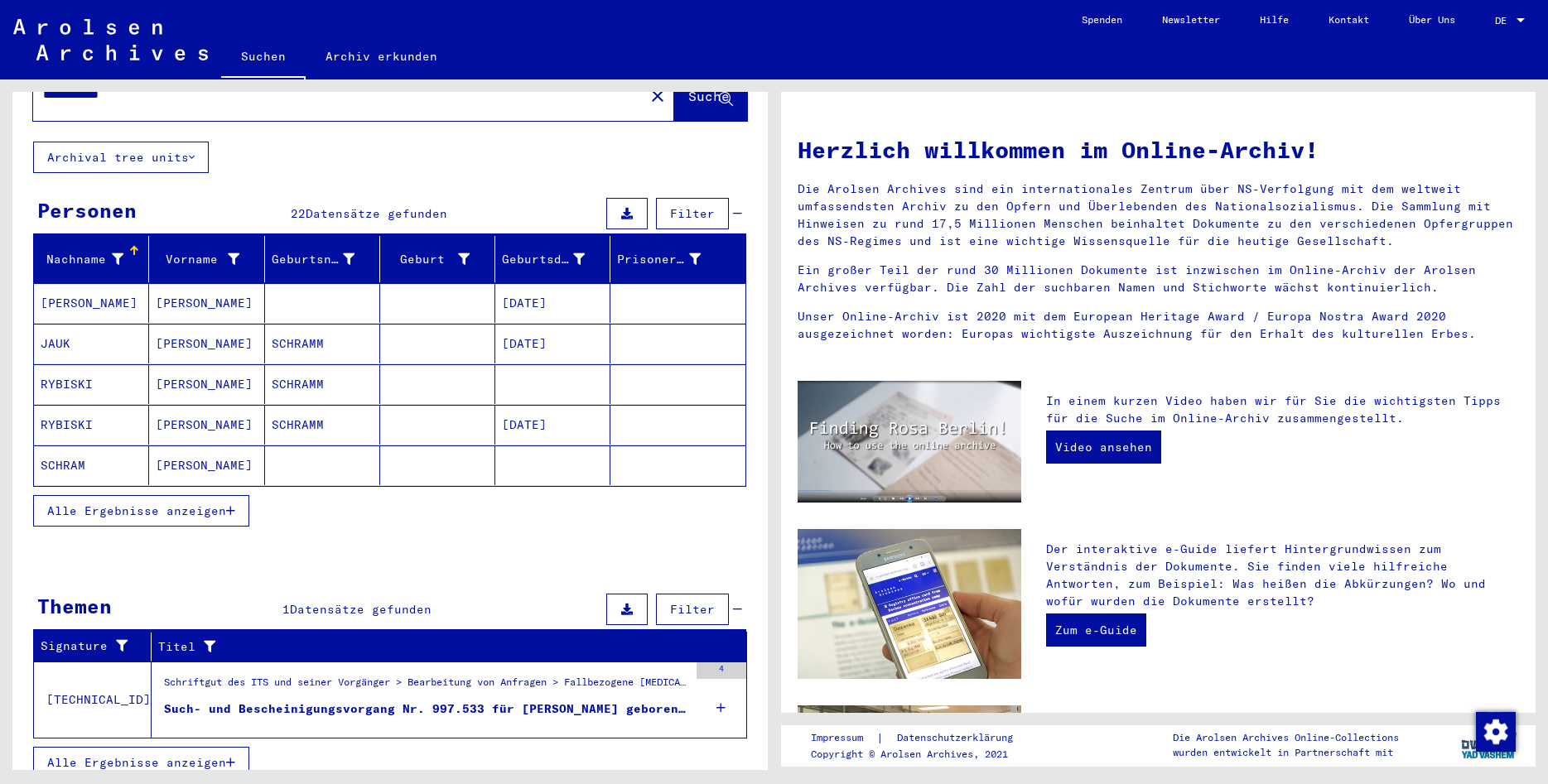
click at [718, 688] on icon at bounding box center [720, 708] width 9 height 58
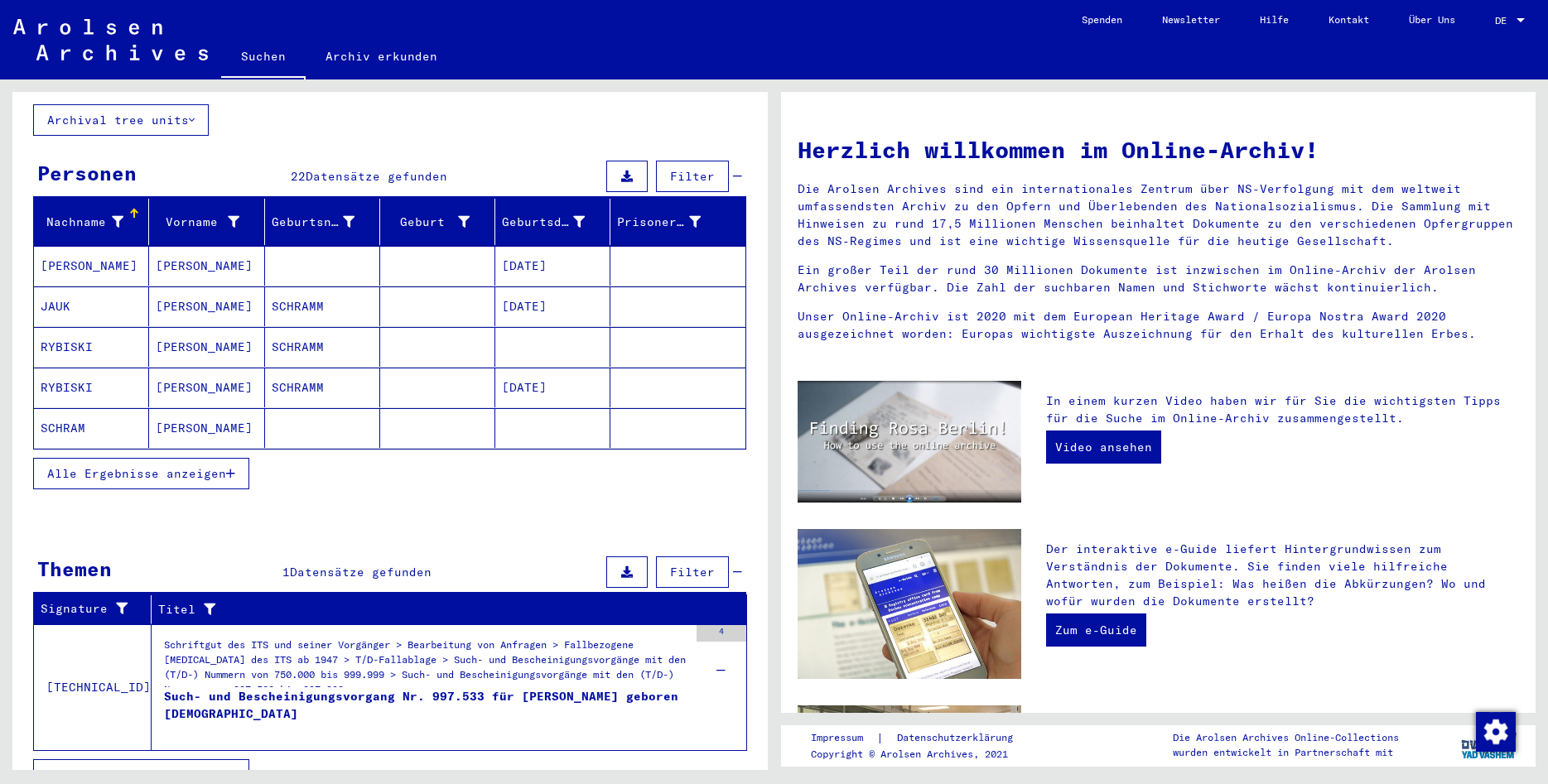
scroll to position [120, 0]
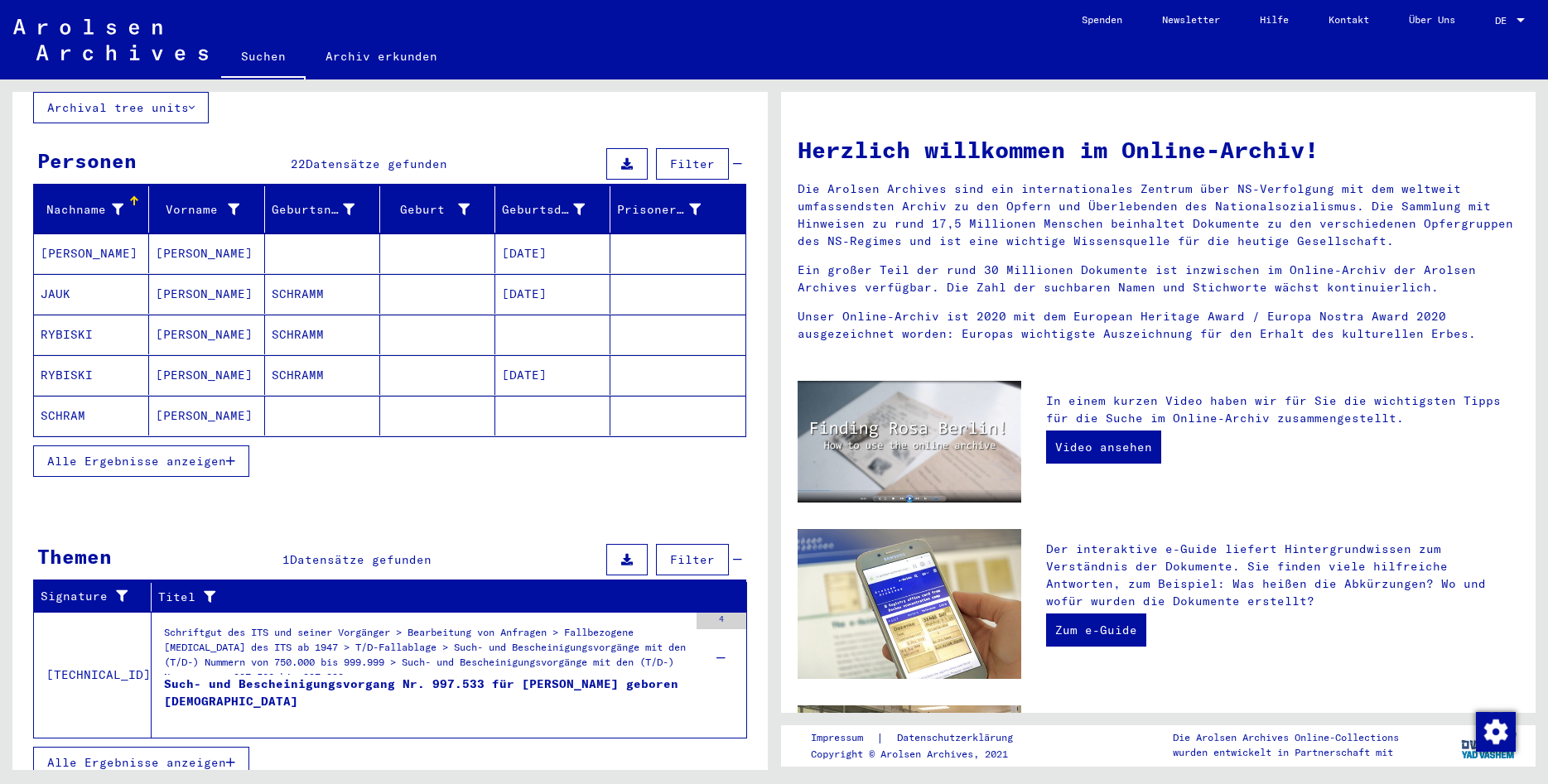
click at [494, 676] on div "Such- und Bescheinigungsvorgang Nr. 997.533 für [PERSON_NAME] geboren [DEMOGRAP…" at bounding box center [425, 701] width 524 height 50
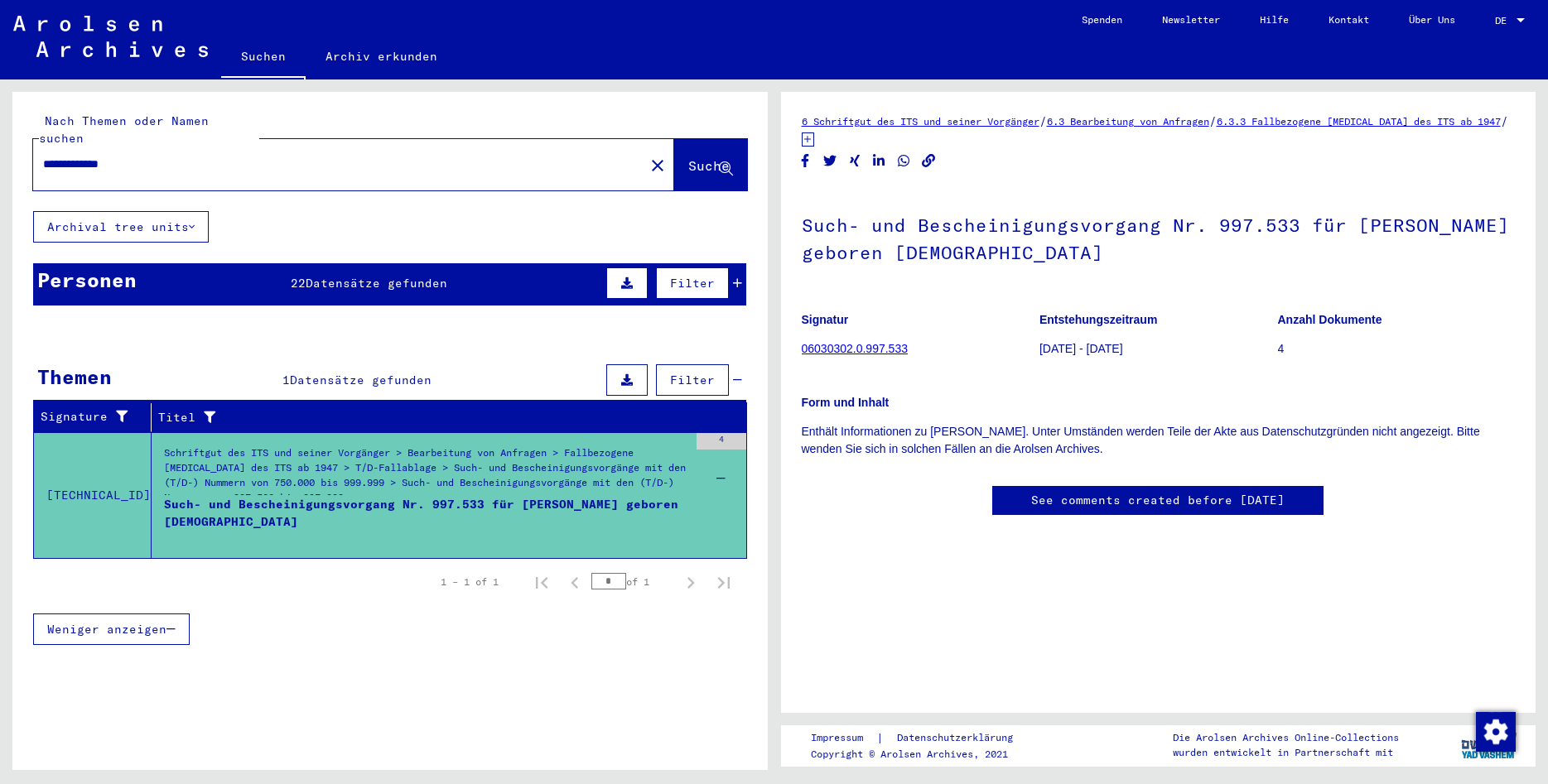
click at [865, 346] on link "06030302.0.997.533" at bounding box center [855, 349] width 106 height 14
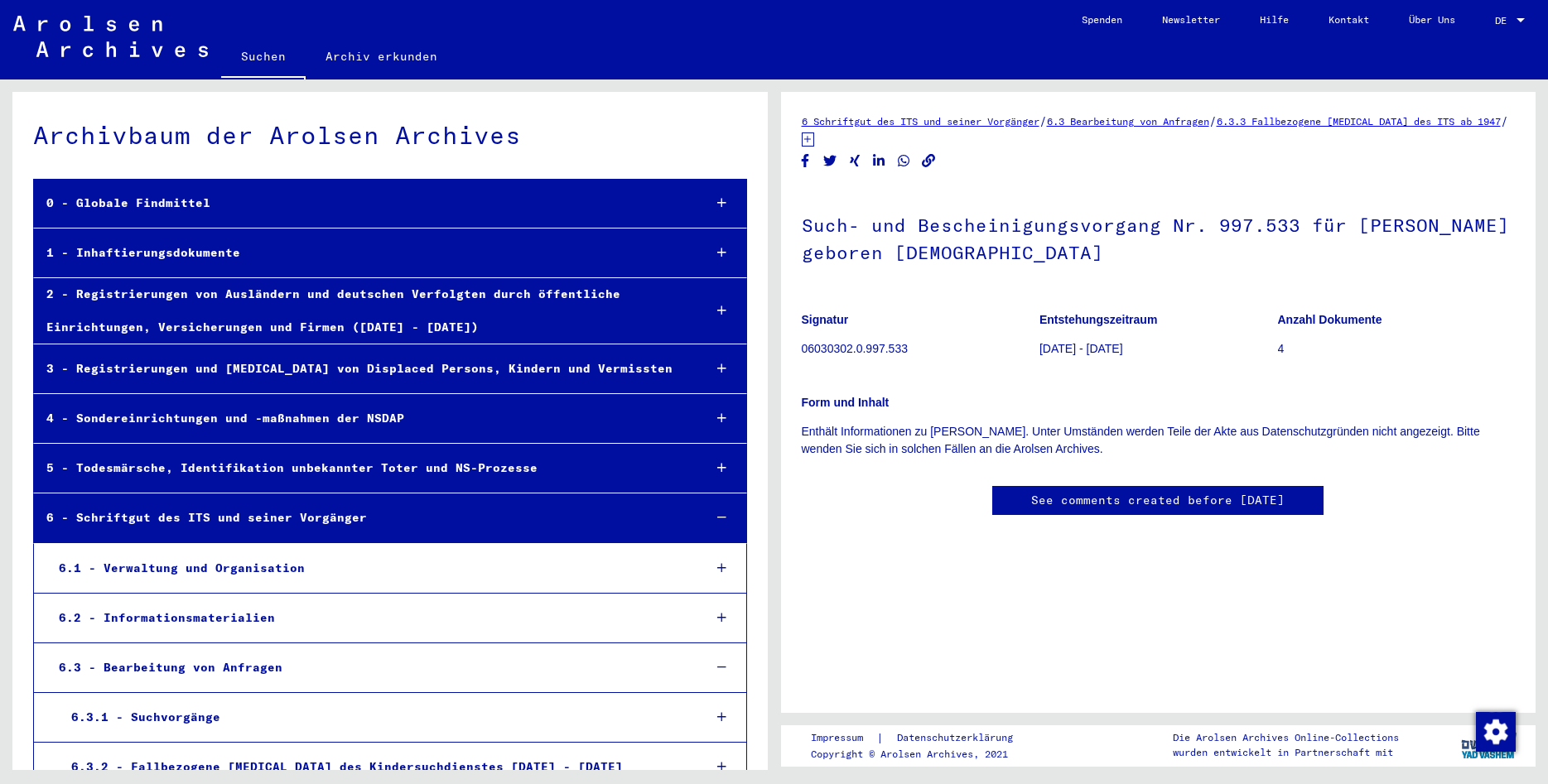
click at [922, 436] on p "Enthält Informationen zu [PERSON_NAME]. Unter Umständen werden Teile der Akte a…" at bounding box center [1158, 441] width 714 height 35
click at [890, 347] on p "06030302.0.997.533" at bounding box center [920, 349] width 237 height 17
click at [946, 433] on p "Enthält Informationen zu [PERSON_NAME]. Unter Umständen werden Teile der Akte a…" at bounding box center [1158, 441] width 714 height 35
click at [300, 188] on div "0 - Globale Findmittel" at bounding box center [361, 203] width 655 height 32
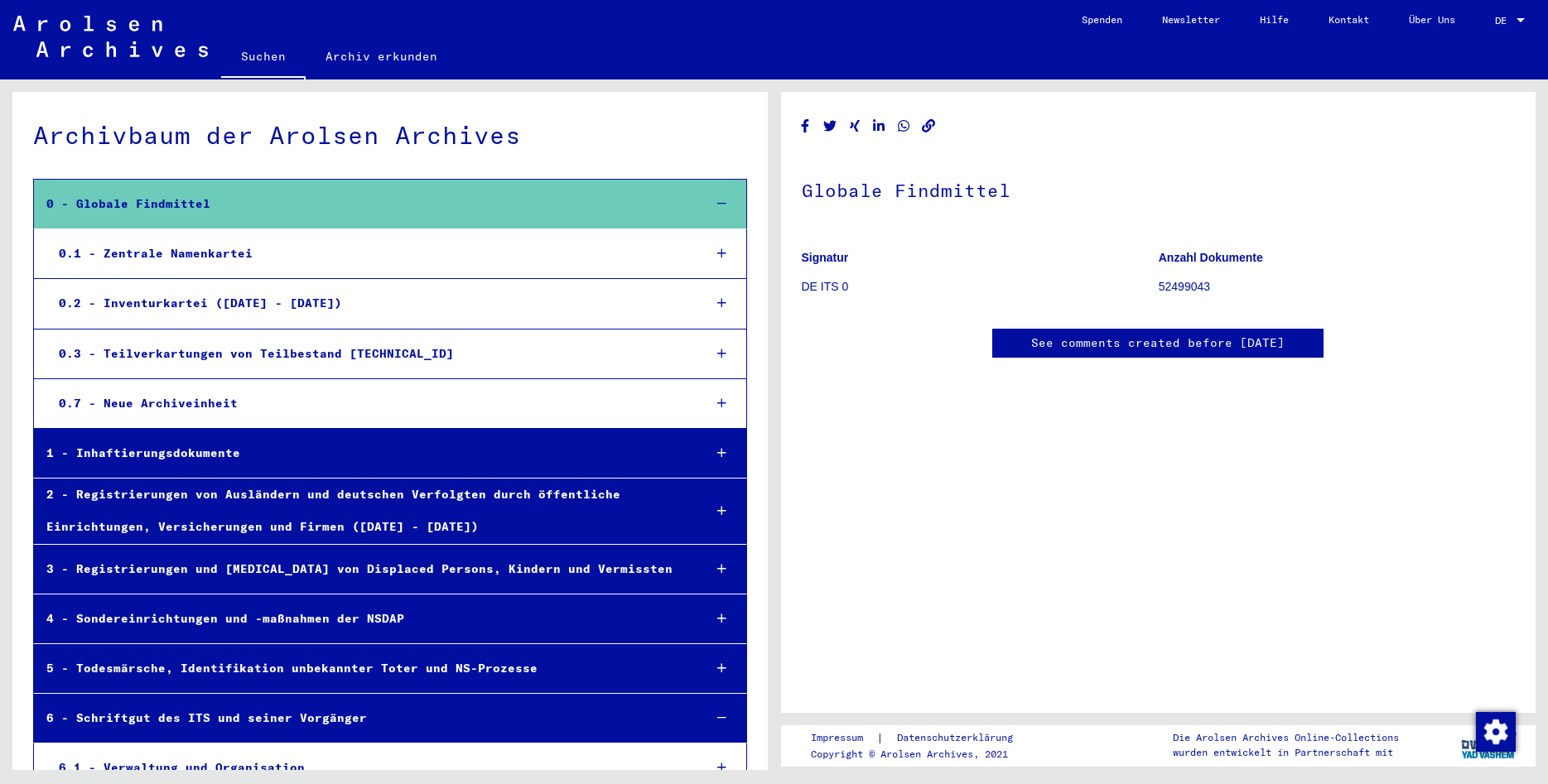
click at [297, 190] on div "0 - Globale Findmittel" at bounding box center [361, 203] width 655 height 32
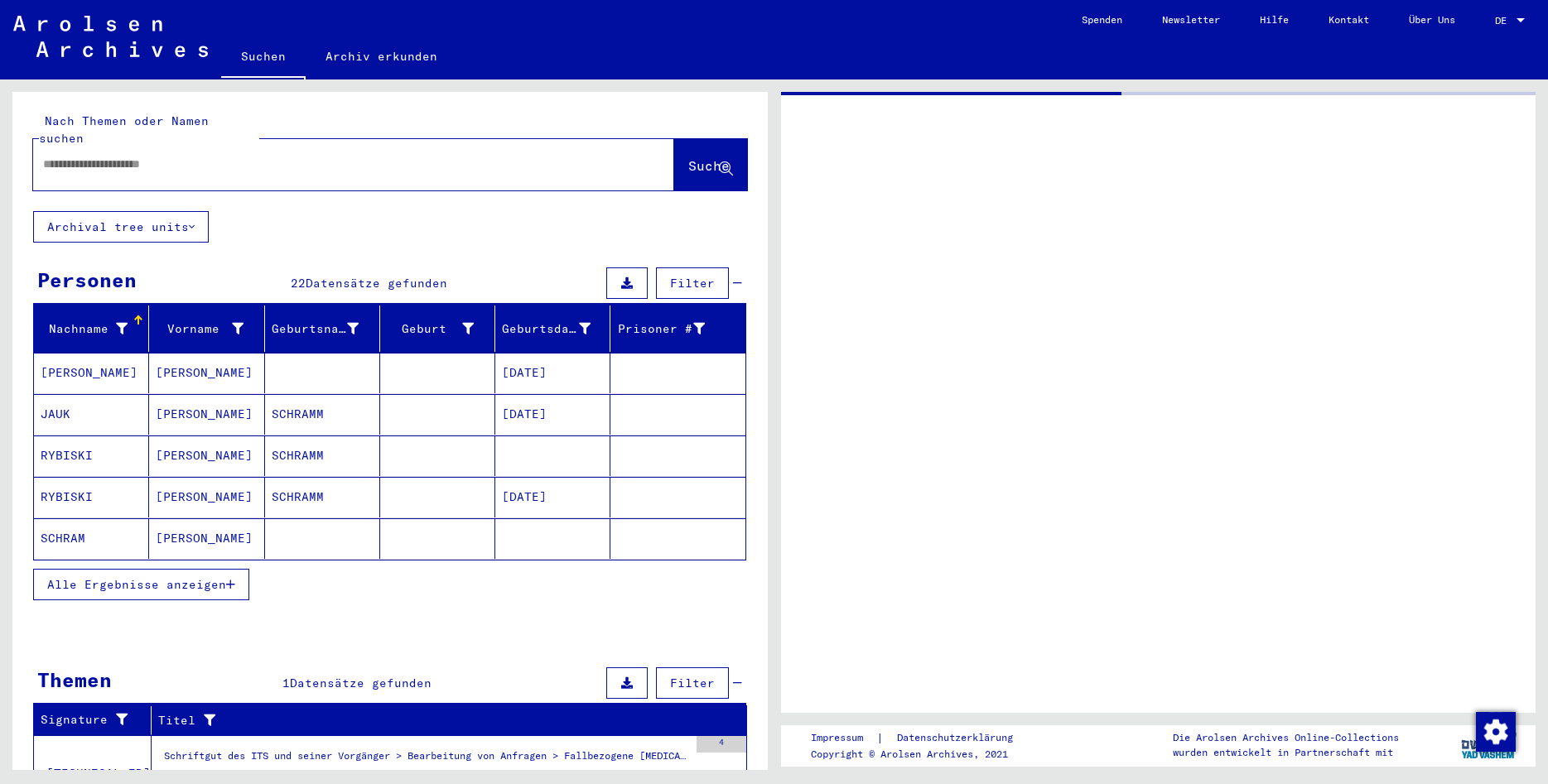
type input "*******"
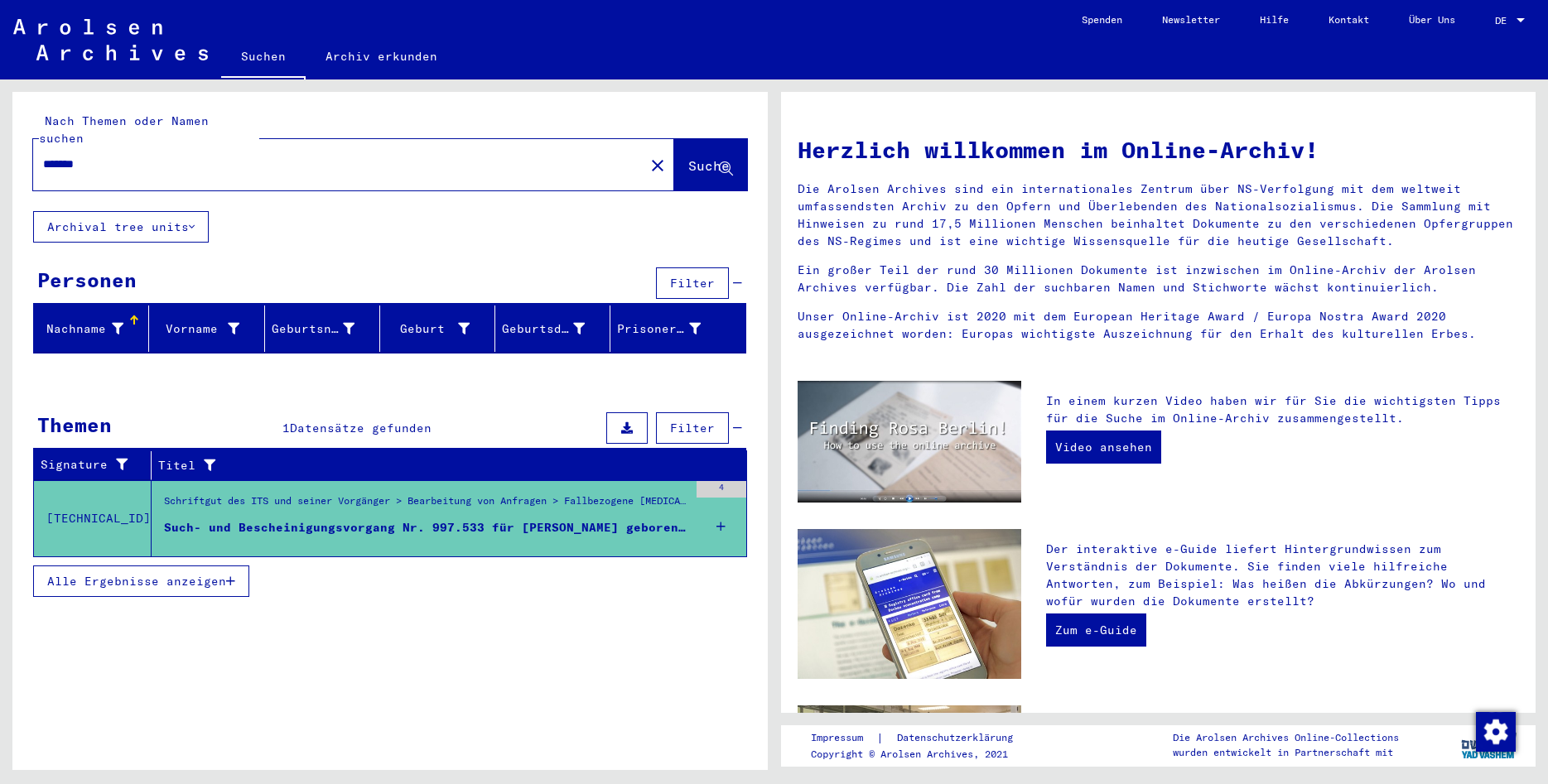
click at [647, 155] on mat-icon "close" at bounding box center [657, 165] width 20 height 20
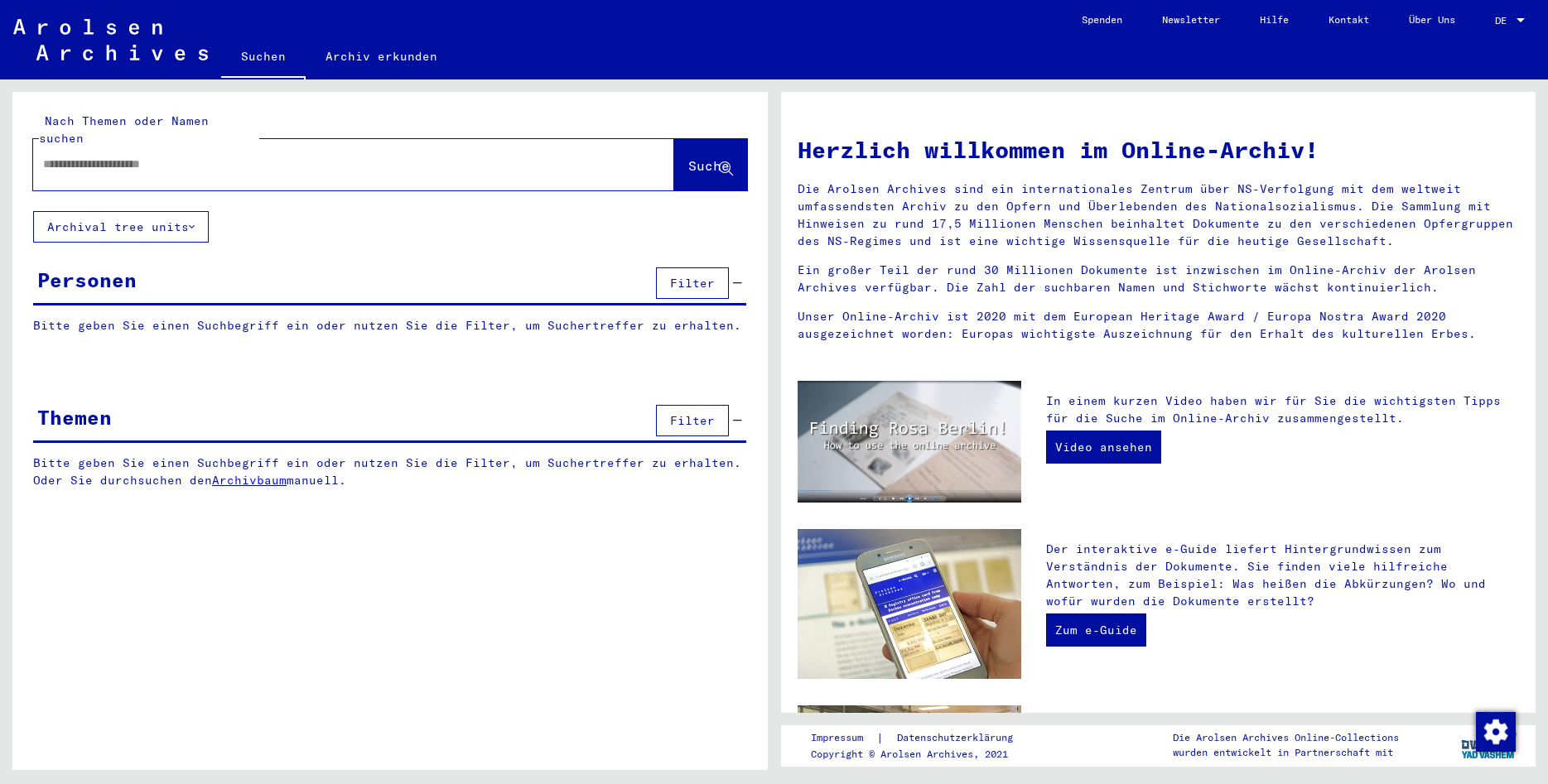
click at [355, 158] on div at bounding box center [328, 164] width 591 height 38
click at [265, 155] on input "text" at bounding box center [334, 164] width 582 height 17
type input "**********"
click at [688, 157] on span "Suche" at bounding box center [708, 165] width 41 height 16
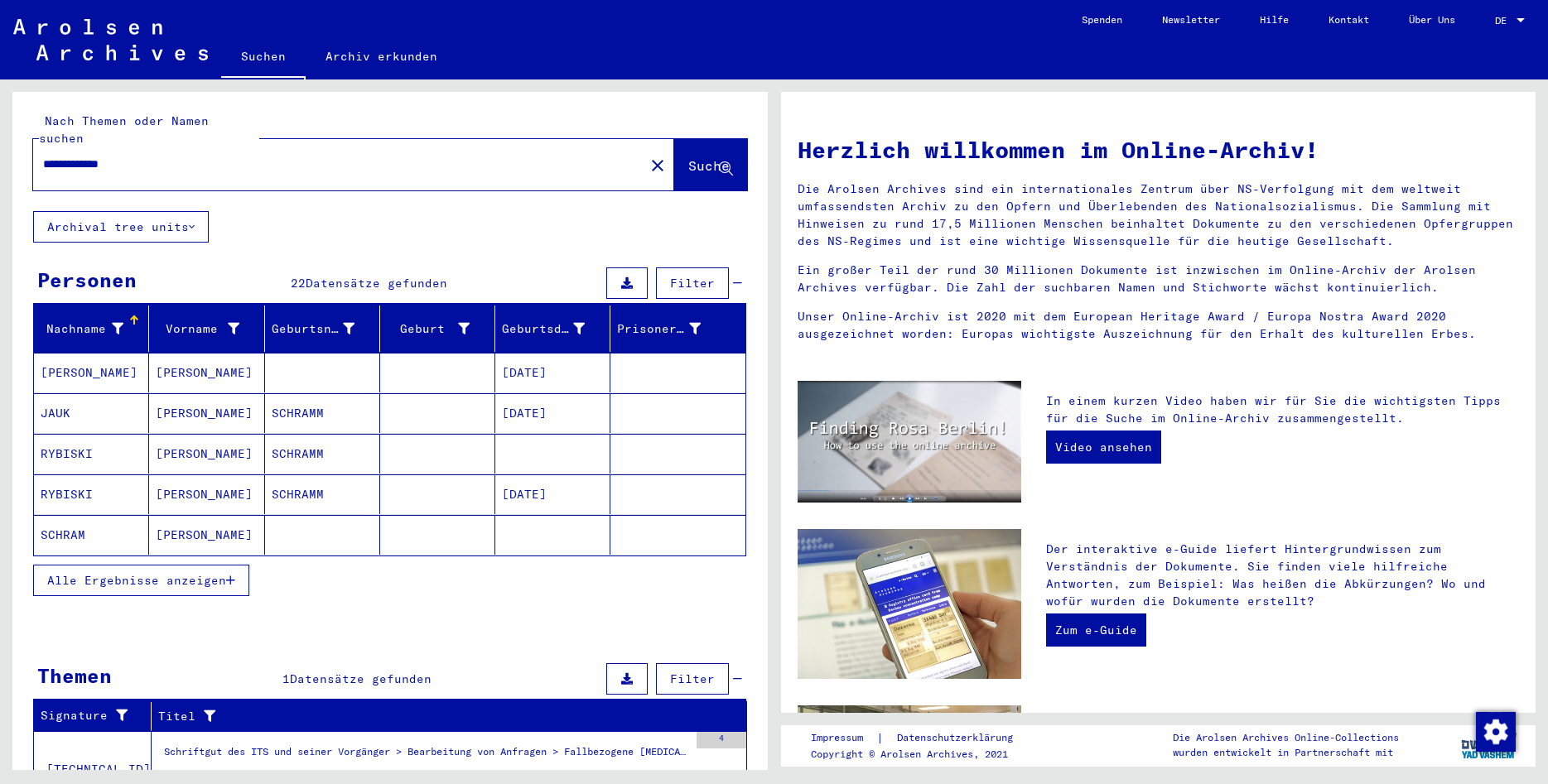
click at [189, 515] on mat-cell "[PERSON_NAME]" at bounding box center [206, 534] width 115 height 40
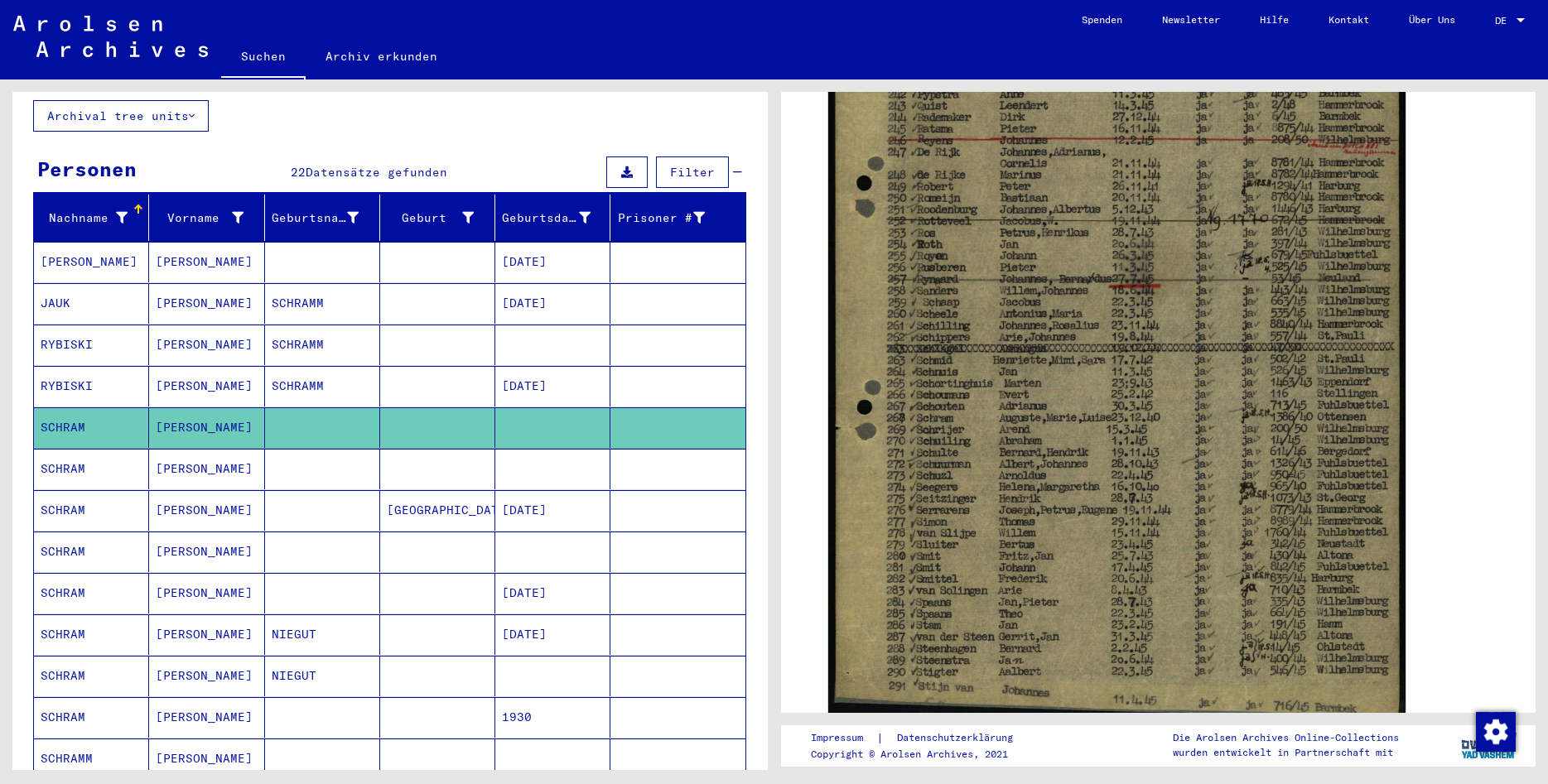
scroll to position [178, 0]
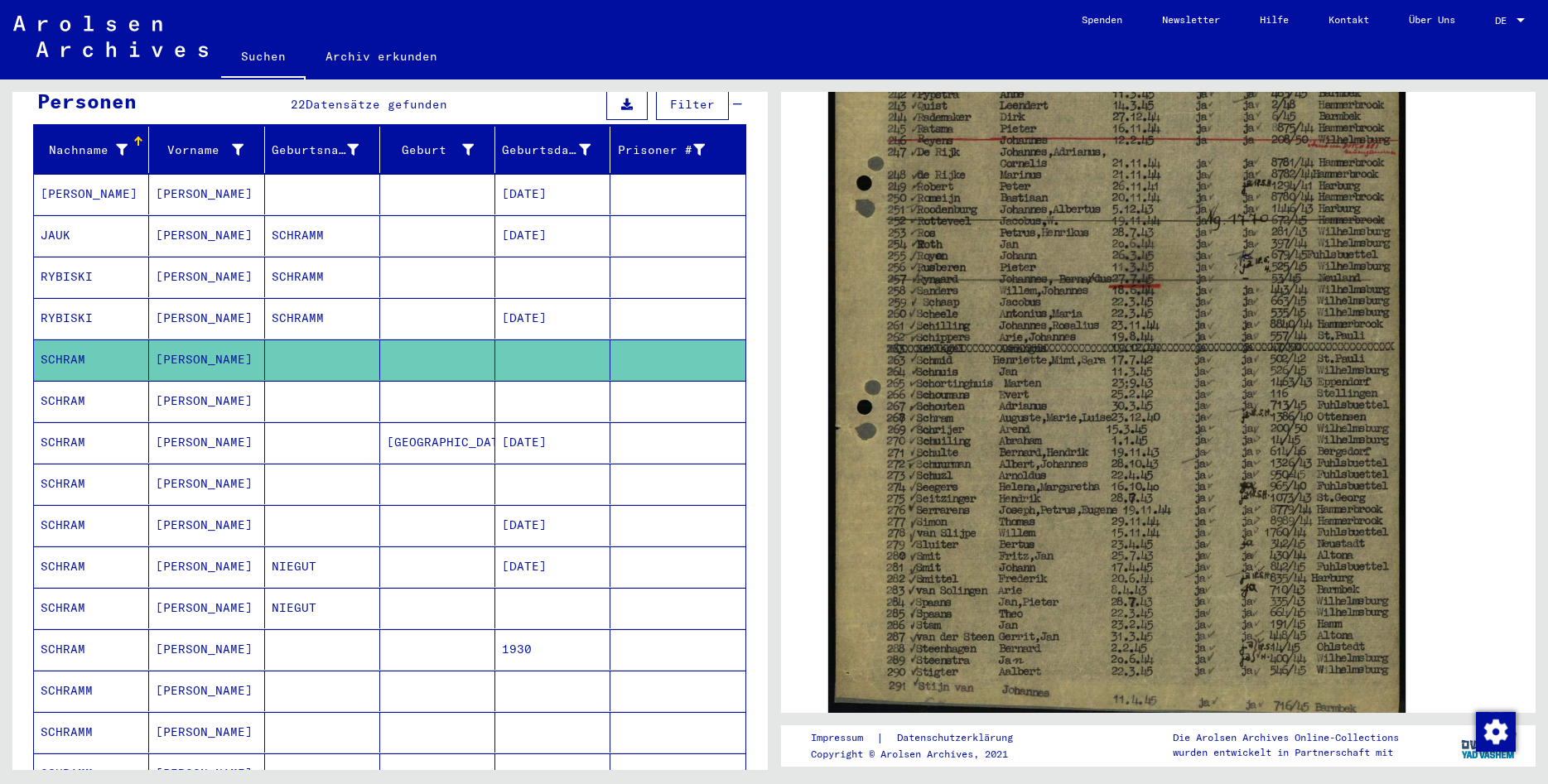
click at [250, 176] on mat-cell "[PERSON_NAME]" at bounding box center [206, 194] width 115 height 41
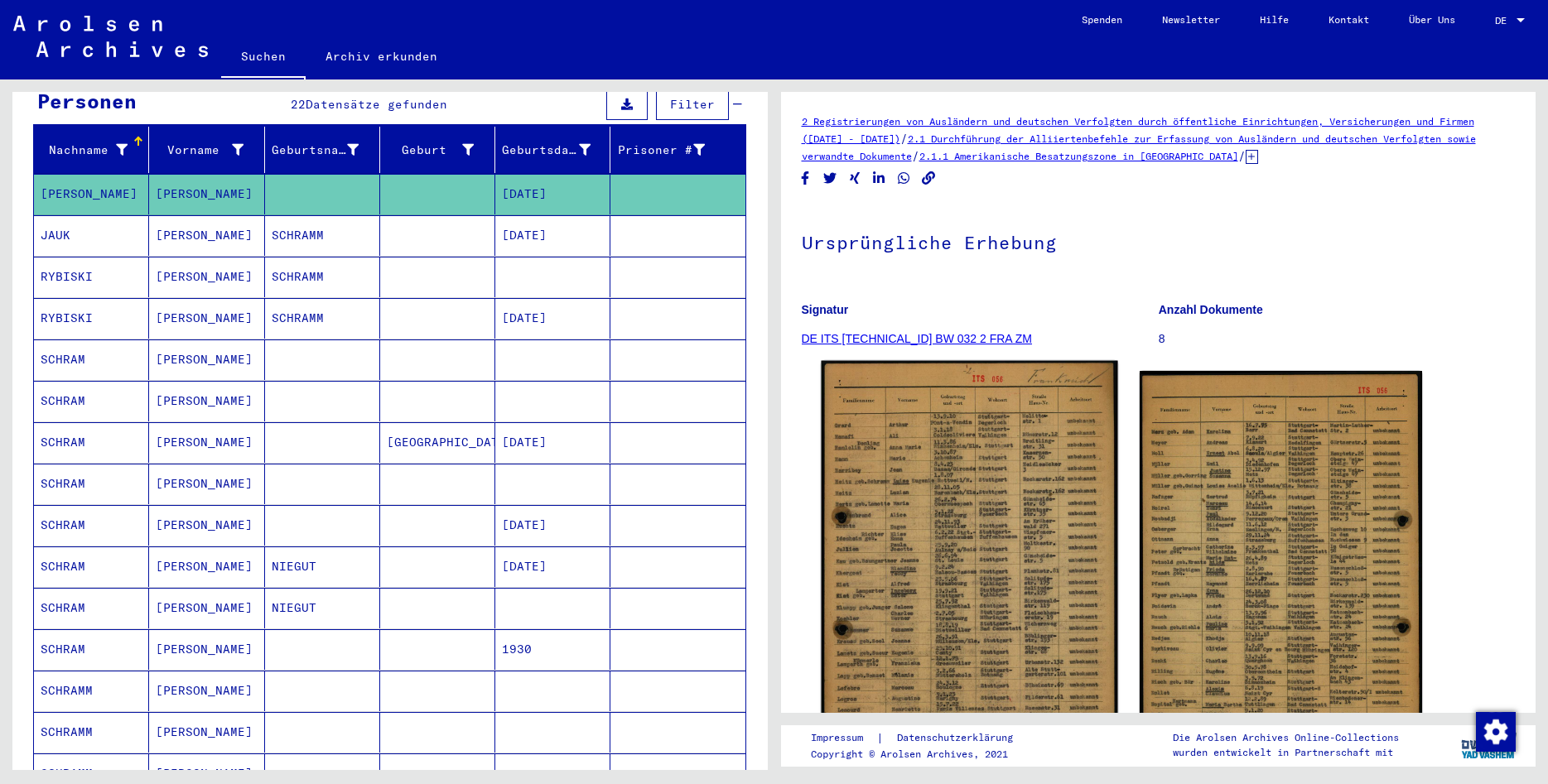
click at [956, 482] on img at bounding box center [968, 570] width 296 height 419
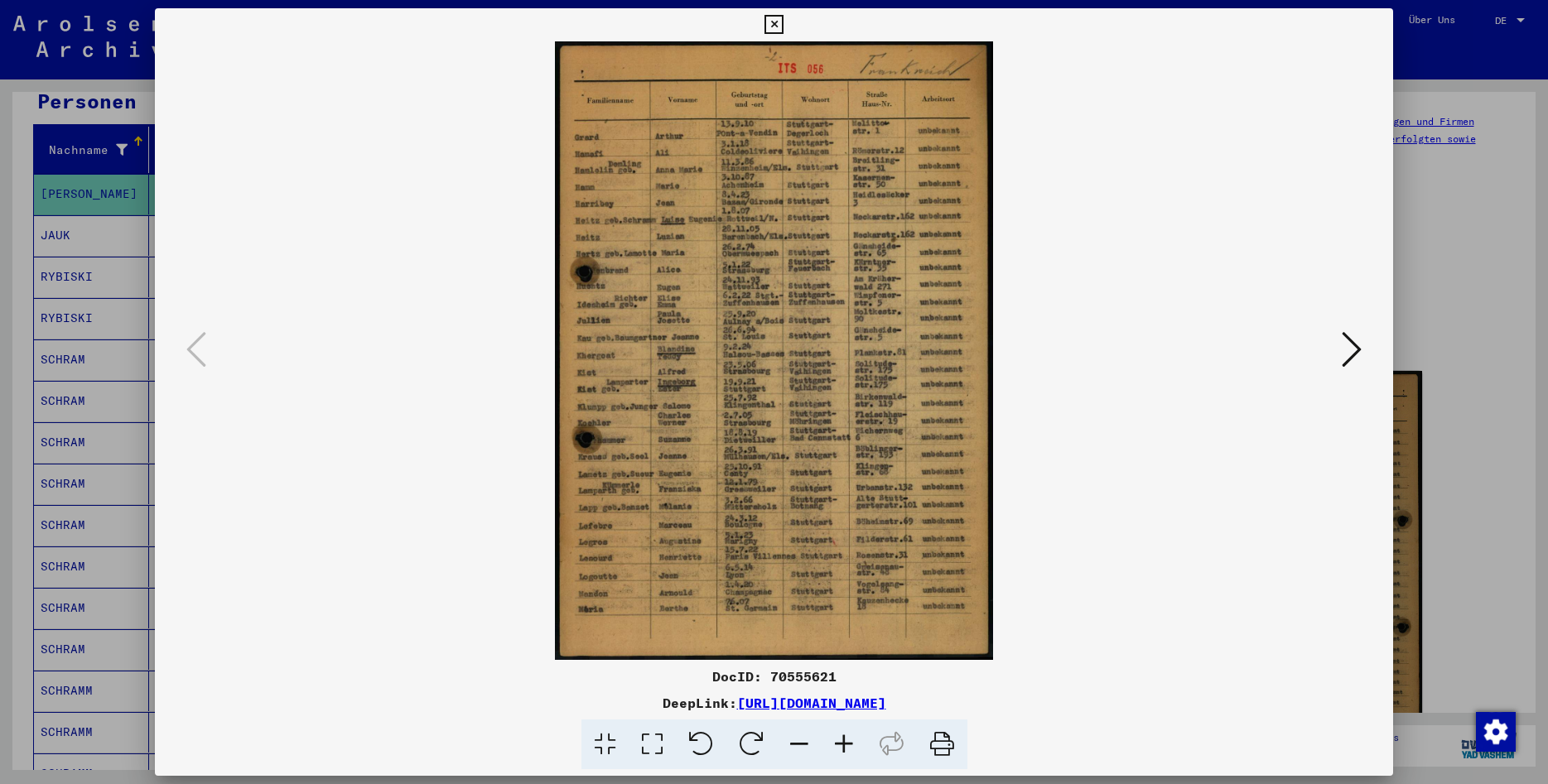
click at [783, 19] on icon at bounding box center [774, 24] width 19 height 20
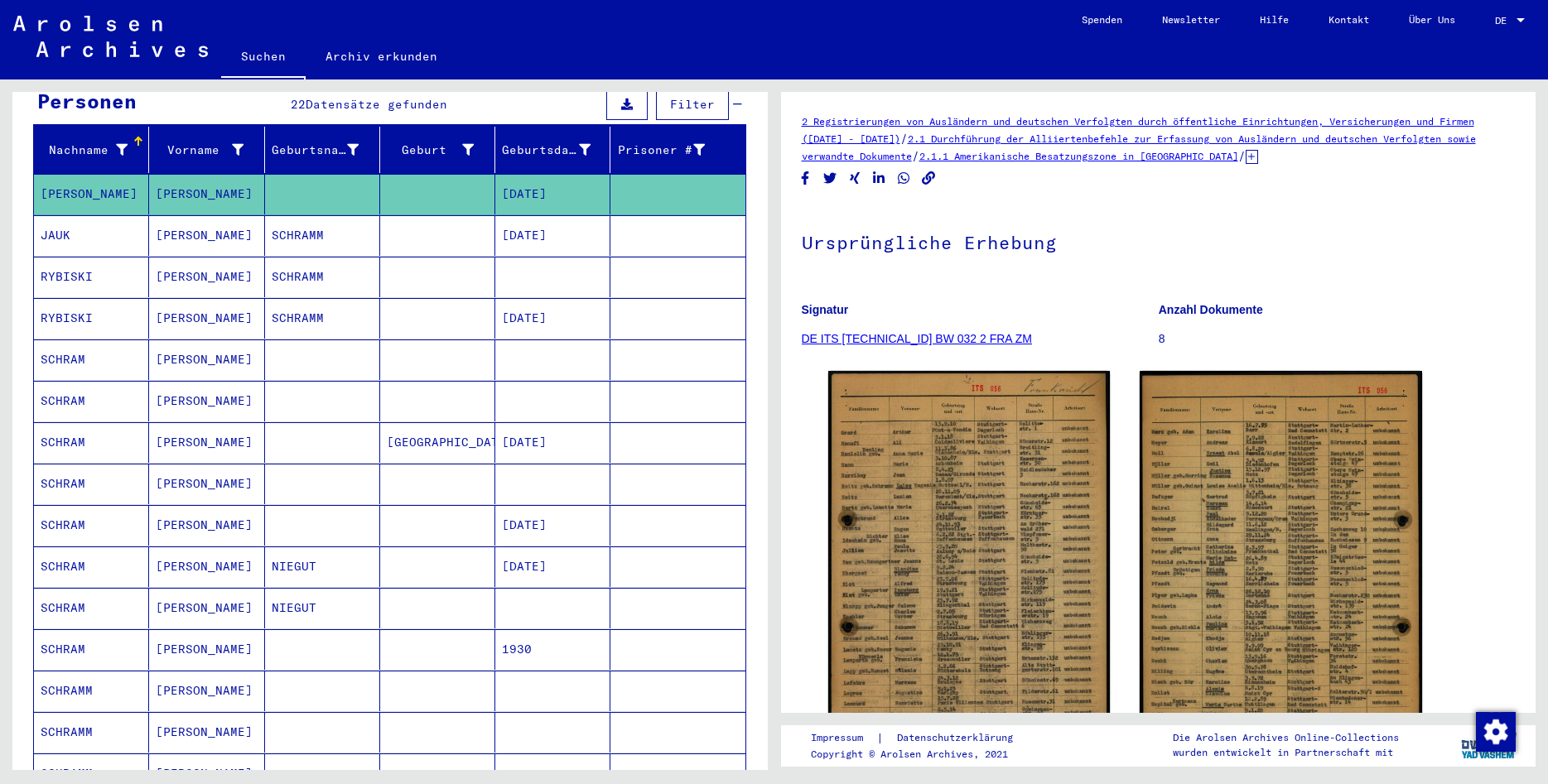
click at [385, 257] on mat-cell at bounding box center [437, 277] width 115 height 41
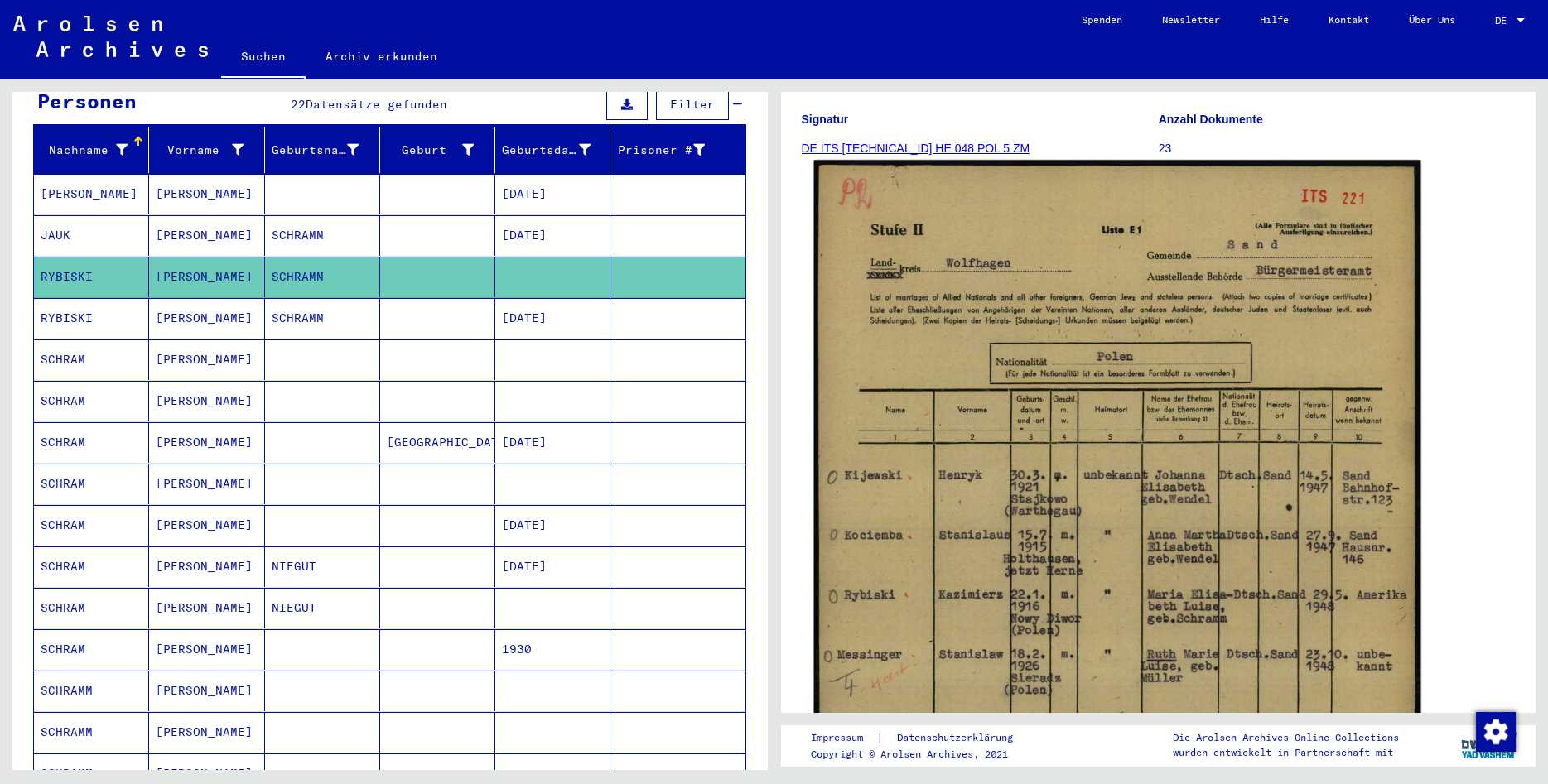
scroll to position [268, 0]
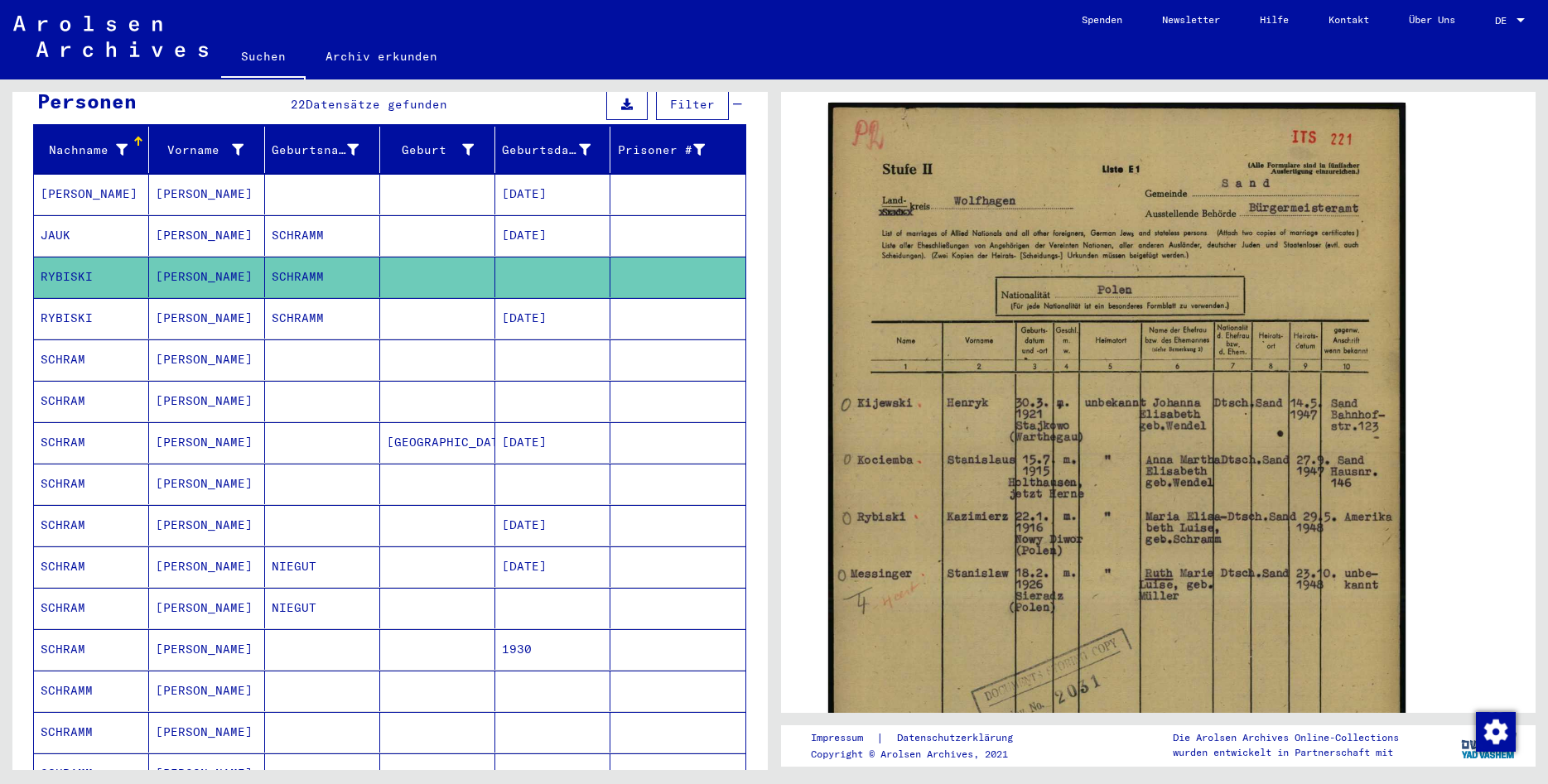
click at [308, 298] on mat-cell "SCHRAMM" at bounding box center [322, 318] width 115 height 41
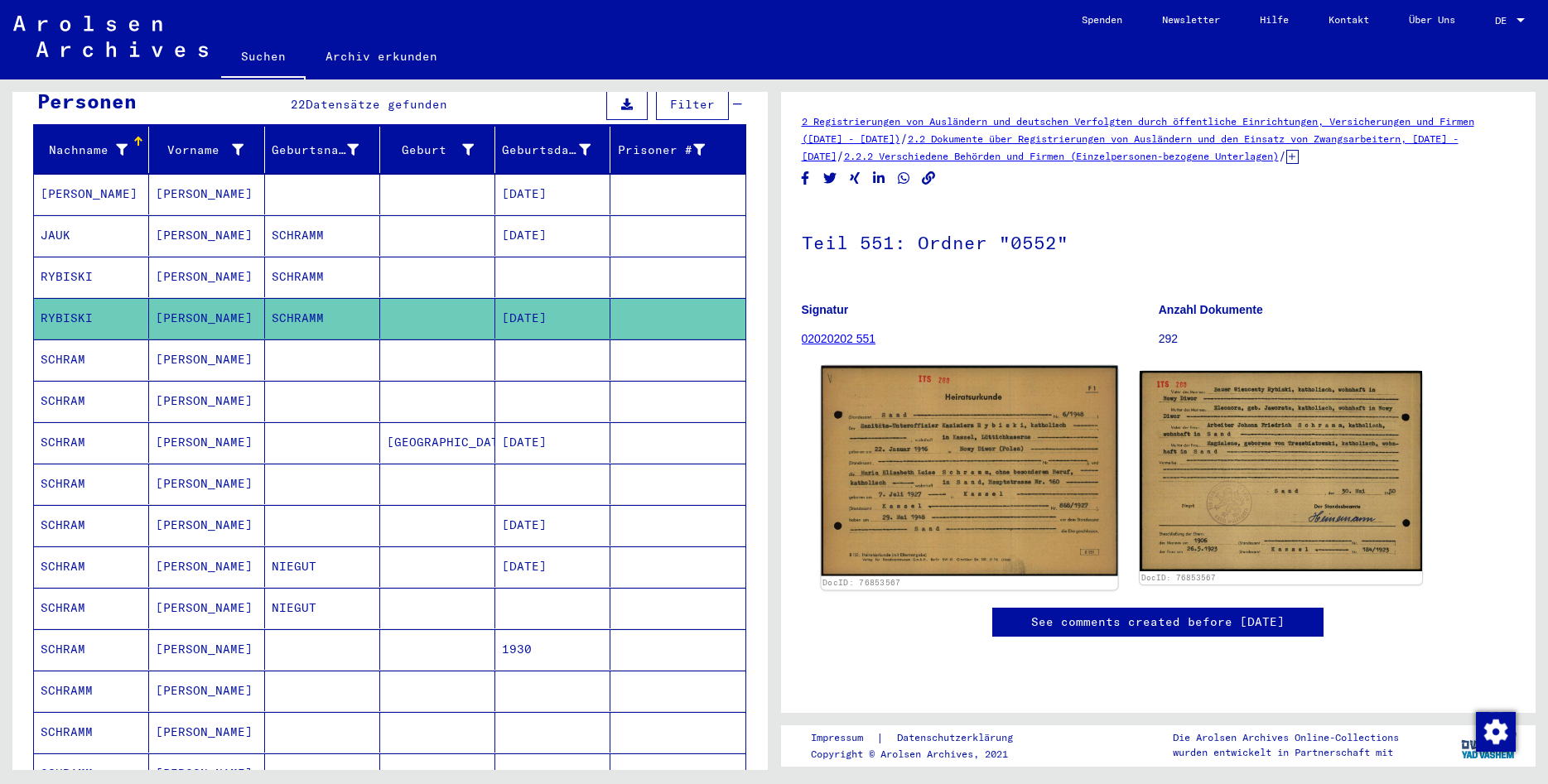
click at [994, 473] on img at bounding box center [968, 471] width 296 height 210
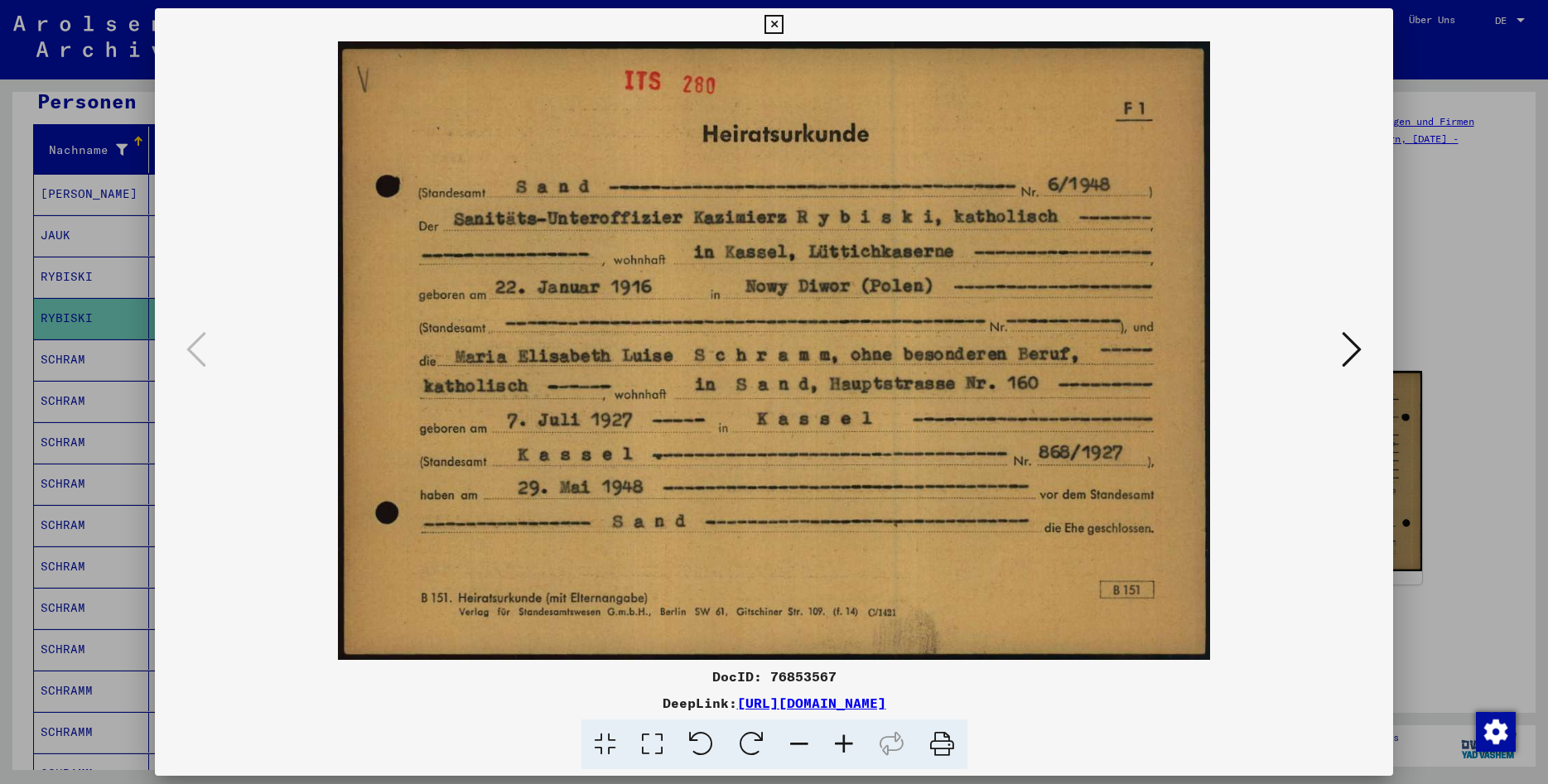
click at [1344, 352] on icon at bounding box center [1351, 349] width 20 height 40
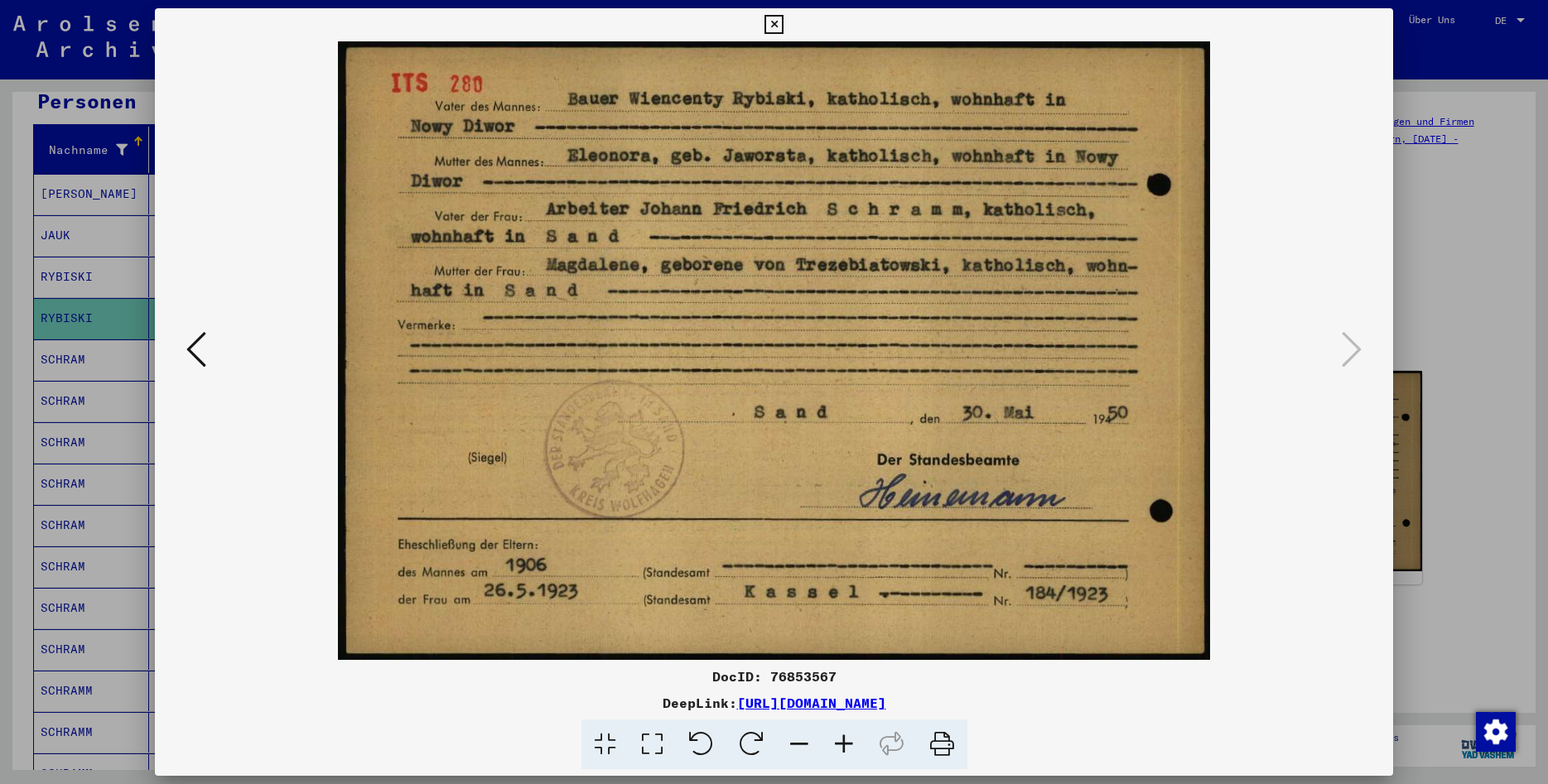
click at [783, 24] on icon at bounding box center [774, 24] width 19 height 20
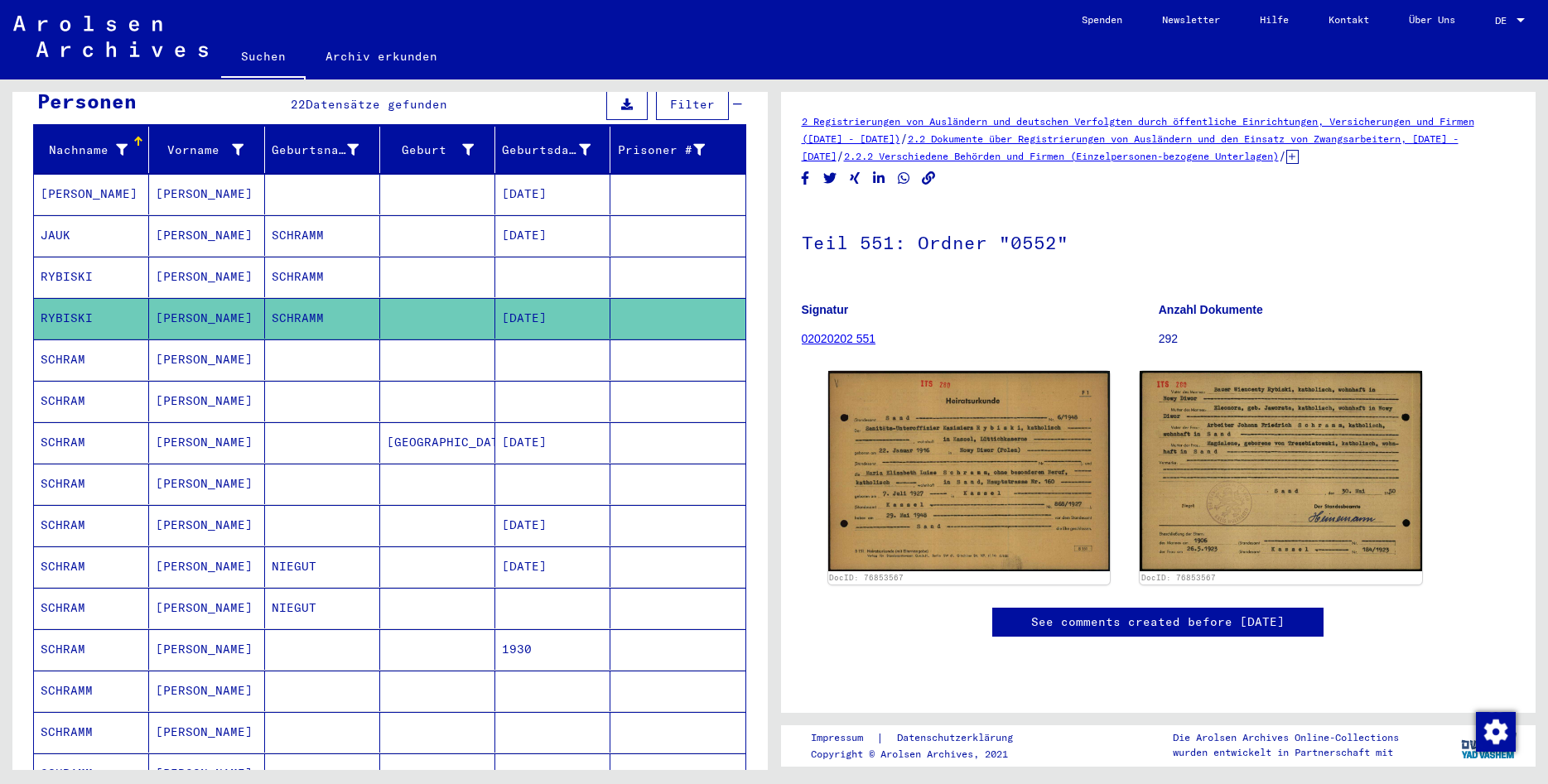
click at [178, 344] on mat-cell "[PERSON_NAME]" at bounding box center [206, 360] width 115 height 41
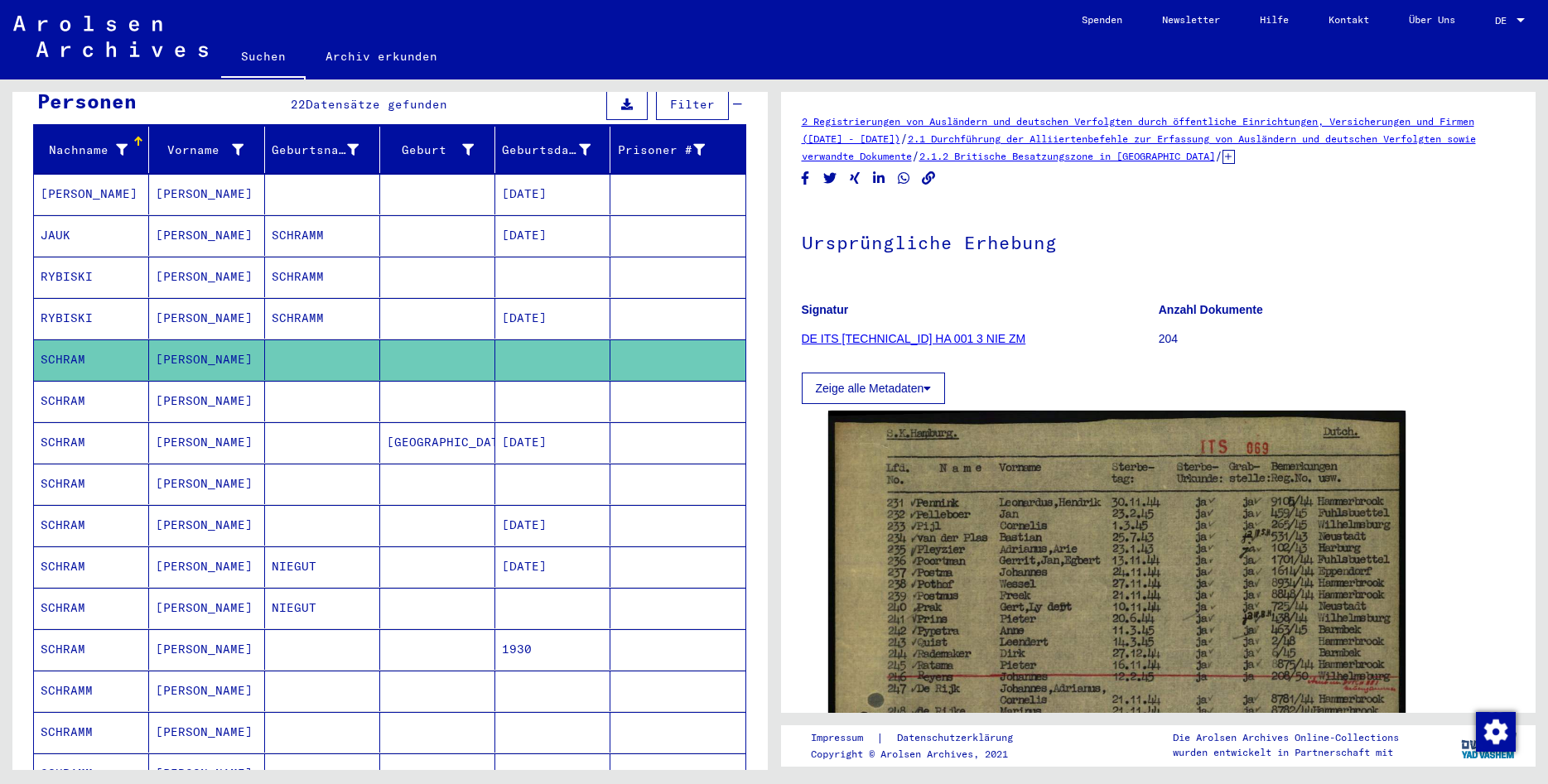
click at [188, 390] on mat-cell "[PERSON_NAME]" at bounding box center [206, 401] width 115 height 41
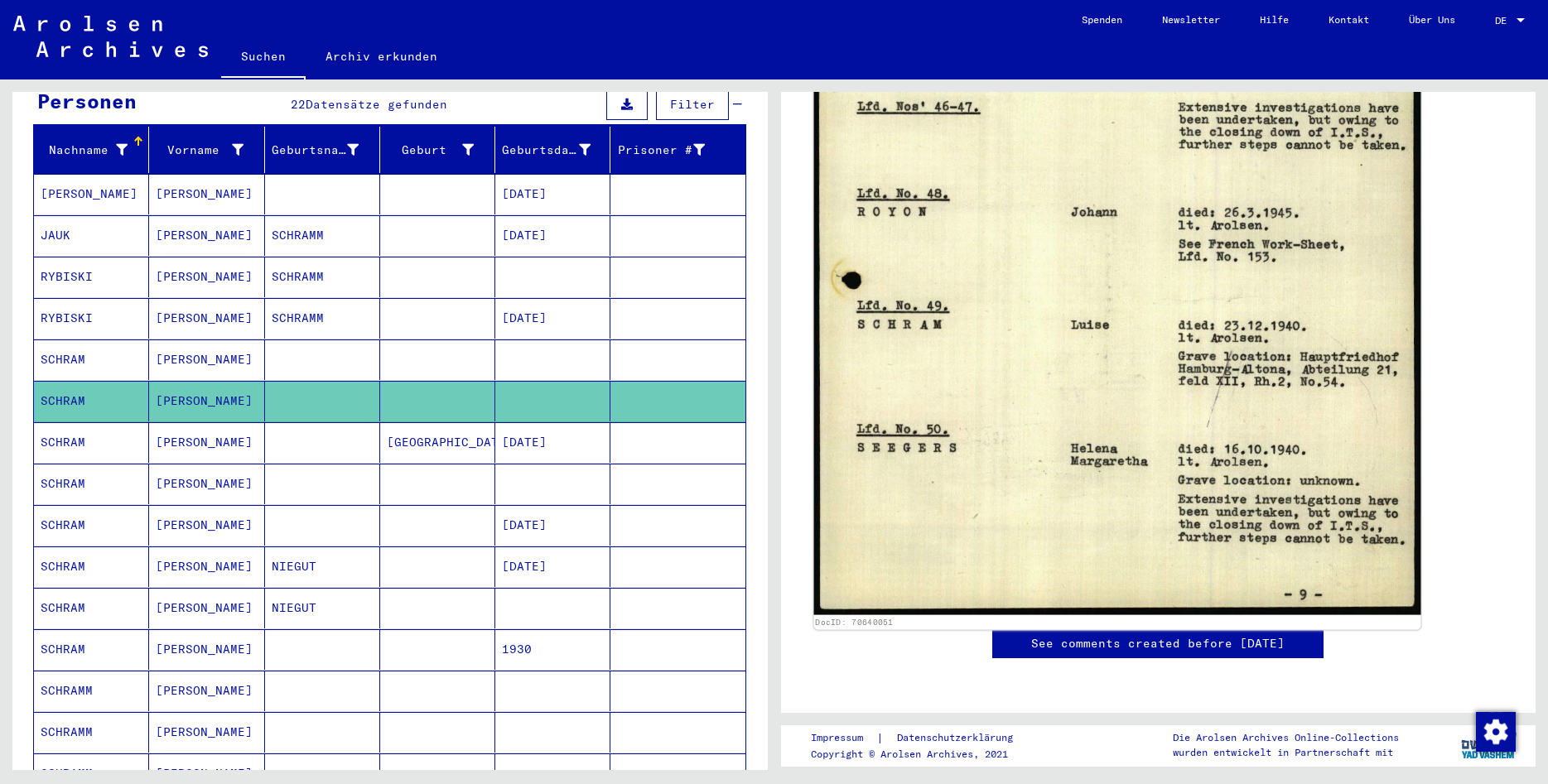
scroll to position [984, 0]
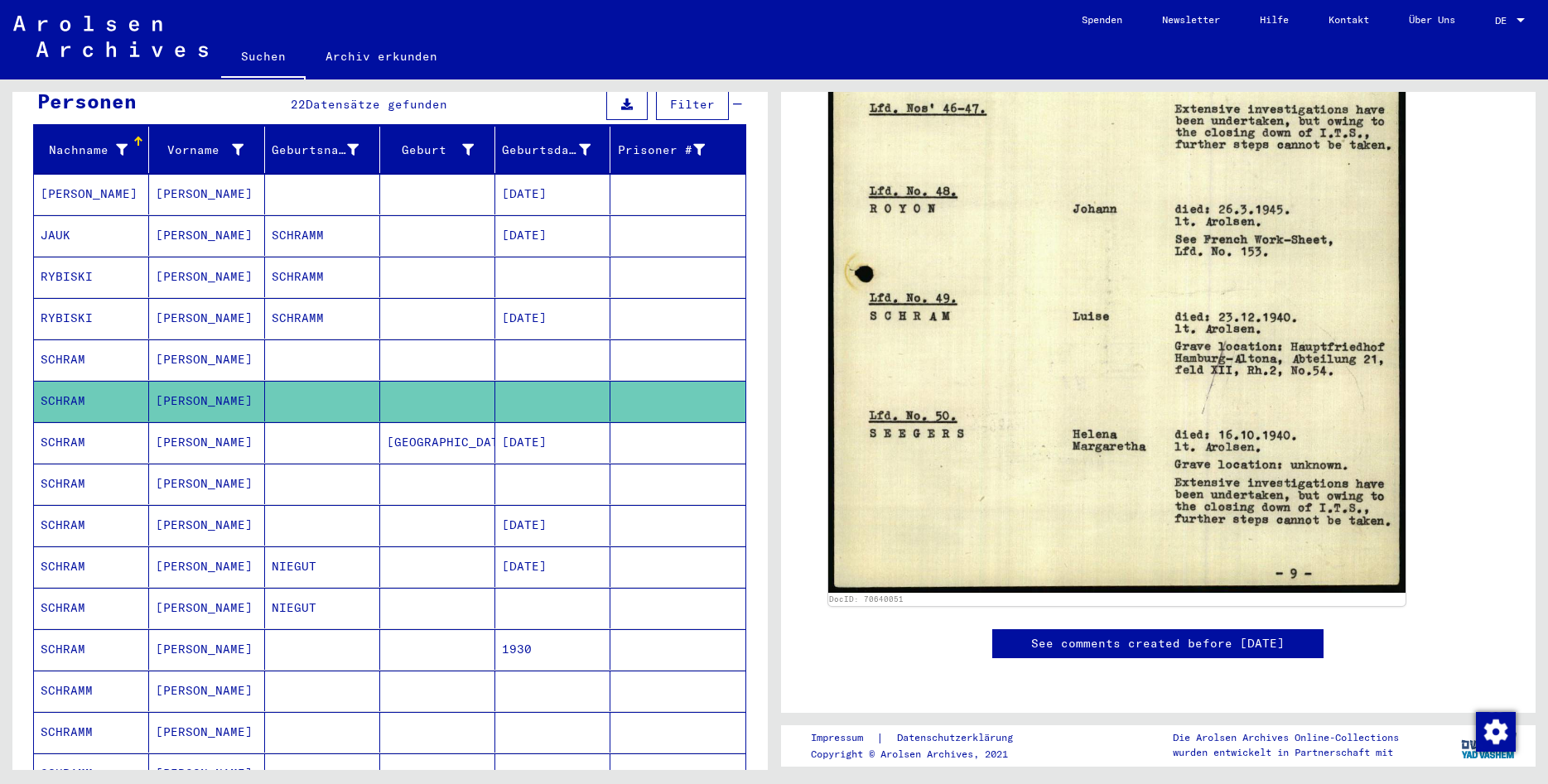
click at [205, 436] on mat-cell "[PERSON_NAME]" at bounding box center [206, 443] width 115 height 41
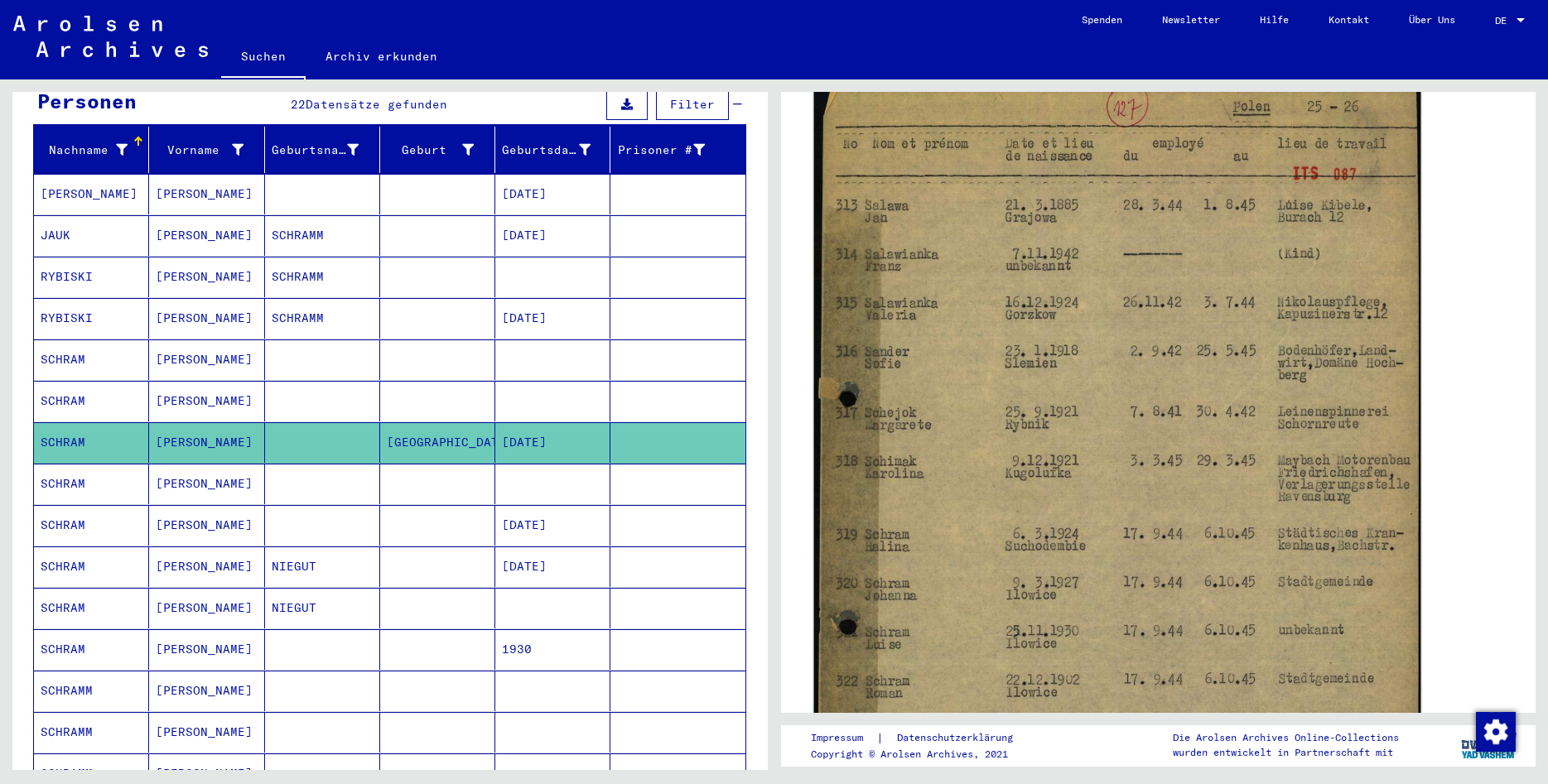
scroll to position [358, 0]
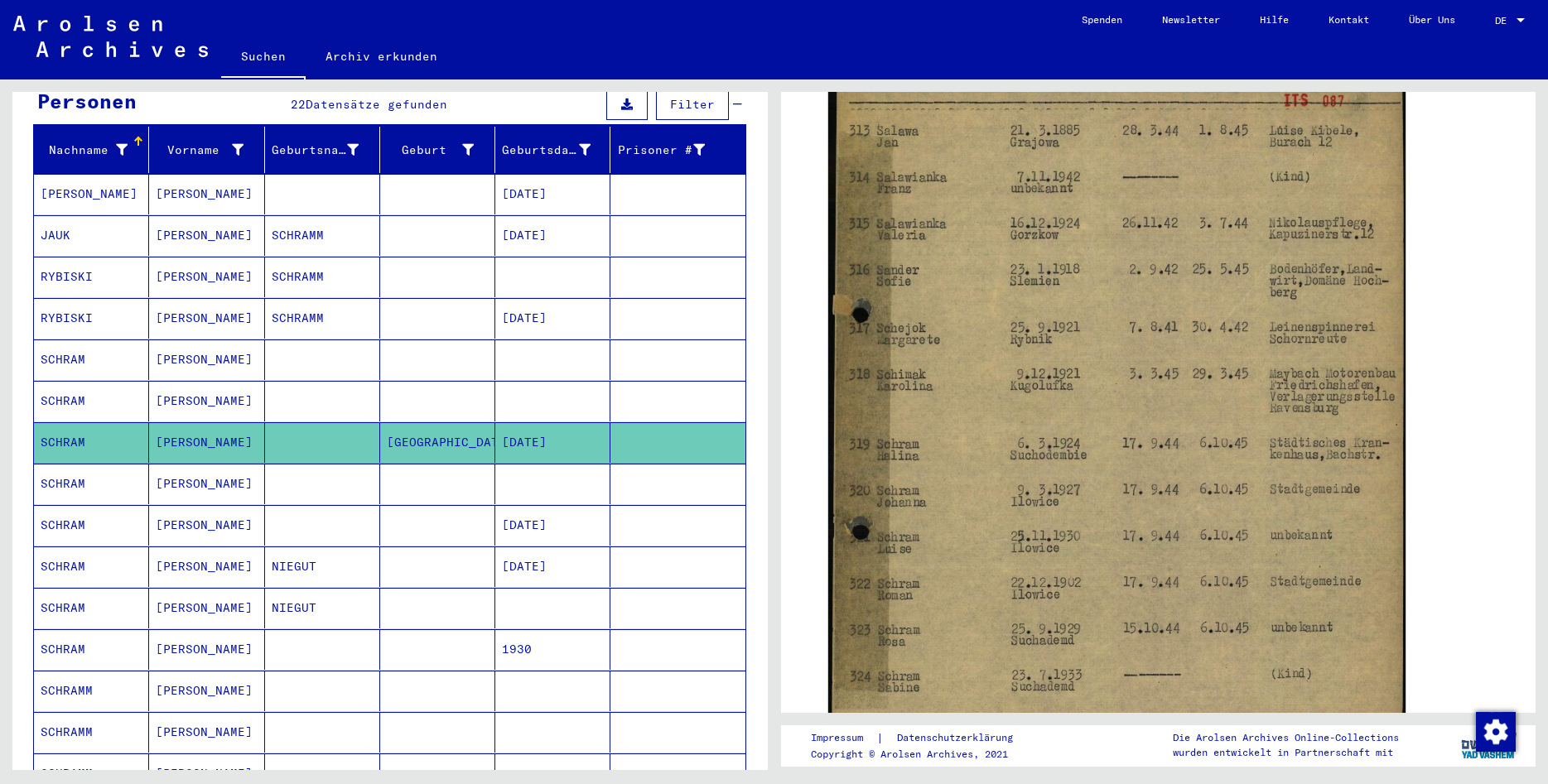
click at [319, 464] on mat-cell at bounding box center [322, 484] width 115 height 41
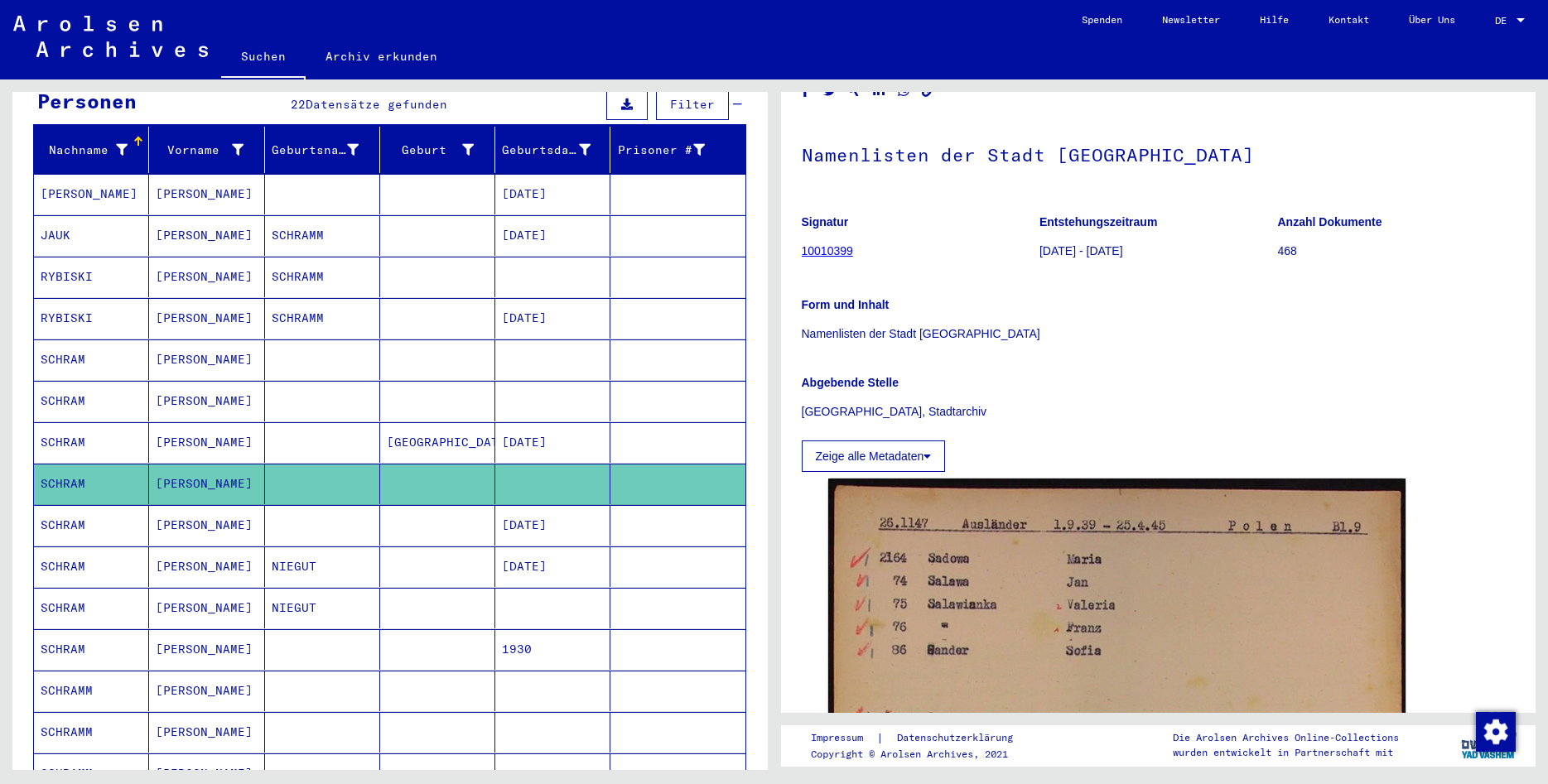
scroll to position [90, 0]
click at [833, 246] on link "10010399" at bounding box center [827, 250] width 51 height 14
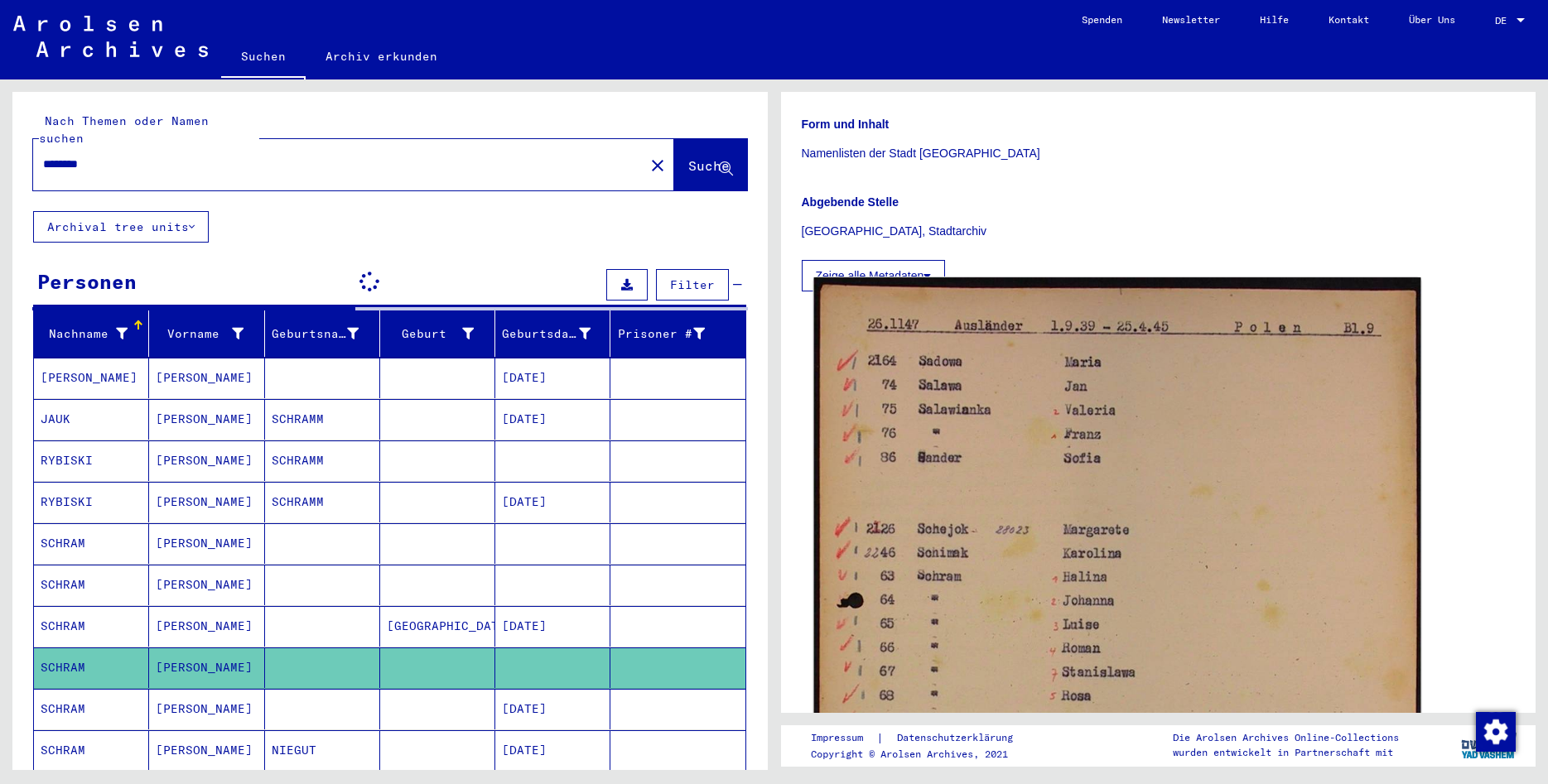
scroll to position [447, 0]
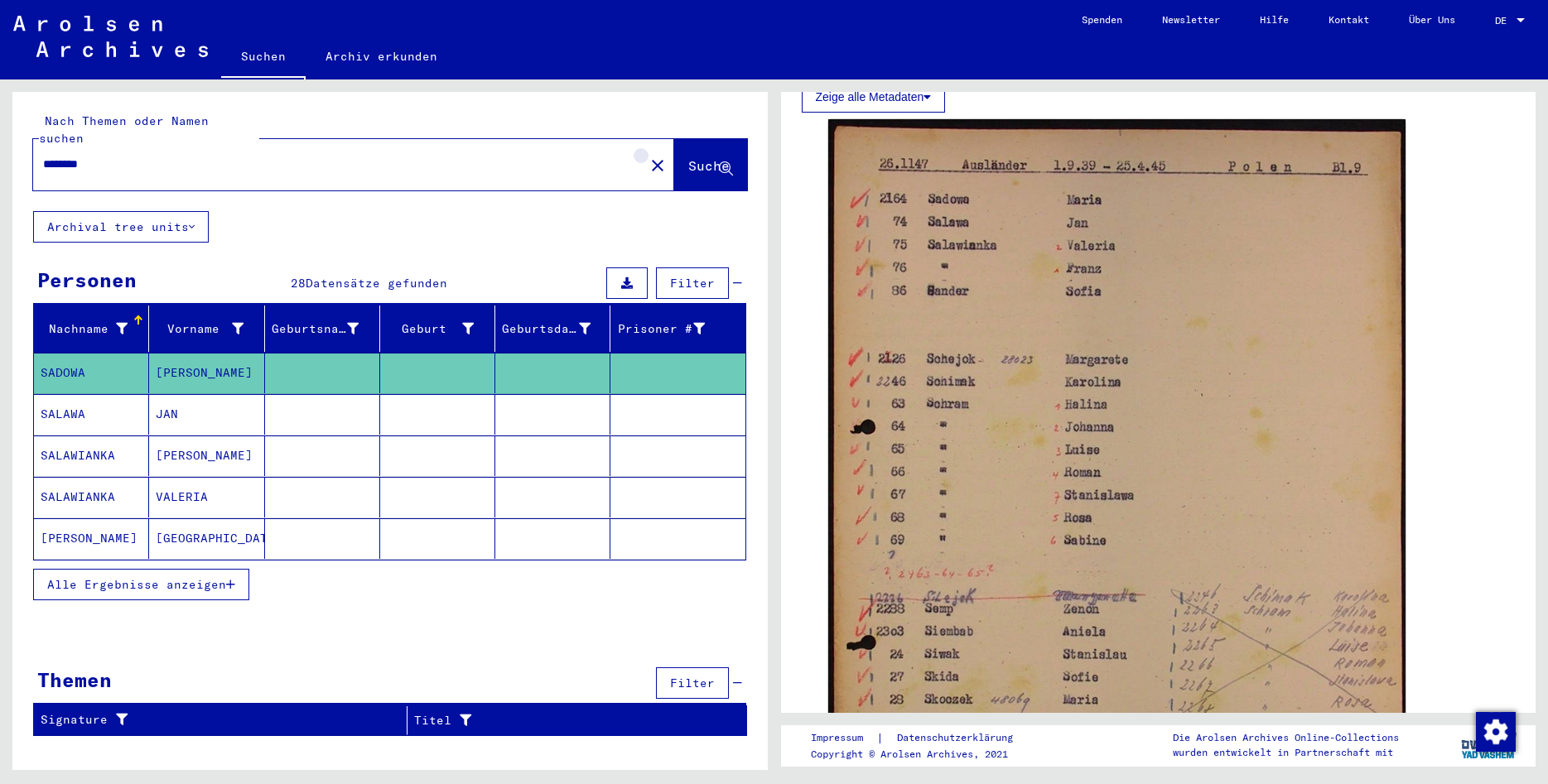
click at [647, 155] on mat-icon "close" at bounding box center [657, 165] width 20 height 20
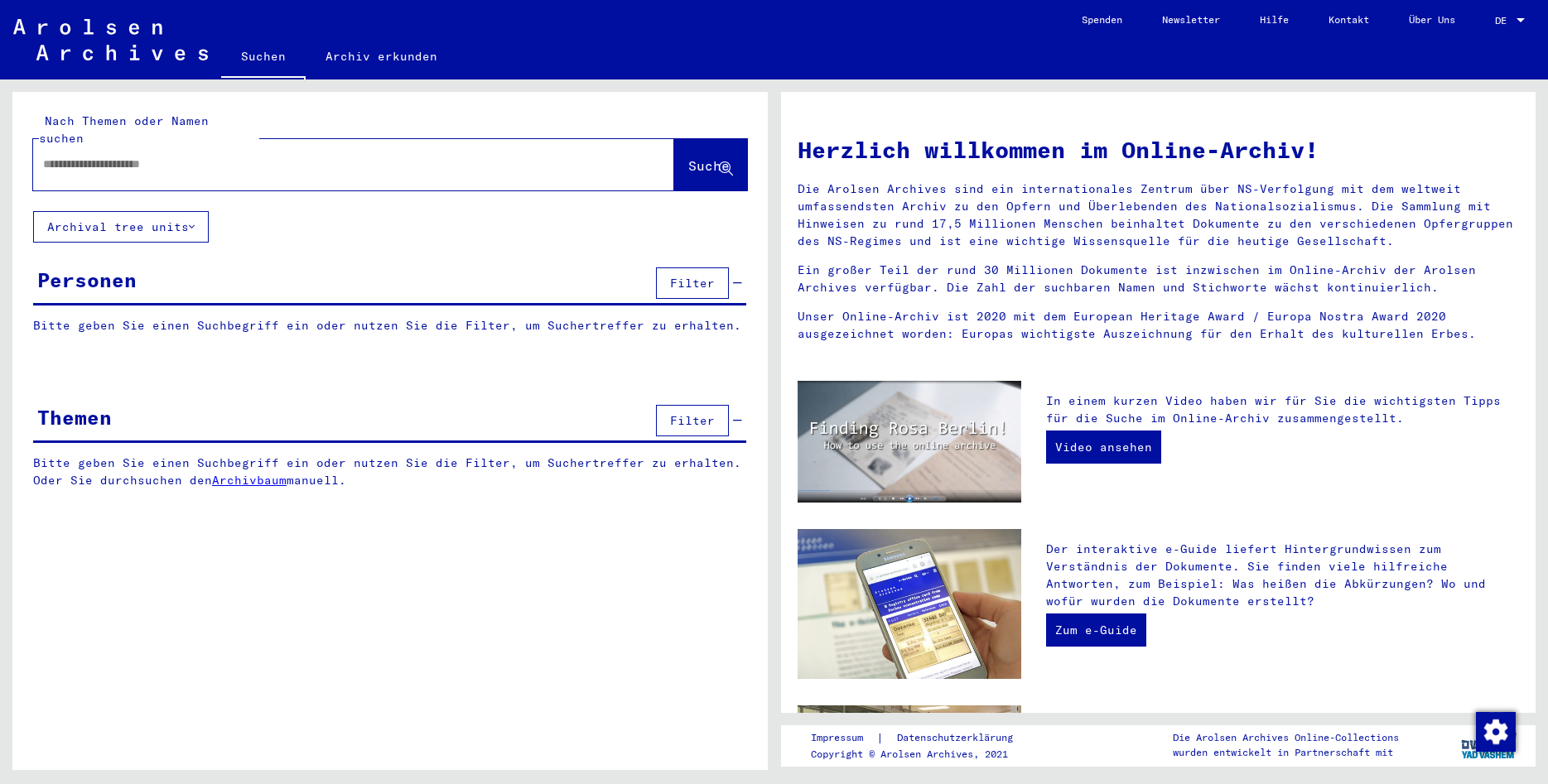
click at [317, 146] on div at bounding box center [328, 164] width 591 height 38
click at [313, 155] on input "text" at bounding box center [334, 164] width 582 height 17
click at [676, 139] on button "Suche" at bounding box center [711, 164] width 73 height 51
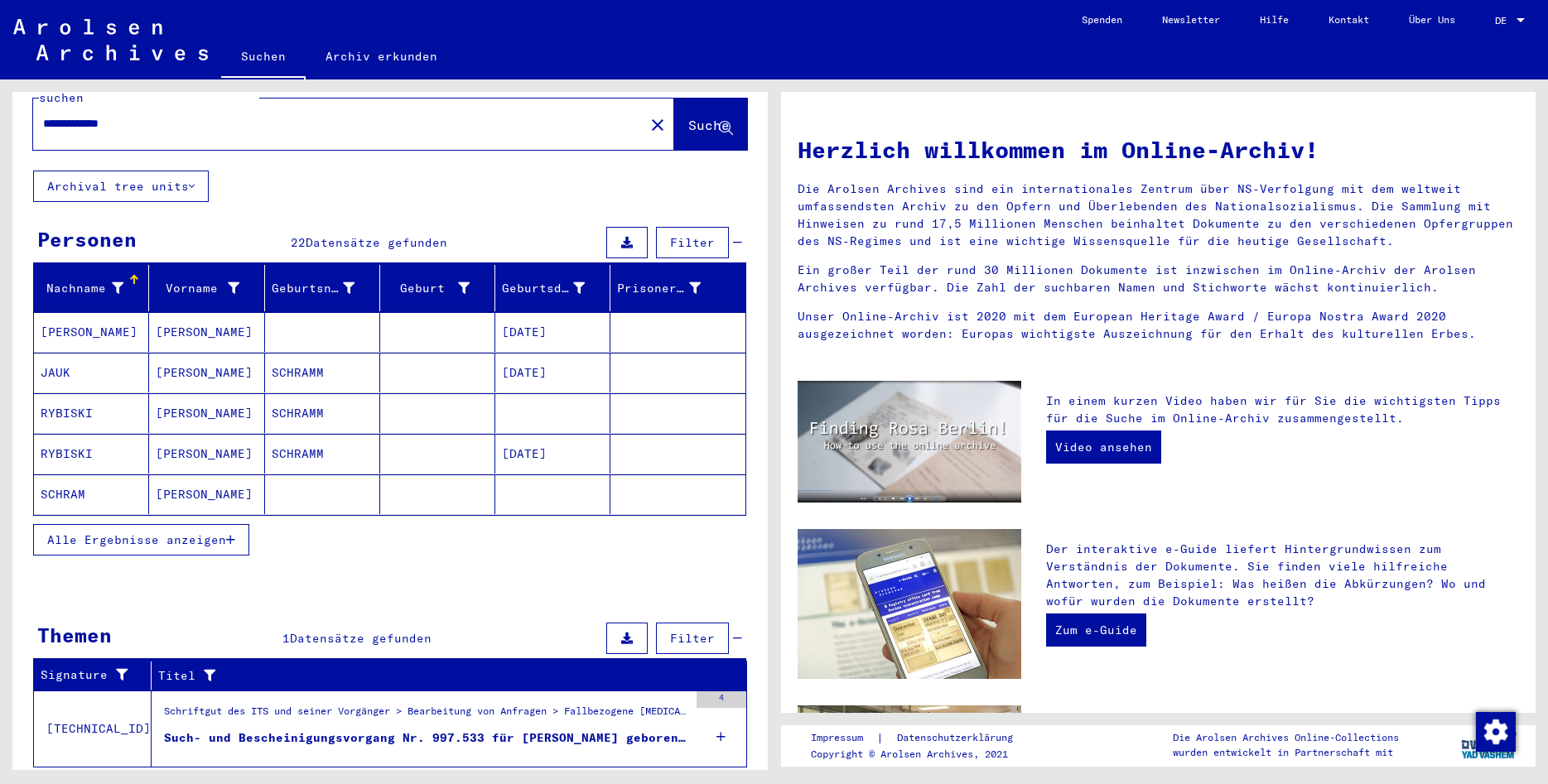
scroll to position [69, 0]
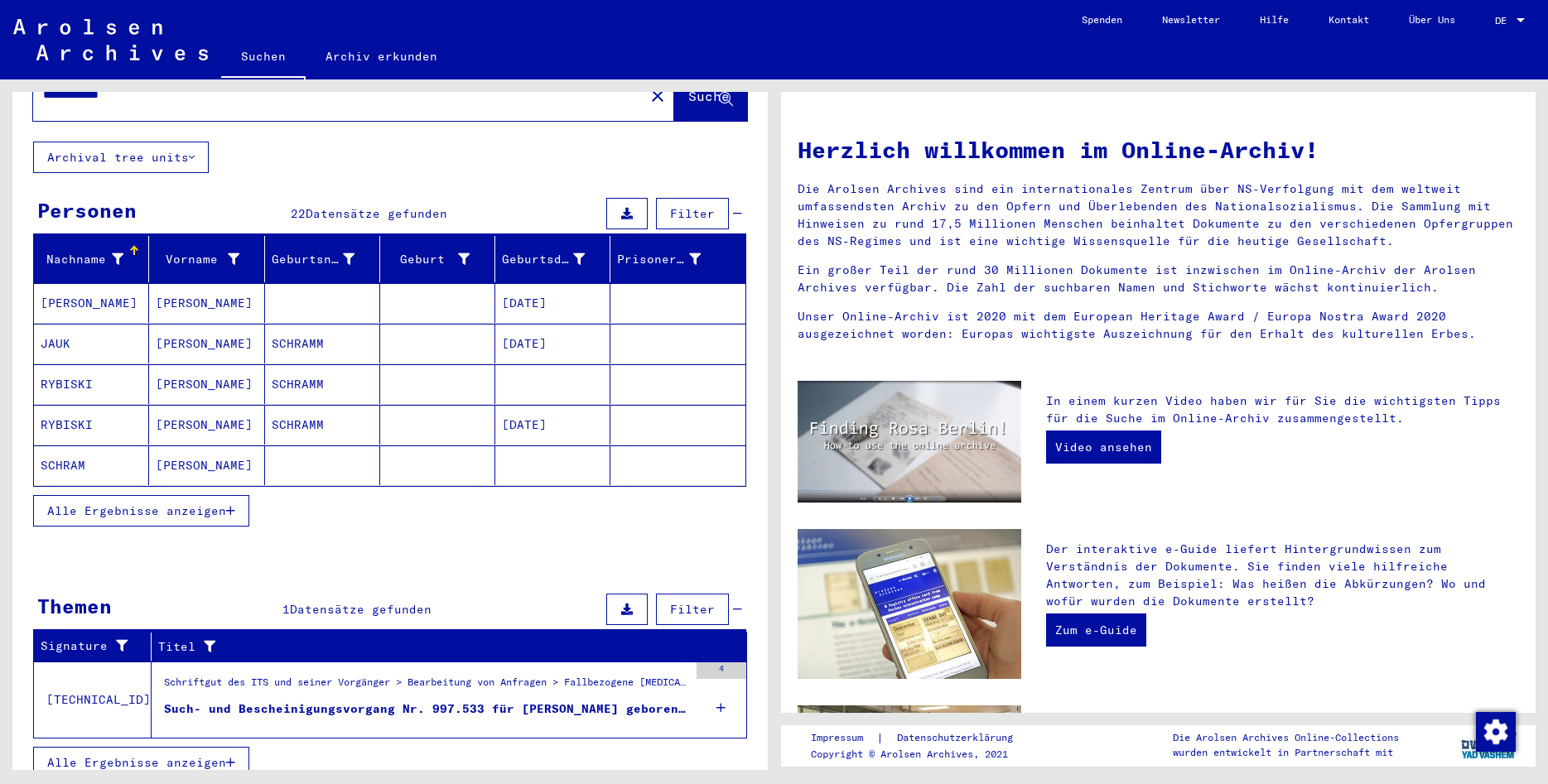
click at [714, 685] on div "4" at bounding box center [721, 699] width 50 height 74
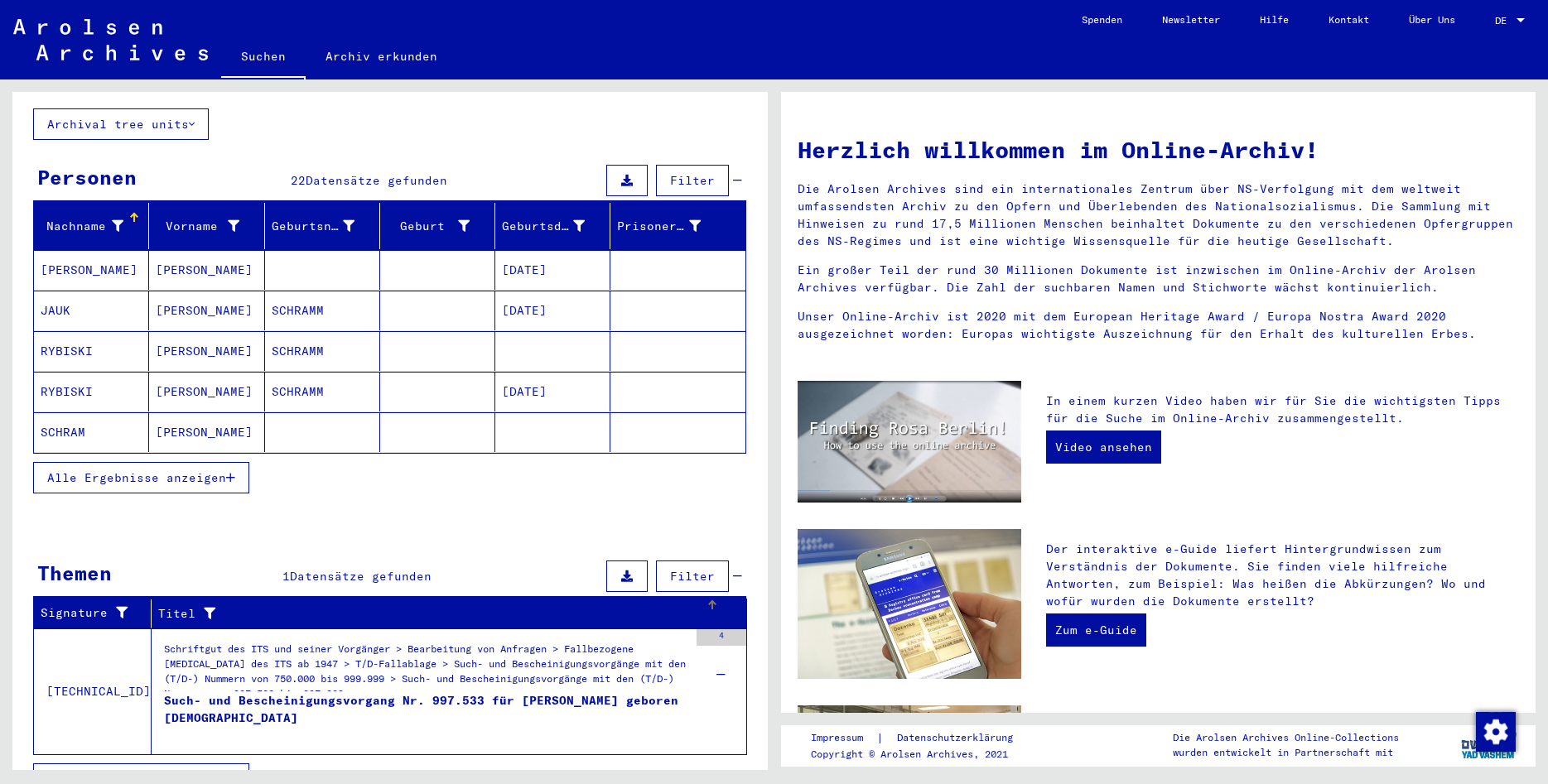
scroll to position [120, 0]
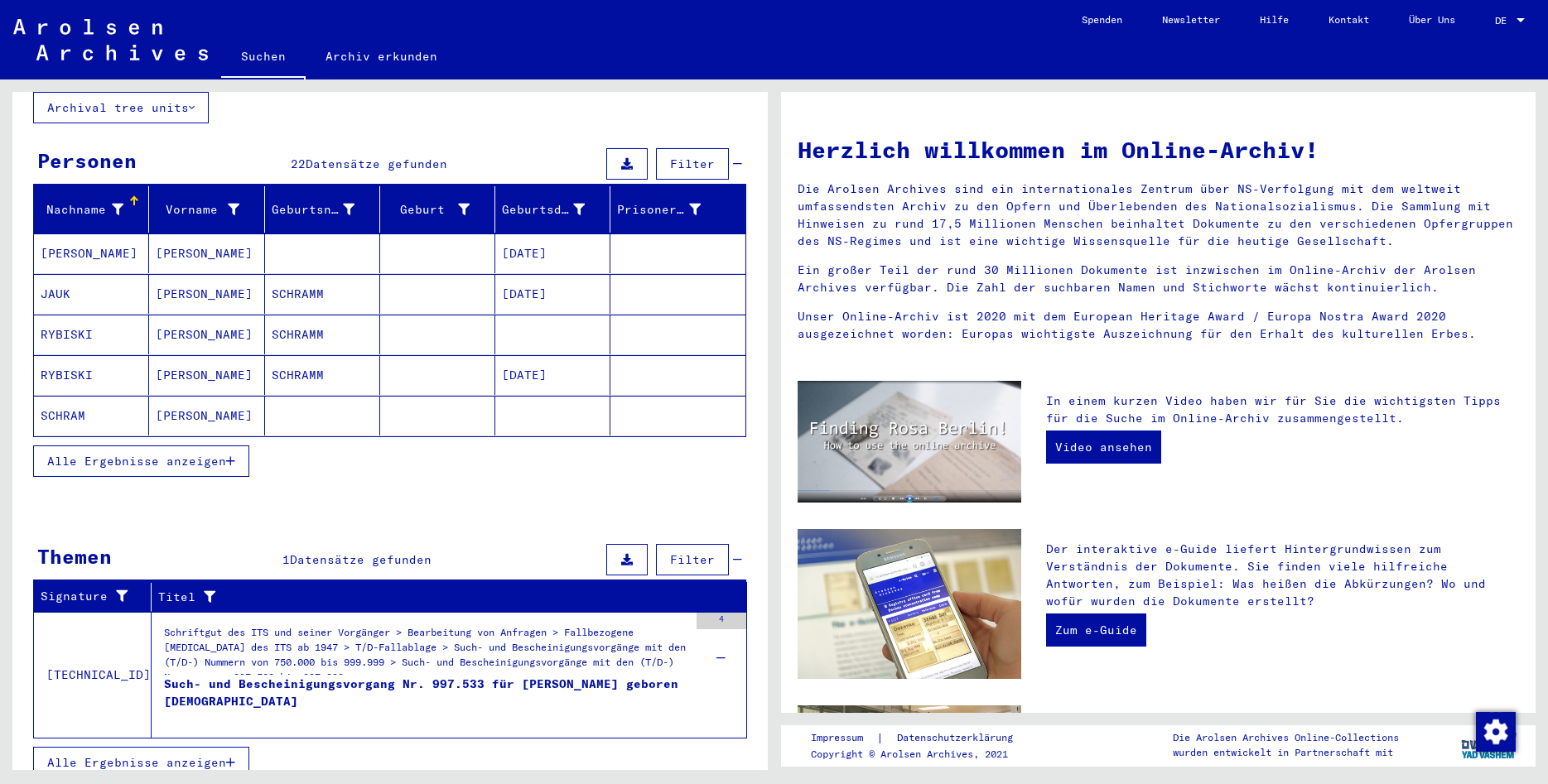
click at [205, 453] on span "Alle Ergebnisse anzeigen" at bounding box center [136, 460] width 178 height 14
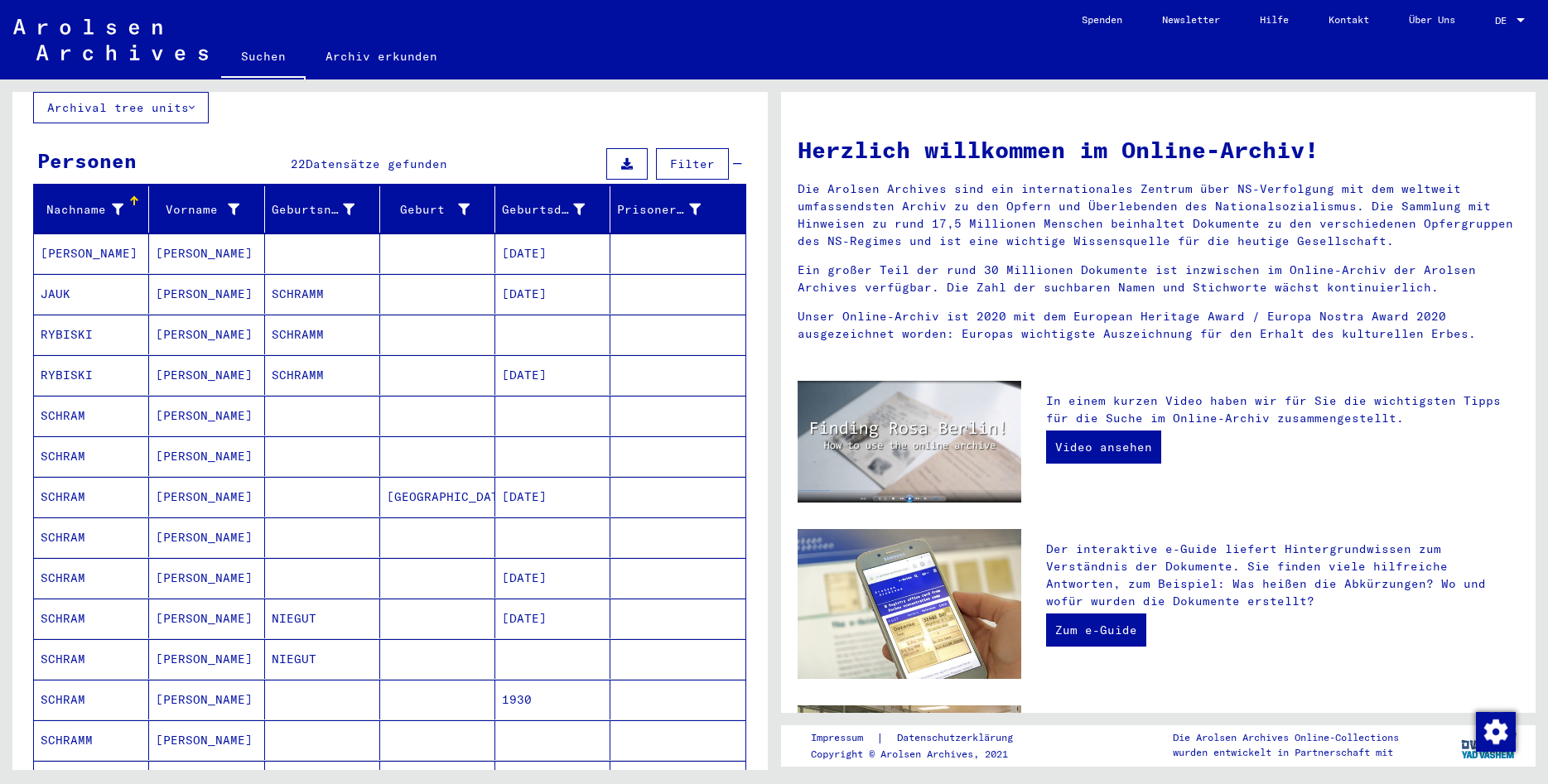
click at [218, 480] on mat-cell "[PERSON_NAME]" at bounding box center [206, 497] width 115 height 40
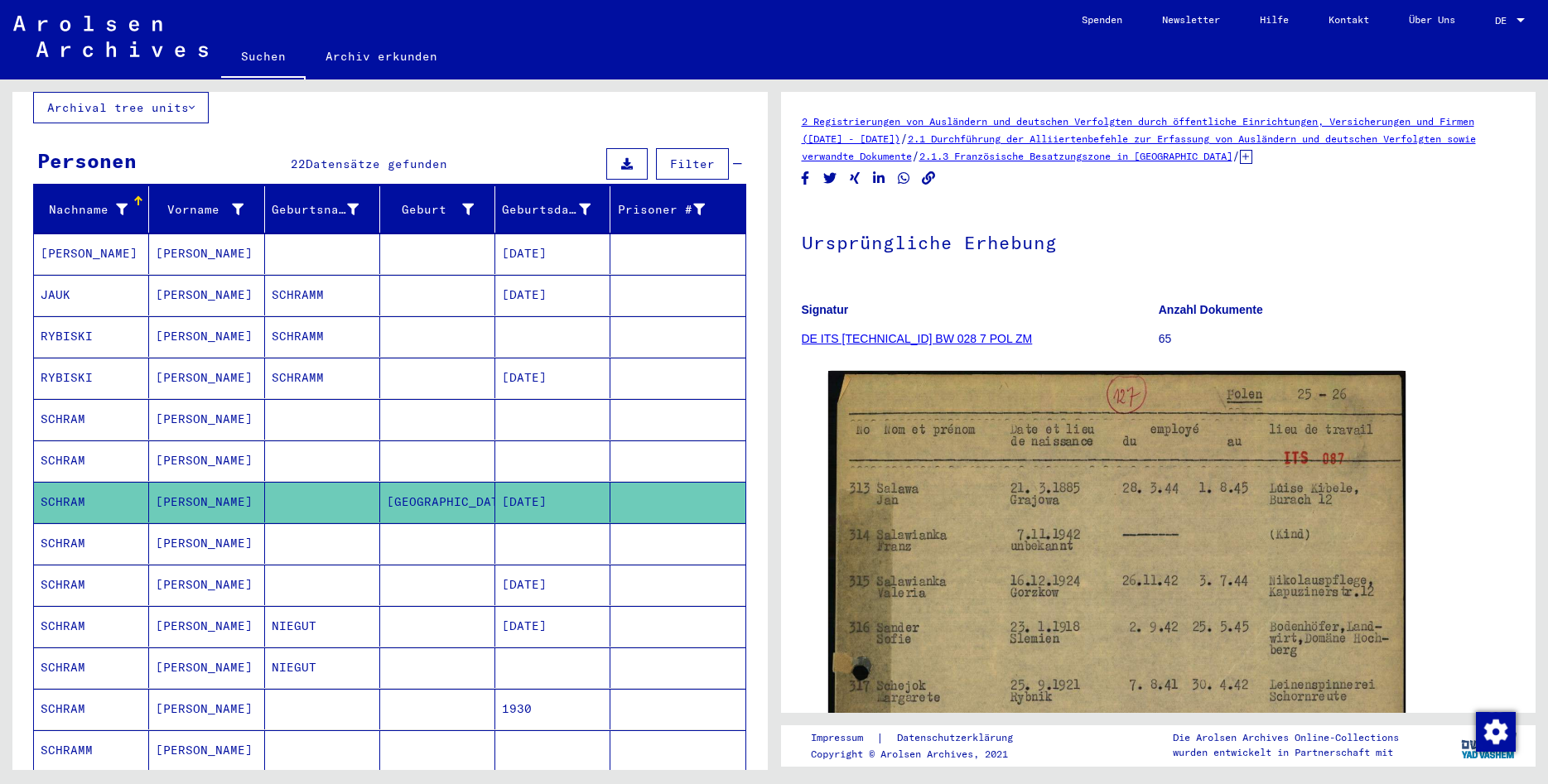
click at [216, 524] on mat-cell "[PERSON_NAME]" at bounding box center [206, 544] width 115 height 41
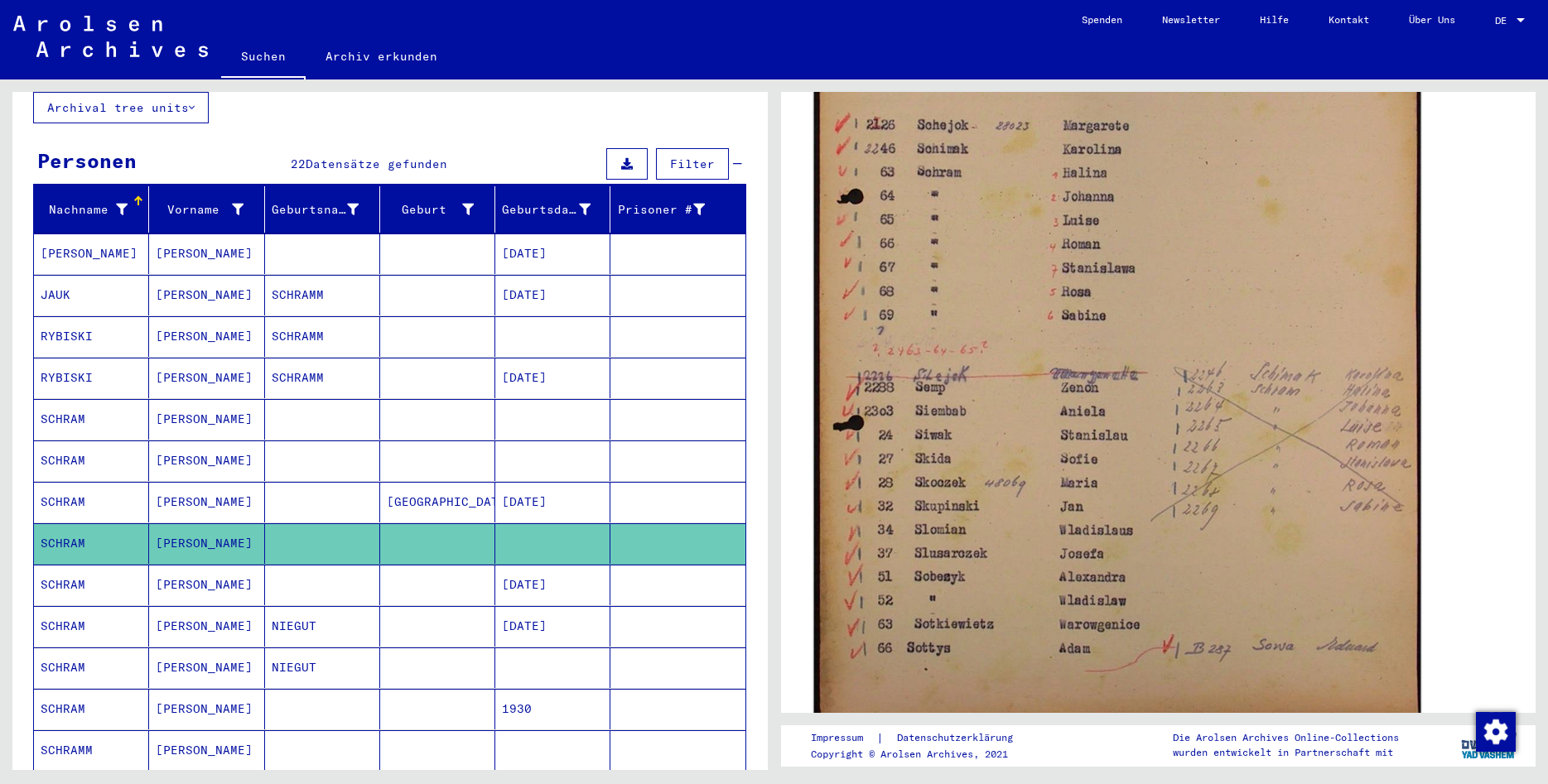
scroll to position [716, 0]
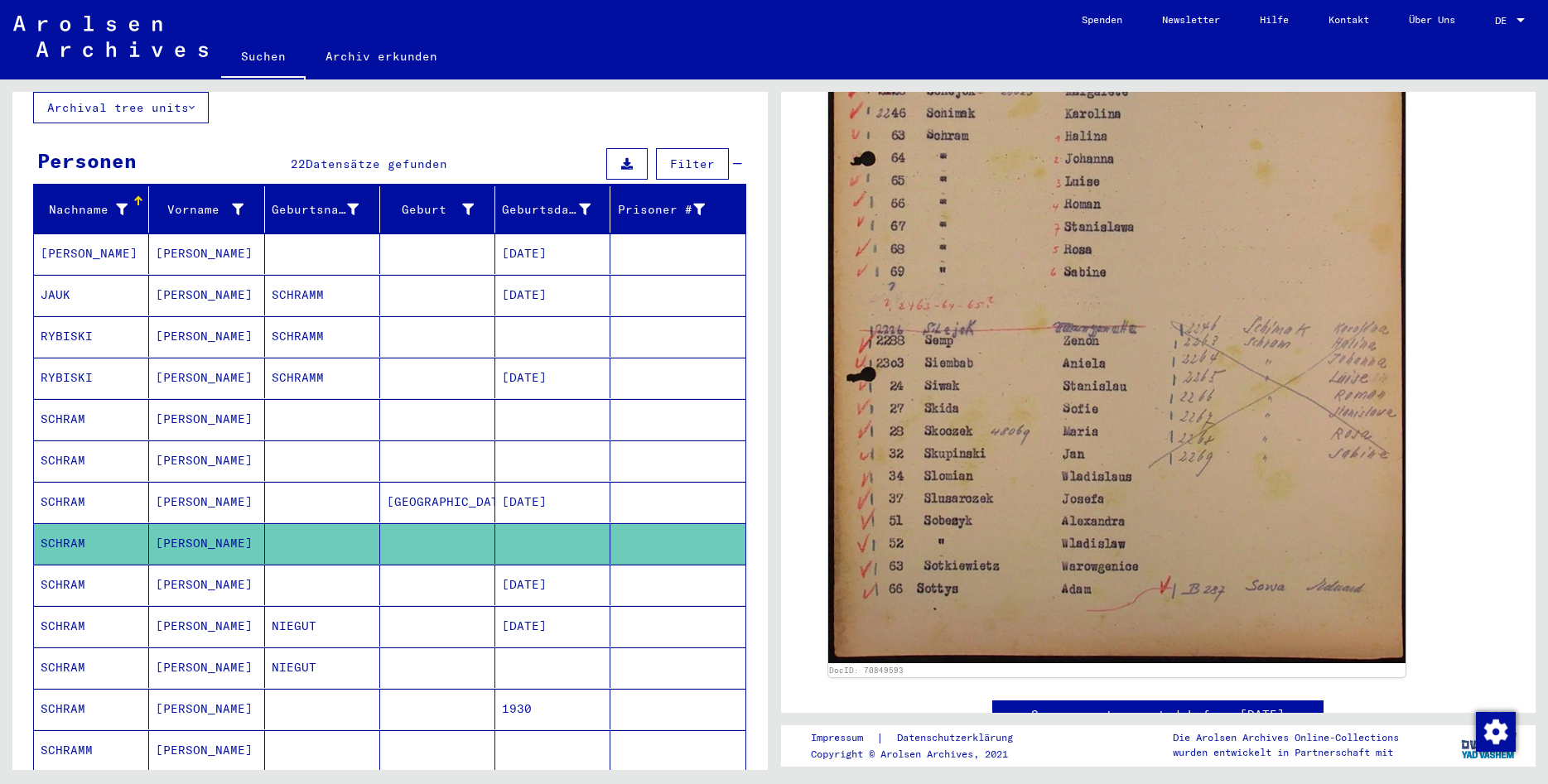
click at [200, 569] on mat-cell "[PERSON_NAME]" at bounding box center [206, 585] width 115 height 41
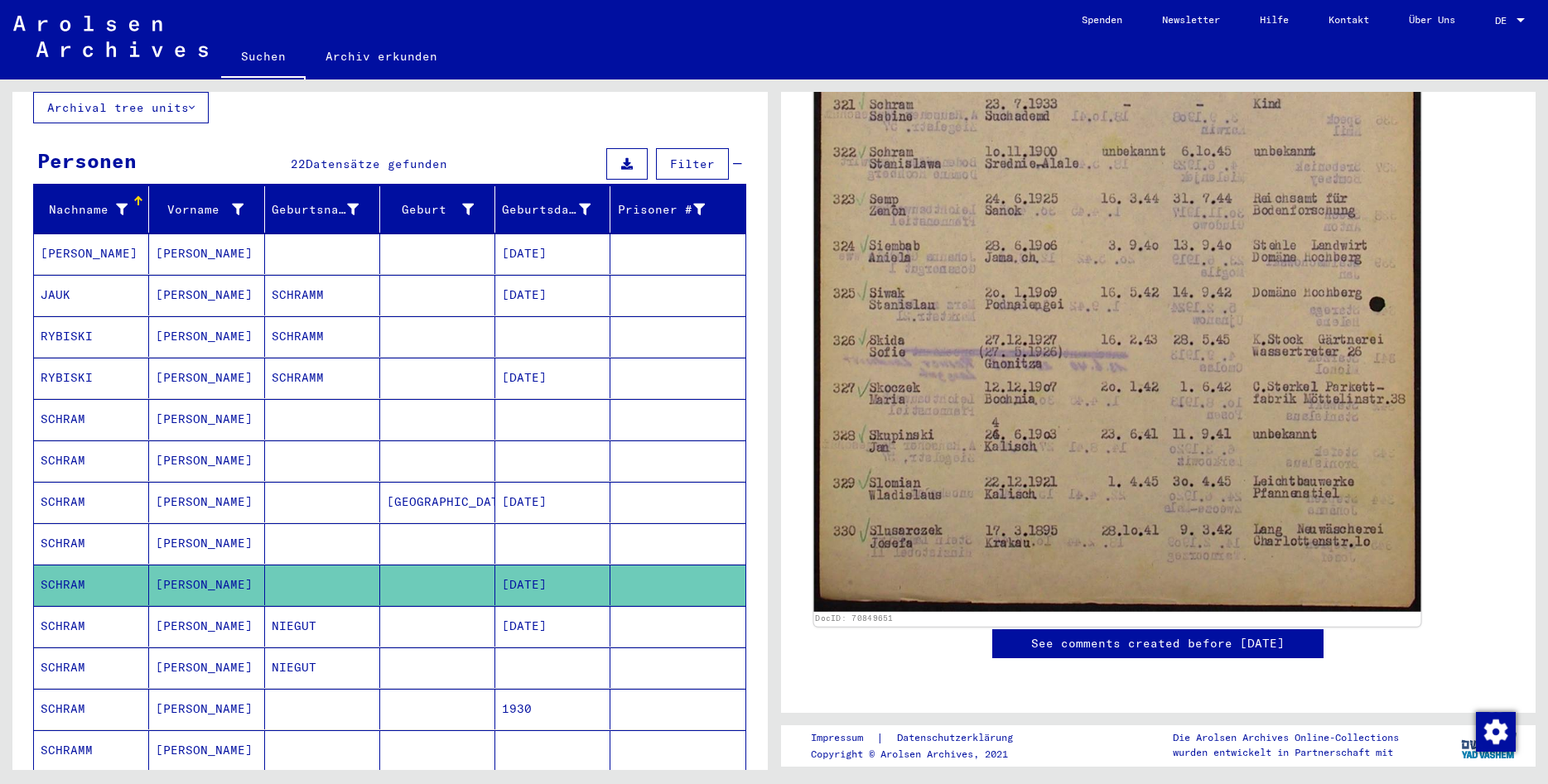
scroll to position [1252, 0]
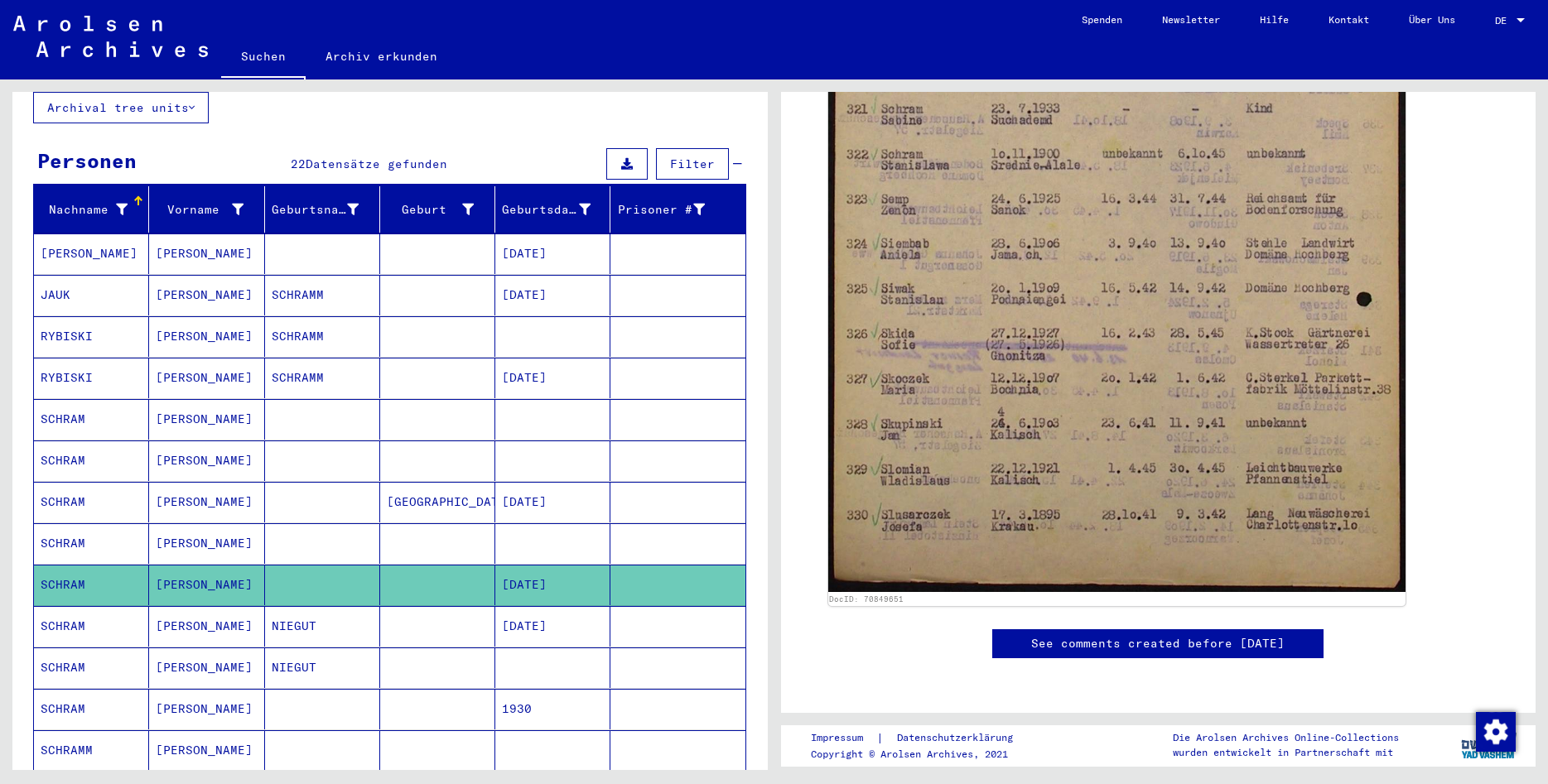
click at [235, 620] on mat-cell "[PERSON_NAME]" at bounding box center [206, 626] width 115 height 41
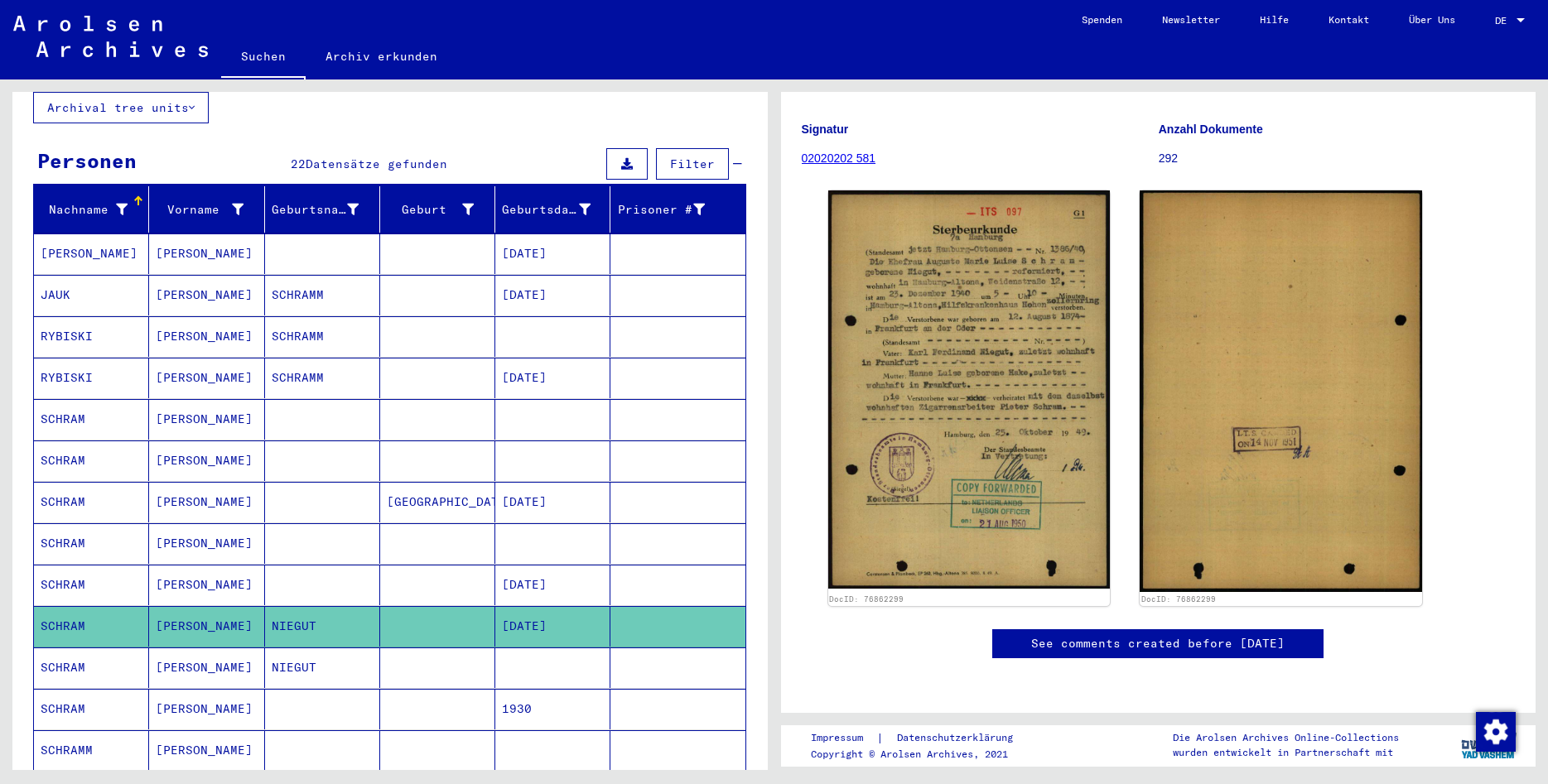
scroll to position [178, 0]
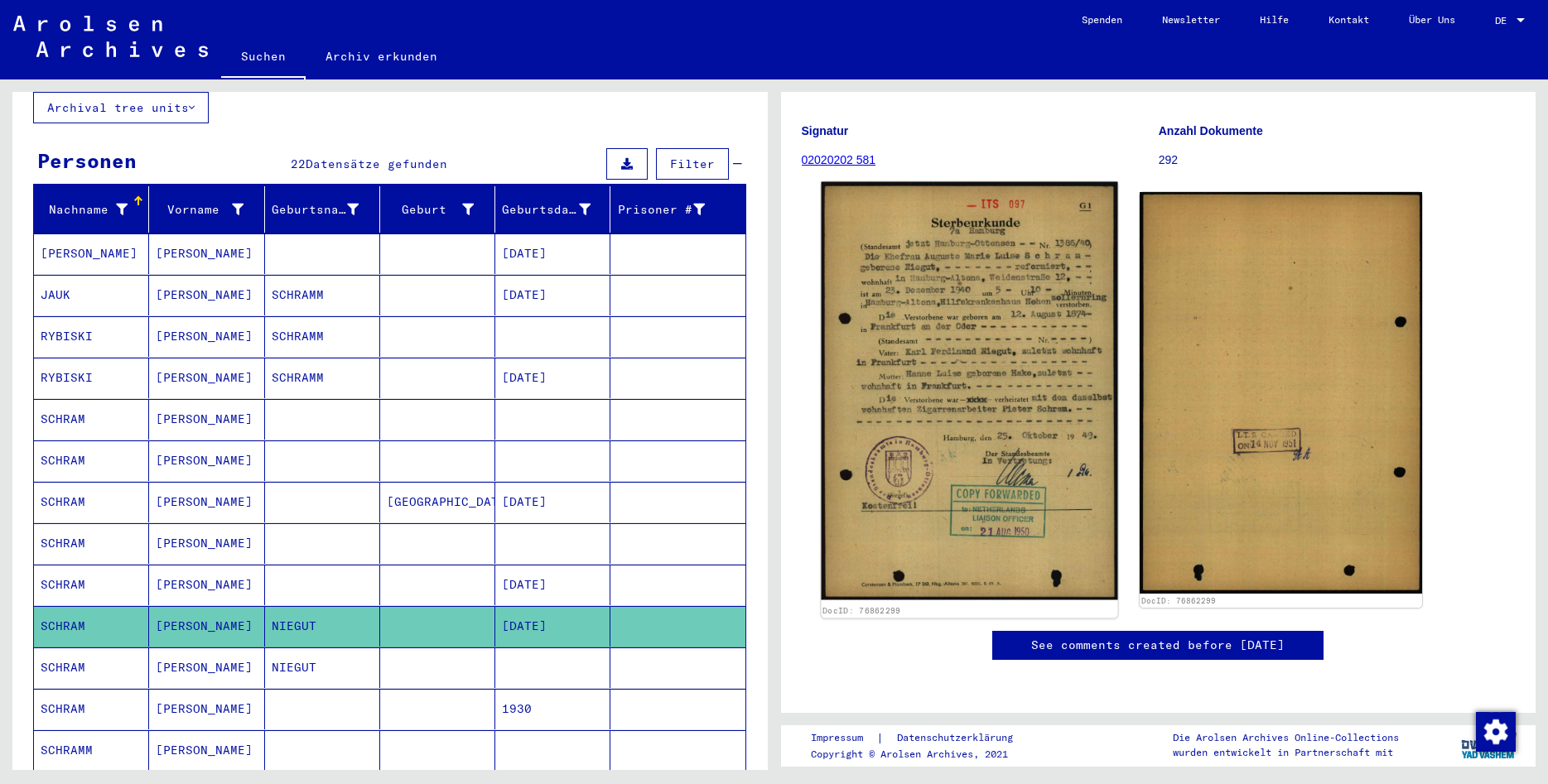
click at [1018, 404] on img at bounding box center [968, 392] width 296 height 419
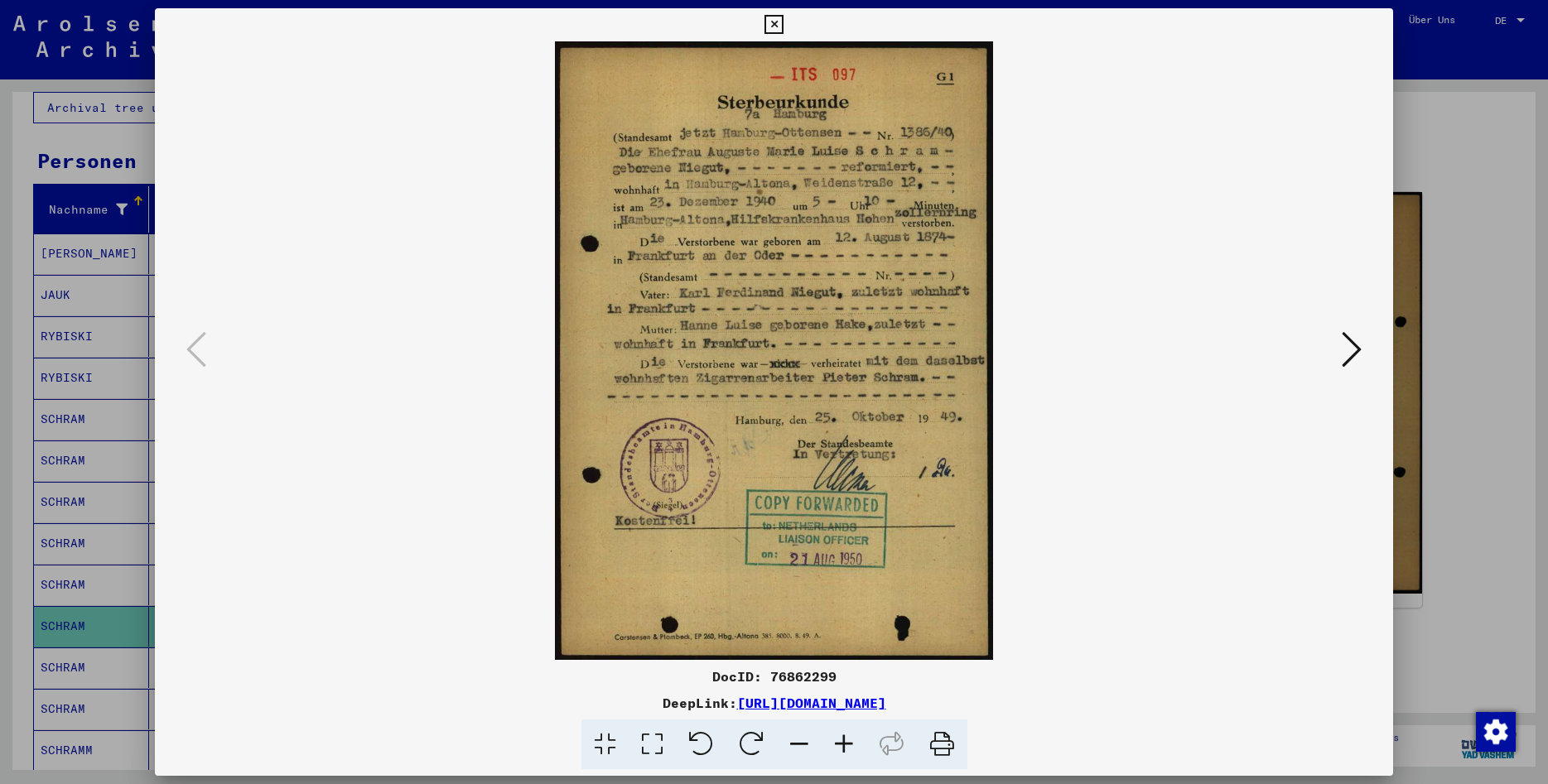
click at [788, 20] on button at bounding box center [774, 25] width 29 height 33
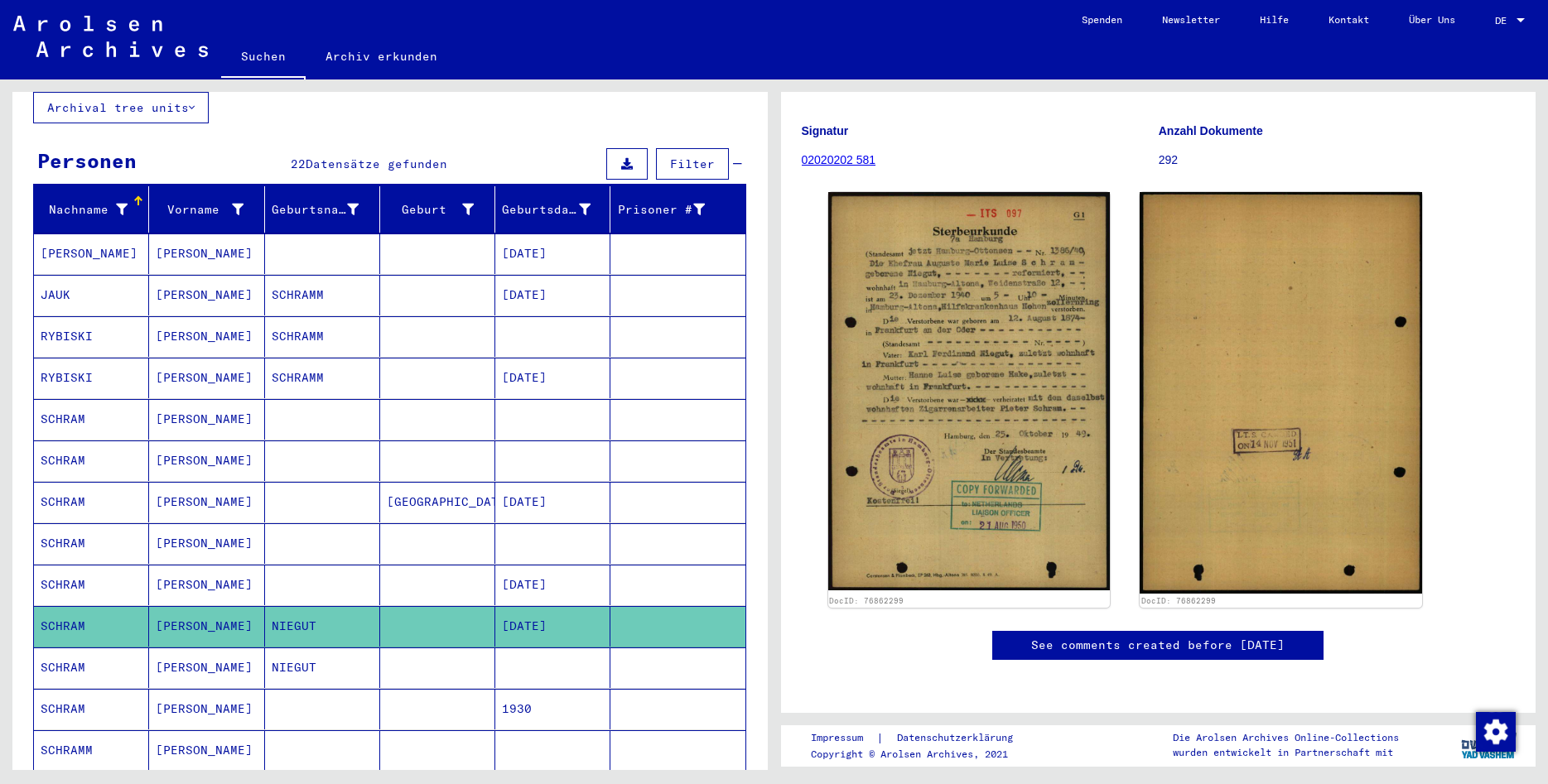
click at [341, 647] on mat-cell "NIEGUT" at bounding box center [322, 667] width 115 height 41
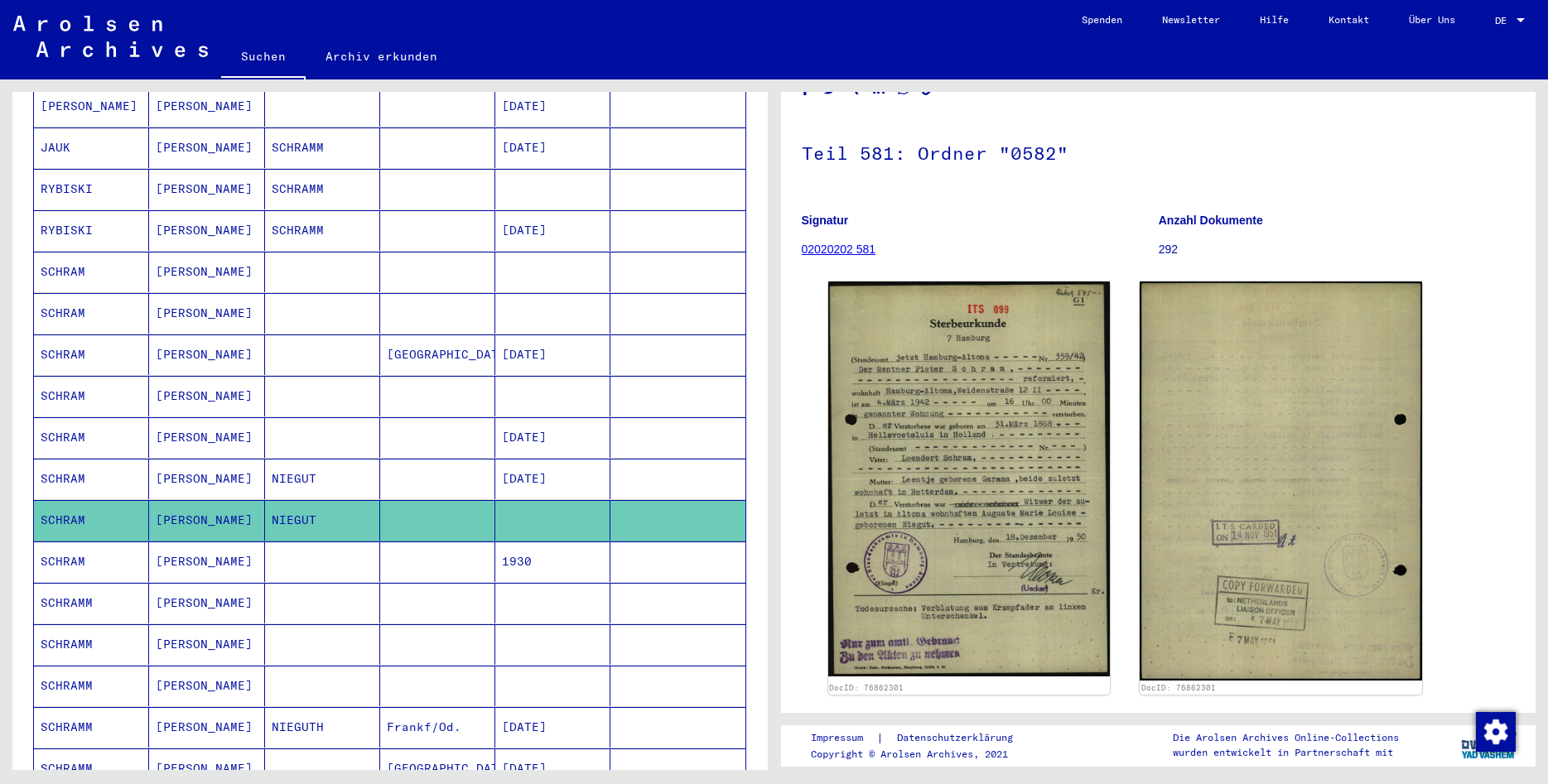
scroll to position [298, 0]
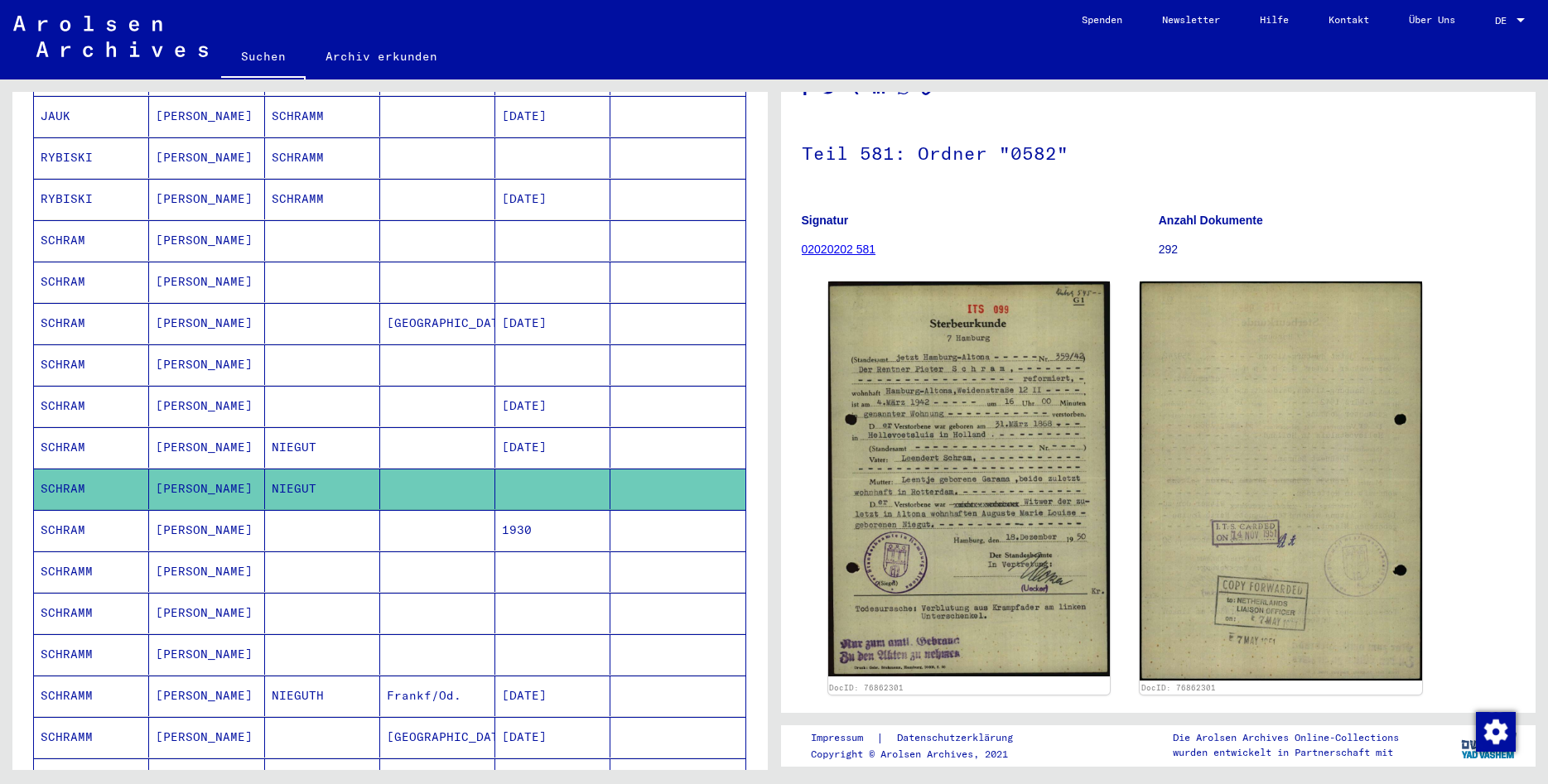
click at [224, 487] on mat-cell "[PERSON_NAME]" at bounding box center [206, 489] width 115 height 41
click at [224, 510] on mat-cell "[PERSON_NAME]" at bounding box center [206, 530] width 115 height 41
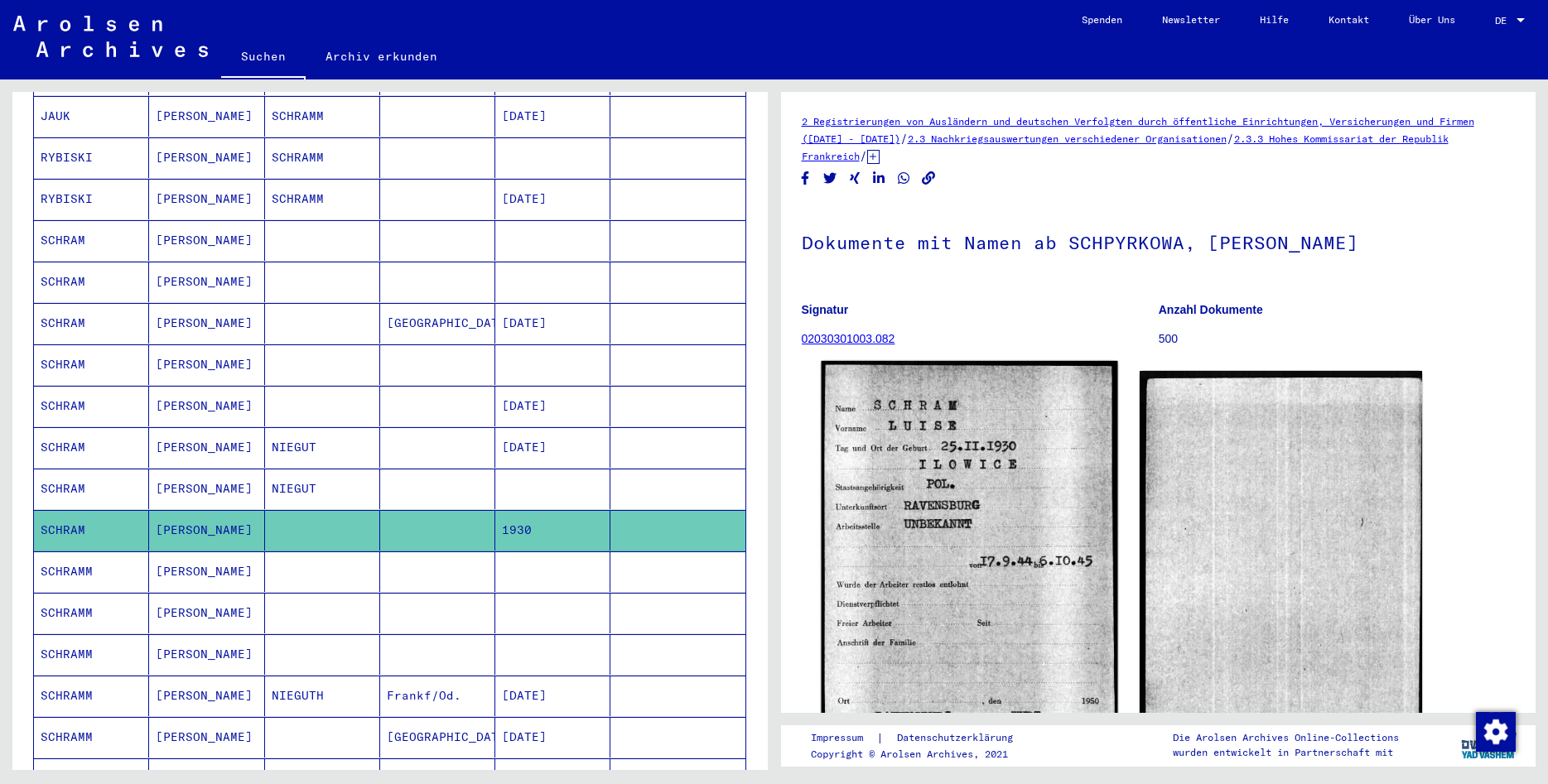
scroll to position [90, 0]
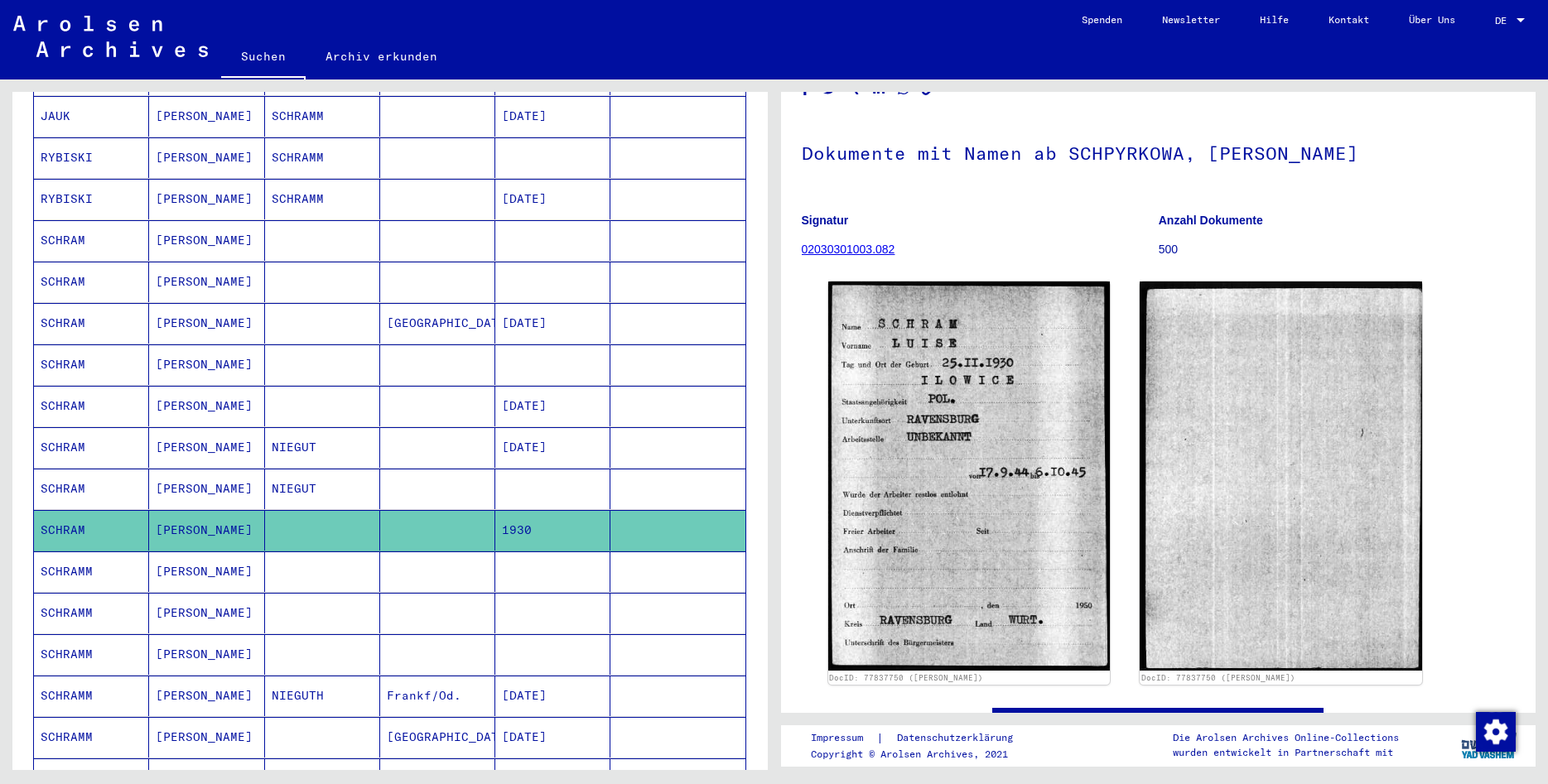
click at [212, 557] on mat-cell "[PERSON_NAME]" at bounding box center [206, 572] width 115 height 41
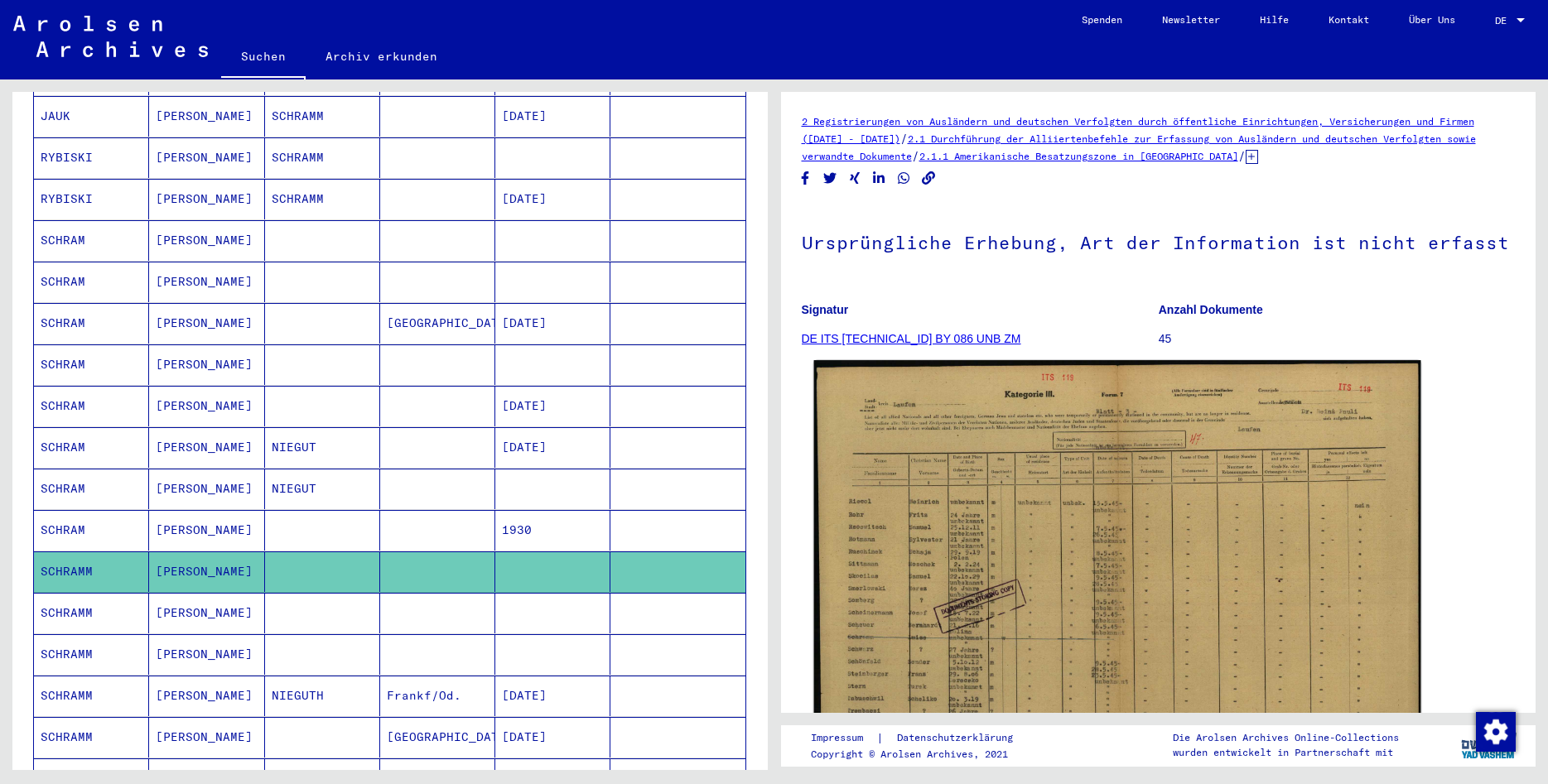
click at [1146, 513] on img at bounding box center [1116, 578] width 606 height 436
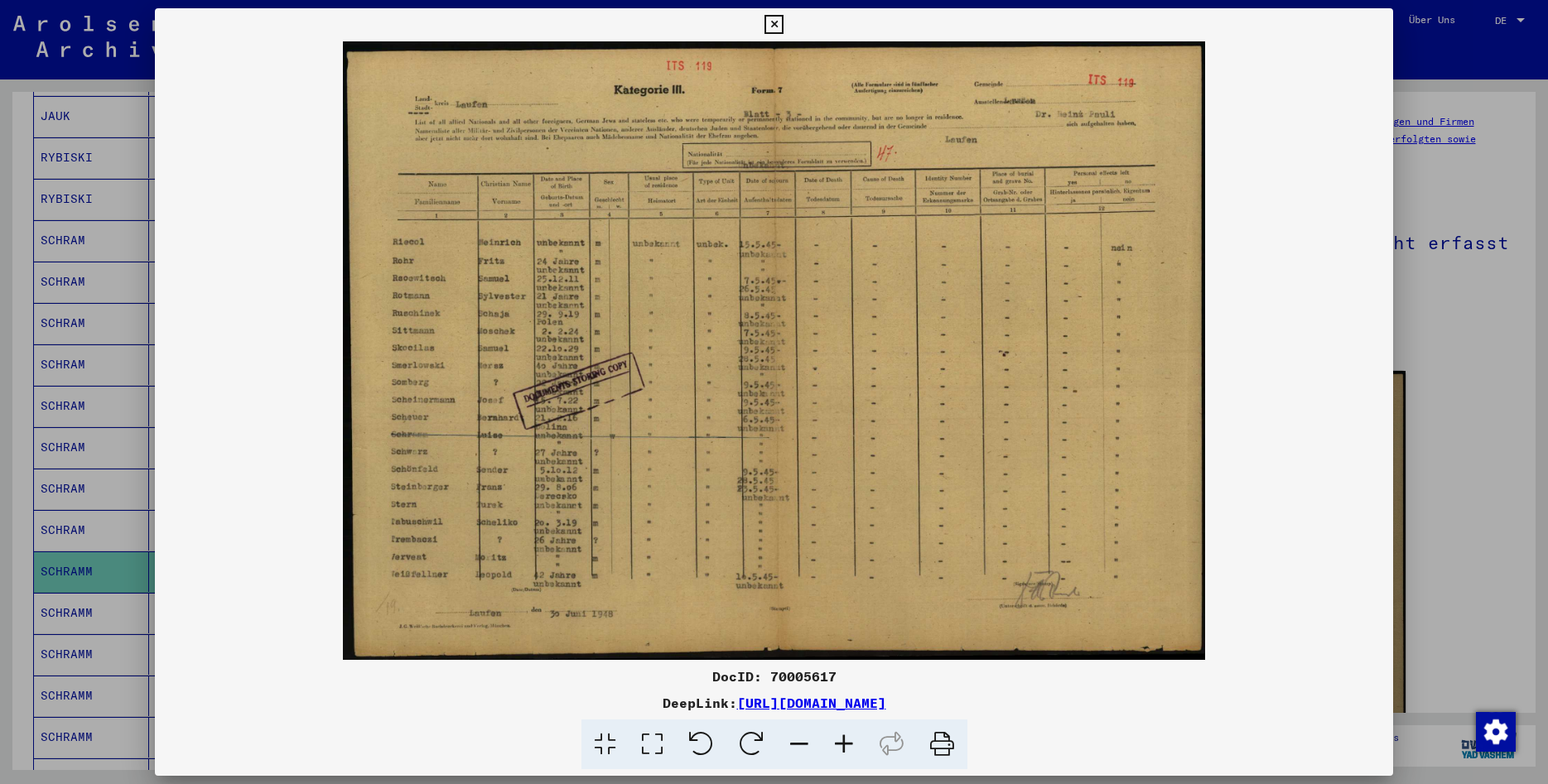
click at [783, 23] on icon at bounding box center [774, 24] width 19 height 20
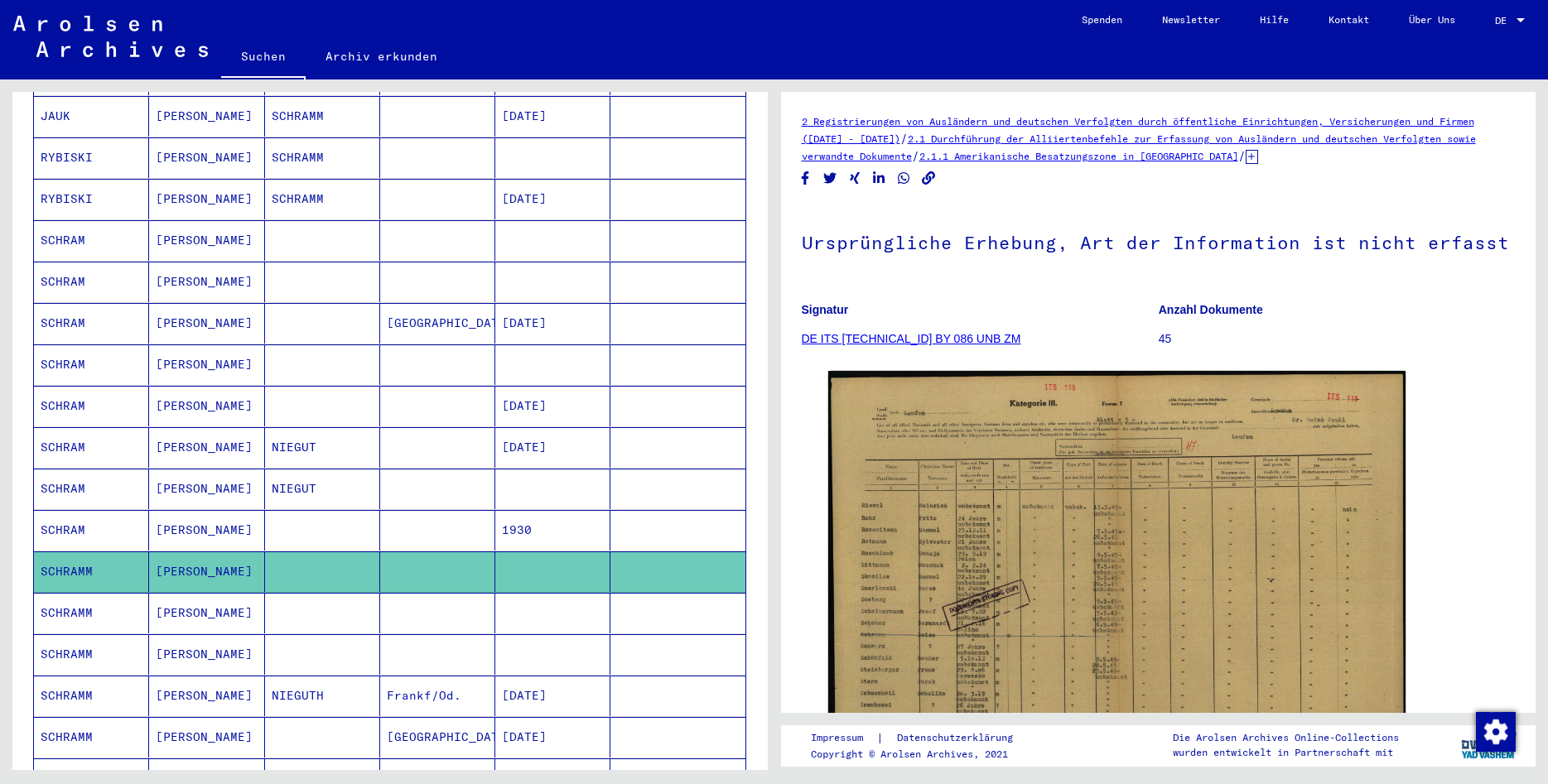
click at [178, 601] on mat-cell "[PERSON_NAME]" at bounding box center [206, 613] width 115 height 41
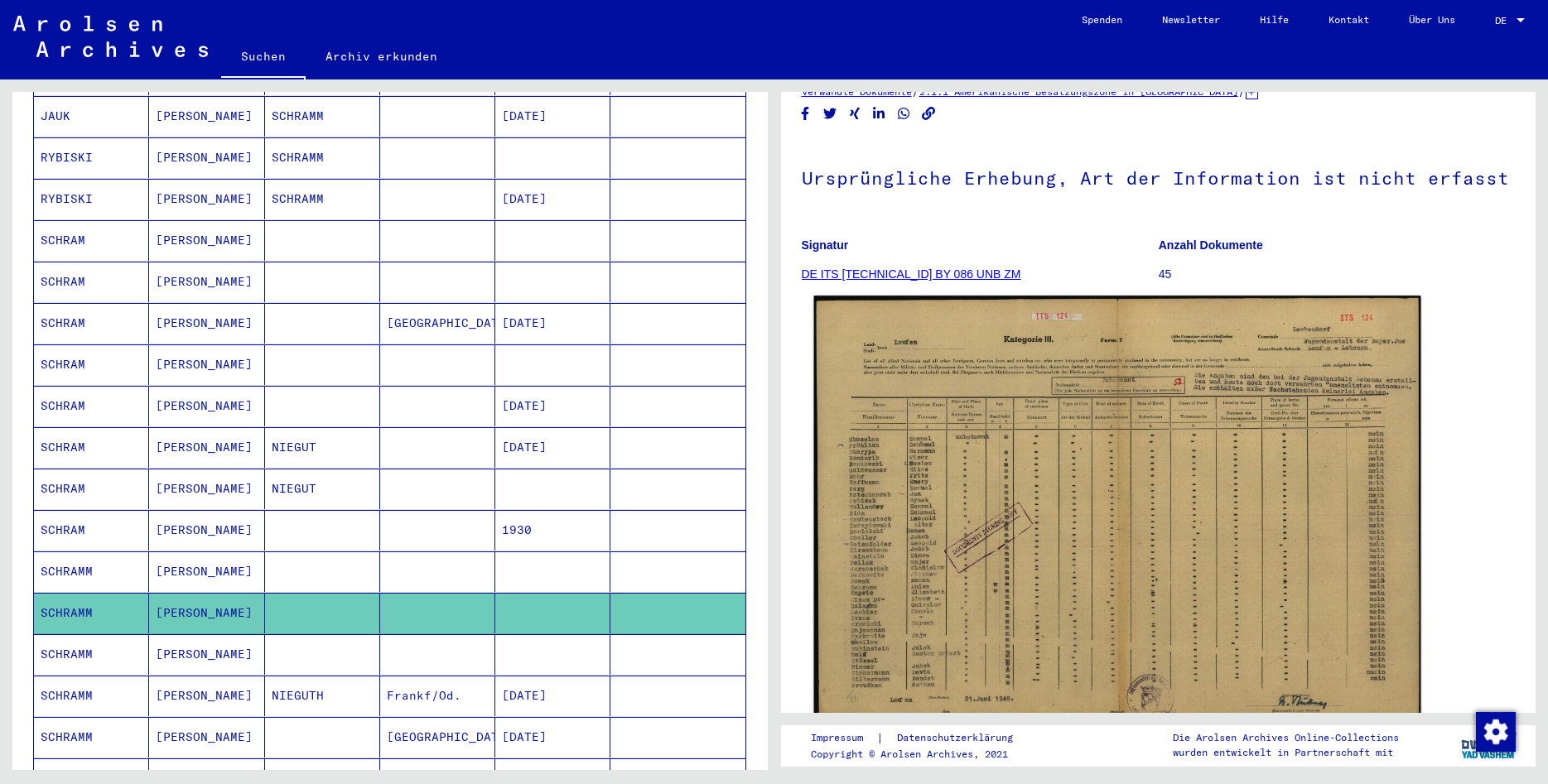
scroll to position [90, 0]
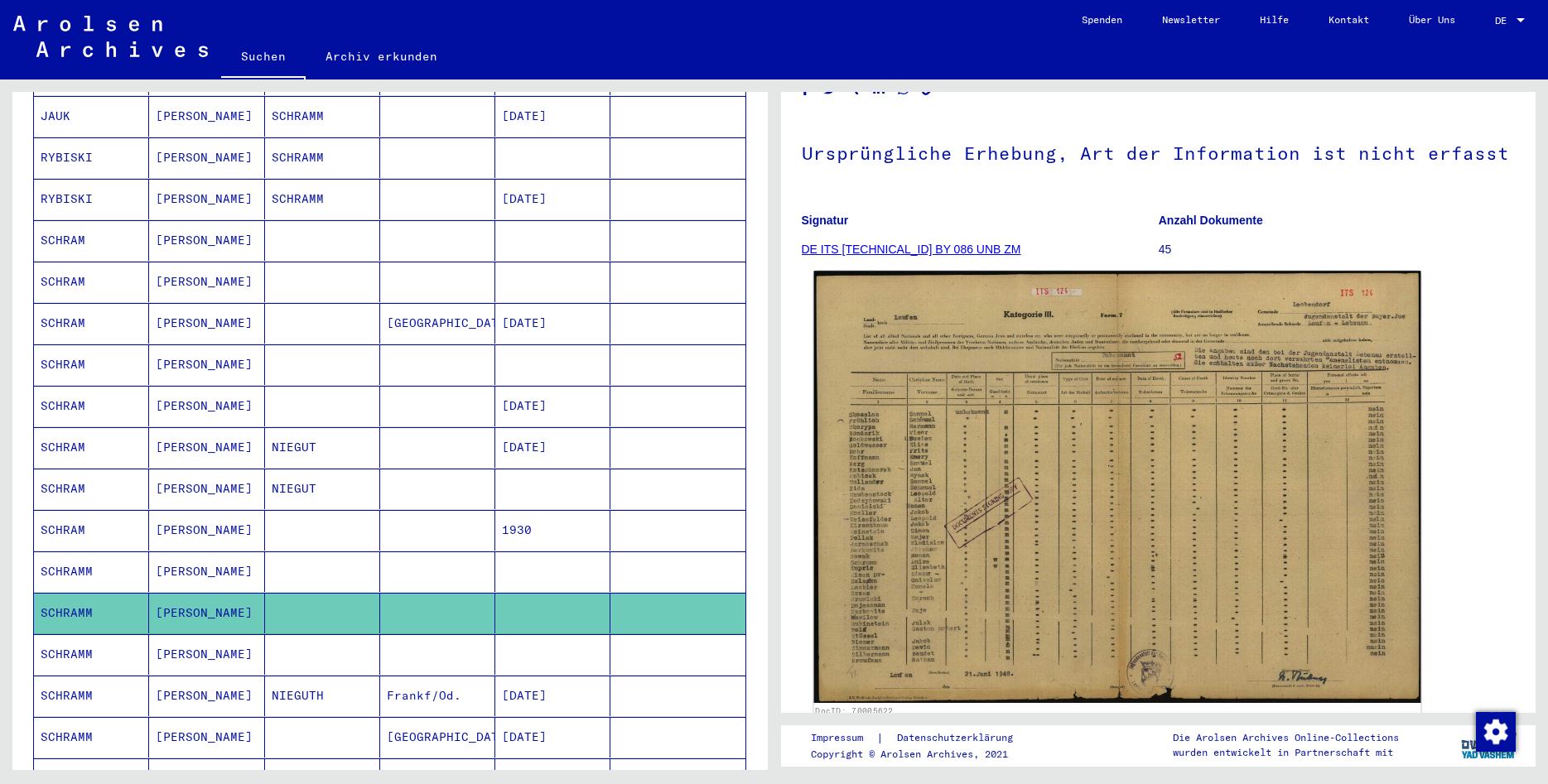
click at [1116, 507] on img at bounding box center [1116, 487] width 606 height 432
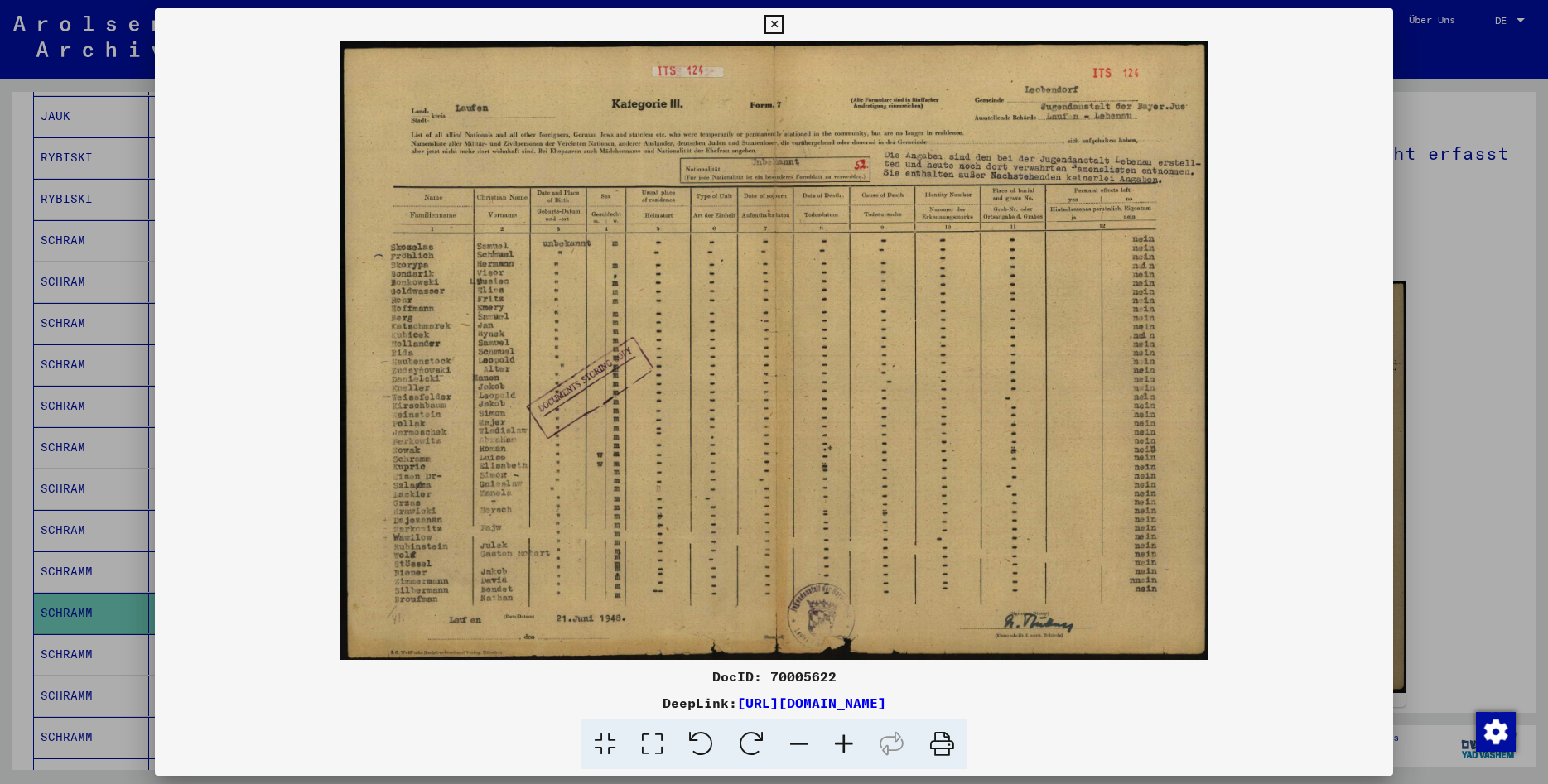
click at [783, 16] on icon at bounding box center [774, 24] width 19 height 20
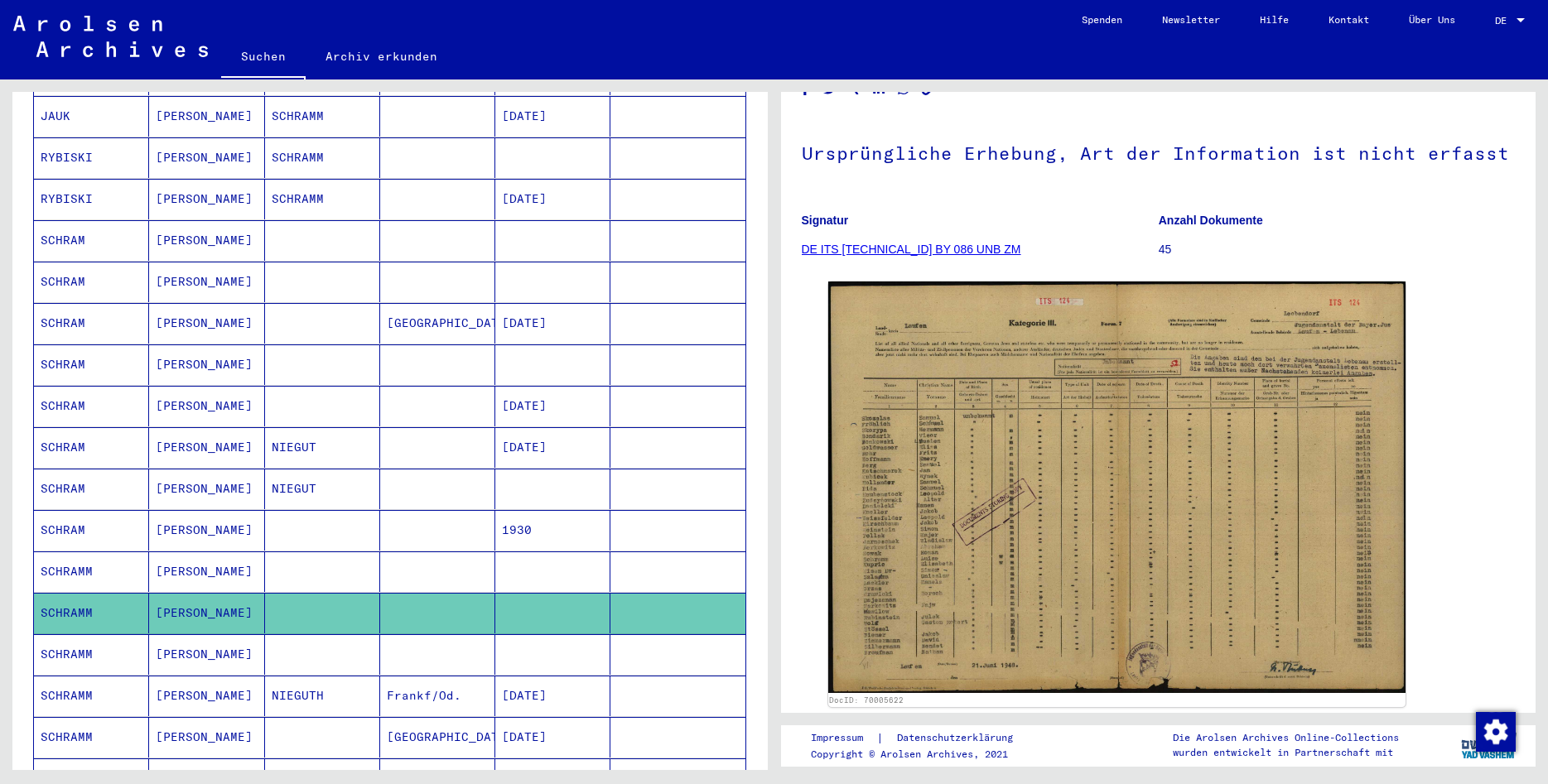
click at [231, 644] on mat-cell "[PERSON_NAME]" at bounding box center [206, 655] width 115 height 41
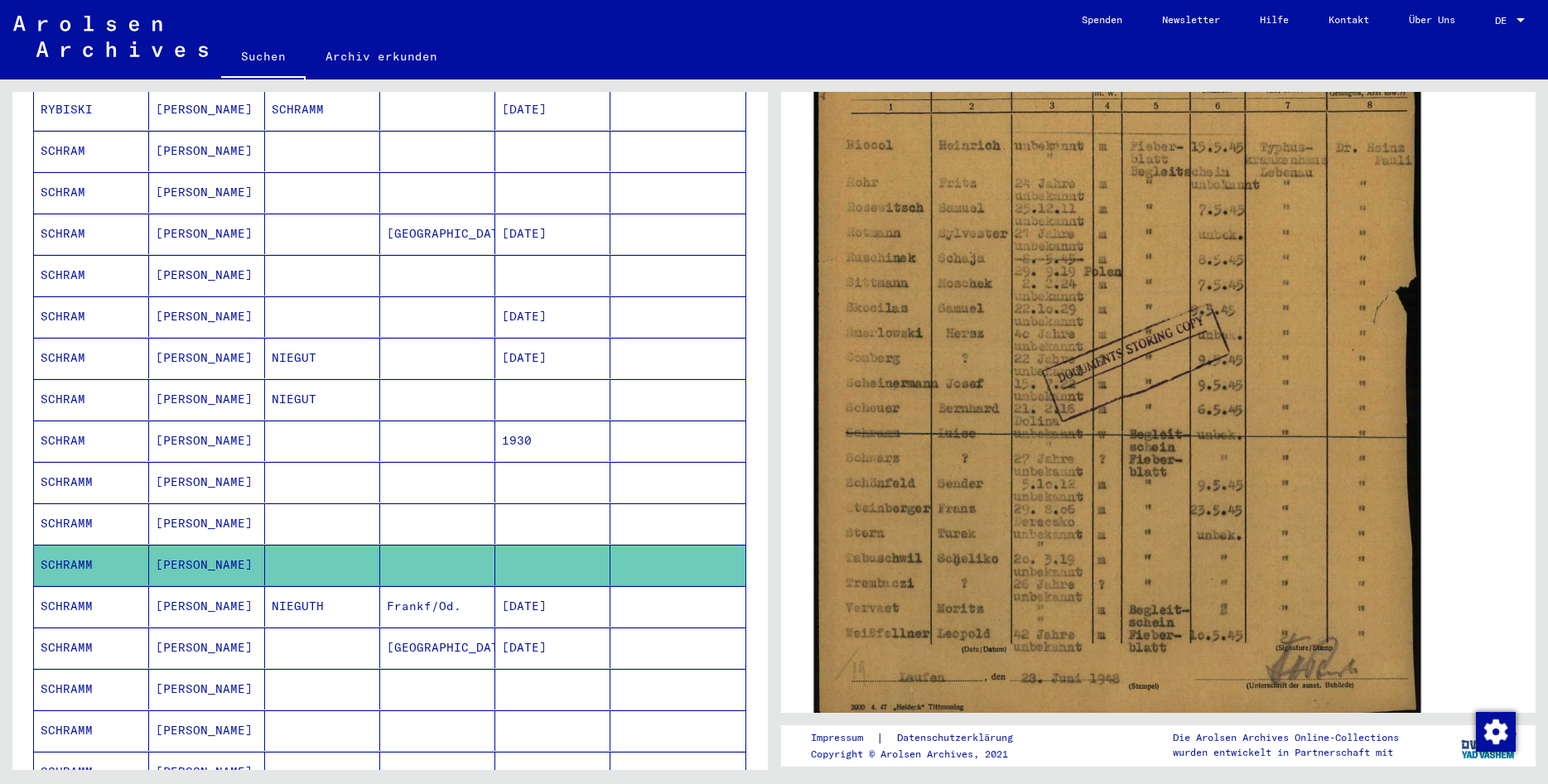
scroll to position [536, 0]
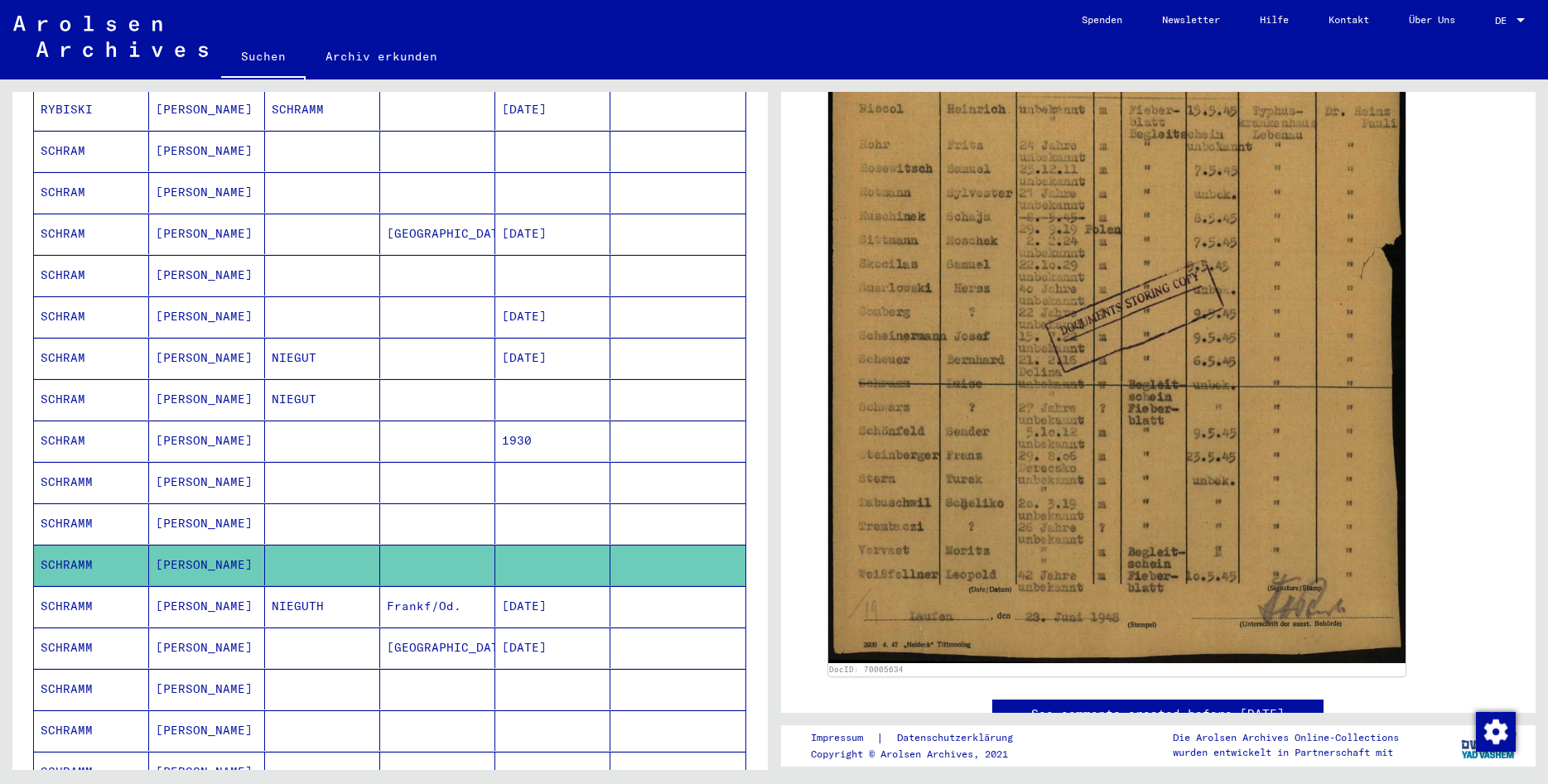
click at [184, 586] on mat-cell "[PERSON_NAME]" at bounding box center [206, 607] width 115 height 41
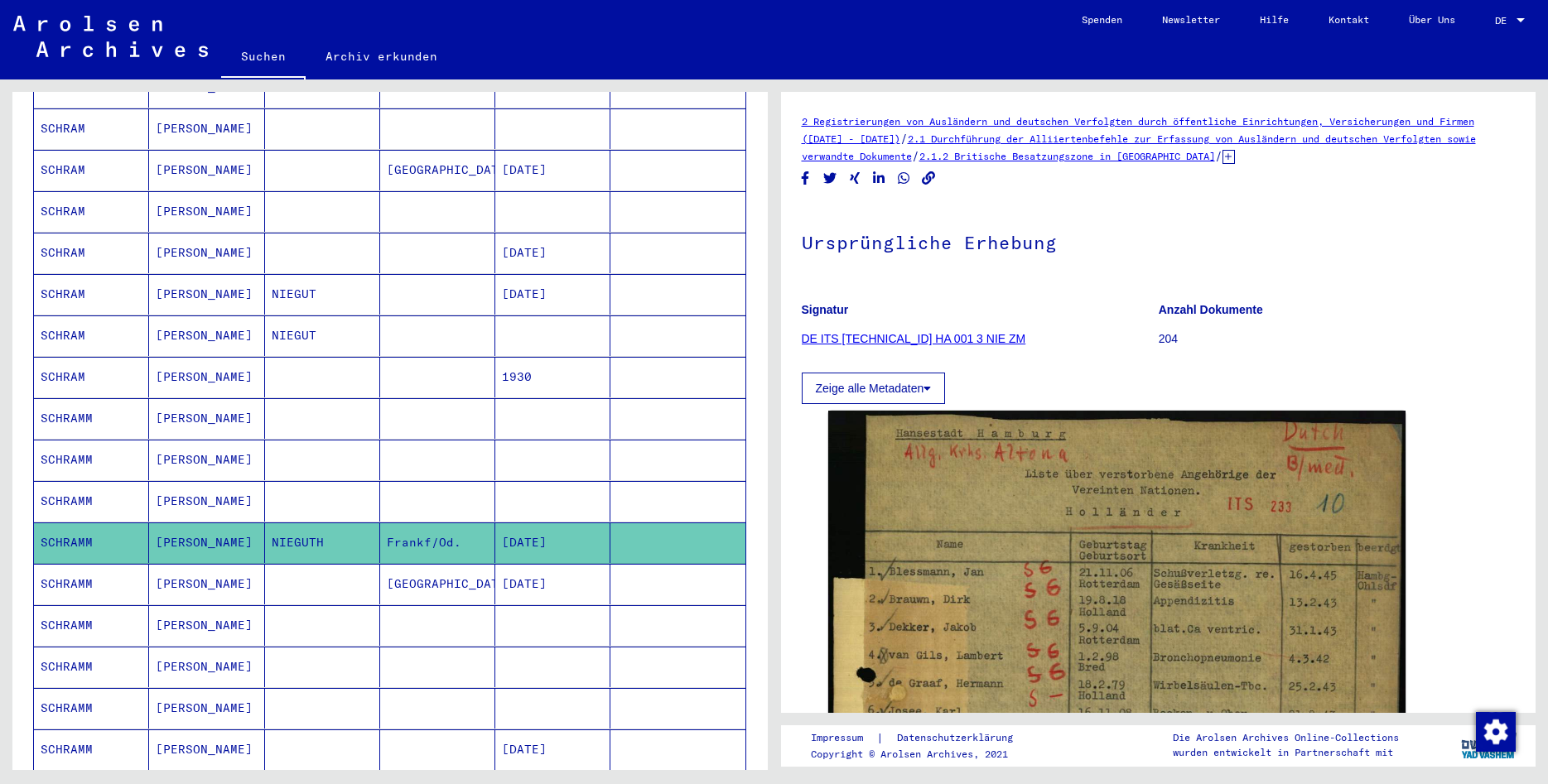
scroll to position [477, 0]
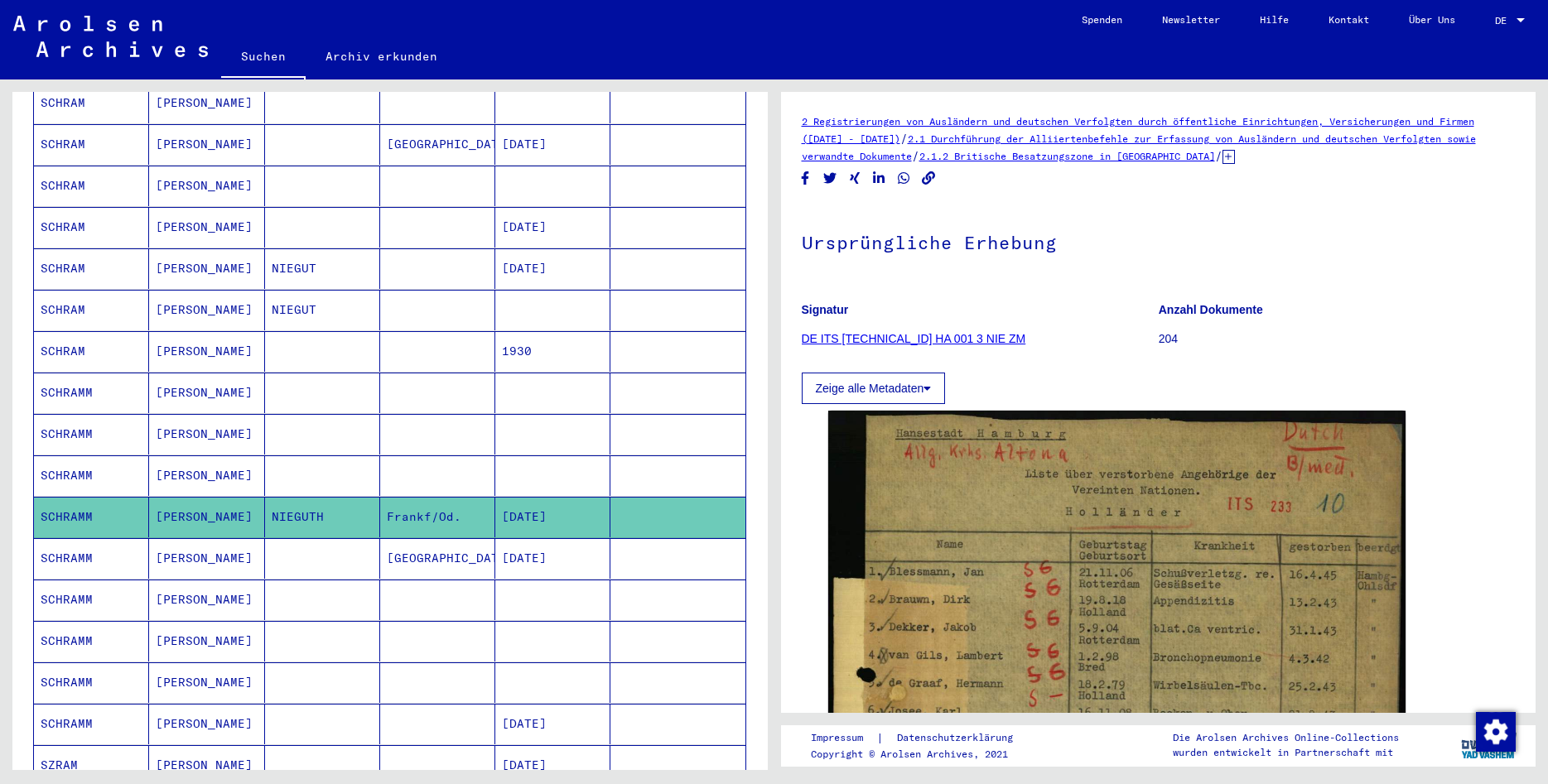
click at [210, 548] on mat-cell "[PERSON_NAME]" at bounding box center [206, 558] width 115 height 41
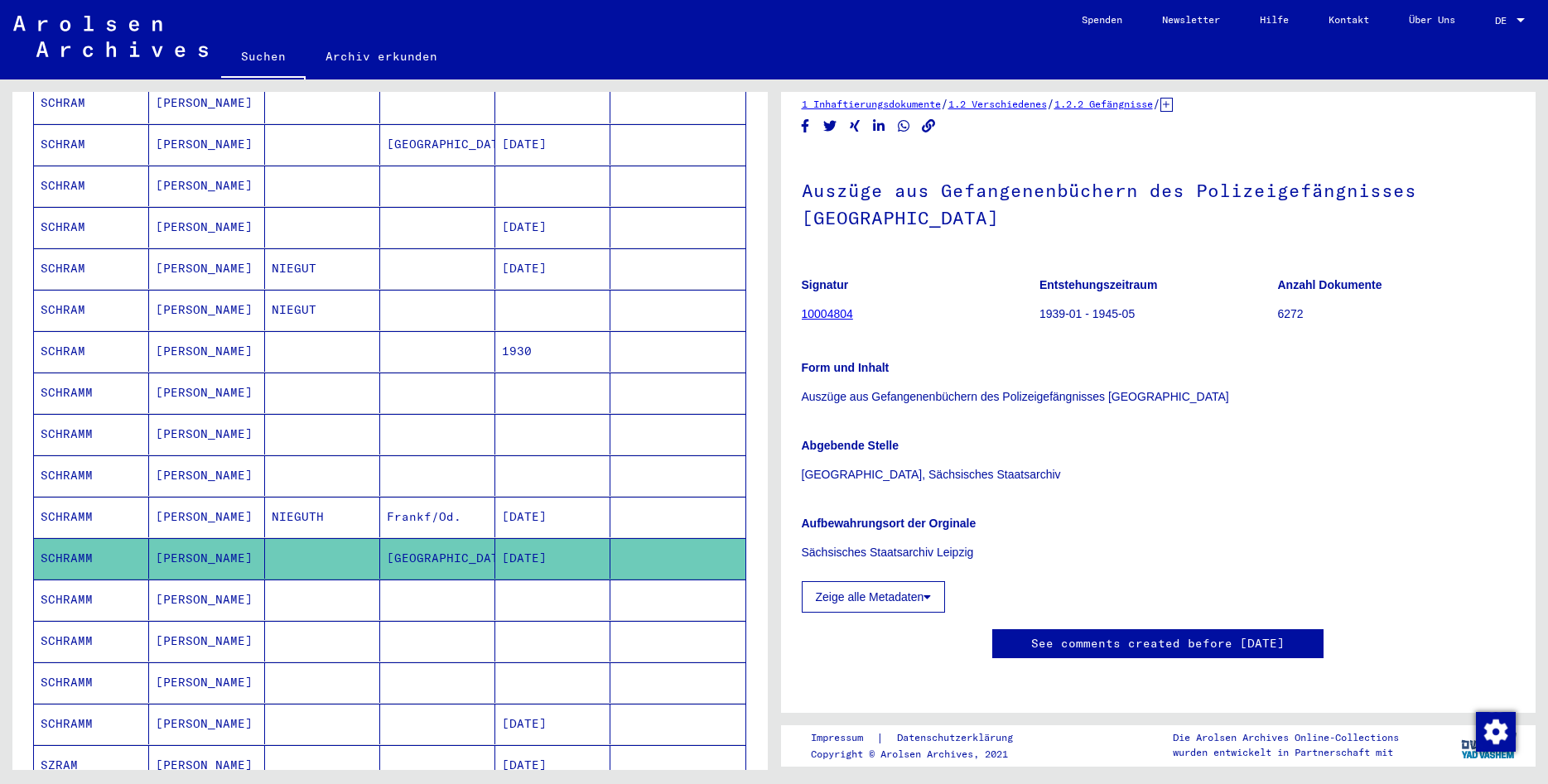
scroll to position [268, 0]
click at [229, 580] on mat-cell "[PERSON_NAME]" at bounding box center [206, 600] width 115 height 41
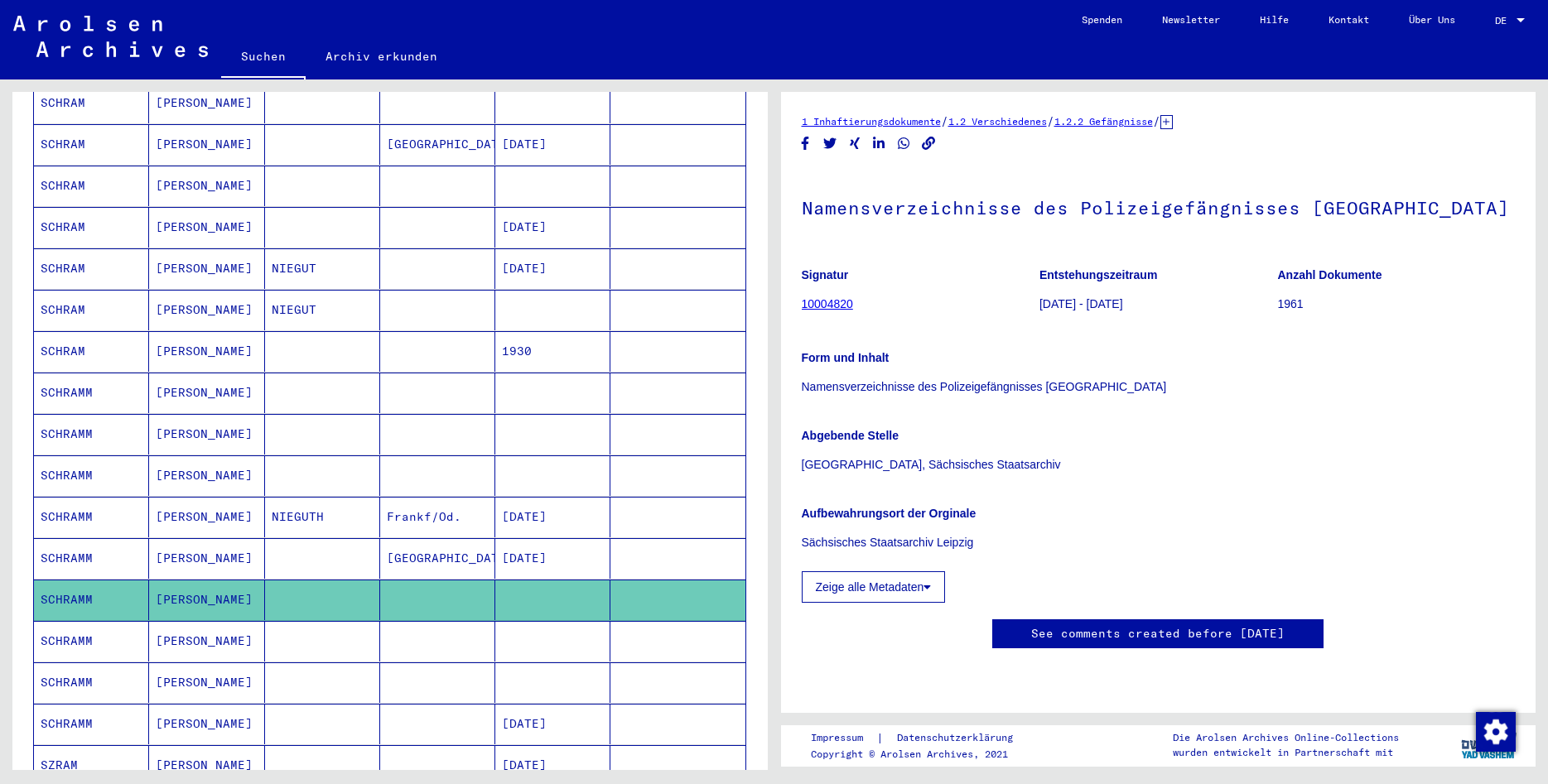
click at [235, 624] on mat-cell "[PERSON_NAME]" at bounding box center [206, 641] width 115 height 41
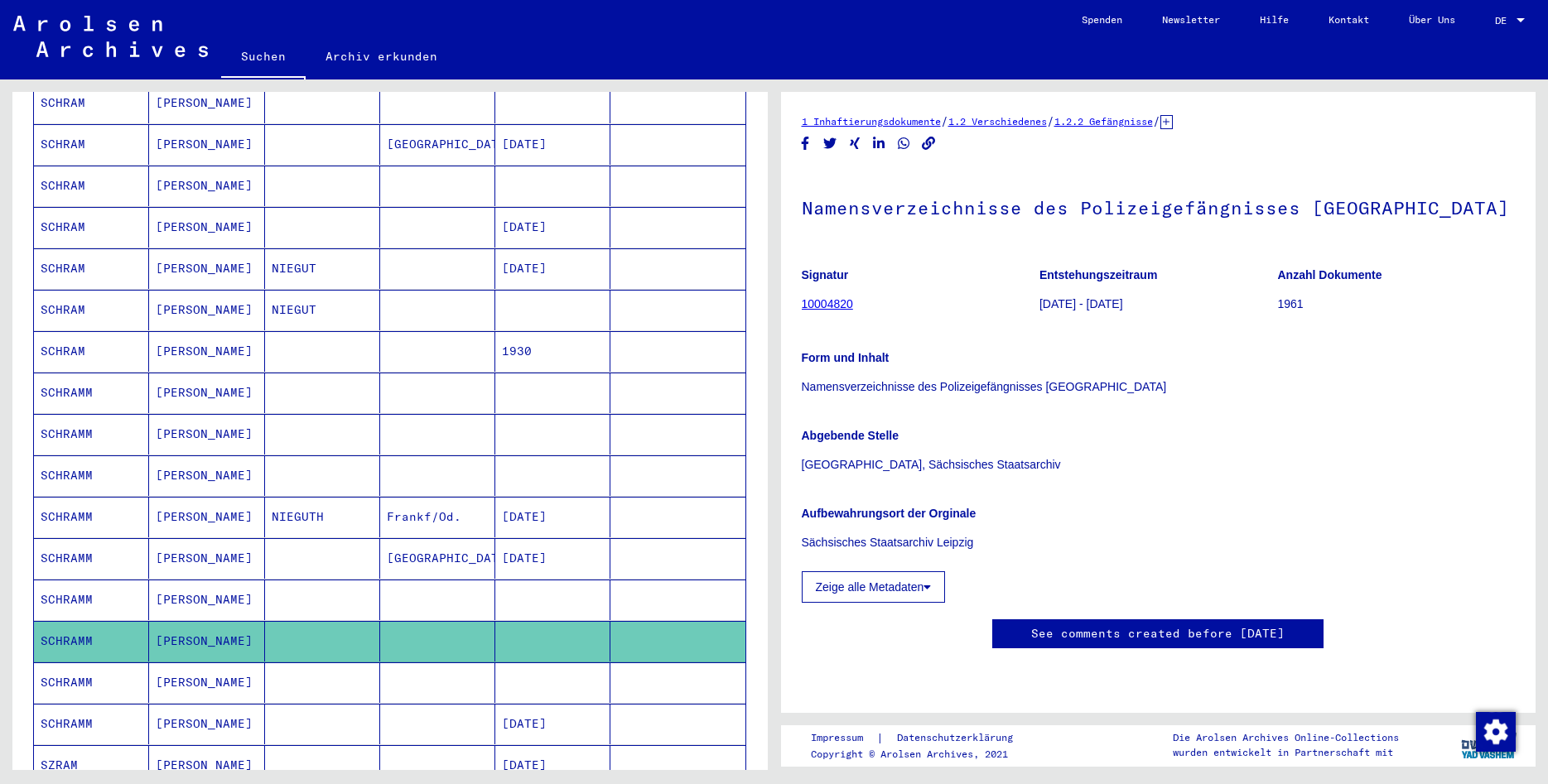
scroll to position [178, 0]
click at [943, 571] on button "Zeige alle Metadaten" at bounding box center [873, 586] width 144 height 32
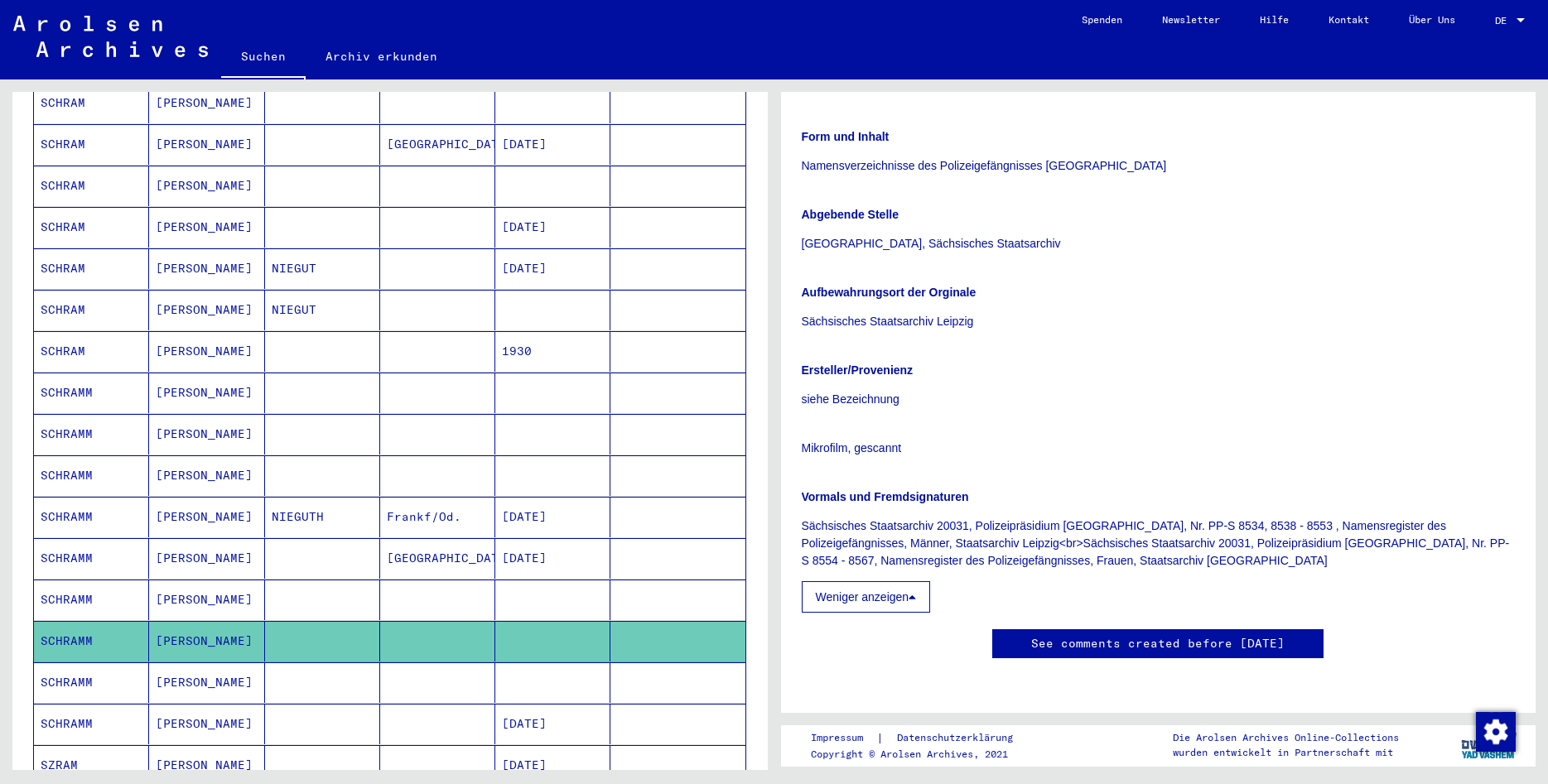
scroll to position [268, 0]
click at [231, 662] on mat-cell "[PERSON_NAME]" at bounding box center [206, 683] width 115 height 41
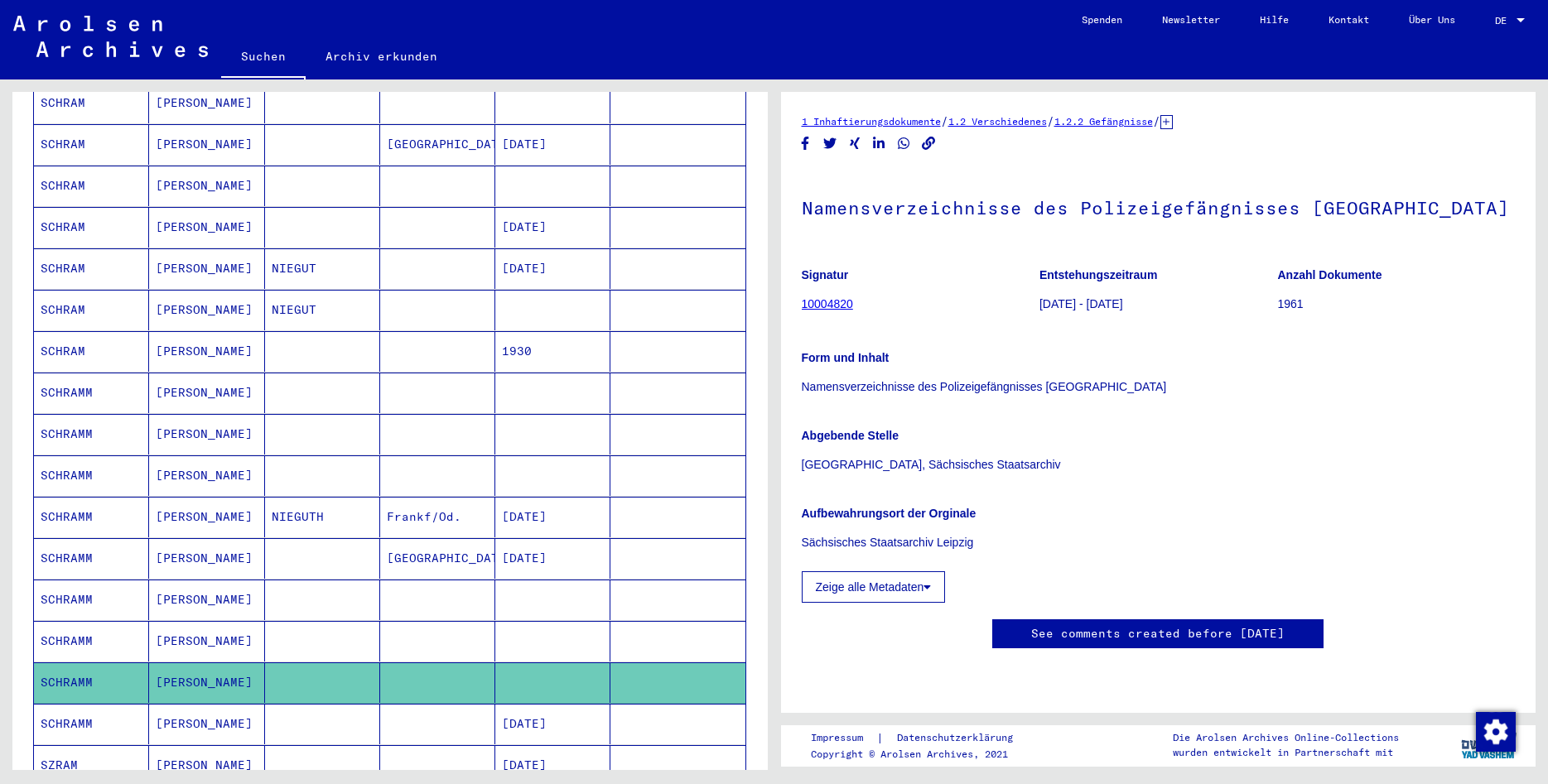
click at [219, 704] on mat-cell "[PERSON_NAME]" at bounding box center [206, 724] width 115 height 41
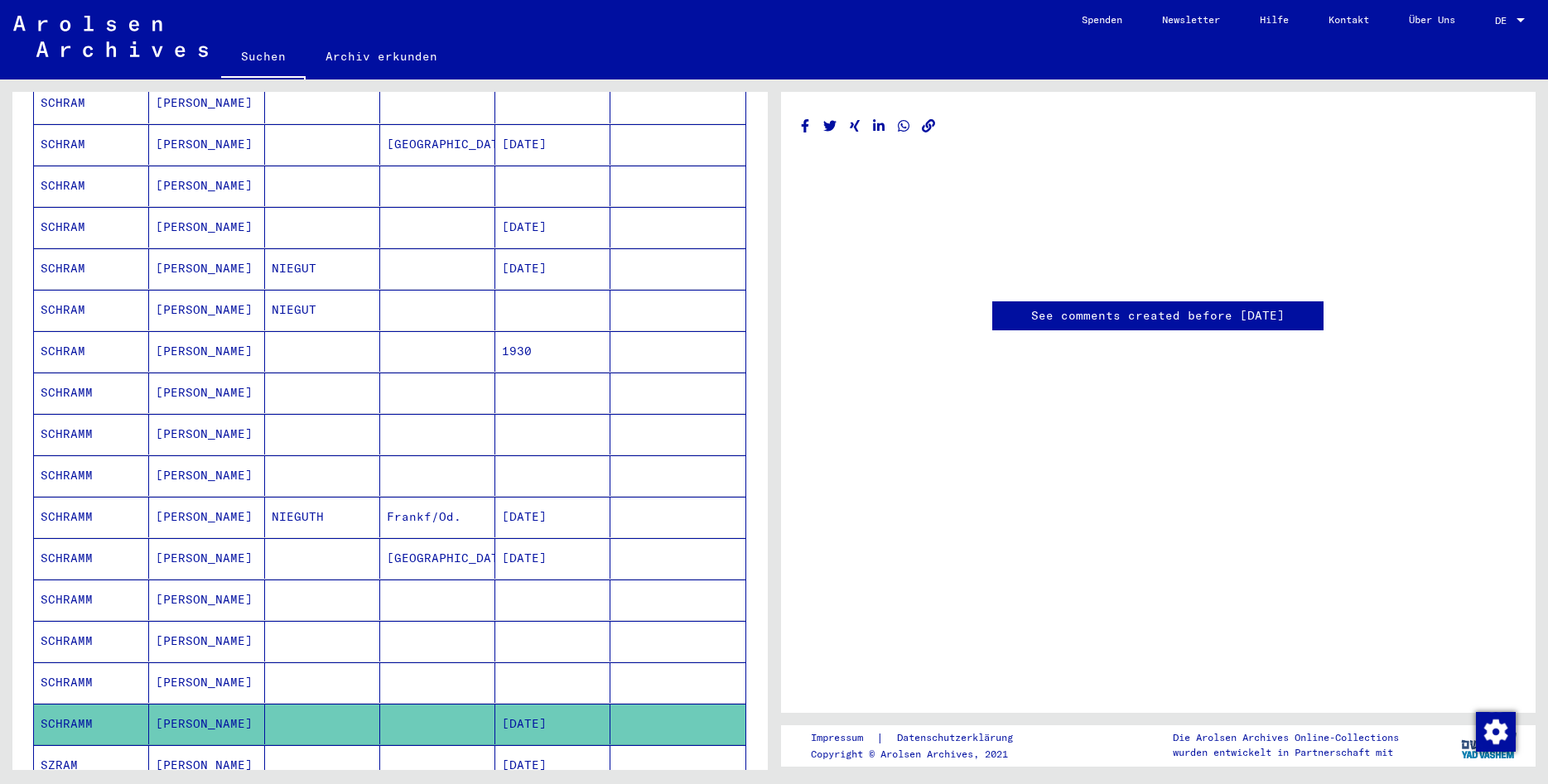
click at [260, 708] on mat-cell "[PERSON_NAME]" at bounding box center [206, 724] width 115 height 41
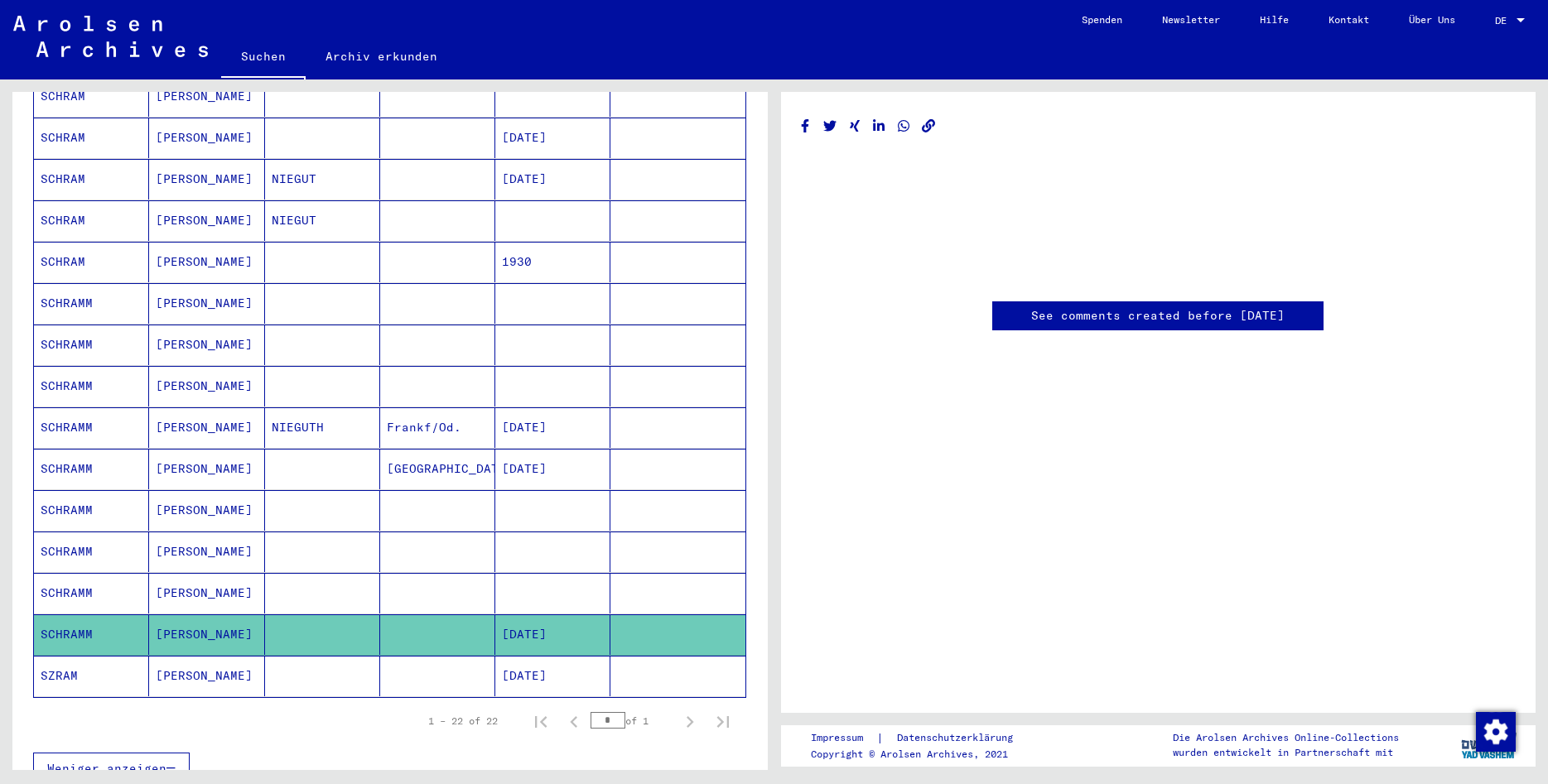
click at [241, 659] on mat-cell "[PERSON_NAME]" at bounding box center [206, 676] width 115 height 41
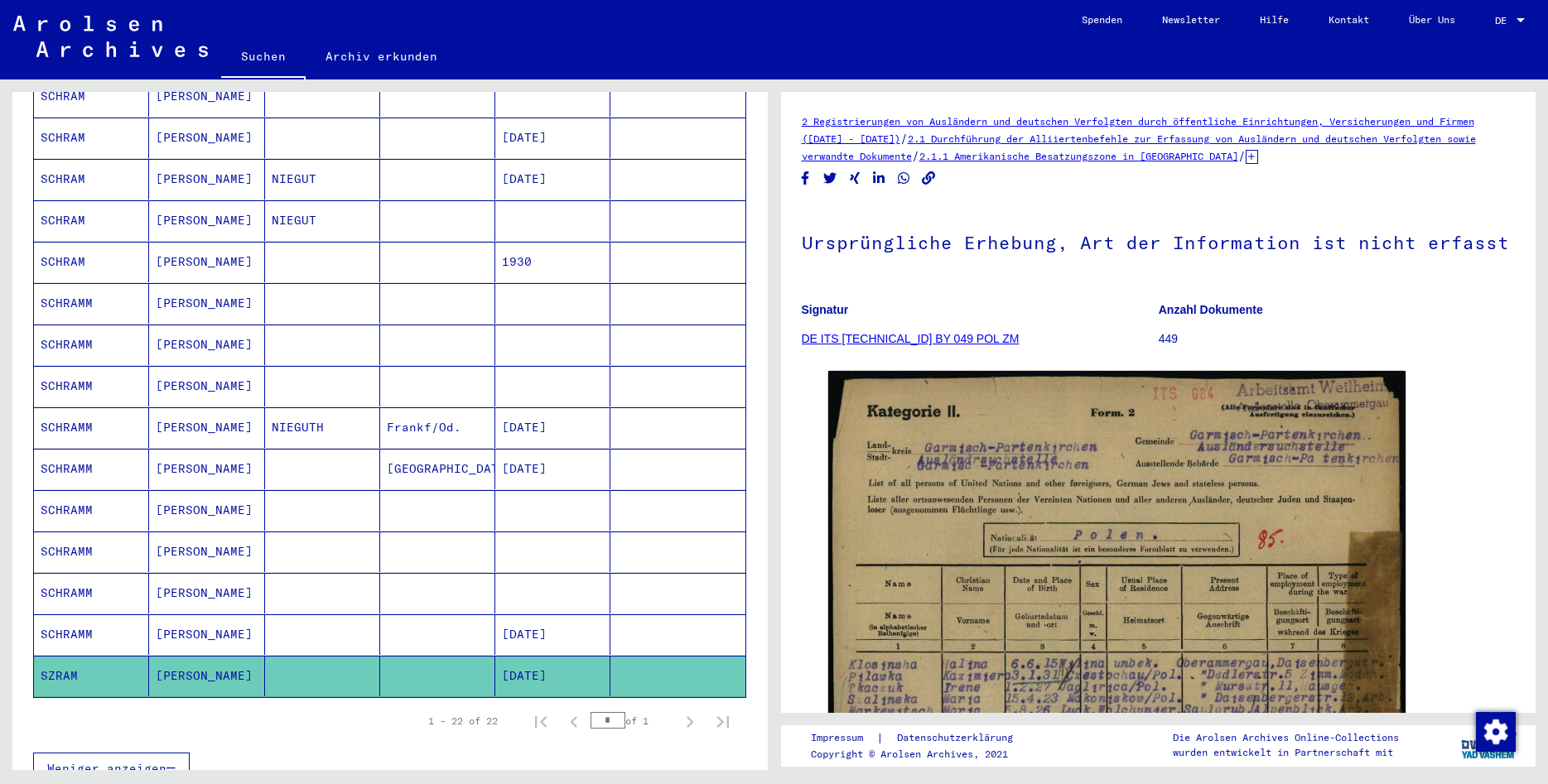
click at [240, 614] on mat-cell "[PERSON_NAME]" at bounding box center [206, 635] width 115 height 41
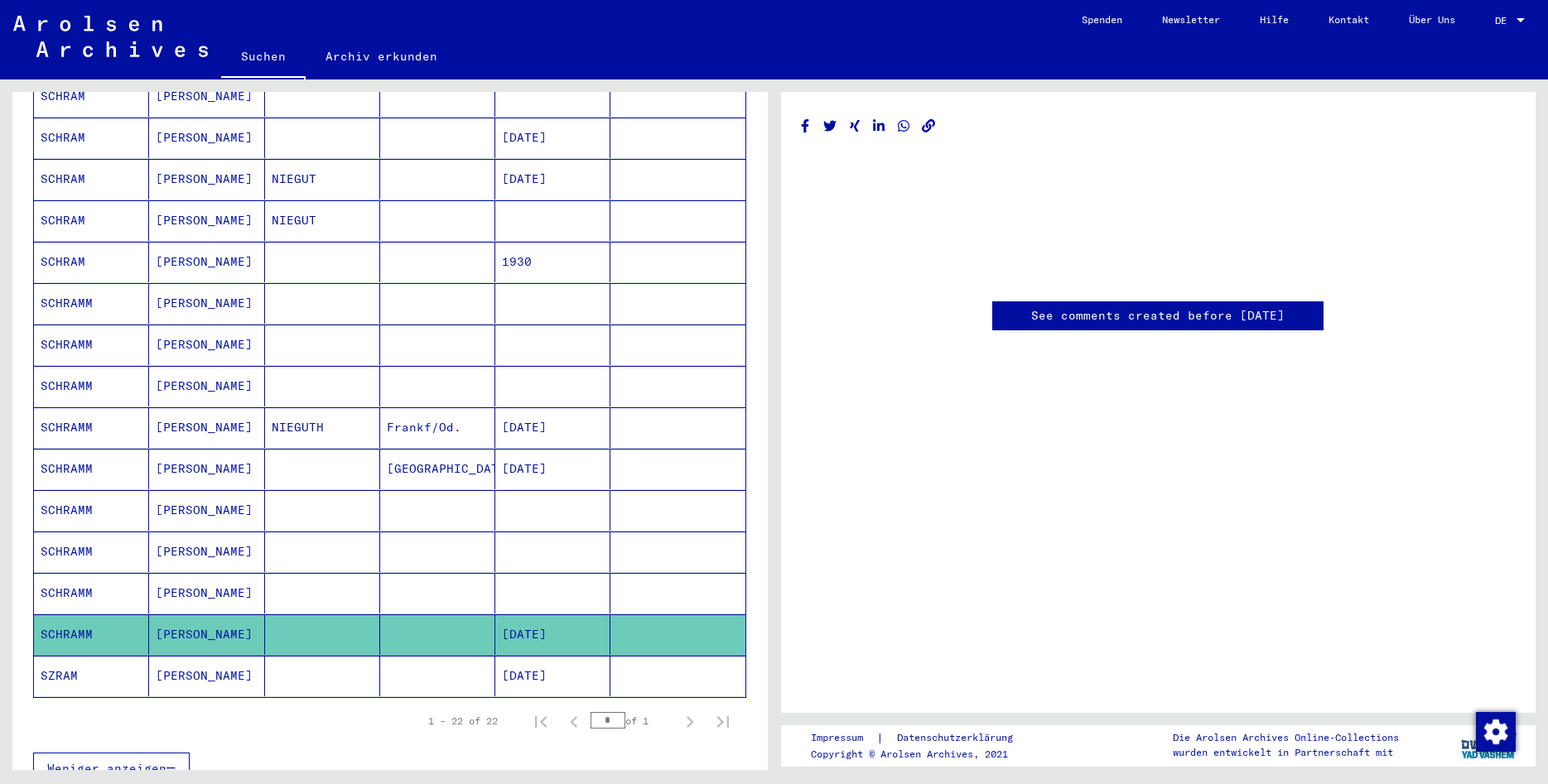
click at [231, 656] on mat-cell "[PERSON_NAME]" at bounding box center [206, 676] width 115 height 41
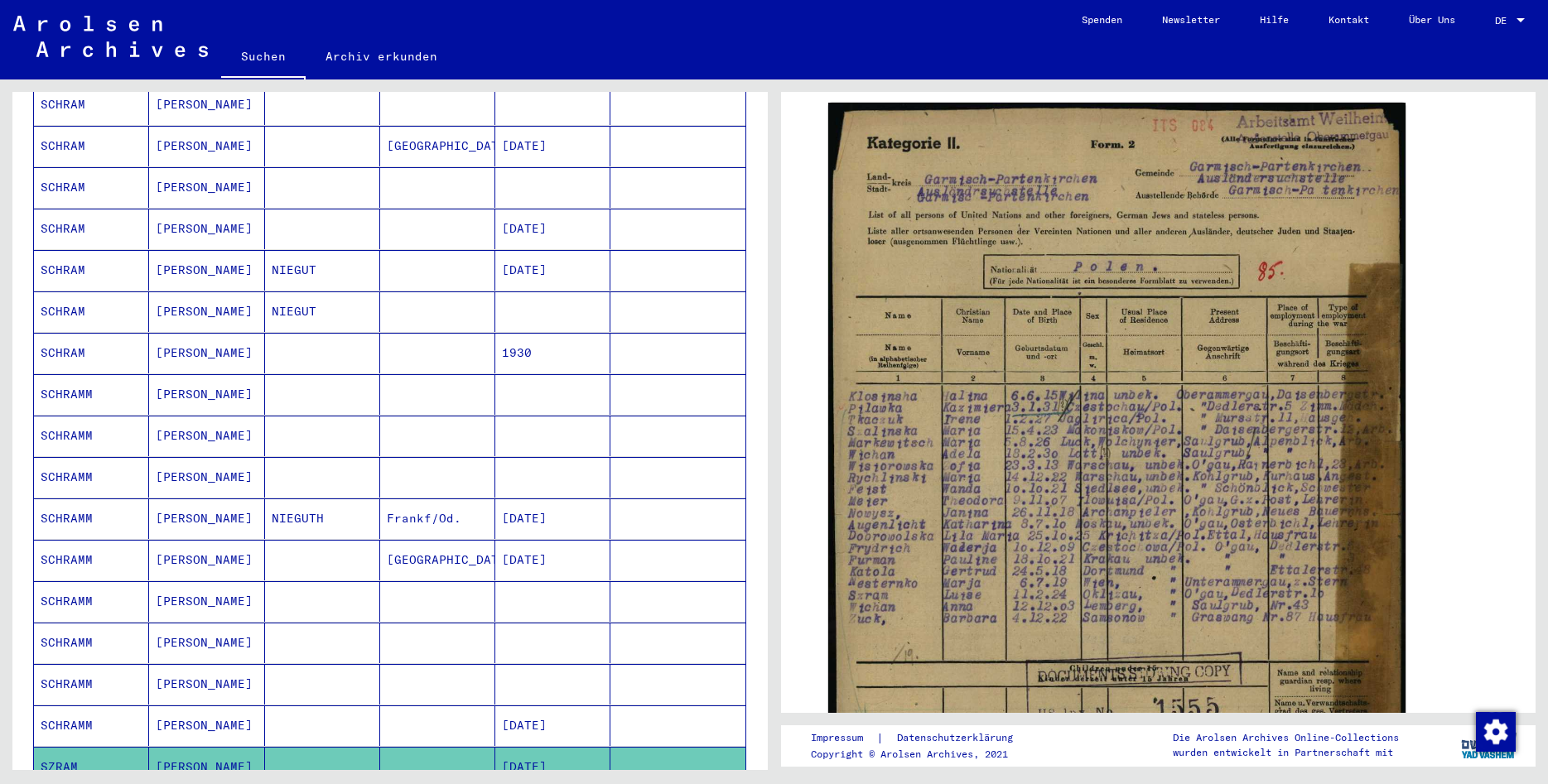
scroll to position [566, 0]
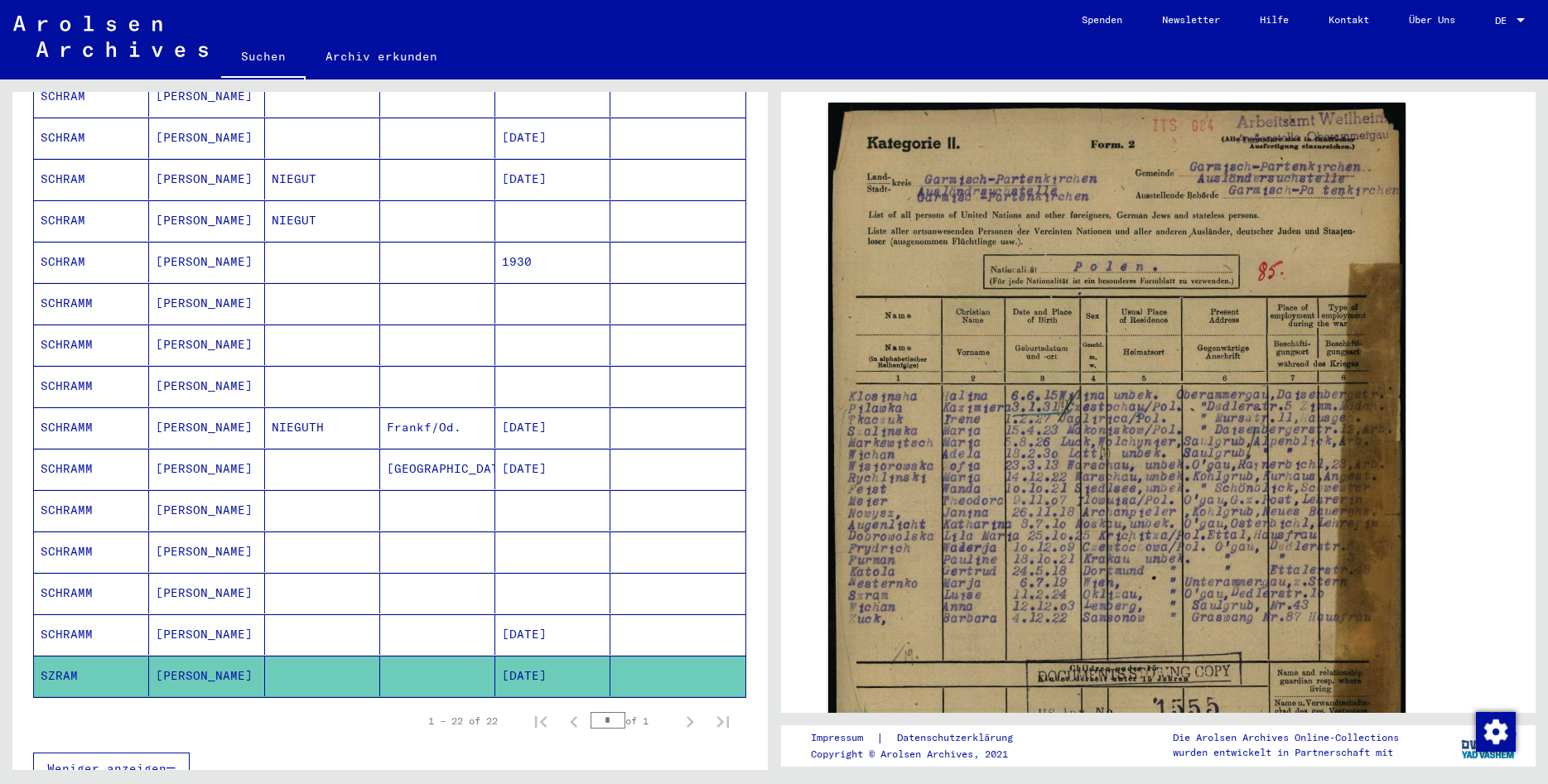
click at [609, 712] on input "*" at bounding box center [608, 719] width 35 height 16
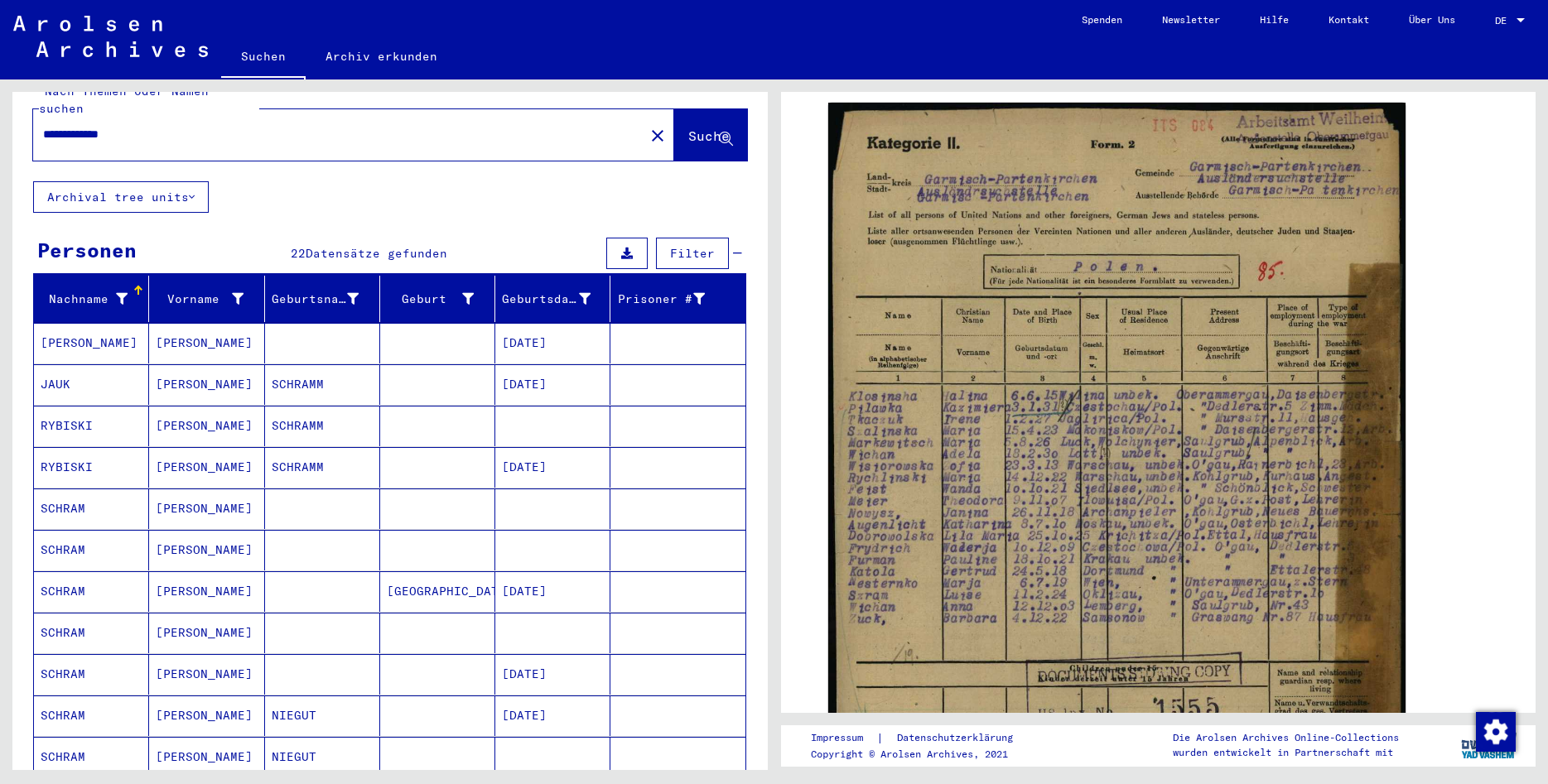
scroll to position [0, 0]
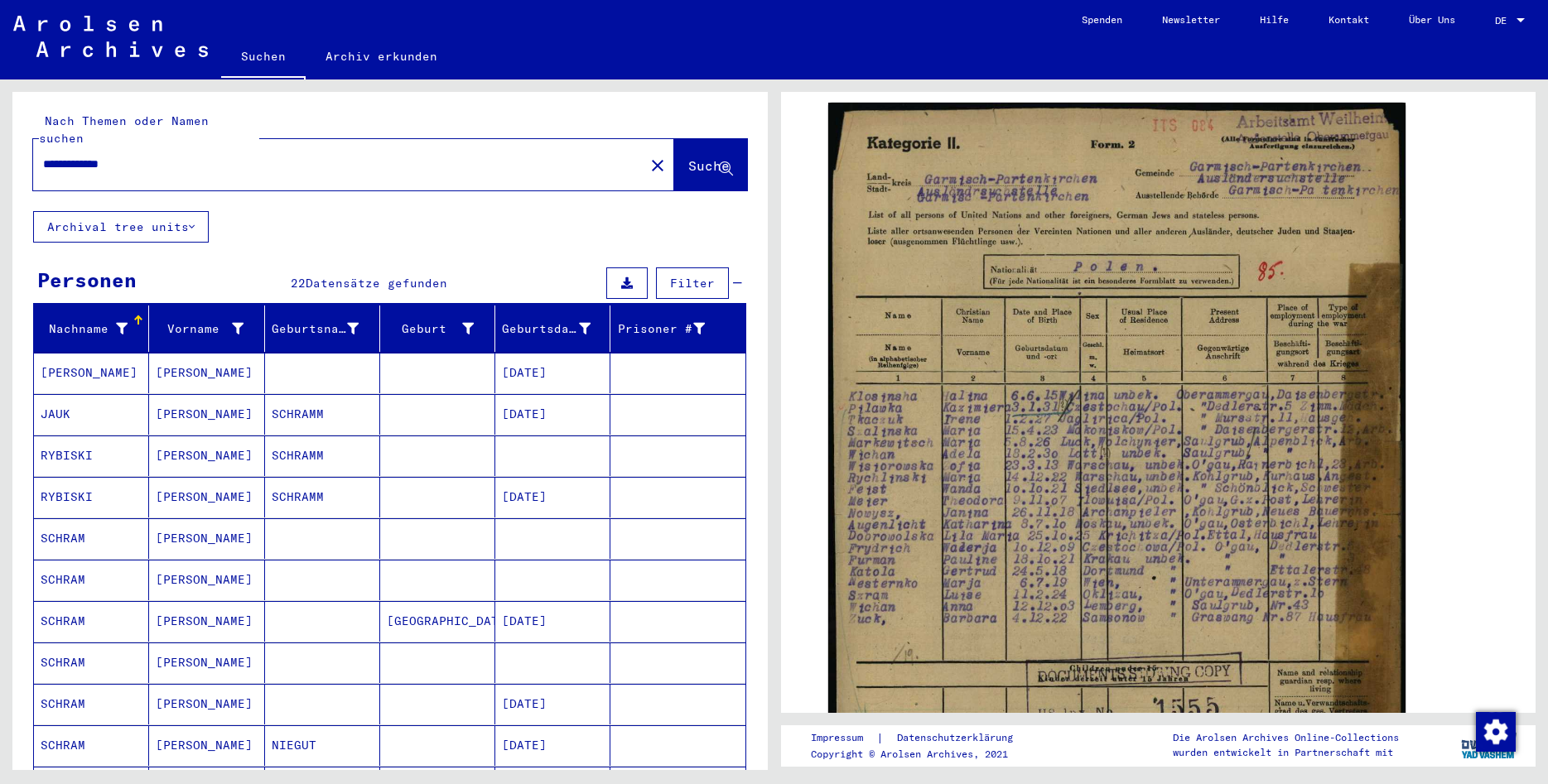
click at [51, 155] on input "**********" at bounding box center [339, 164] width 591 height 17
click at [694, 157] on span "Suche" at bounding box center [708, 165] width 41 height 16
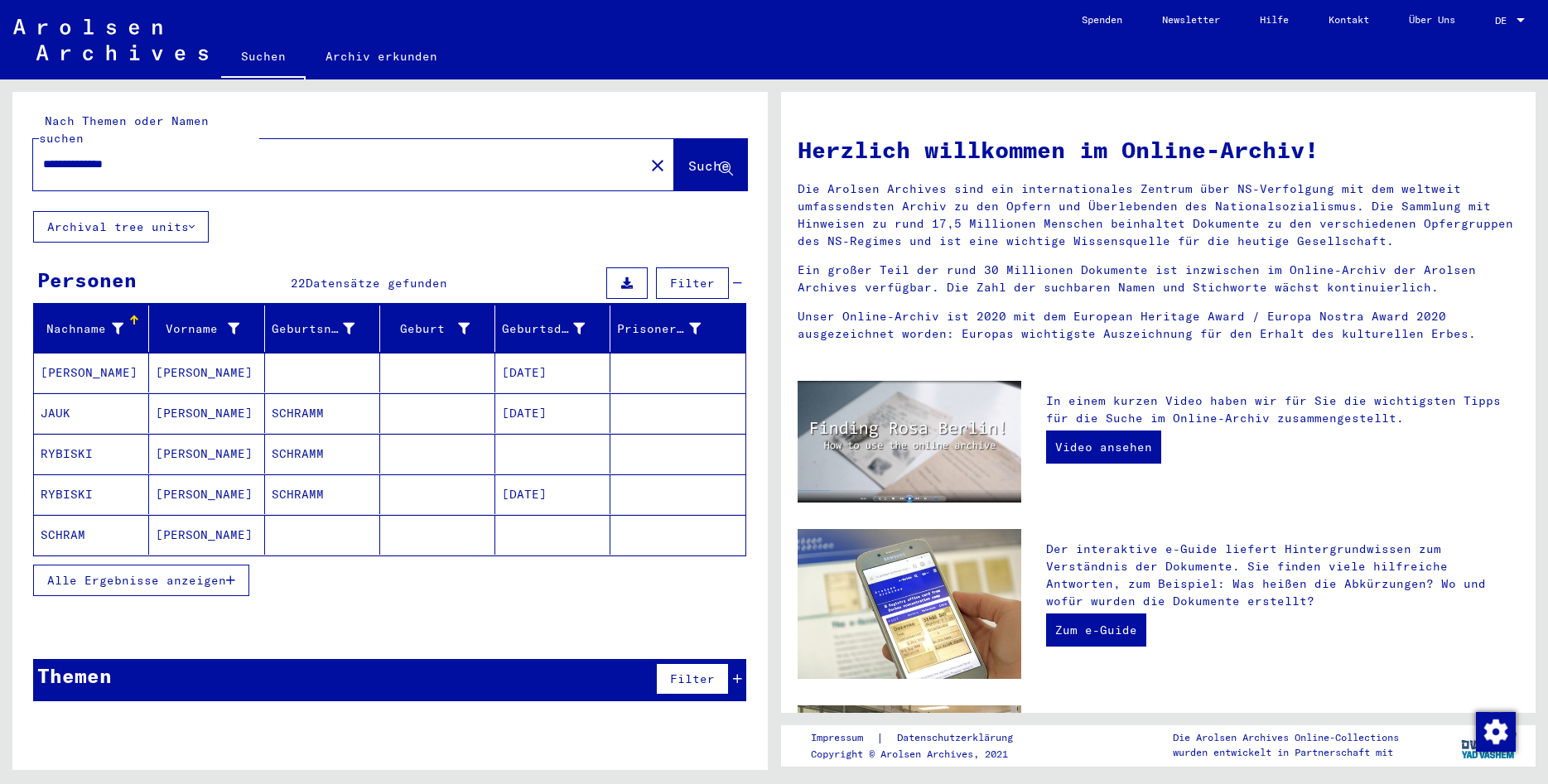
click at [175, 573] on span "Alle Ergebnisse anzeigen" at bounding box center [136, 580] width 178 height 14
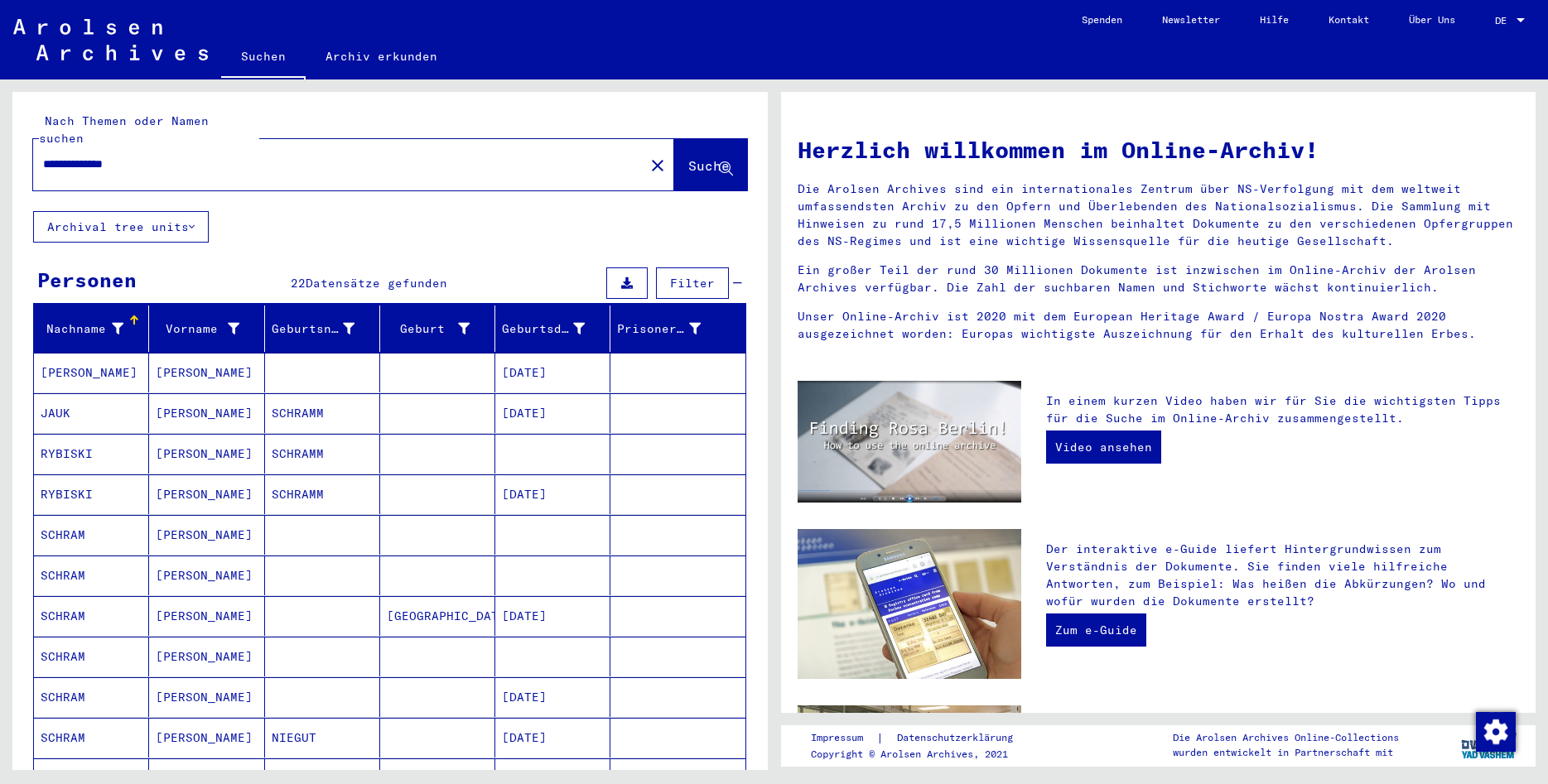
click at [230, 146] on div "**********" at bounding box center [328, 164] width 591 height 38
click at [65, 155] on input "**********" at bounding box center [334, 164] width 582 height 17
type input "**********"
click at [747, 147] on div "**********" at bounding box center [390, 151] width 755 height 120
click at [727, 162] on icon at bounding box center [725, 169] width 14 height 14
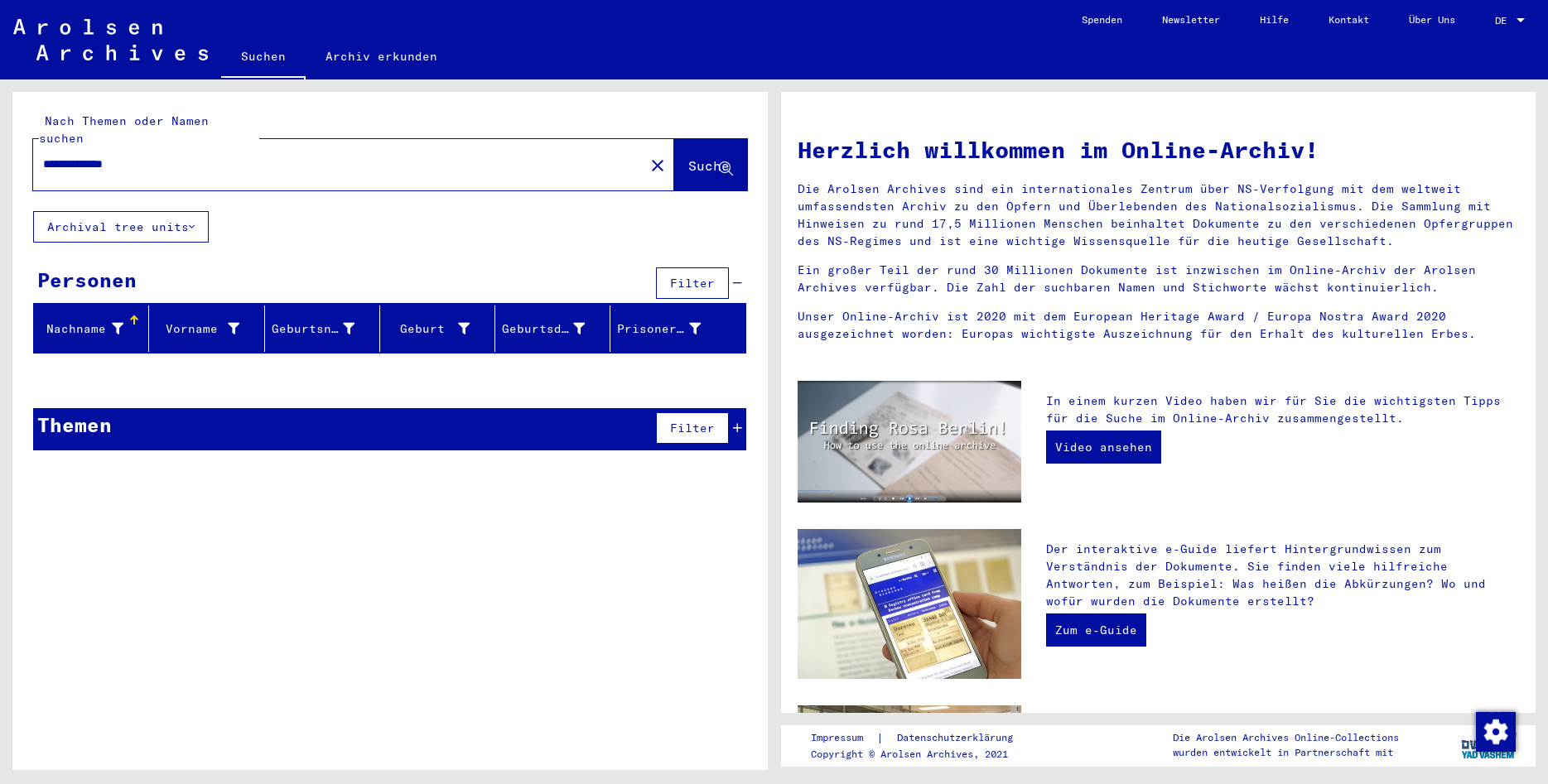
click at [389, 155] on input "**********" at bounding box center [334, 164] width 582 height 17
click at [643, 149] on button "close" at bounding box center [658, 165] width 33 height 33
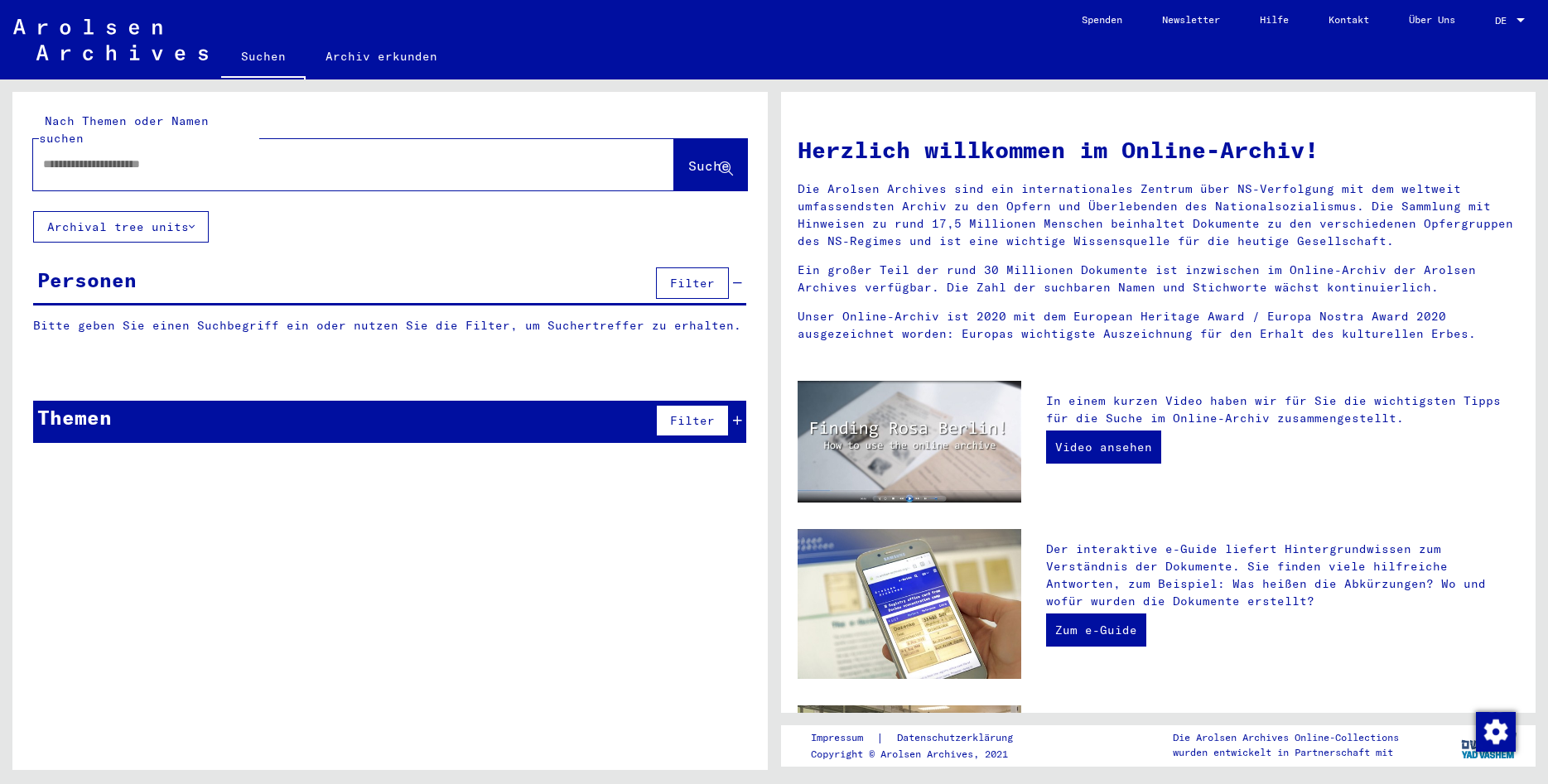
click at [688, 157] on span "Suche" at bounding box center [708, 165] width 41 height 16
click at [517, 155] on input "text" at bounding box center [334, 164] width 582 height 17
click at [458, 167] on div at bounding box center [353, 164] width 641 height 51
click at [458, 155] on input "text" at bounding box center [334, 164] width 582 height 17
click at [135, 163] on div at bounding box center [328, 164] width 591 height 38
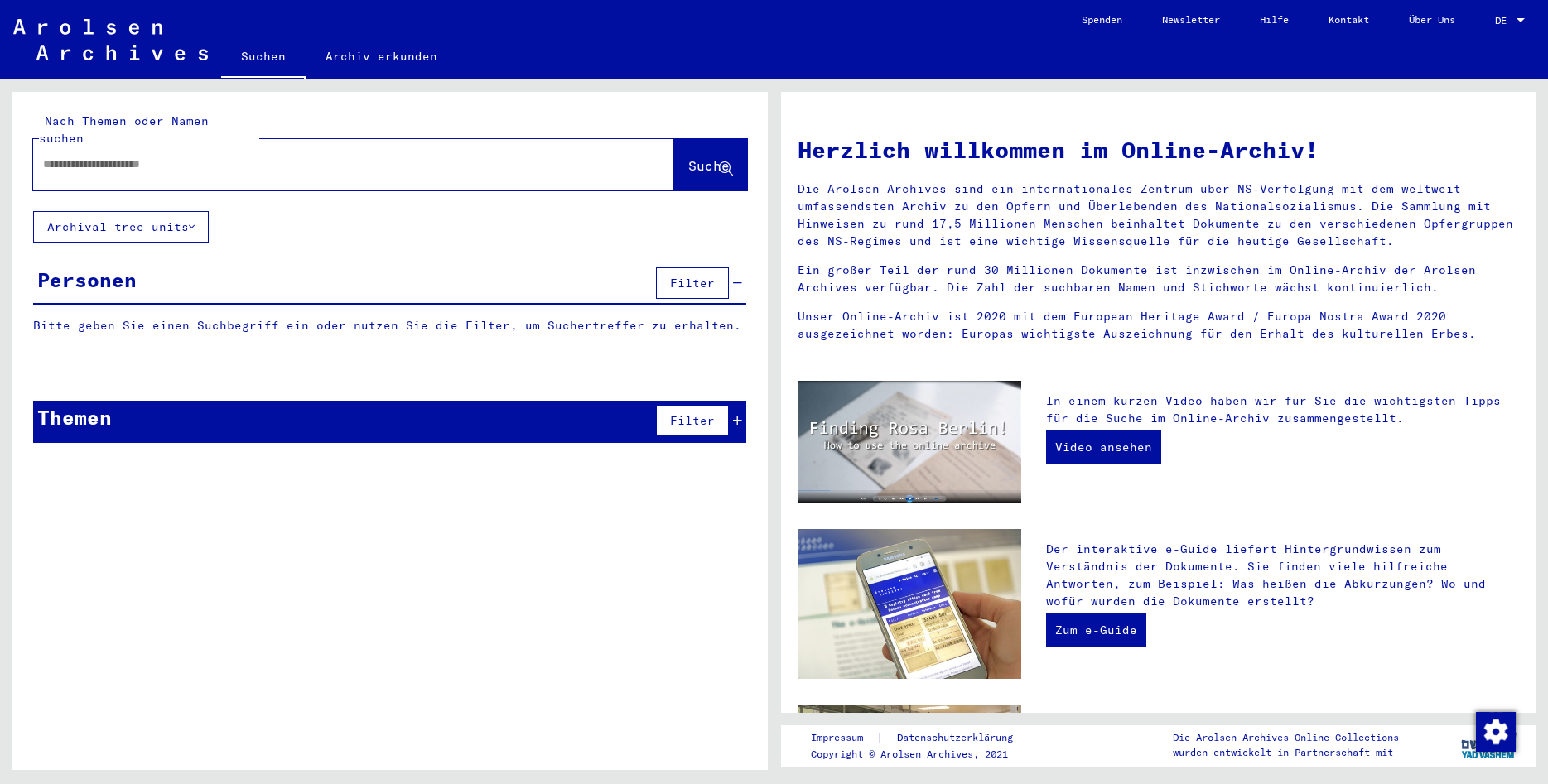
click at [137, 161] on div at bounding box center [328, 164] width 591 height 38
click at [155, 155] on input "text" at bounding box center [334, 164] width 582 height 17
type input "**********"
click at [703, 157] on span "Suche" at bounding box center [708, 165] width 41 height 16
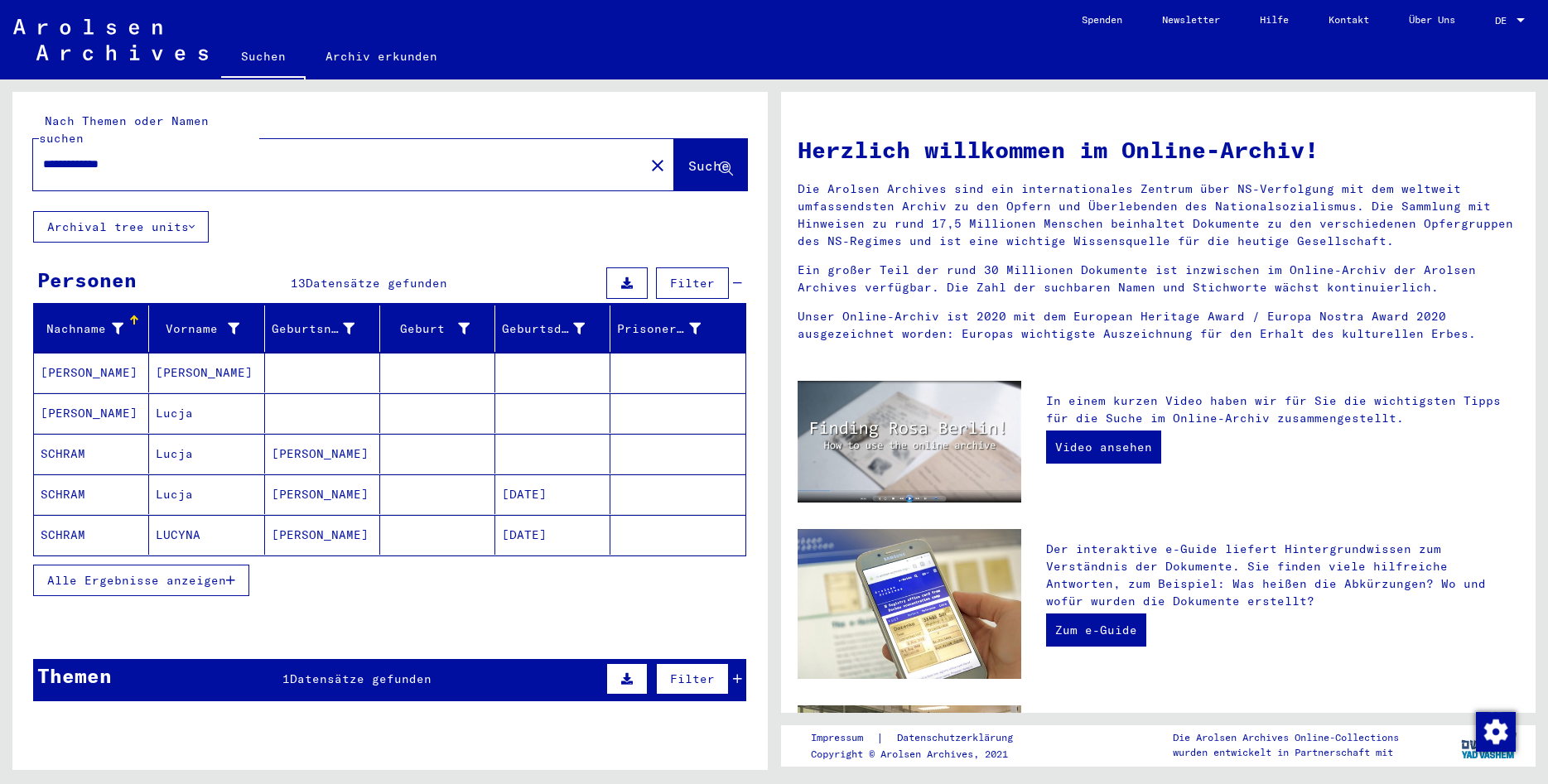
click at [182, 364] on mat-cell "[PERSON_NAME]" at bounding box center [206, 372] width 115 height 40
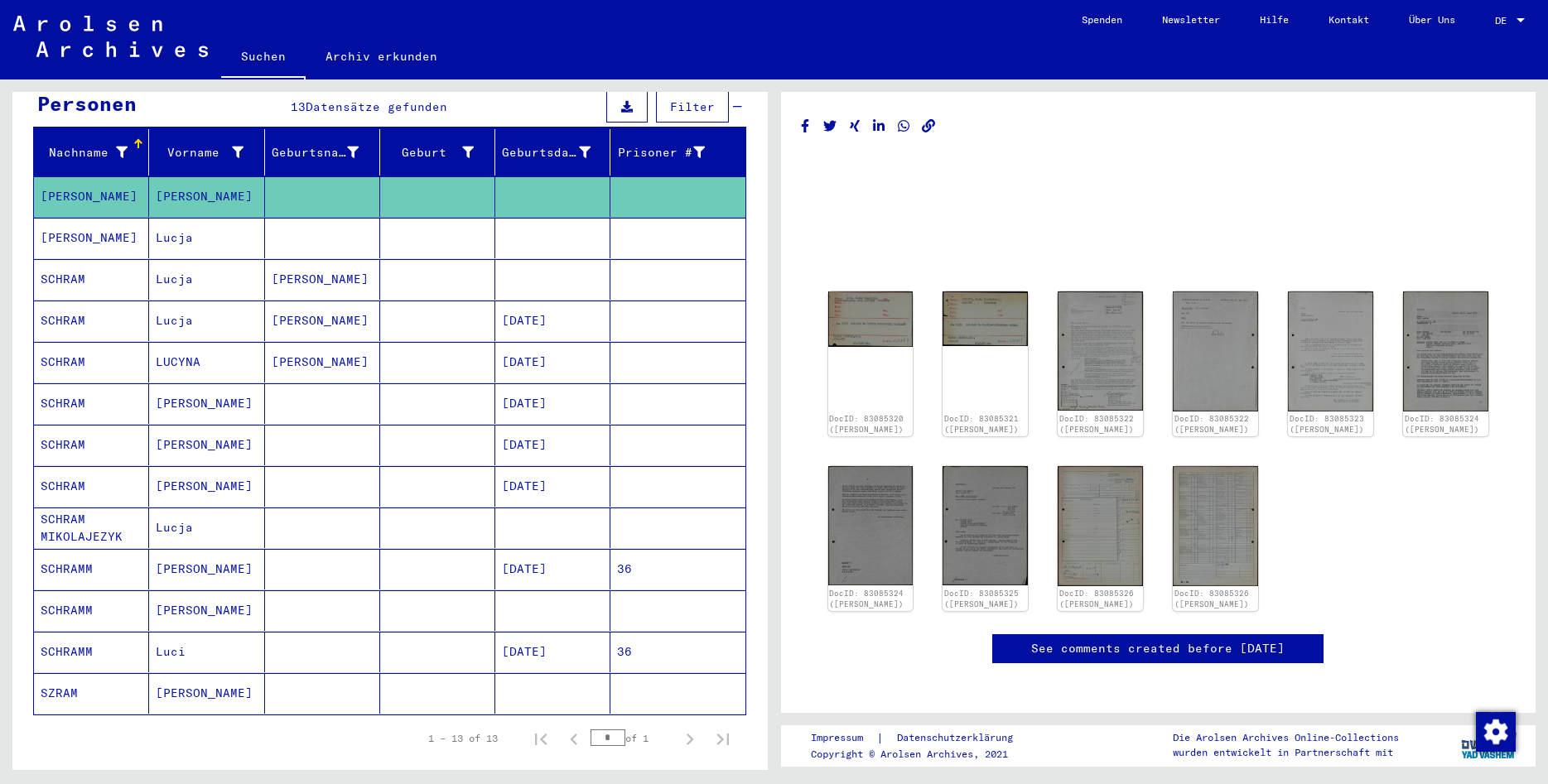
scroll to position [178, 0]
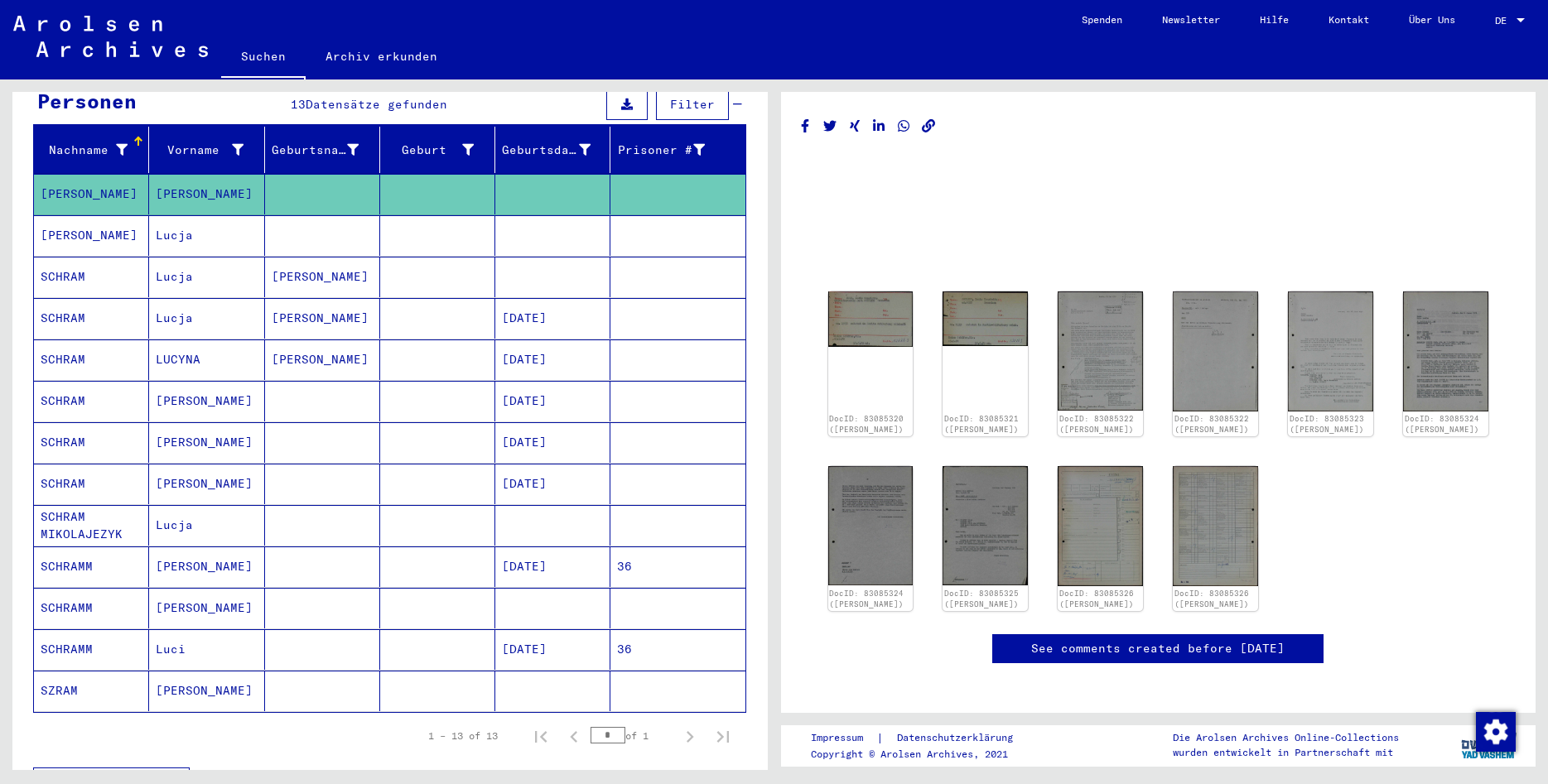
click at [213, 630] on mat-cell "Luci" at bounding box center [206, 650] width 115 height 41
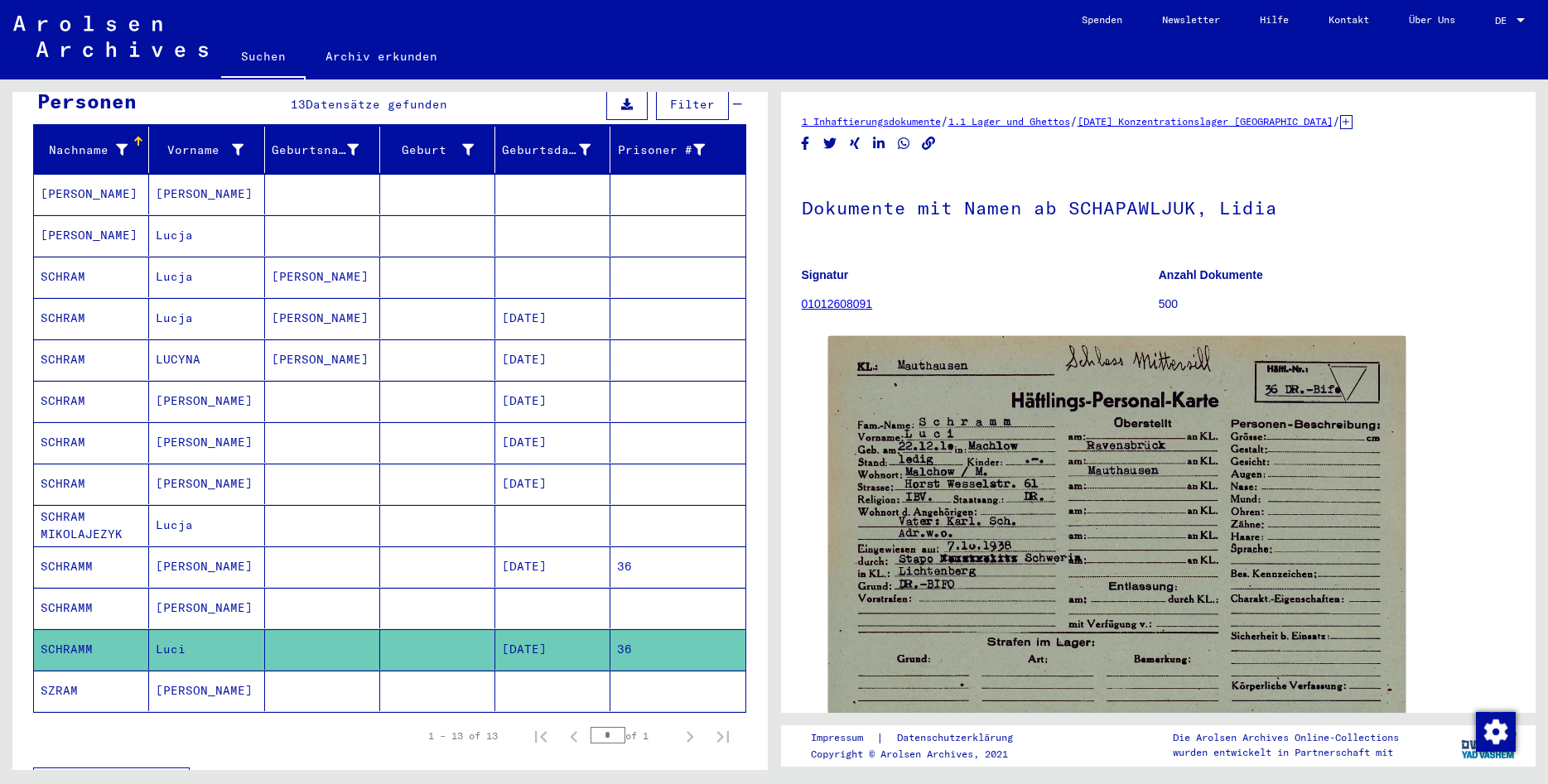
scroll to position [358, 0]
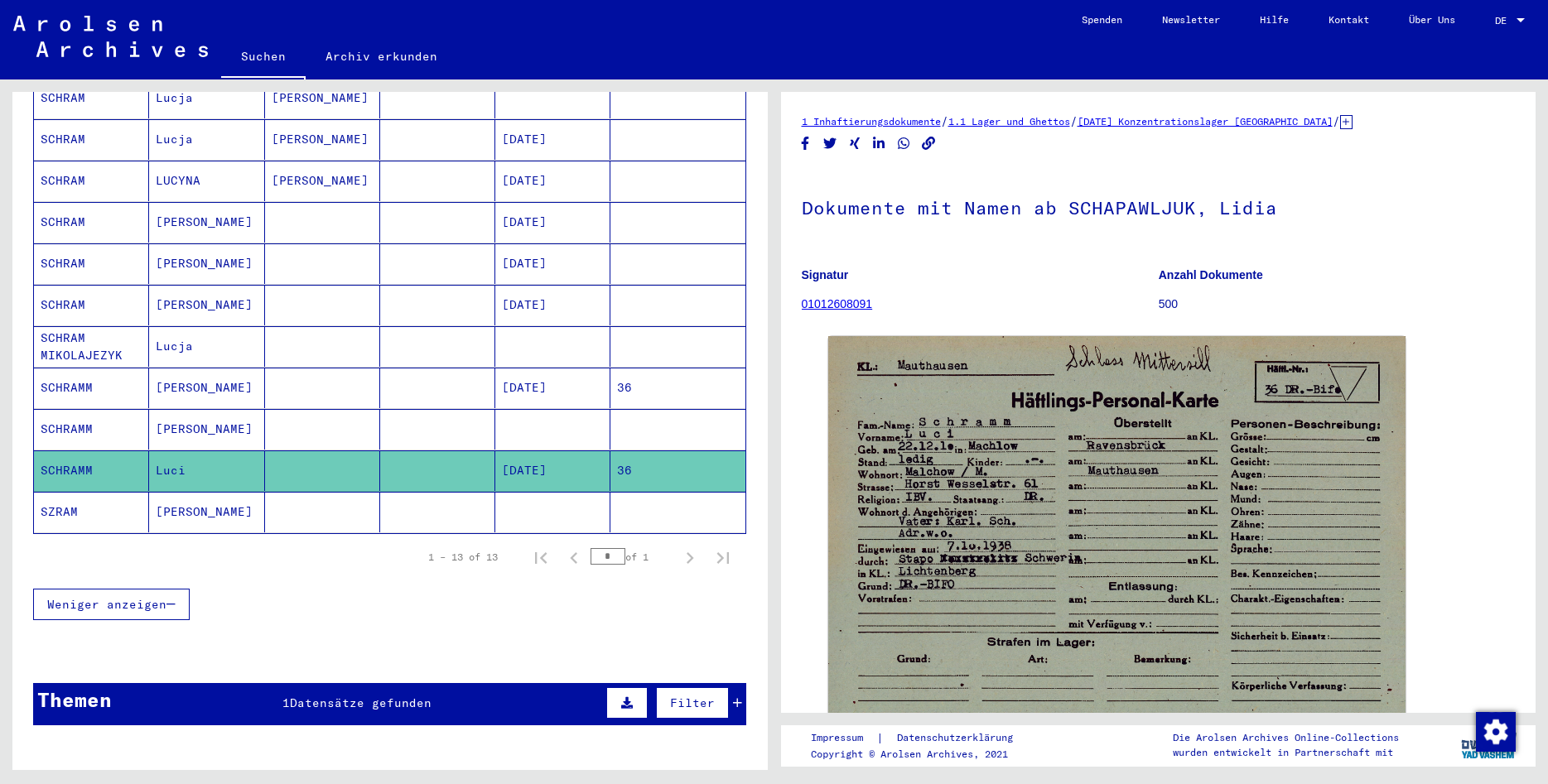
click at [234, 701] on div "Themen 1 Datensätze gefunden Filter" at bounding box center [389, 704] width 713 height 42
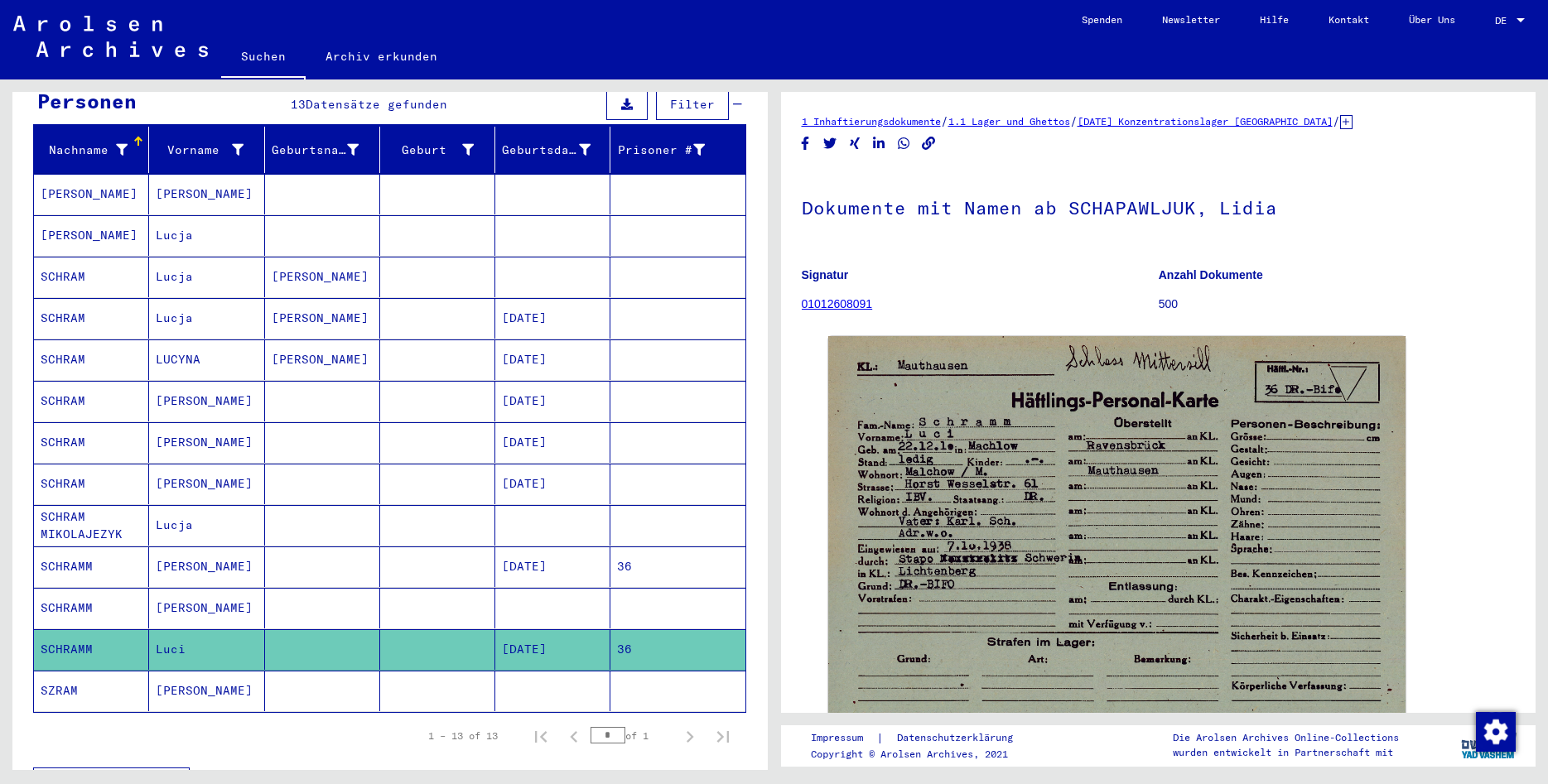
scroll to position [94, 0]
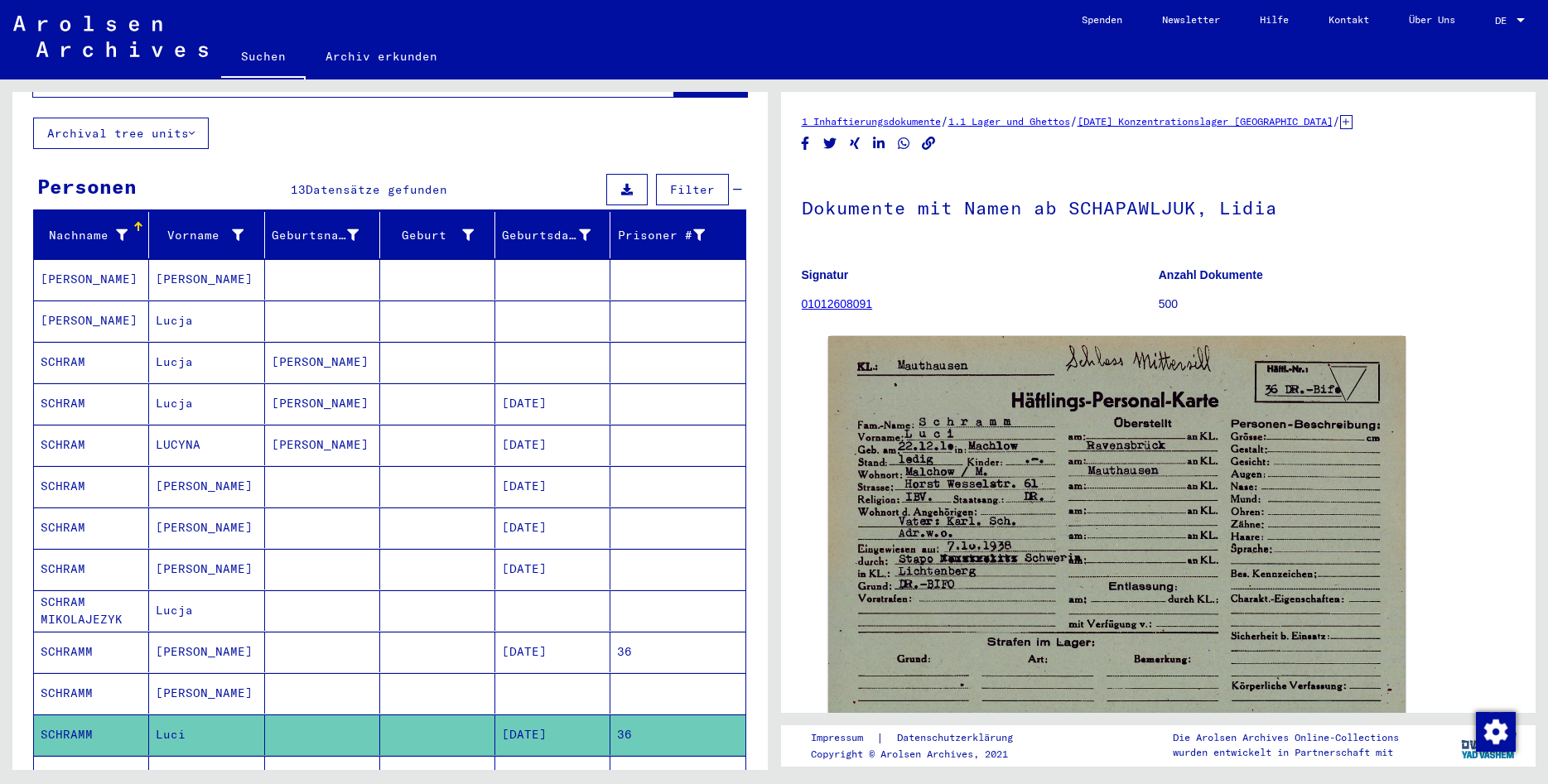
click at [581, 632] on mat-cell "[DATE]" at bounding box center [552, 652] width 115 height 41
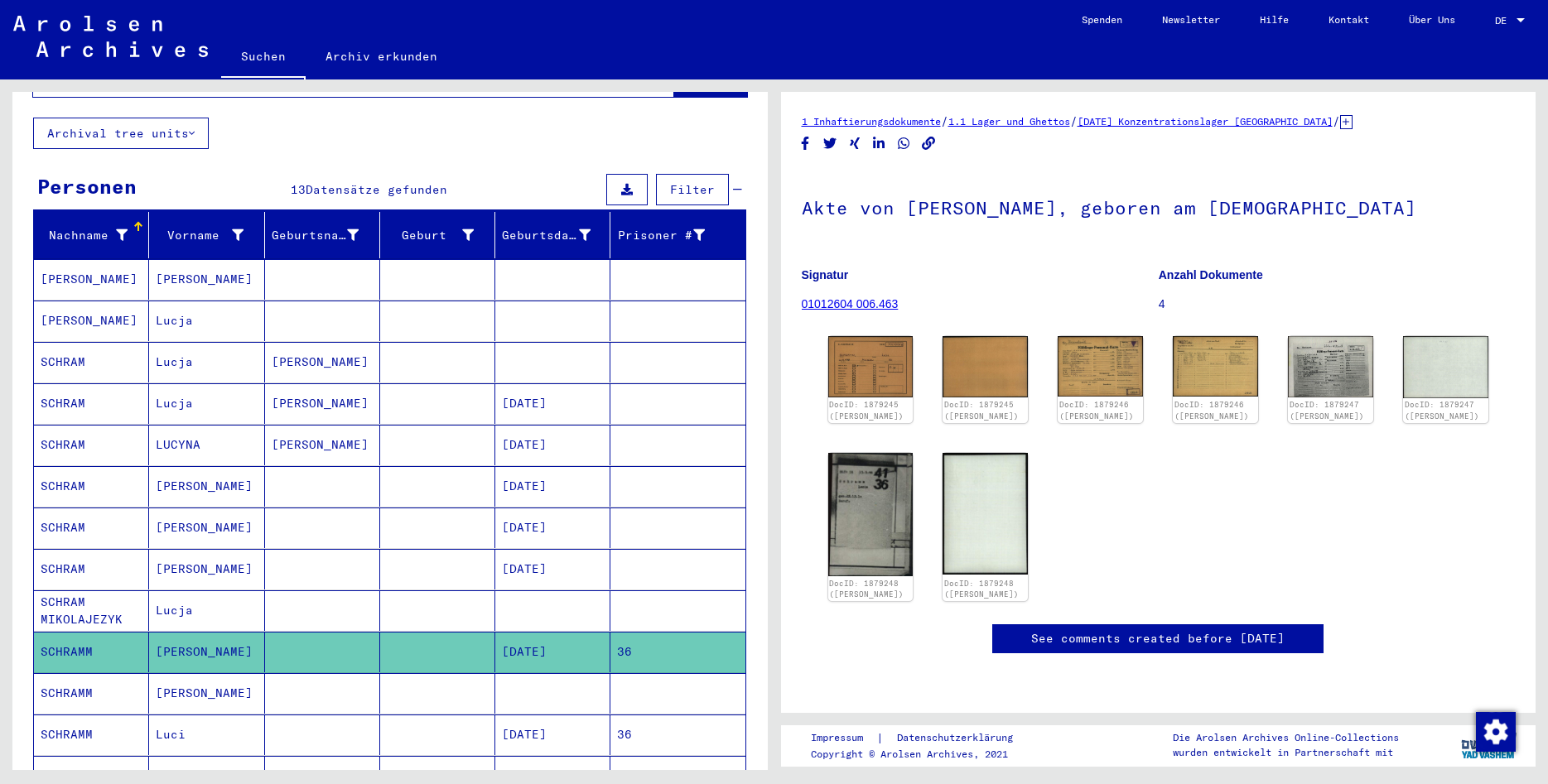
click at [542, 715] on mat-cell "[DATE]" at bounding box center [552, 735] width 115 height 41
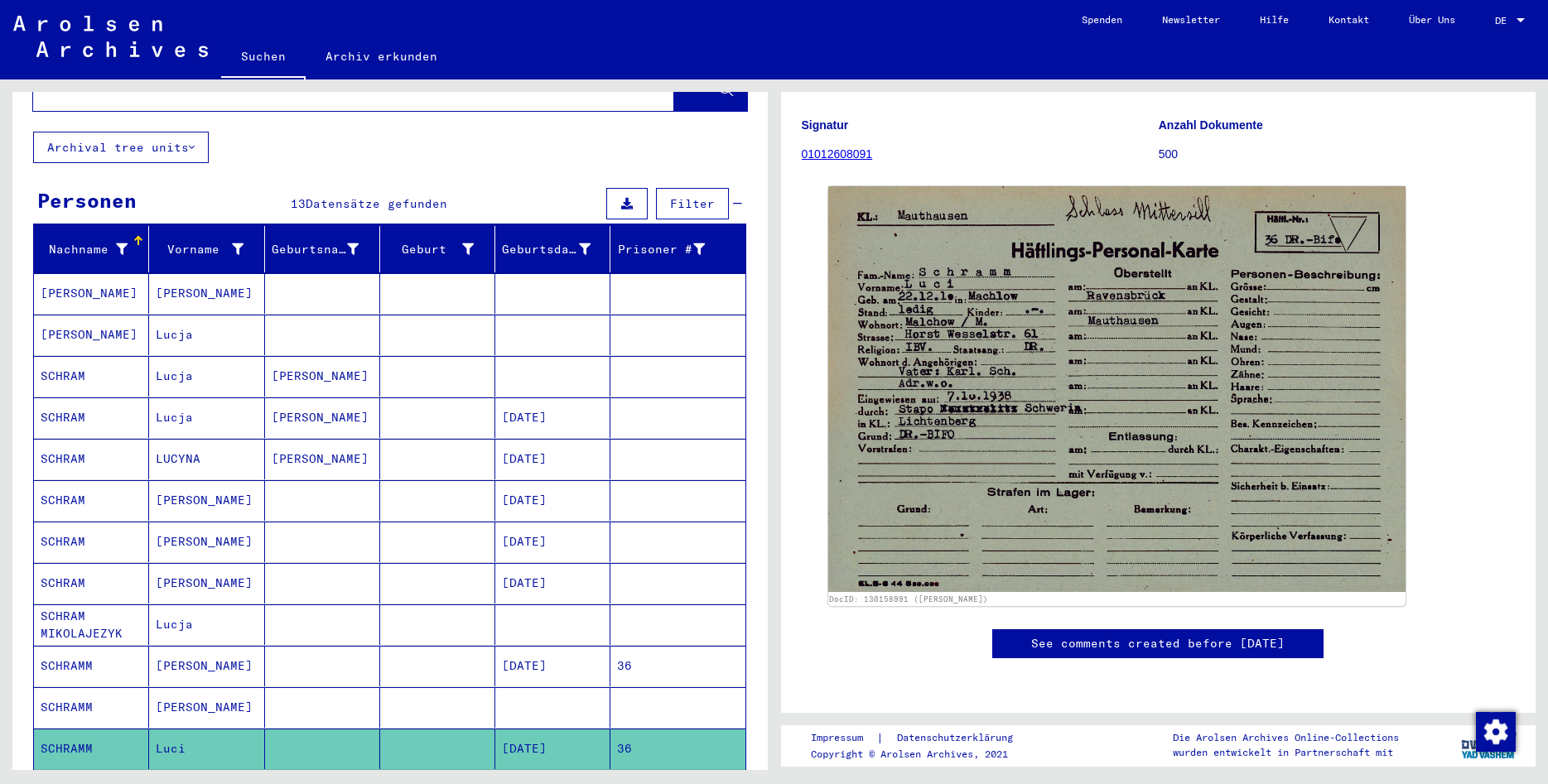
scroll to position [178, 0]
